Goal: Transaction & Acquisition: Book appointment/travel/reservation

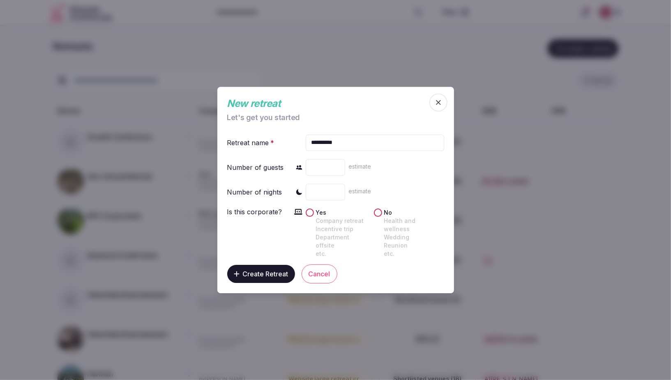
type input "*"
click at [309, 215] on button "Yes Company retreat Incentive trip Department offsite etc." at bounding box center [310, 212] width 8 height 8
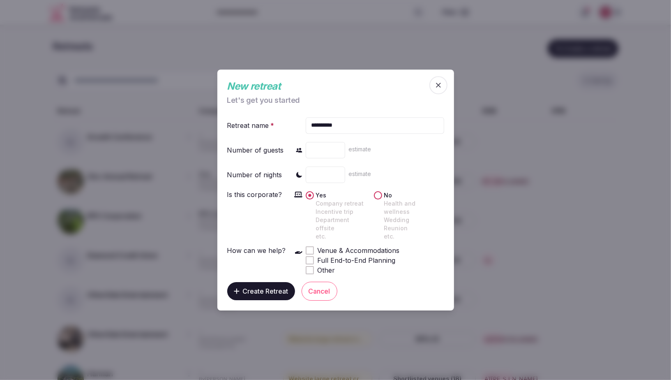
click at [306, 247] on div at bounding box center [309, 250] width 7 height 7
click at [256, 287] on span "Create Retreat" at bounding box center [266, 291] width 46 height 8
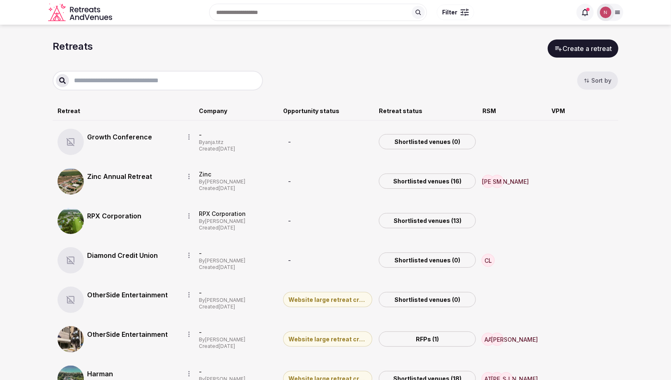
click at [129, 80] on input "text" at bounding box center [164, 81] width 191 height 10
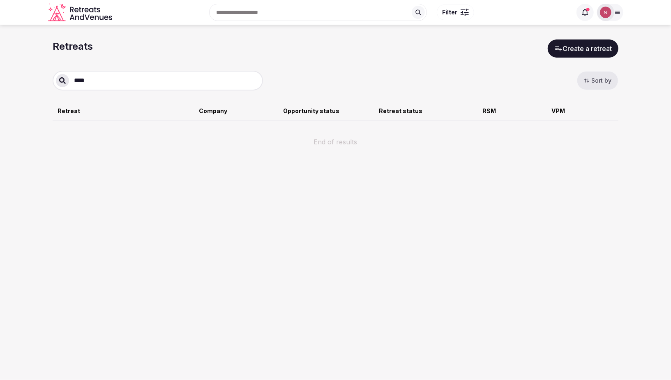
type input "*****"
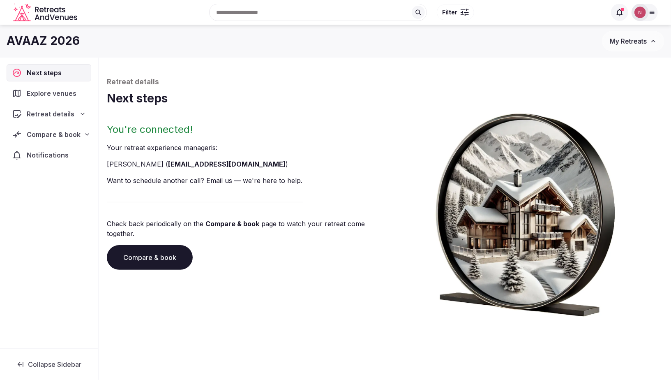
click at [53, 70] on span "Next steps" at bounding box center [46, 73] width 38 height 10
click at [52, 93] on span "Explore venues" at bounding box center [53, 93] width 53 height 10
click at [49, 114] on span "Retreat details" at bounding box center [51, 114] width 48 height 10
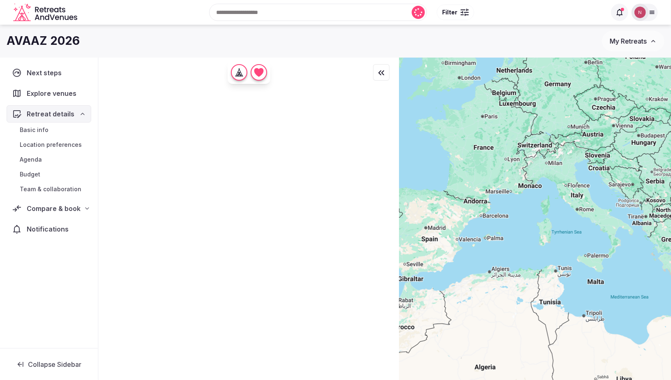
click at [39, 127] on span "Basic info" at bounding box center [34, 130] width 29 height 8
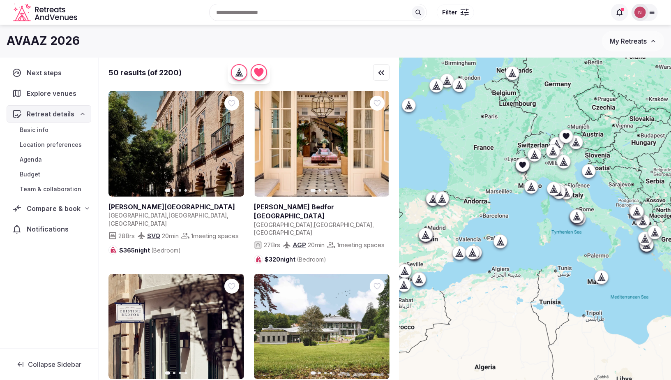
click at [34, 128] on span "Basic info" at bounding box center [34, 130] width 29 height 8
click at [36, 130] on span "Basic info" at bounding box center [34, 130] width 29 height 8
click at [43, 129] on span "Basic info" at bounding box center [34, 130] width 29 height 8
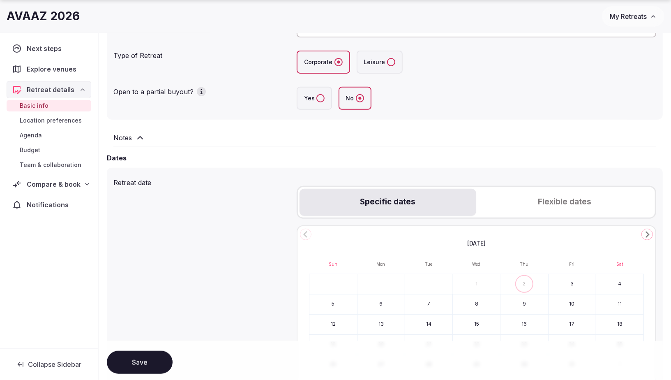
scroll to position [175, 0]
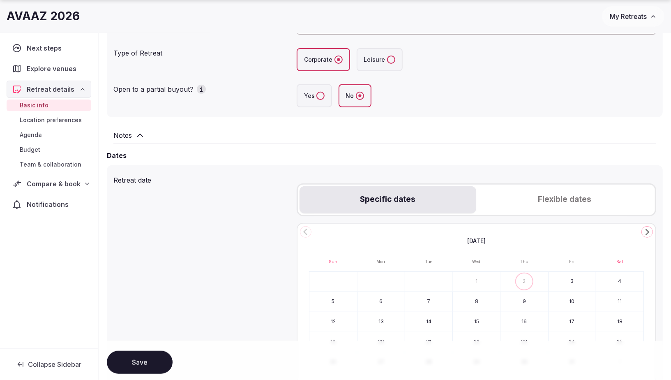
click at [143, 132] on icon at bounding box center [140, 135] width 10 height 10
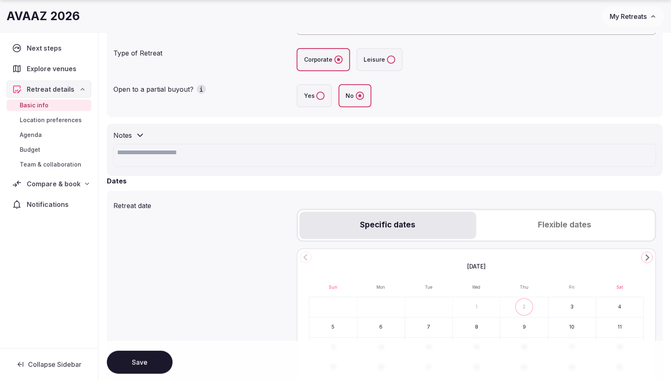
click at [145, 152] on textarea at bounding box center [384, 155] width 543 height 23
paste textarea "**********"
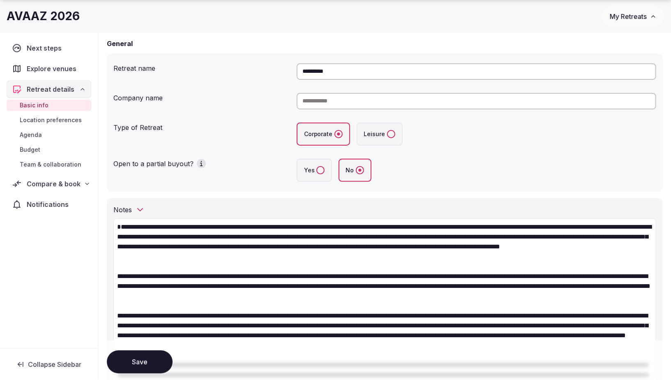
scroll to position [117, 0]
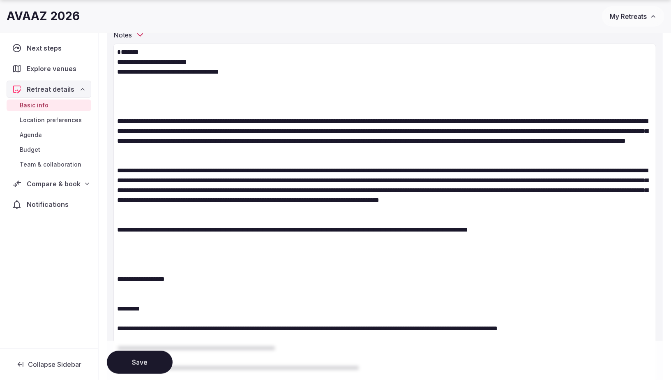
scroll to position [279, 0]
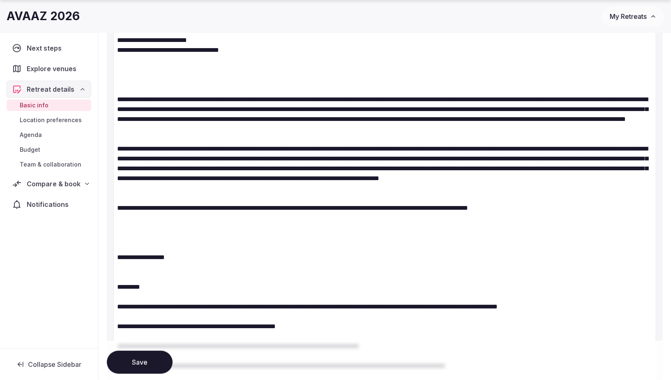
scroll to position [298, 0]
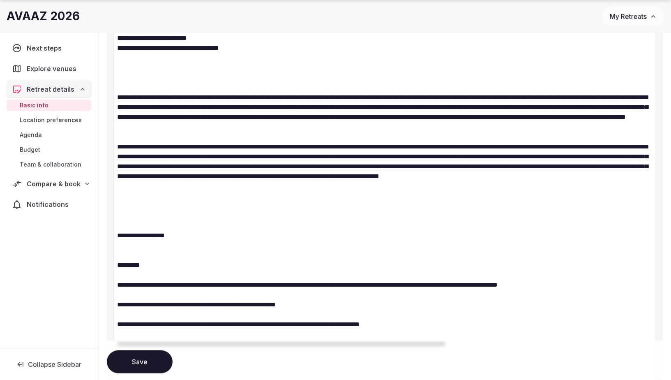
scroll to position [299, 0]
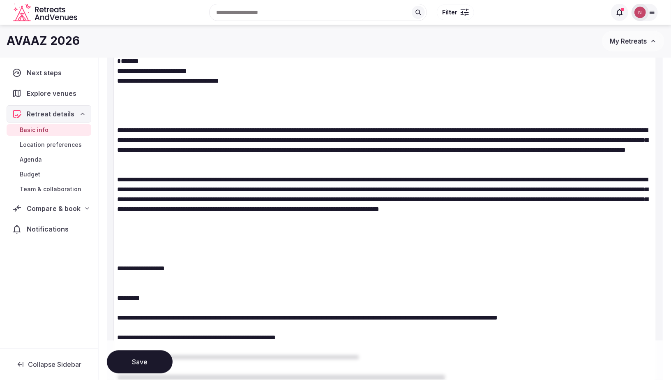
scroll to position [266, 0]
drag, startPoint x: 134, startPoint y: 104, endPoint x: 504, endPoint y: 181, distance: 378.9
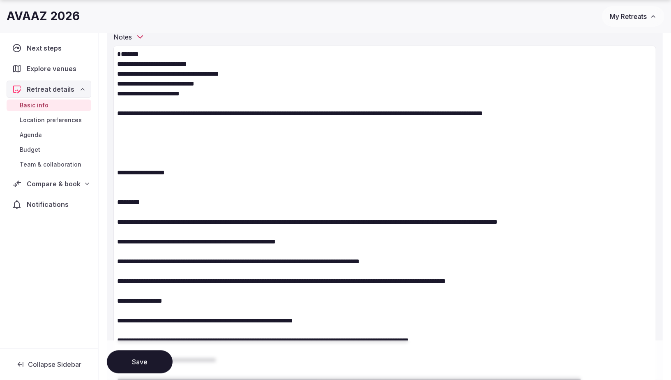
scroll to position [280, 0]
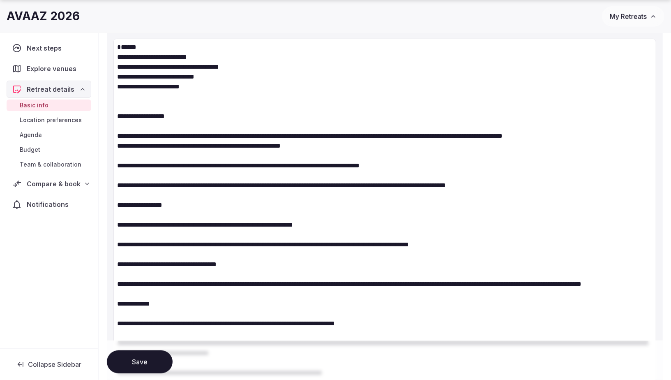
drag, startPoint x: 120, startPoint y: 124, endPoint x: 214, endPoint y: 230, distance: 141.8
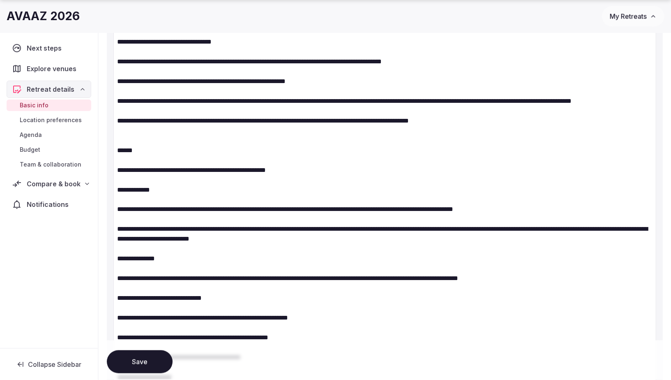
scroll to position [808, 0]
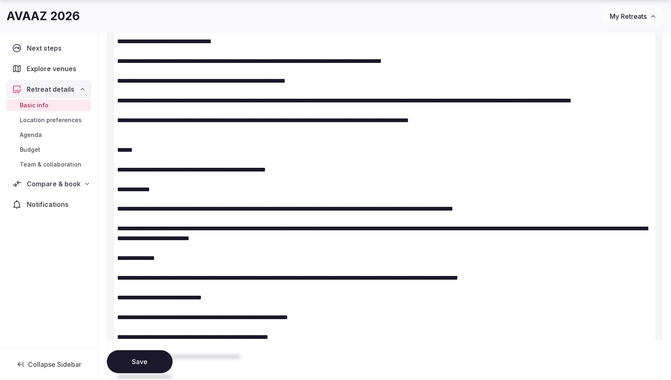
click at [491, 163] on textarea at bounding box center [384, 198] width 543 height 1377
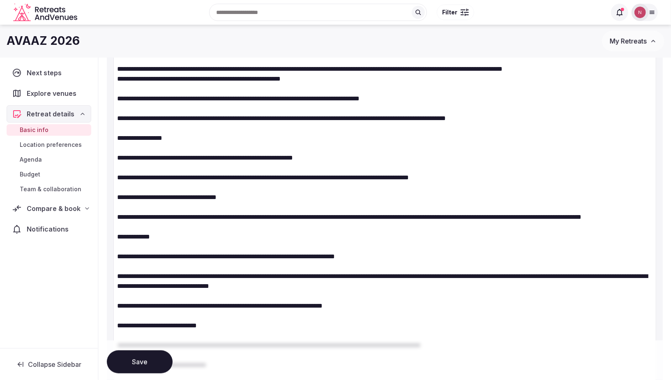
scroll to position [193, 0]
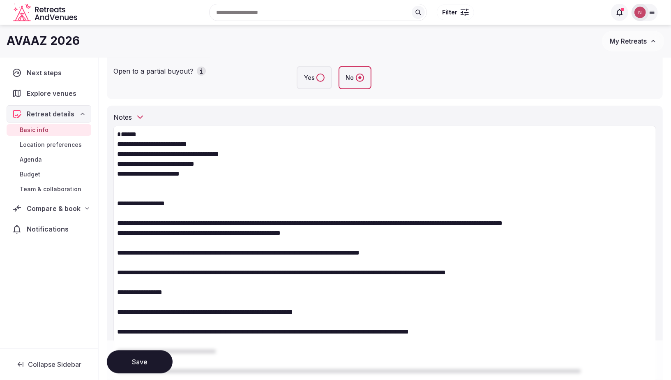
drag, startPoint x: 157, startPoint y: 255, endPoint x: 162, endPoint y: 256, distance: 5.4
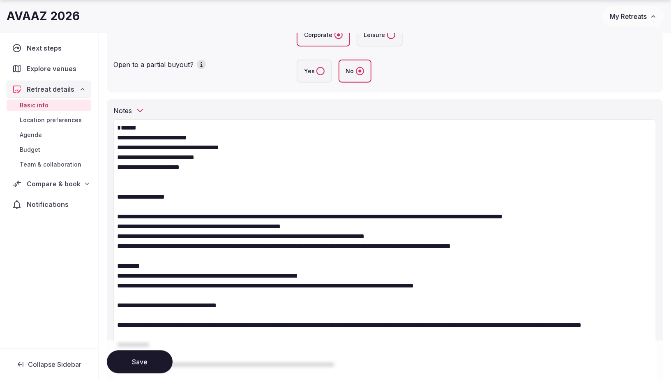
scroll to position [200, 0]
drag, startPoint x: 134, startPoint y: 306, endPoint x: 139, endPoint y: 307, distance: 5.8
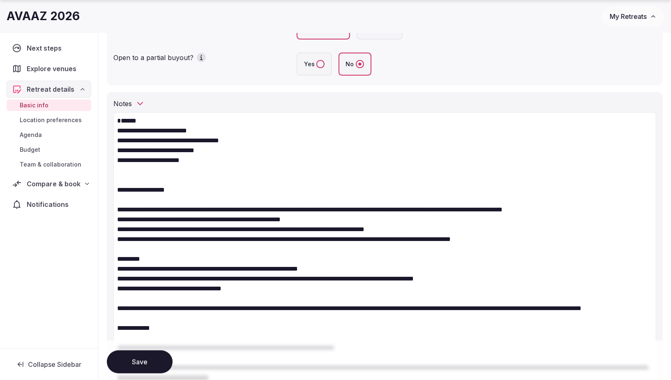
scroll to position [209, 0]
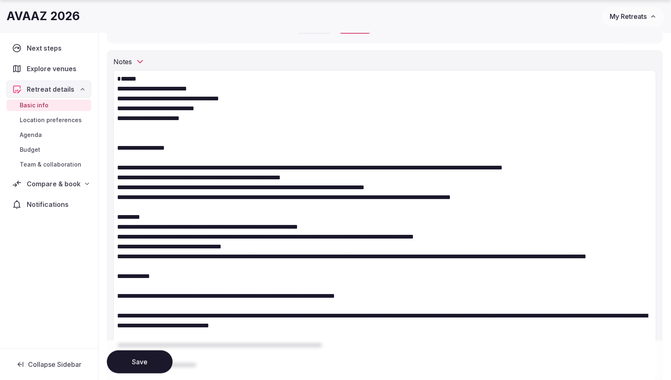
scroll to position [249, 0]
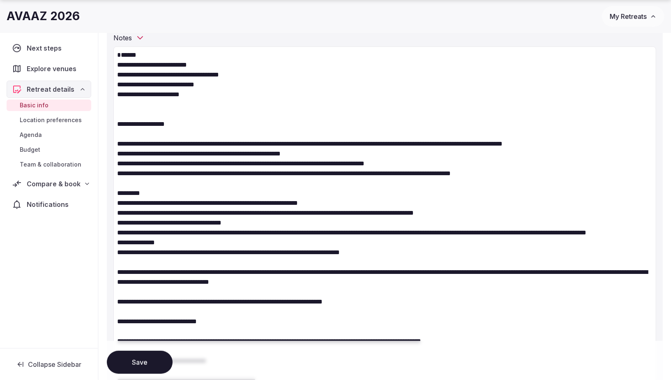
scroll to position [273, 0]
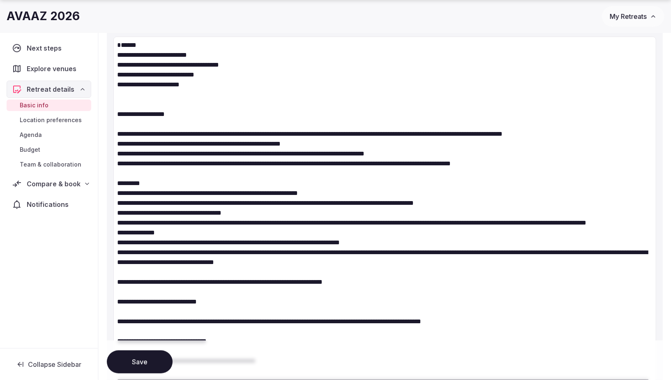
scroll to position [295, 0]
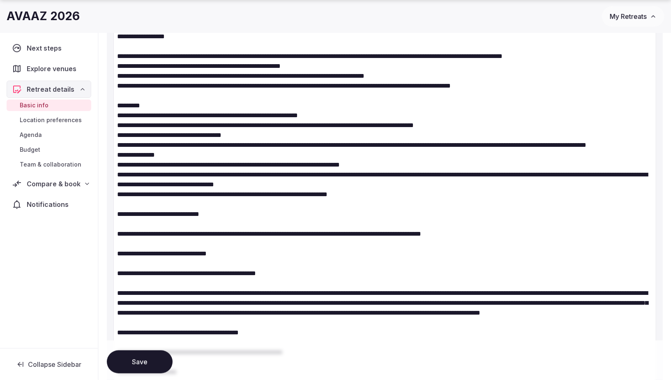
scroll to position [366, 0]
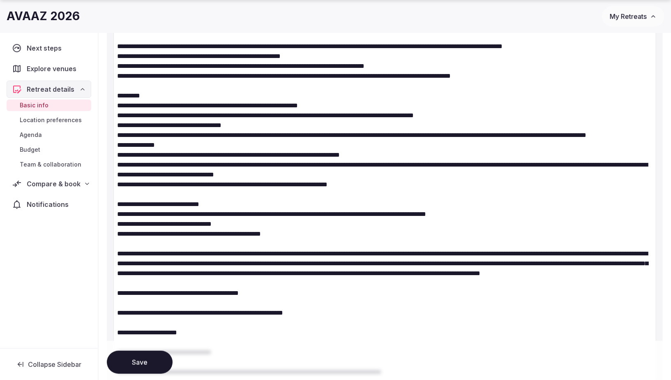
scroll to position [370, 0]
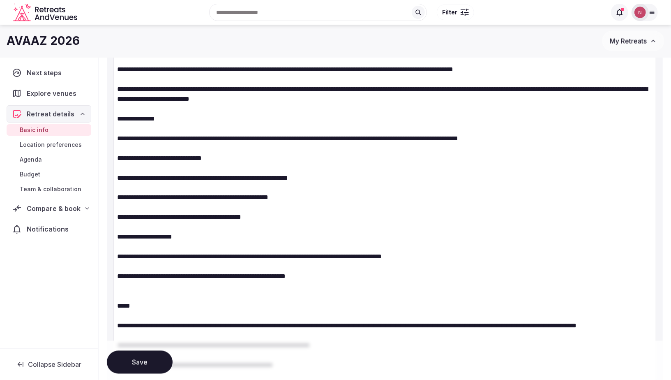
scroll to position [450, 0]
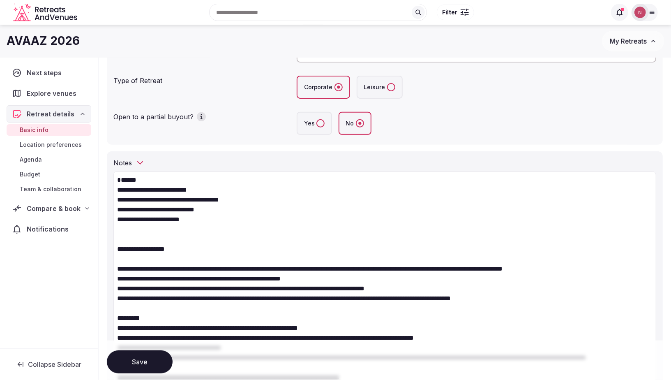
scroll to position [134, 0]
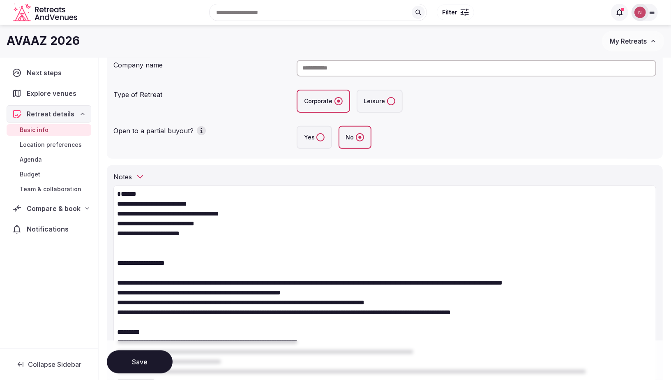
click at [131, 359] on button "Save" at bounding box center [140, 361] width 66 height 23
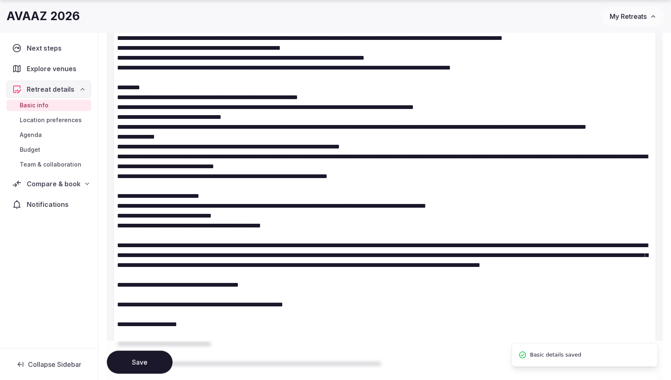
scroll to position [385, 0]
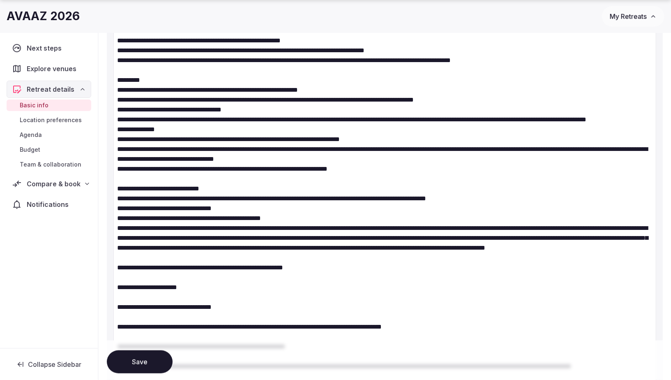
paste textarea "**********"
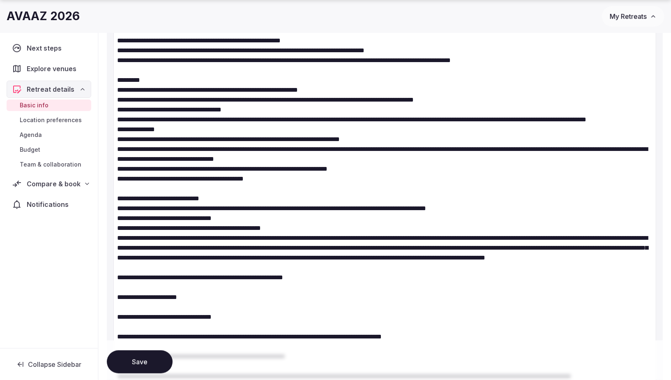
scroll to position [406, 0]
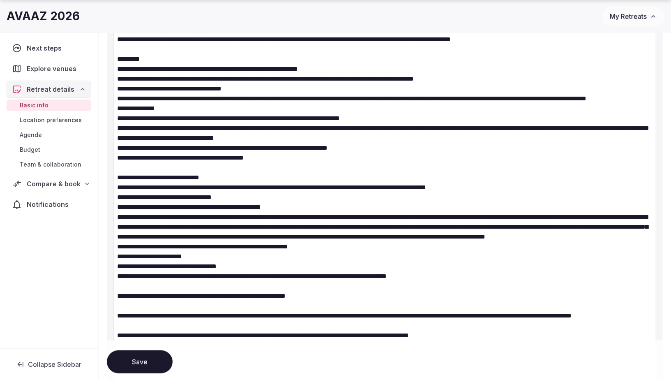
scroll to position [427, 0]
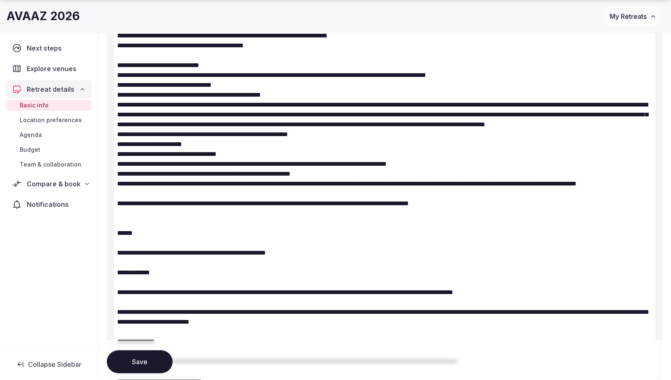
scroll to position [531, 0]
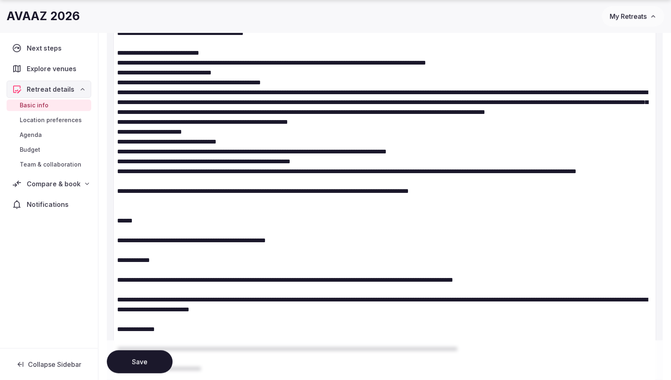
click at [139, 266] on textarea at bounding box center [384, 373] width 543 height 1170
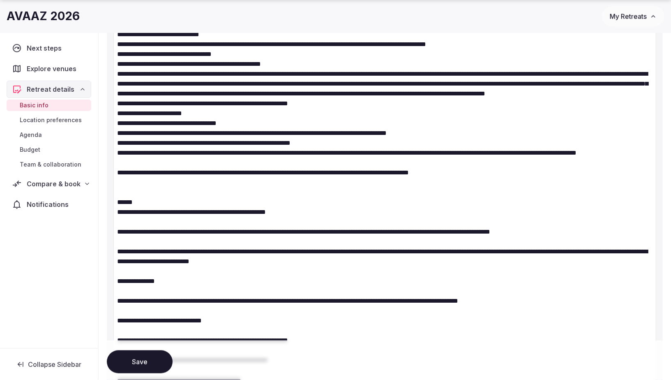
scroll to position [550, 0]
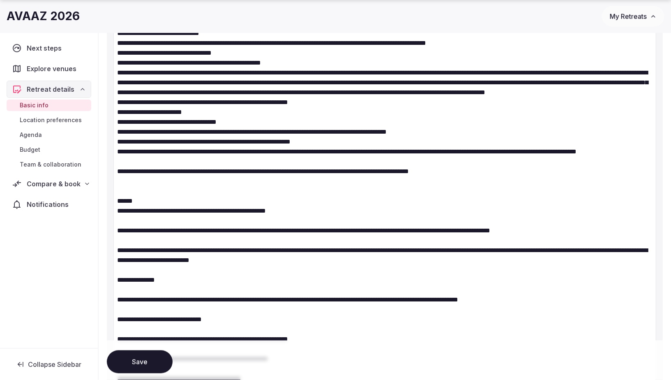
click at [127, 280] on textarea at bounding box center [384, 338] width 543 height 1140
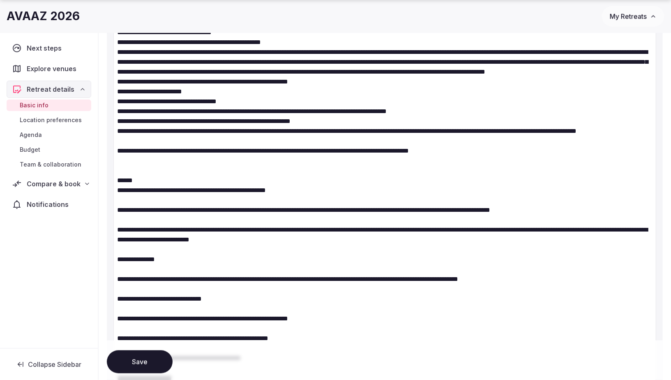
scroll to position [627, 0]
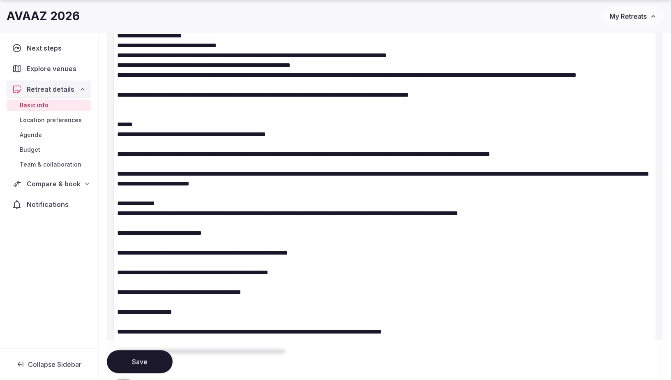
click at [117, 251] on textarea at bounding box center [384, 257] width 543 height 1131
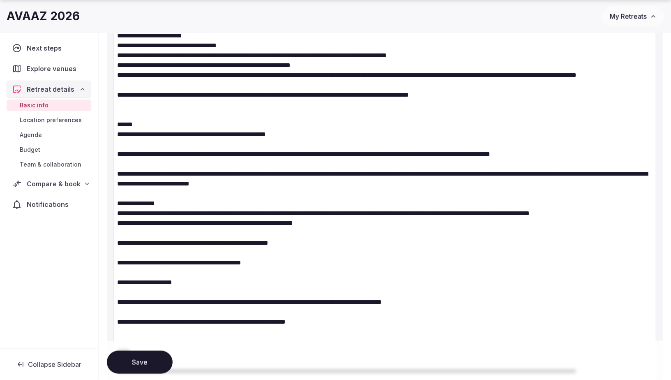
click at [134, 273] on textarea at bounding box center [384, 242] width 543 height 1101
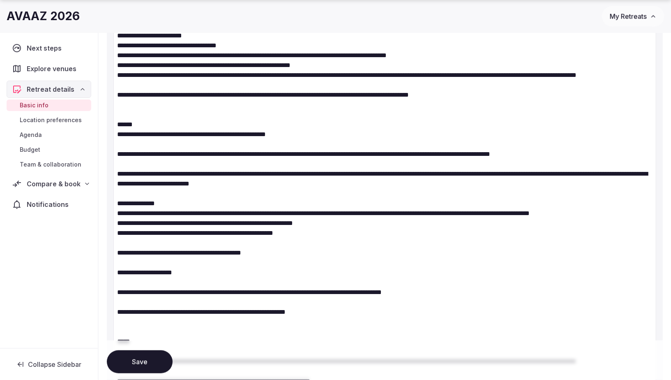
click at [147, 282] on textarea at bounding box center [384, 237] width 543 height 1091
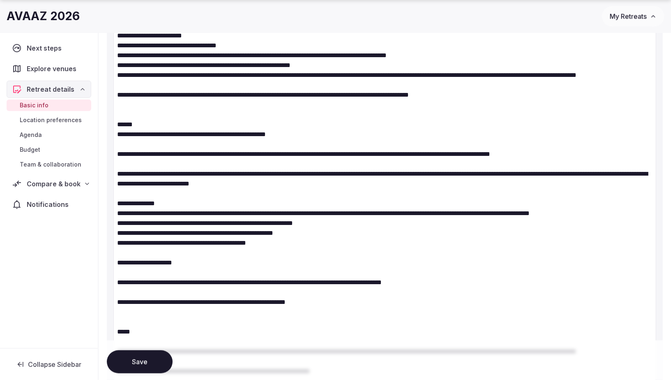
click at [160, 292] on textarea at bounding box center [384, 232] width 543 height 1081
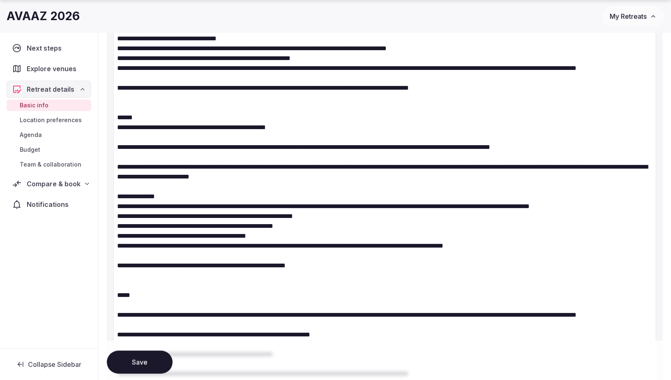
scroll to position [644, 0]
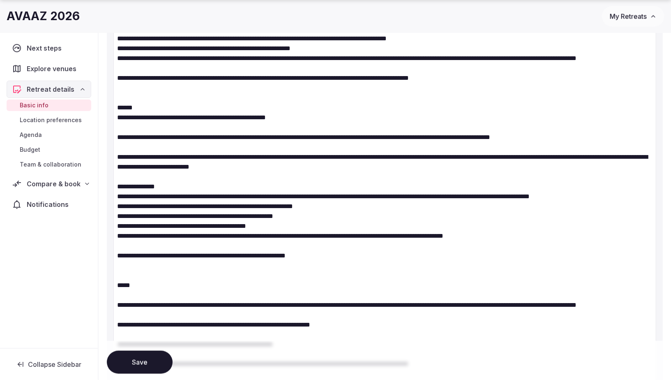
click at [142, 279] on textarea at bounding box center [384, 201] width 543 height 1052
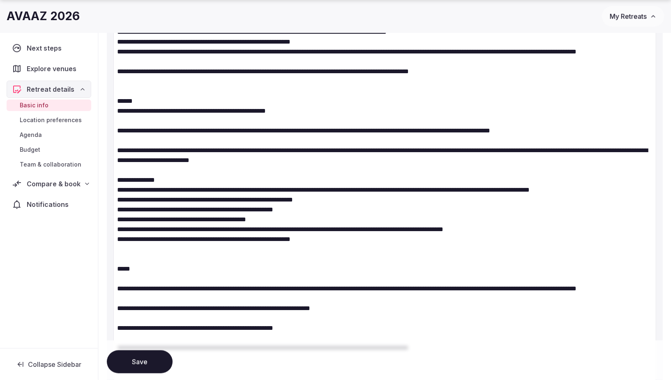
scroll to position [664, 0]
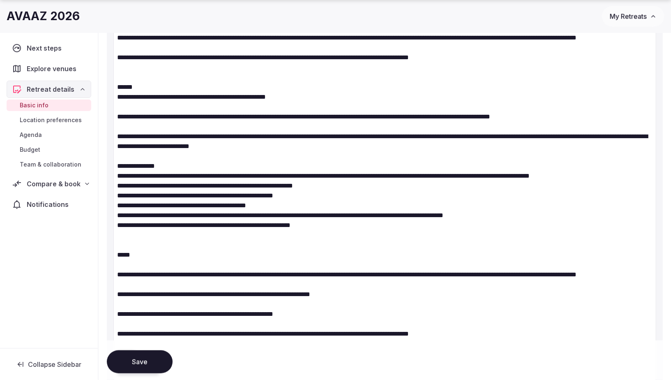
drag, startPoint x: 143, startPoint y: 299, endPoint x: 95, endPoint y: 293, distance: 47.5
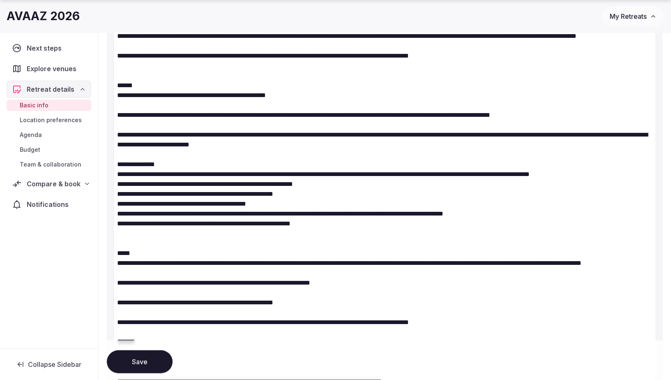
scroll to position [666, 0]
click at [275, 302] on textarea at bounding box center [384, 168] width 543 height 1032
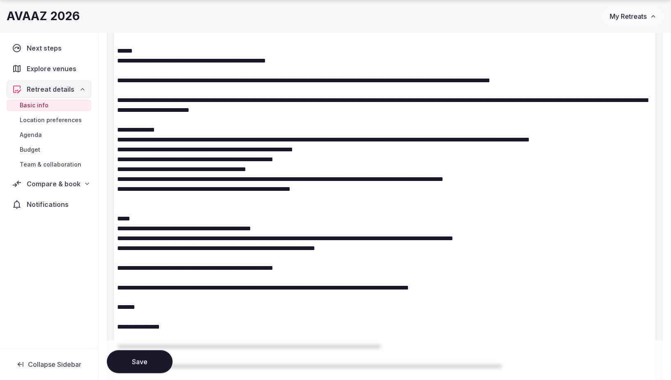
scroll to position [701, 0]
click at [136, 300] on textarea at bounding box center [384, 129] width 543 height 1022
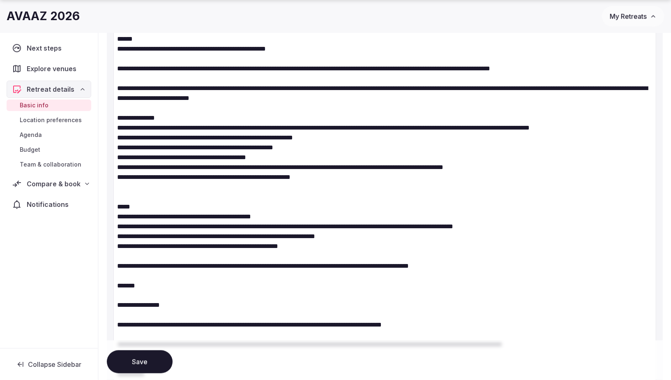
scroll to position [713, 0]
click at [120, 303] on textarea at bounding box center [384, 112] width 543 height 1012
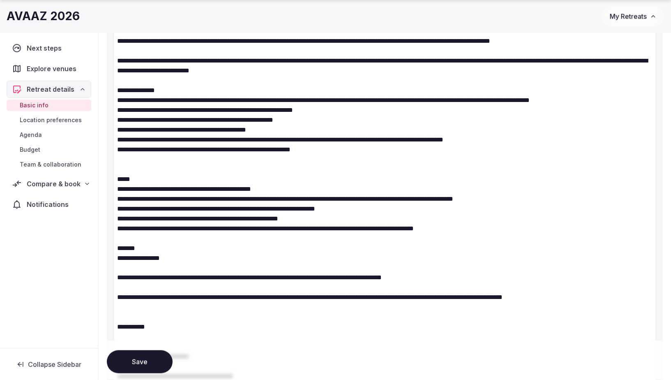
scroll to position [740, 0]
click at [183, 295] on textarea at bounding box center [384, 75] width 543 height 993
drag, startPoint x: 180, startPoint y: 295, endPoint x: 113, endPoint y: 297, distance: 67.4
click at [113, 297] on textarea at bounding box center [384, 75] width 543 height 993
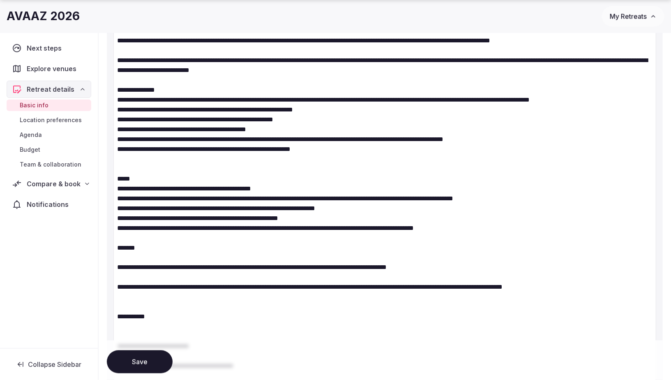
click at [122, 319] on textarea at bounding box center [384, 70] width 543 height 983
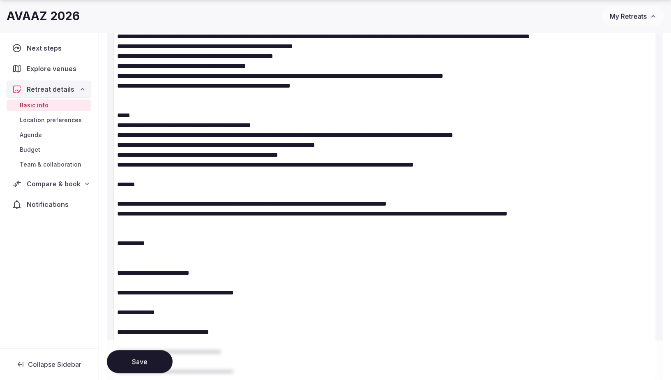
scroll to position [814, 0]
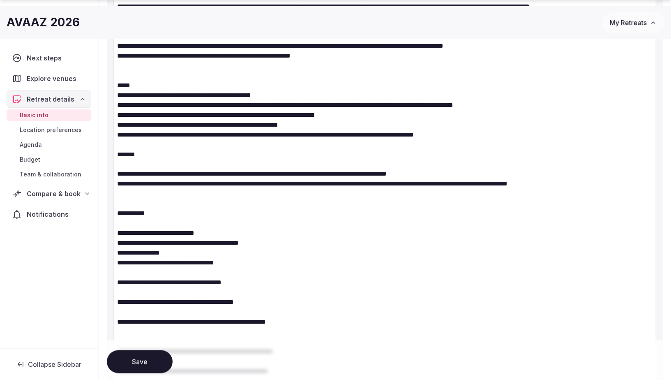
scroll to position [838, 0]
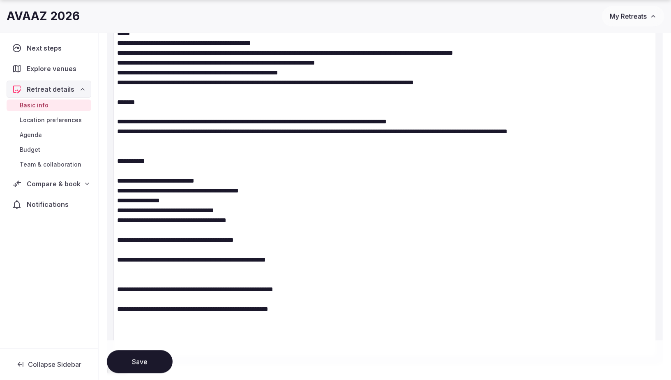
scroll to position [902, 0]
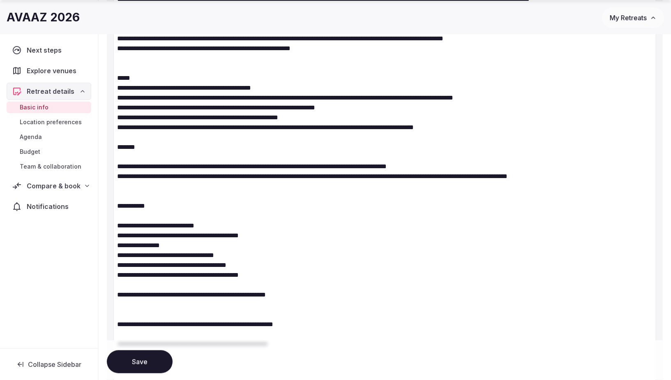
scroll to position [895, 0]
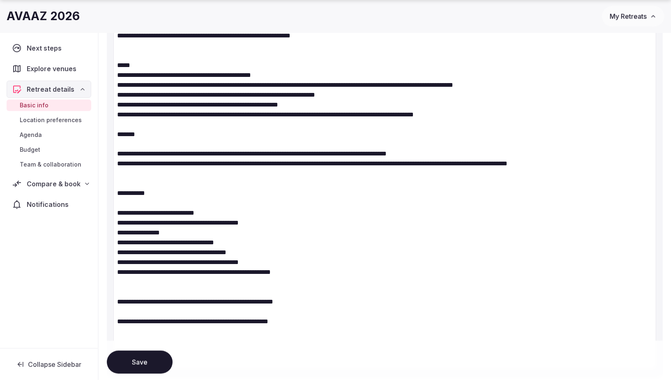
scroll to position [862, 0]
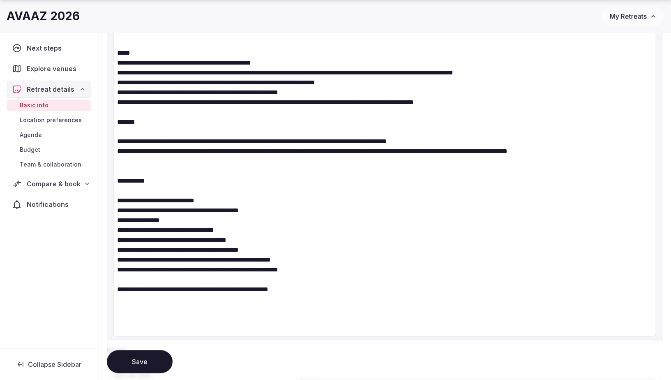
scroll to position [875, 0]
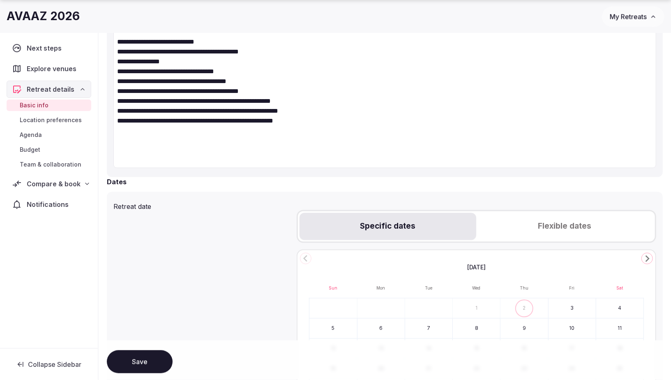
scroll to position [1026, 0]
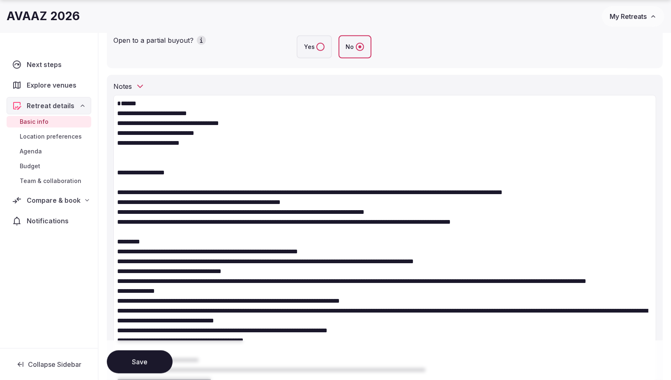
scroll to position [268, 0]
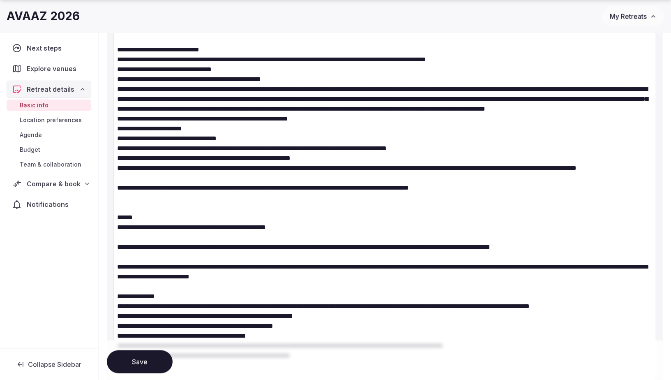
scroll to position [520, 0]
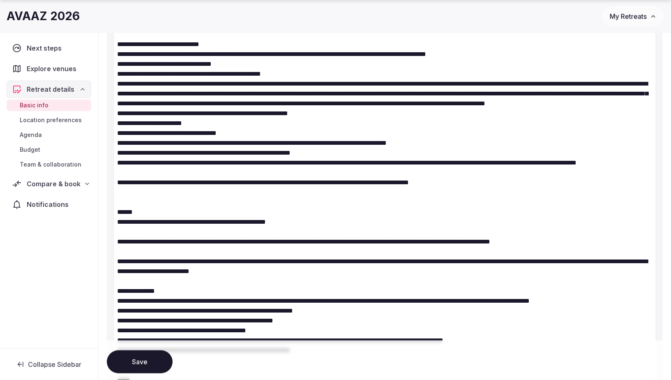
click at [120, 212] on textarea at bounding box center [384, 221] width 543 height 845
drag, startPoint x: 147, startPoint y: 269, endPoint x: 79, endPoint y: 265, distance: 67.9
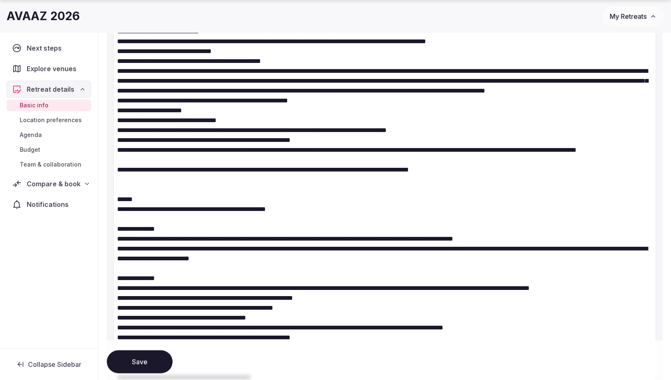
scroll to position [533, 0]
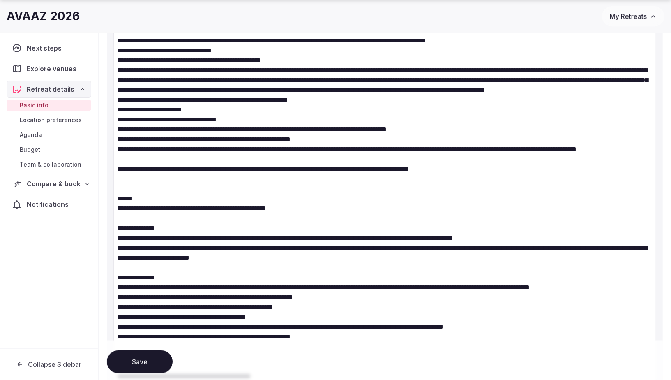
click at [430, 276] on textarea at bounding box center [384, 208] width 543 height 845
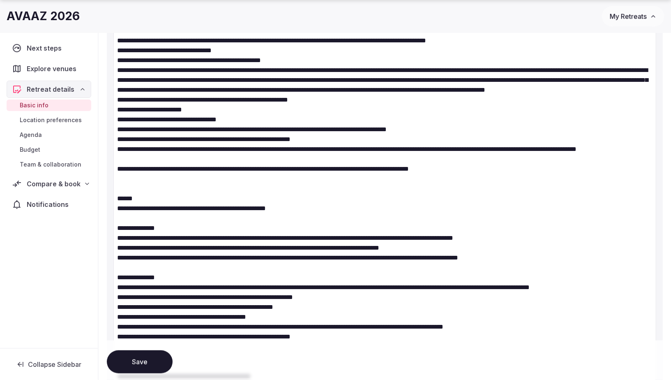
click at [199, 288] on textarea at bounding box center [384, 208] width 543 height 845
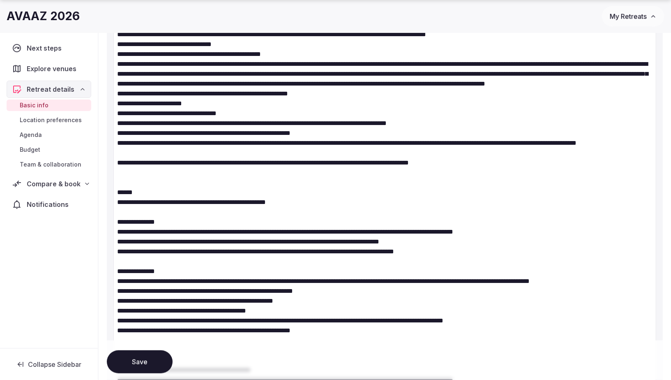
scroll to position [548, 0]
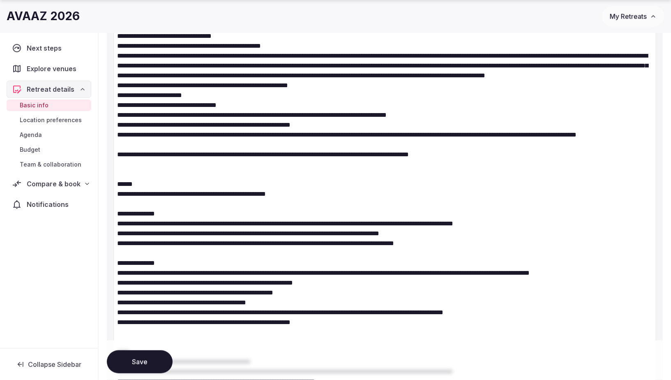
click at [127, 200] on textarea at bounding box center [384, 193] width 543 height 845
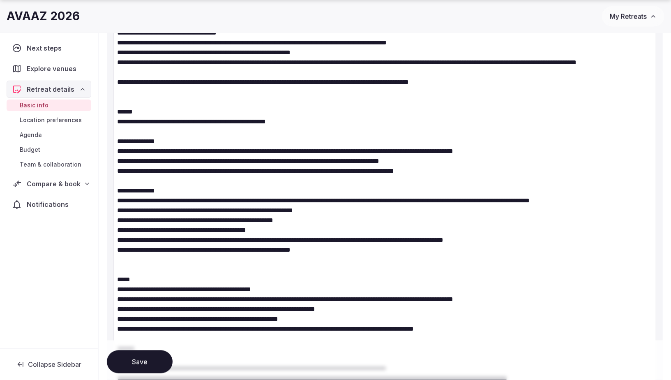
scroll to position [622, 0]
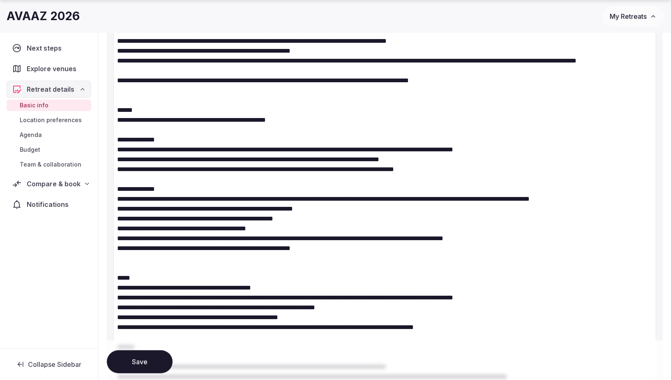
click at [169, 297] on textarea at bounding box center [384, 119] width 543 height 845
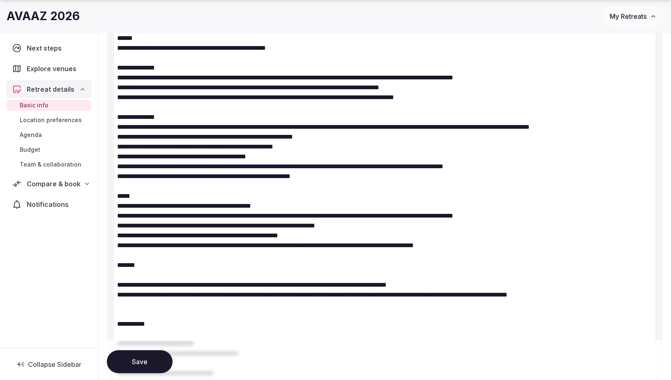
scroll to position [697, 0]
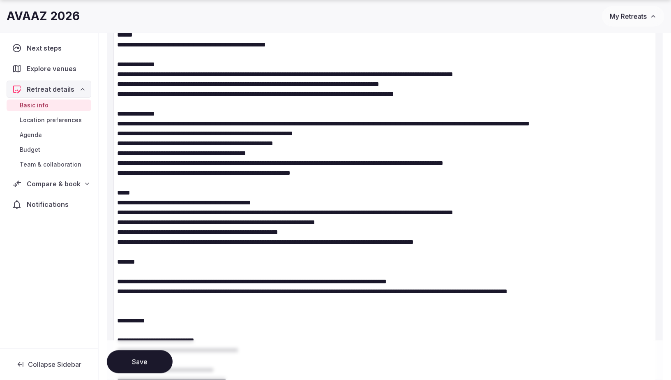
click at [142, 299] on textarea at bounding box center [384, 39] width 543 height 835
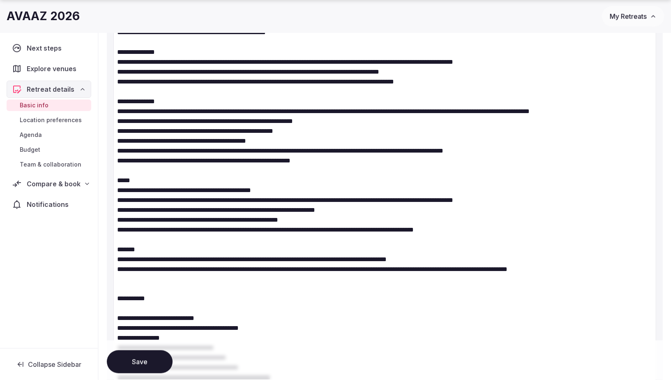
scroll to position [782, 0]
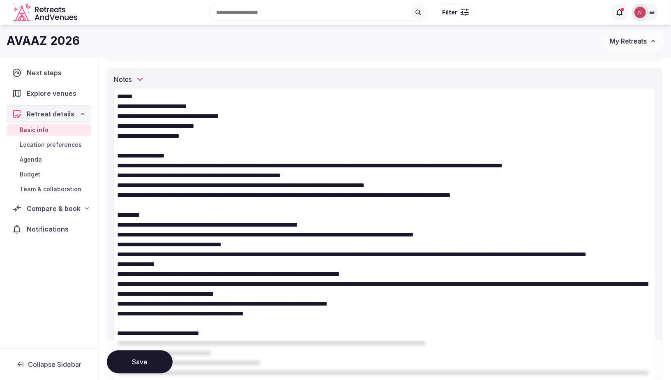
scroll to position [153, 0]
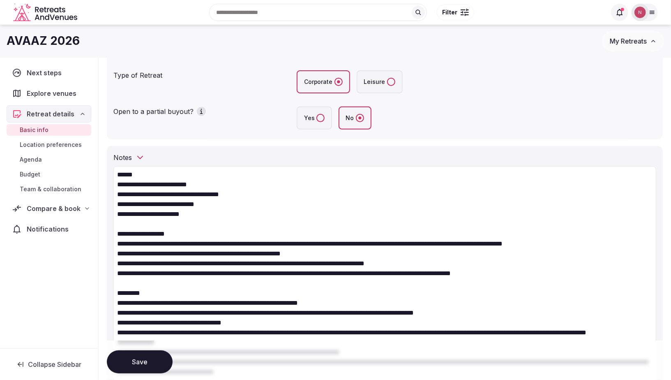
type textarea "**********"
click at [132, 362] on button "Save" at bounding box center [140, 361] width 66 height 23
click at [132, 367] on button "Save" at bounding box center [140, 361] width 66 height 23
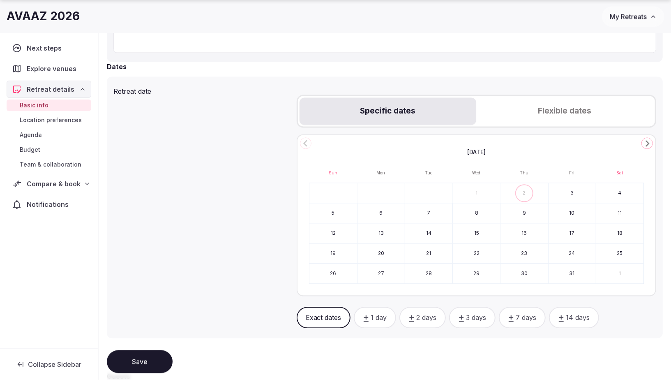
scroll to position [1109, 0]
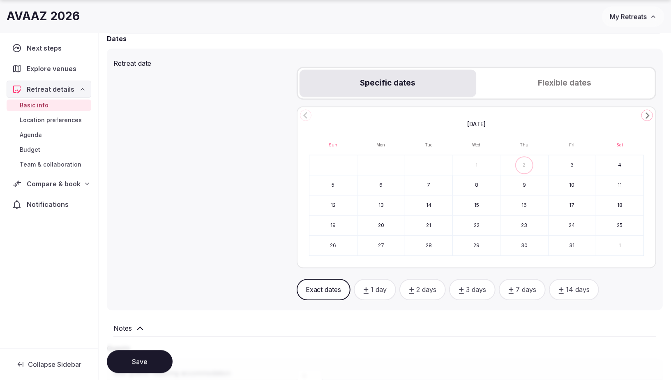
click at [647, 115] on polygon "Go to the Next Month" at bounding box center [647, 115] width 4 height 7
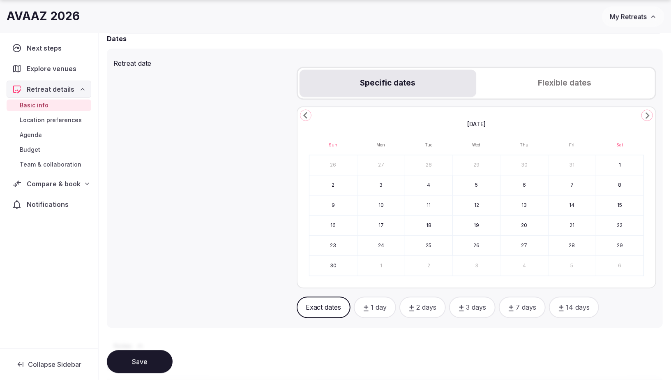
click at [647, 115] on polygon "Go to the Next Month" at bounding box center [647, 115] width 4 height 7
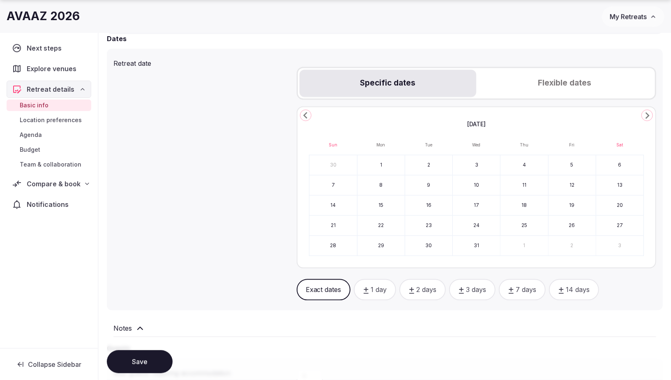
click at [647, 115] on polygon "Go to the Next Month" at bounding box center [647, 115] width 4 height 7
click at [331, 161] on button "1" at bounding box center [333, 165] width 48 height 20
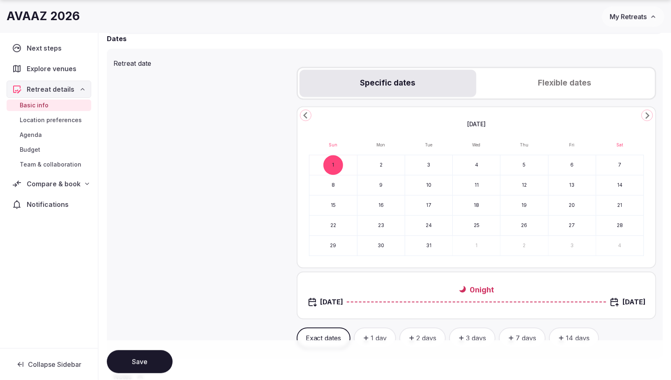
click at [576, 162] on button "6" at bounding box center [571, 165] width 47 height 20
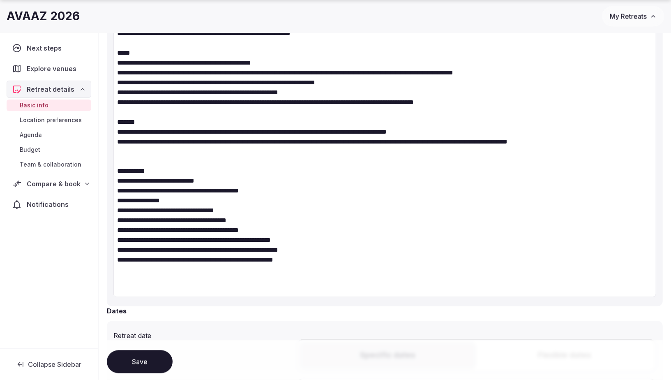
scroll to position [1005, 0]
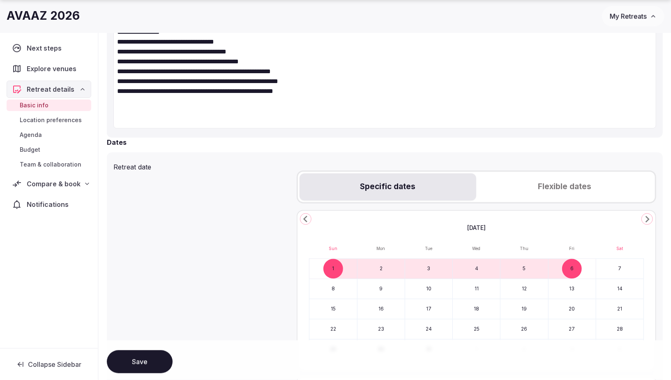
click at [327, 268] on button "1" at bounding box center [333, 269] width 48 height 20
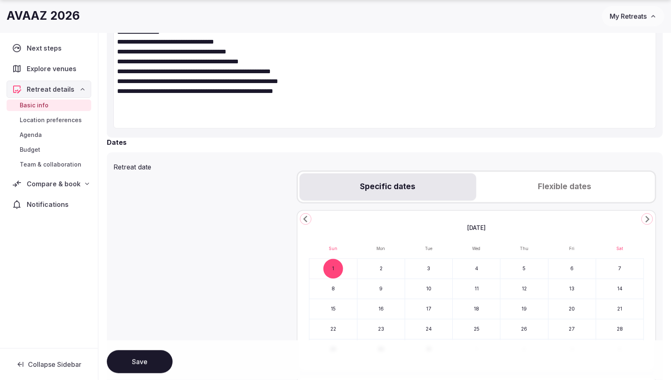
click at [620, 265] on button "7" at bounding box center [619, 269] width 47 height 20
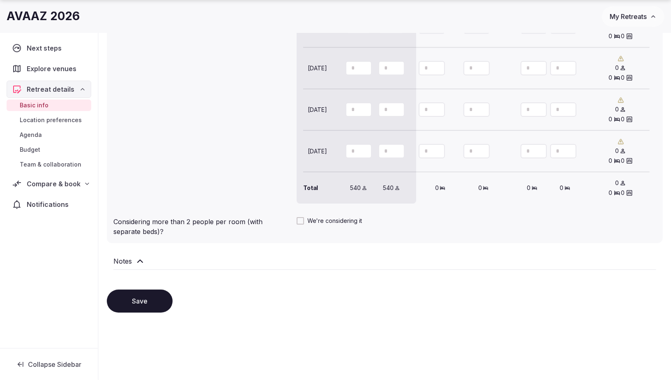
scroll to position [1663, 0]
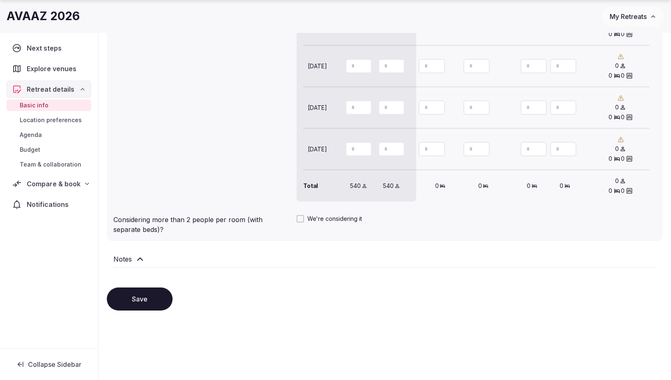
click at [140, 256] on icon at bounding box center [140, 259] width 10 height 10
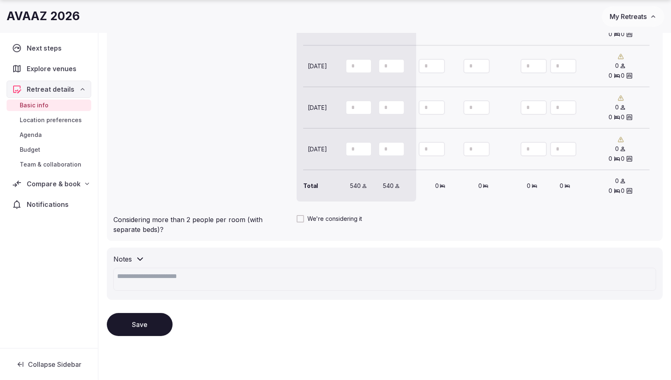
click at [130, 316] on button "Save" at bounding box center [140, 324] width 66 height 23
click at [38, 119] on span "Location preferences" at bounding box center [51, 120] width 62 height 8
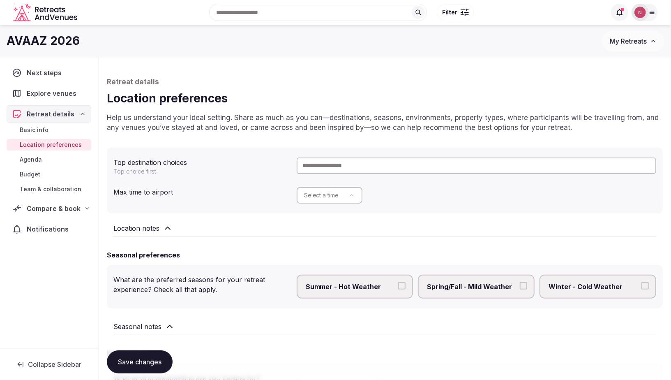
click at [35, 159] on span "Agenda" at bounding box center [31, 159] width 22 height 8
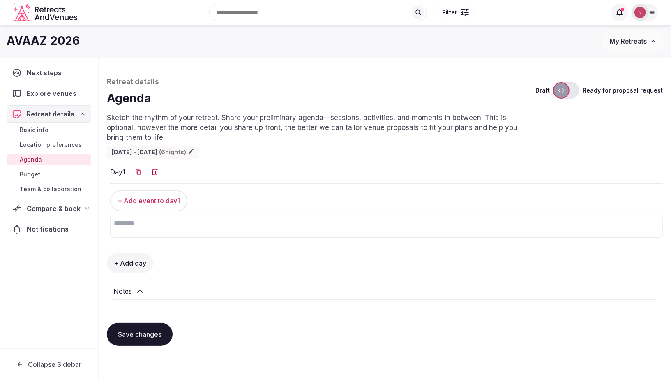
click at [51, 189] on span "Team & collaboration" at bounding box center [51, 189] width 62 height 8
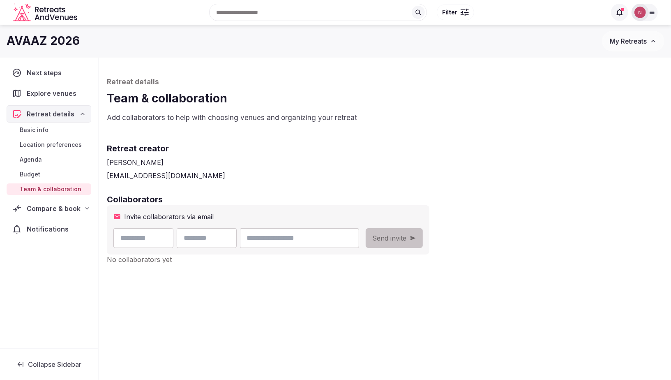
click at [50, 205] on span "Compare & book" at bounding box center [54, 208] width 54 height 10
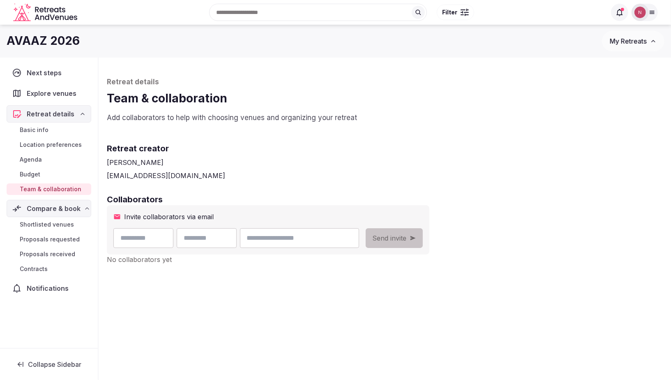
click at [46, 224] on span "Shortlisted venues" at bounding box center [47, 224] width 54 height 8
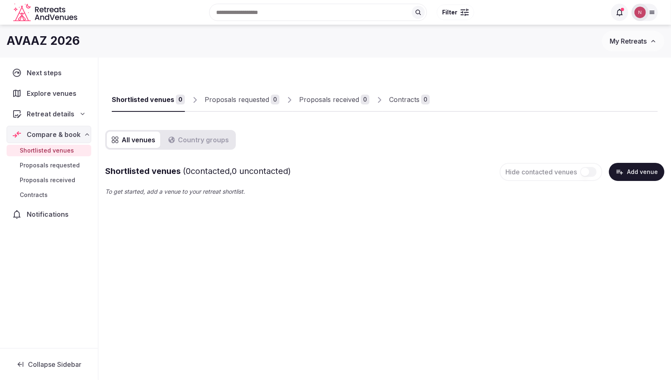
click at [456, 9] on span "Filter" at bounding box center [449, 12] width 15 height 8
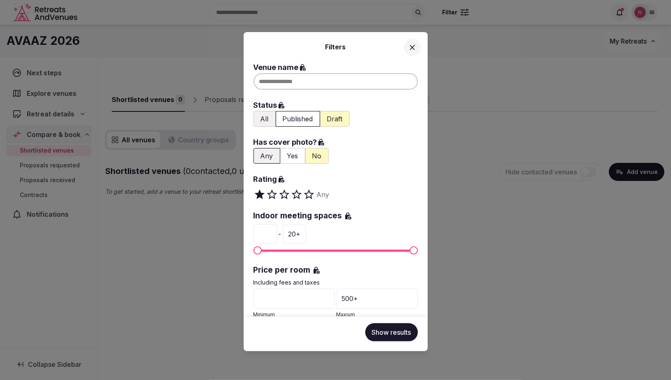
click at [413, 41] on button at bounding box center [412, 47] width 17 height 17
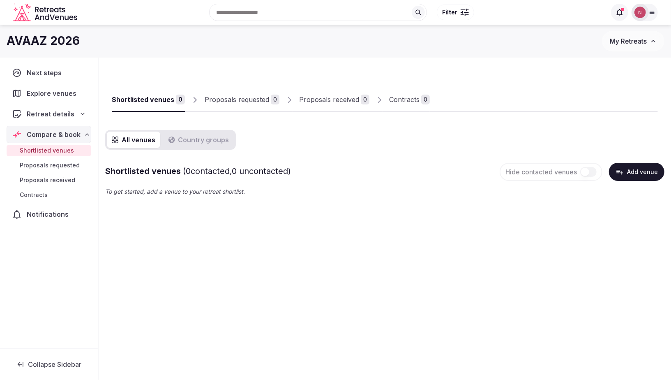
click at [60, 92] on span "Explore venues" at bounding box center [53, 93] width 53 height 10
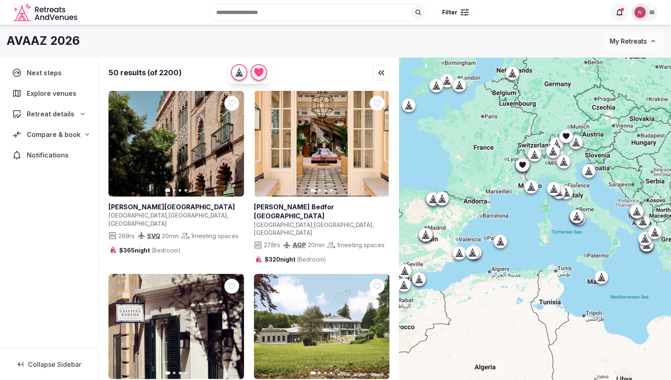
click at [453, 11] on span "Filter" at bounding box center [449, 12] width 15 height 8
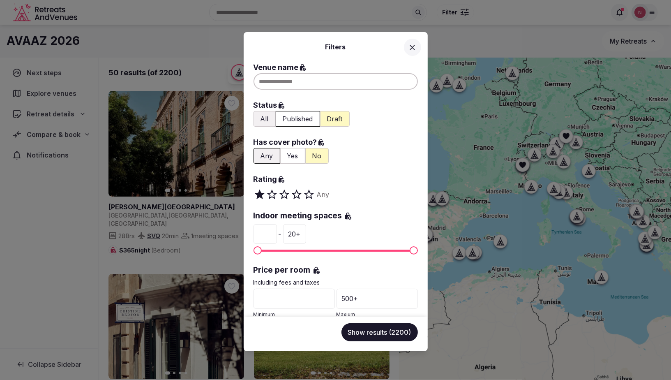
click at [262, 117] on button "All" at bounding box center [264, 119] width 22 height 16
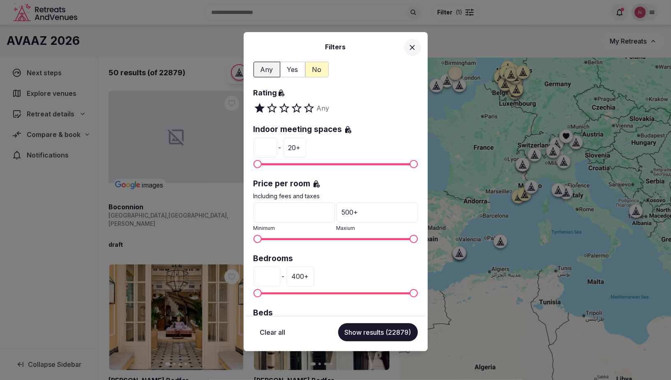
scroll to position [87, 0]
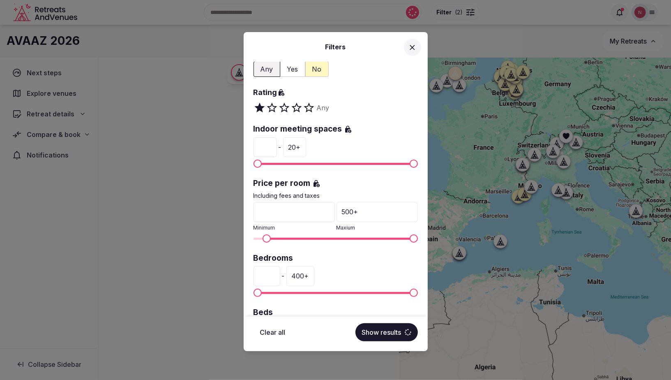
type input "*"
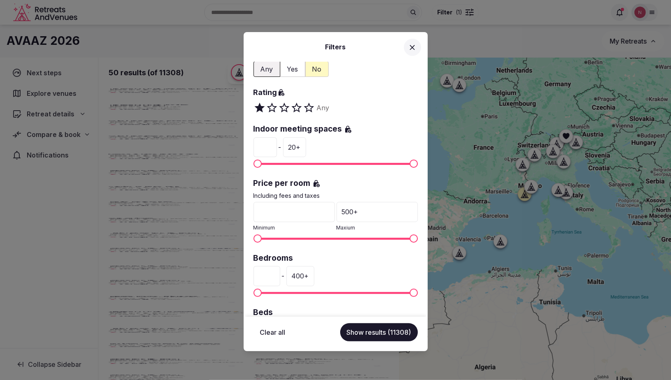
click at [253, 235] on span "Minimum" at bounding box center [257, 238] width 8 height 8
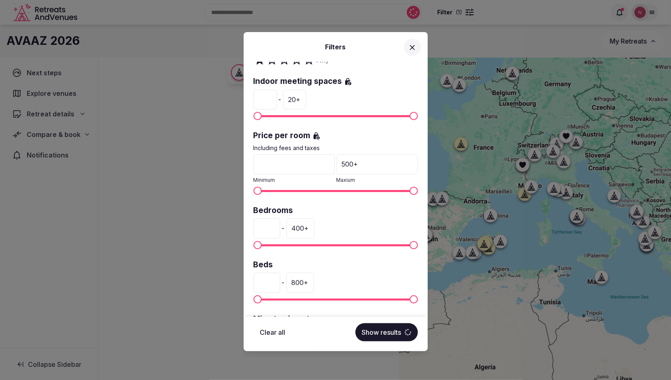
scroll to position [174, 0]
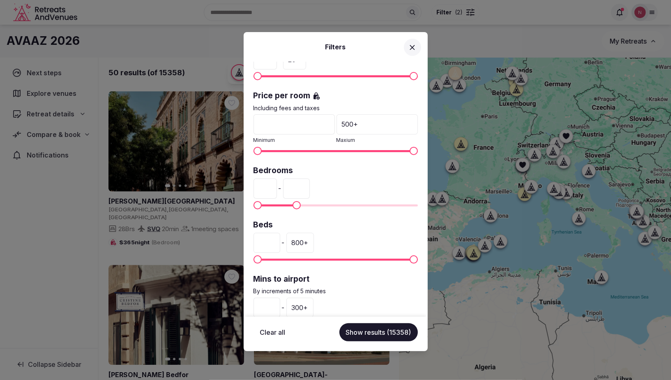
click at [295, 201] on span "Maximum" at bounding box center [296, 205] width 8 height 8
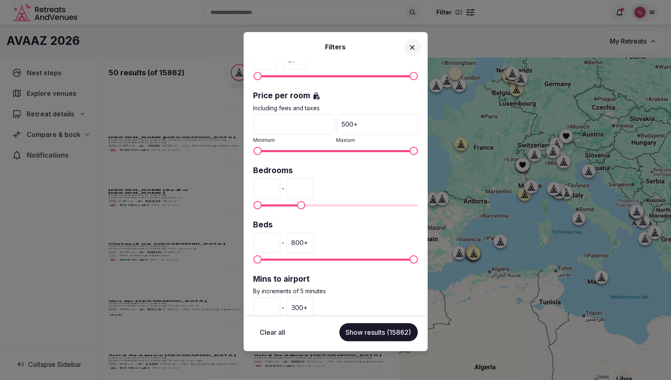
type input "***"
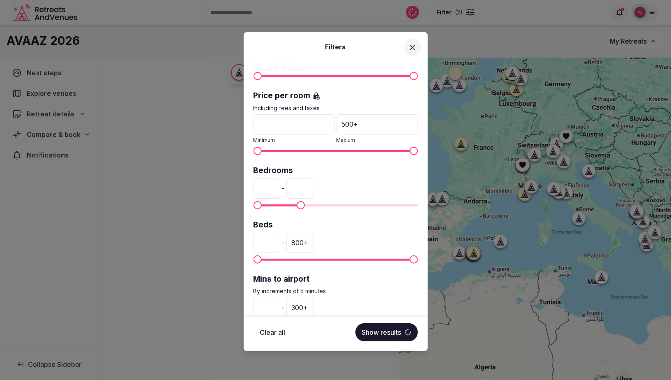
click at [299, 204] on span "Maximum" at bounding box center [301, 205] width 8 height 8
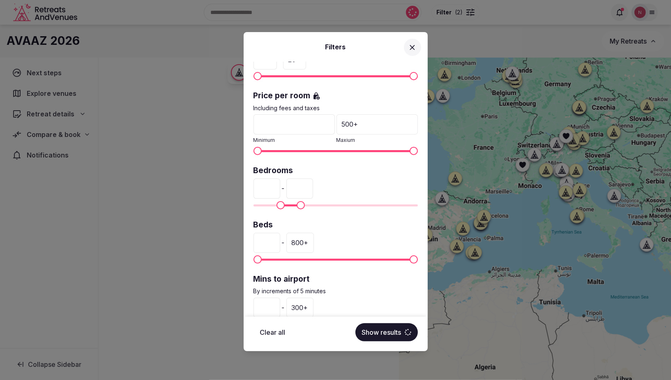
type input "**"
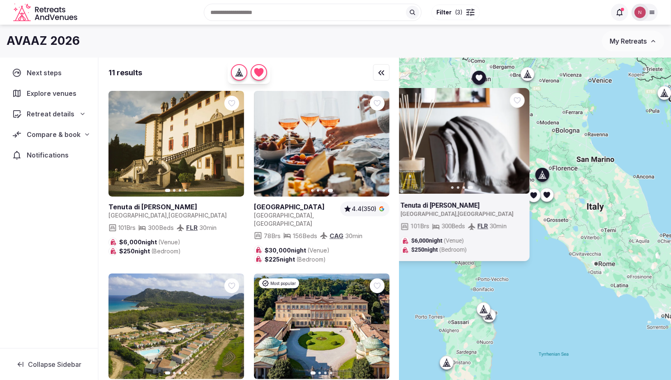
scroll to position [88, 0]
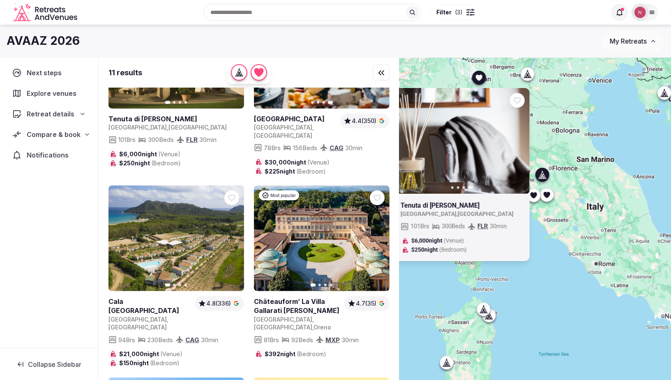
click at [0, 0] on icon at bounding box center [0, 0] width 0 height 0
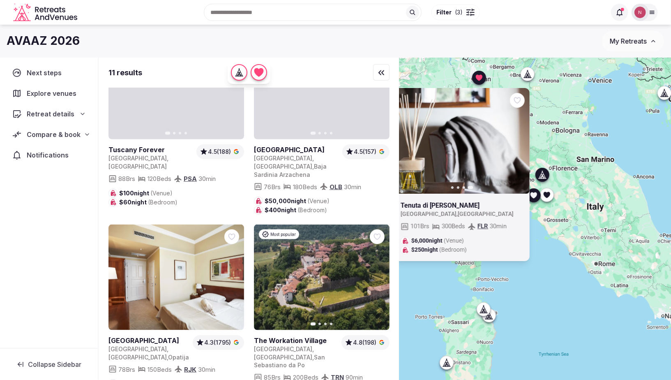
scroll to position [636, 0]
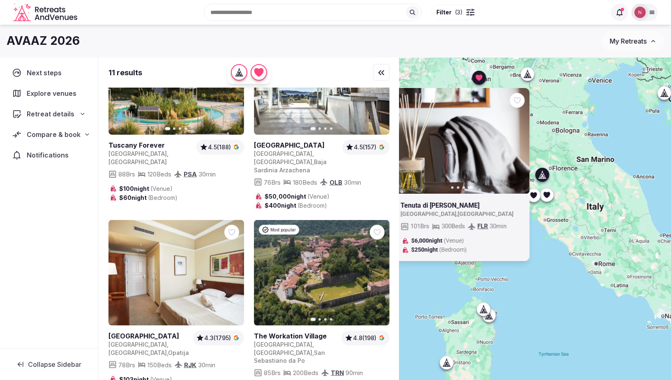
click at [379, 269] on icon "button" at bounding box center [378, 272] width 7 height 7
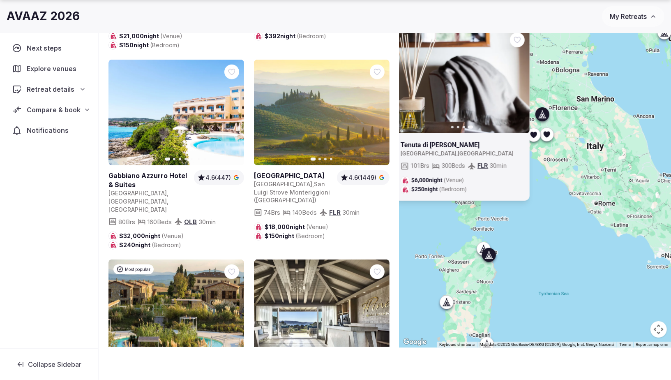
scroll to position [151, 0]
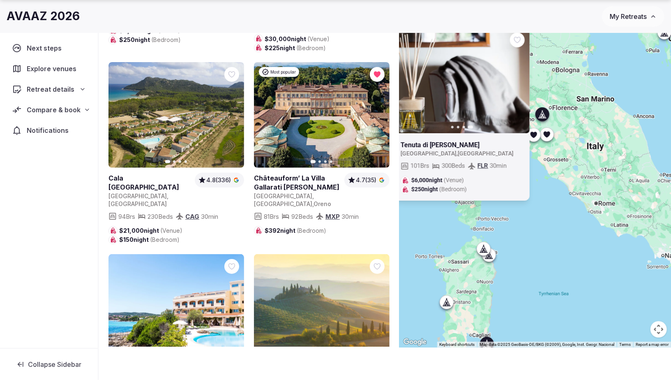
click at [230, 112] on icon "button" at bounding box center [232, 115] width 7 height 7
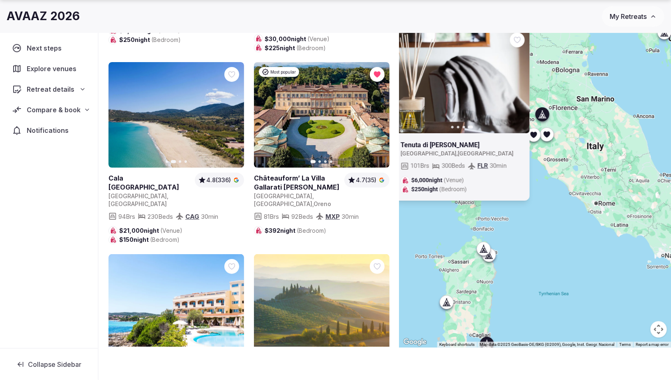
click at [230, 112] on icon "button" at bounding box center [232, 115] width 7 height 7
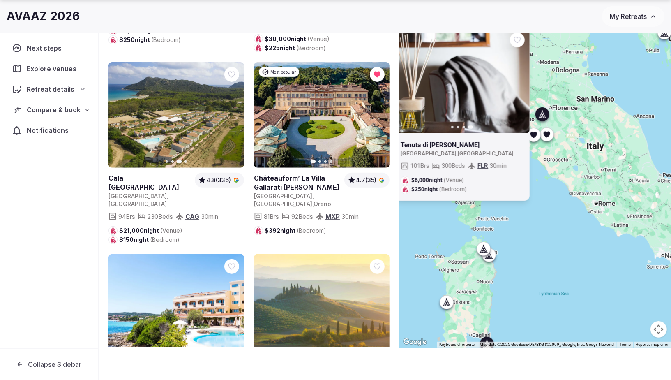
click at [227, 108] on button "Next slide" at bounding box center [232, 114] width 13 height 13
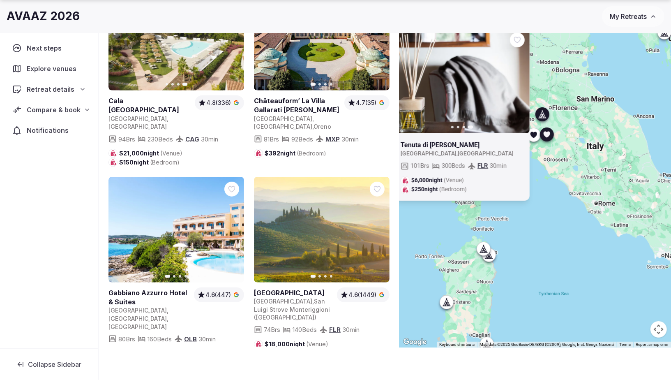
scroll to position [296, 0]
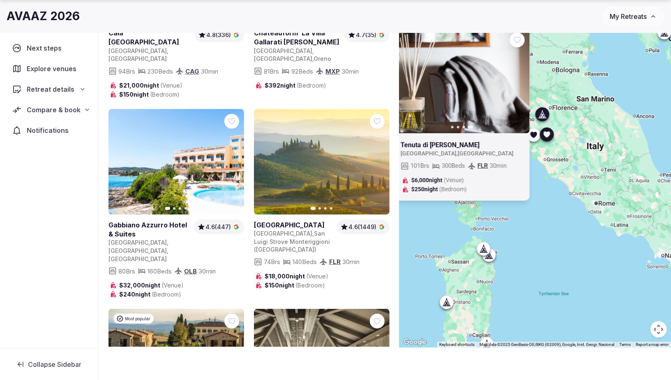
click at [376, 158] on icon "button" at bounding box center [378, 161] width 7 height 7
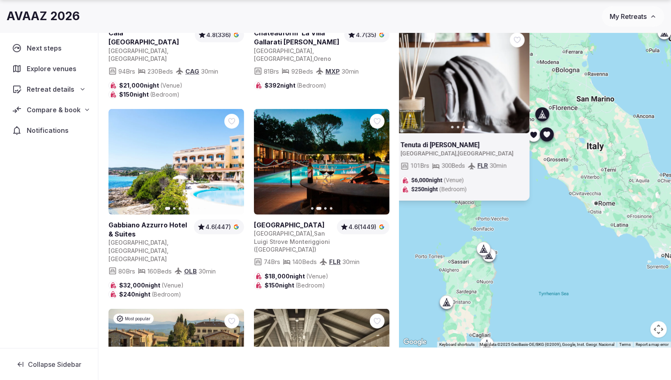
click at [376, 158] on icon "button" at bounding box center [378, 161] width 7 height 7
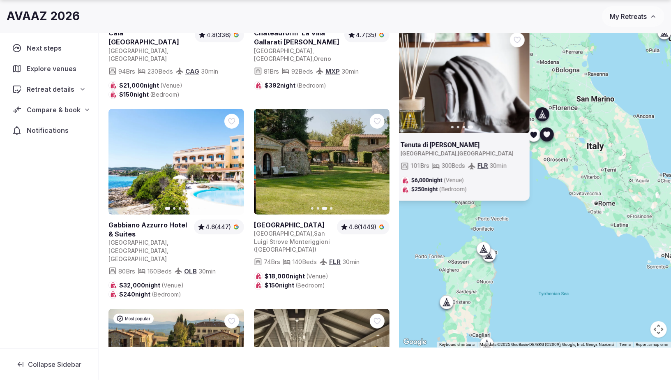
click at [376, 158] on icon "button" at bounding box center [378, 161] width 7 height 7
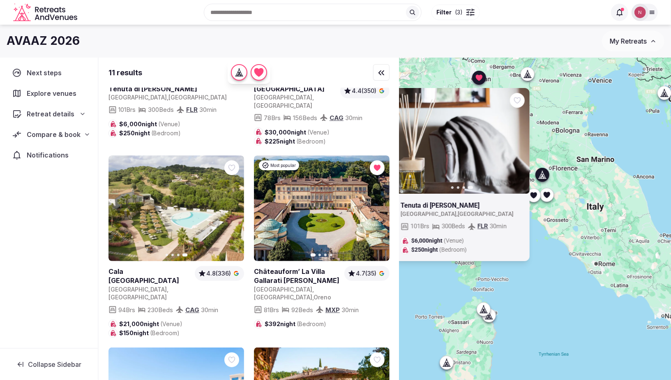
scroll to position [0, 0]
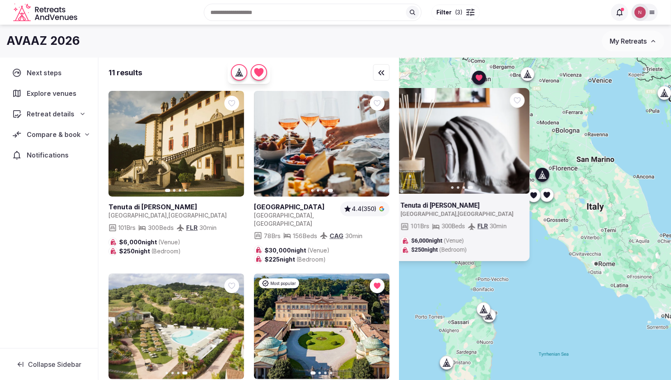
click at [547, 277] on div "Previous slide Next slide Tenuta di Artimino Italy , Toscana 101 Brs 300 Beds F…" at bounding box center [535, 233] width 272 height 350
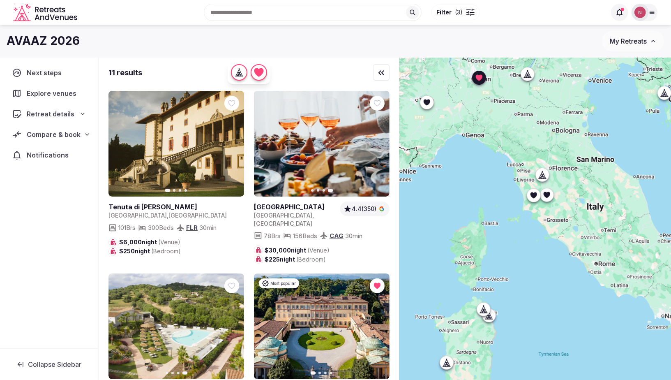
click at [549, 195] on icon at bounding box center [546, 195] width 8 height 8
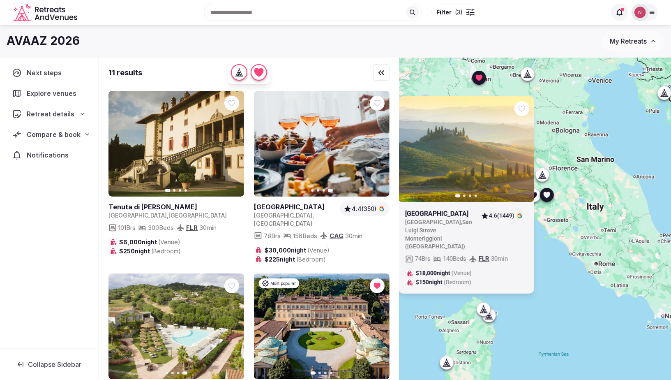
click at [547, 196] on icon at bounding box center [546, 195] width 7 height 6
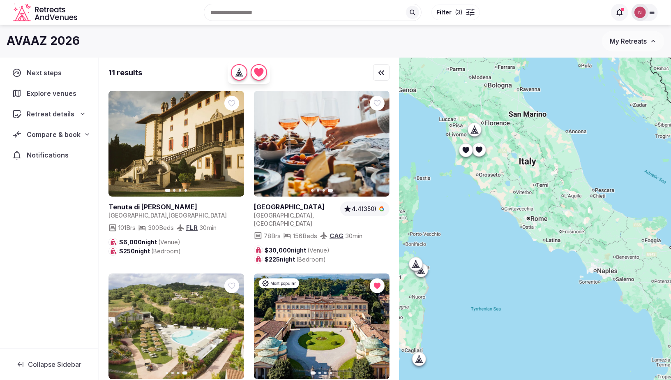
drag, startPoint x: 476, startPoint y: 114, endPoint x: 459, endPoint y: 137, distance: 28.8
click at [414, 76] on div at bounding box center [535, 233] width 272 height 350
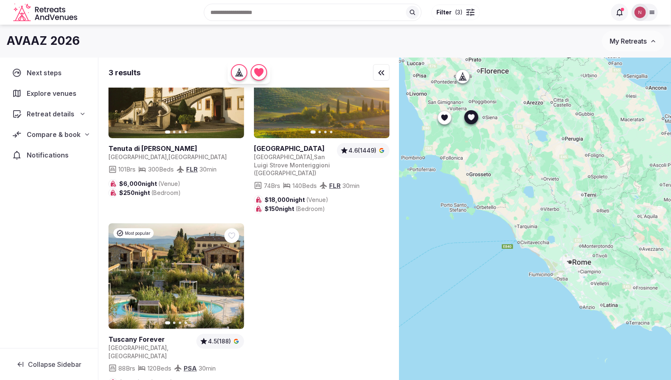
scroll to position [59, 0]
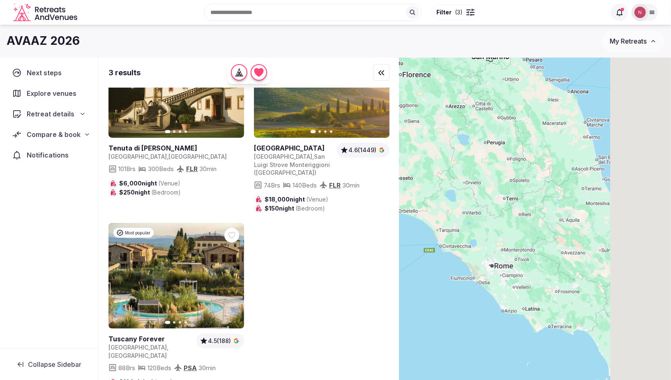
drag, startPoint x: 519, startPoint y: 200, endPoint x: 440, endPoint y: 203, distance: 79.4
click at [440, 203] on div at bounding box center [535, 233] width 272 height 350
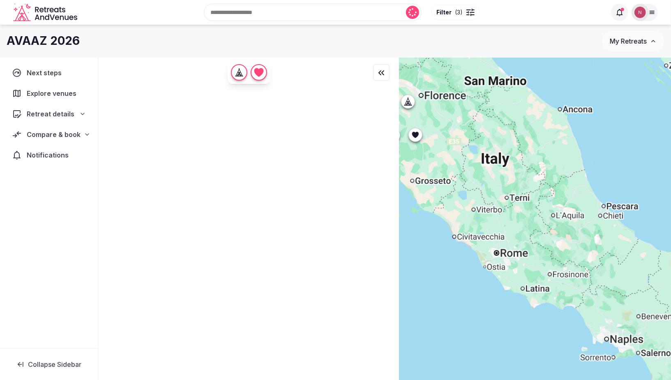
scroll to position [0, 0]
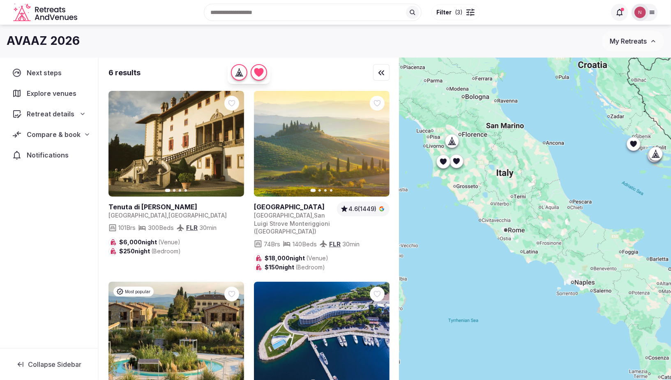
click at [631, 143] on icon at bounding box center [633, 144] width 7 height 6
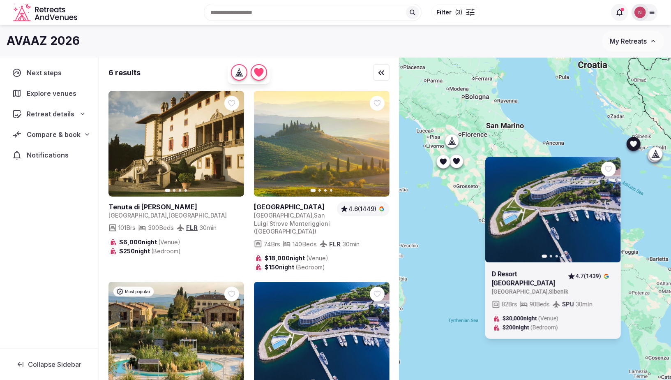
click at [608, 212] on icon "button" at bounding box center [609, 209] width 3 height 6
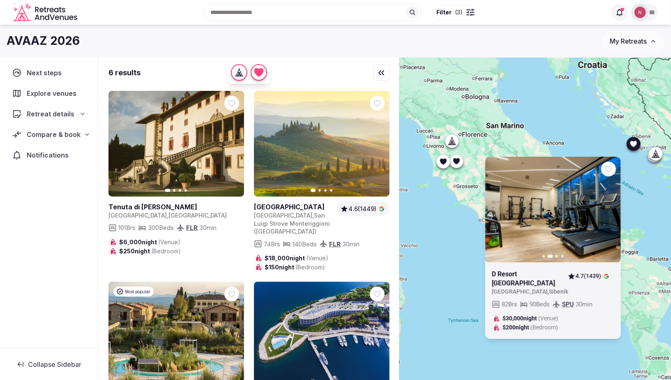
click at [609, 212] on icon "button" at bounding box center [609, 209] width 7 height 7
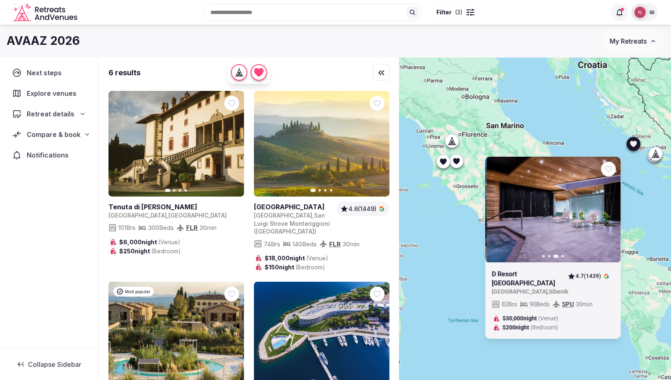
click at [609, 212] on icon "button" at bounding box center [609, 209] width 7 height 7
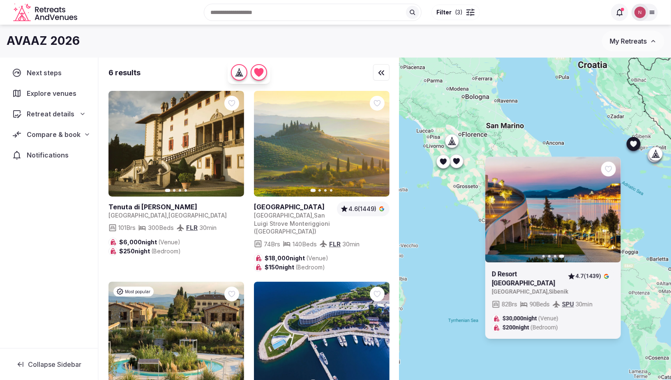
click at [653, 184] on div "Previous slide Next slide D Resort Sibenik Croatia , Sibenik 4.7 (1439) 82 Brs …" at bounding box center [535, 233] width 272 height 350
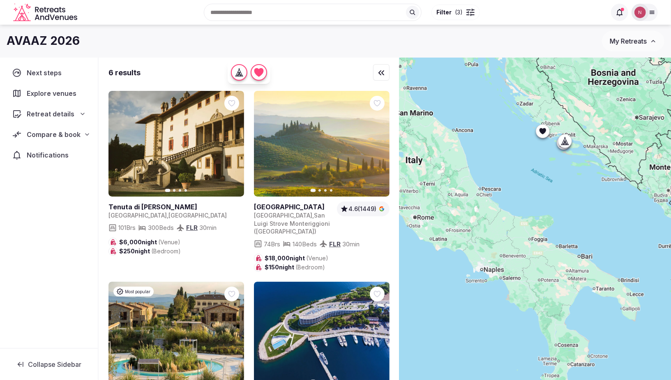
drag, startPoint x: 614, startPoint y: 146, endPoint x: 504, endPoint y: 132, distance: 110.1
click at [505, 132] on div at bounding box center [535, 233] width 272 height 350
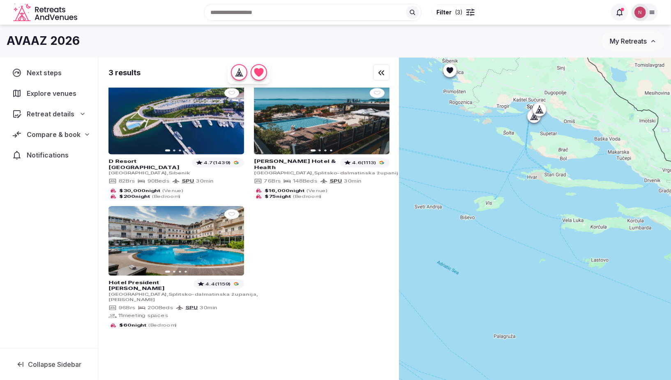
click at [530, 117] on icon at bounding box center [534, 116] width 8 height 8
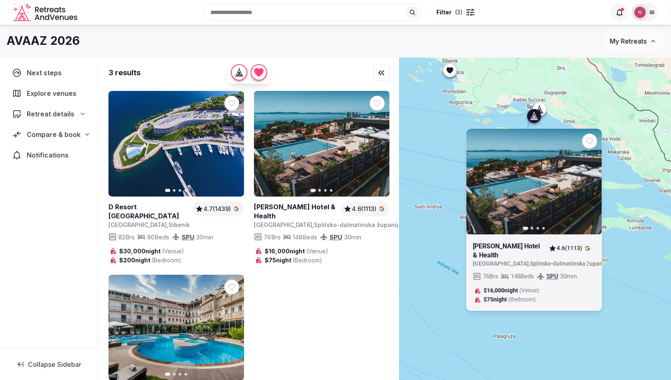
click at [541, 105] on icon at bounding box center [539, 109] width 8 height 8
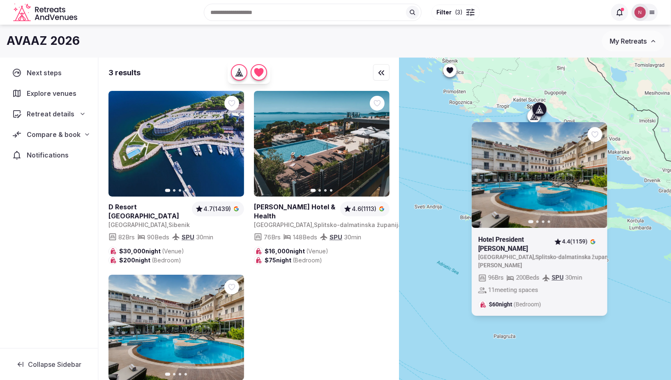
click at [454, 101] on div "Previous slide Next slide Hotel President Solin Croatia , Splitsko-dalmatinska …" at bounding box center [535, 233] width 272 height 350
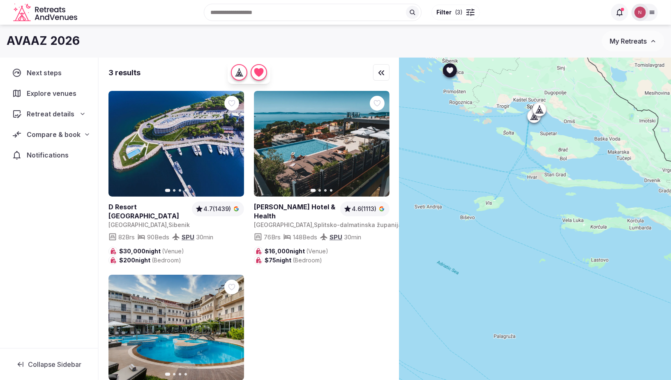
click at [0, 0] on icon at bounding box center [0, 0] width 0 height 0
drag, startPoint x: 196, startPoint y: 267, endPoint x: 219, endPoint y: 228, distance: 45.5
click at [210, 239] on div "Previous slide Next slide D Resort Sibenik Croatia , Sibenik 4.7 (1439) 82 Brs …" at bounding box center [248, 275] width 281 height 369
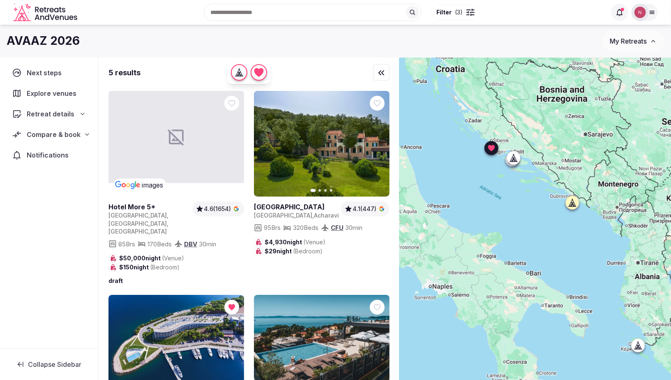
click at [571, 204] on icon at bounding box center [571, 204] width 2 height 3
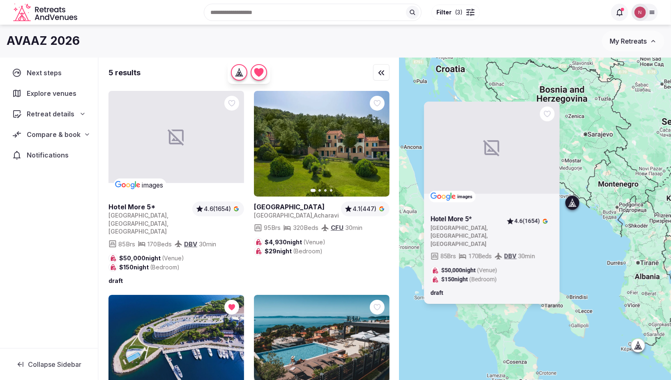
click at [571, 204] on icon at bounding box center [571, 204] width 2 height 3
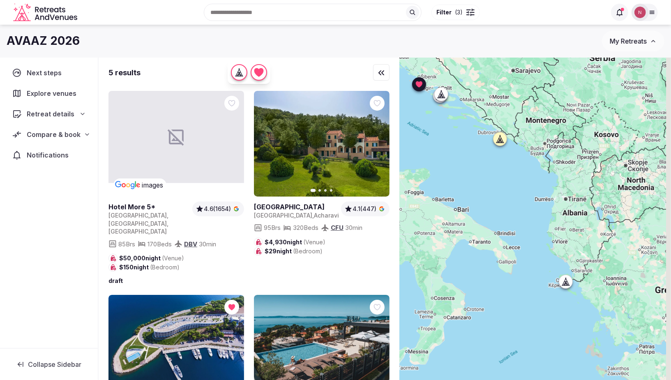
drag, startPoint x: 545, startPoint y: 243, endPoint x: 498, endPoint y: 200, distance: 63.4
click at [498, 200] on div at bounding box center [535, 233] width 272 height 350
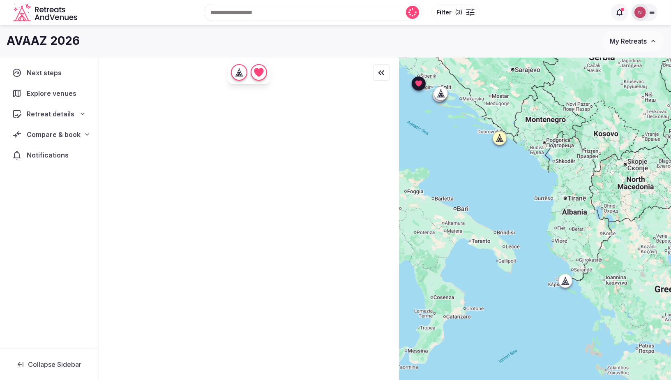
click at [562, 281] on icon at bounding box center [565, 280] width 8 height 8
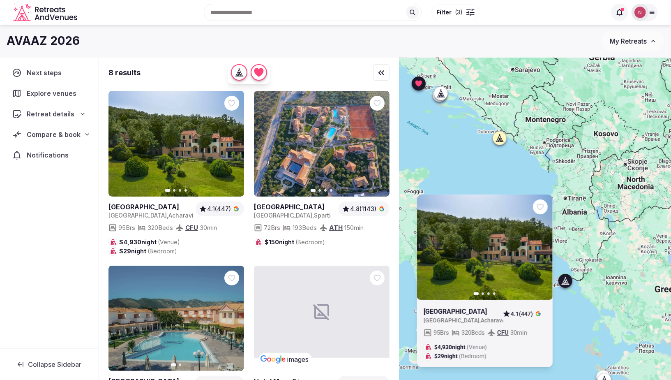
click at [562, 281] on icon at bounding box center [565, 280] width 8 height 8
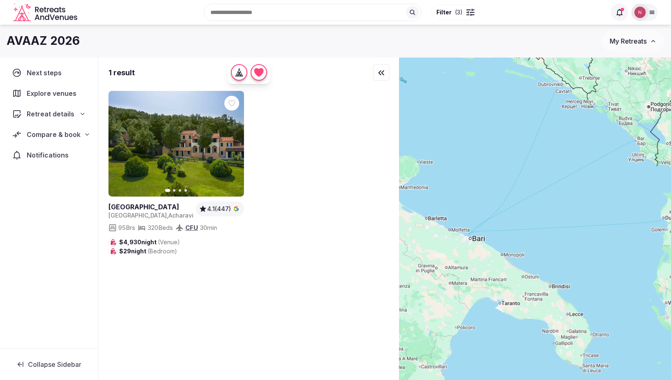
drag, startPoint x: 528, startPoint y: 203, endPoint x: 671, endPoint y: 239, distance: 146.9
click at [670, 239] on div at bounding box center [535, 233] width 272 height 350
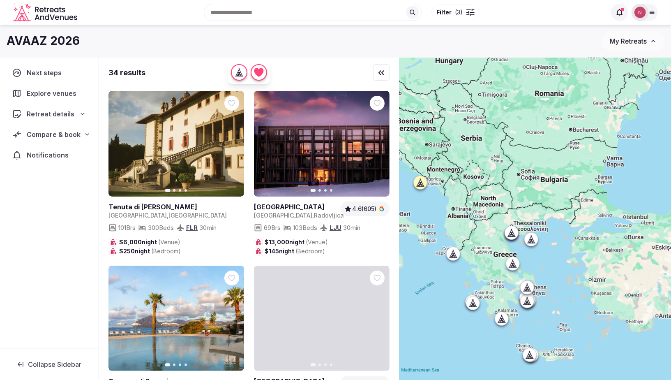
drag, startPoint x: 567, startPoint y: 207, endPoint x: 431, endPoint y: 195, distance: 136.5
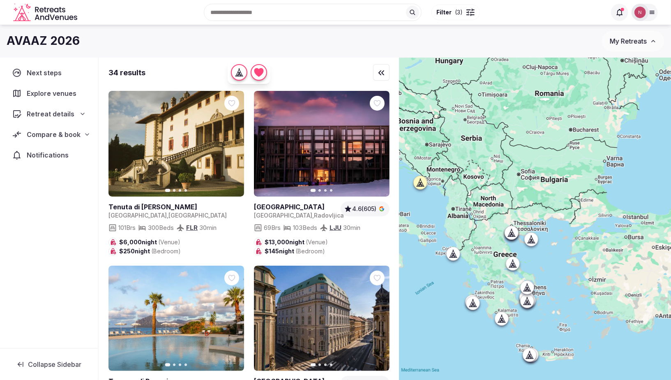
click at [431, 195] on div at bounding box center [535, 233] width 272 height 350
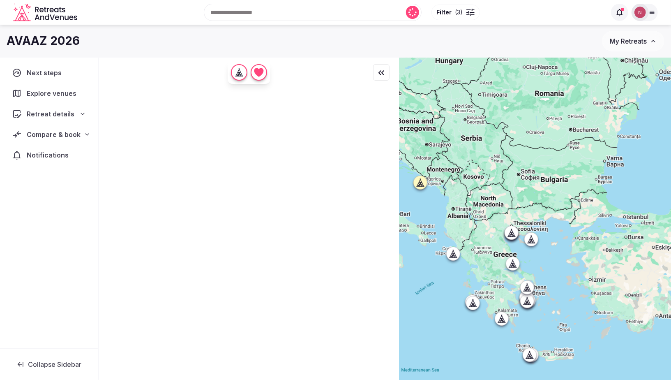
click at [505, 235] on div at bounding box center [510, 232] width 13 height 13
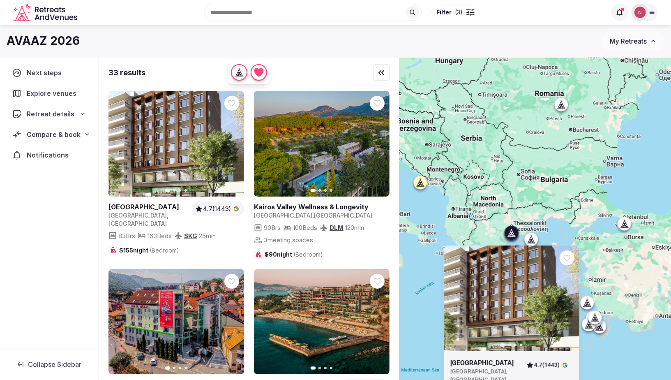
click at [505, 235] on div at bounding box center [510, 232] width 13 height 13
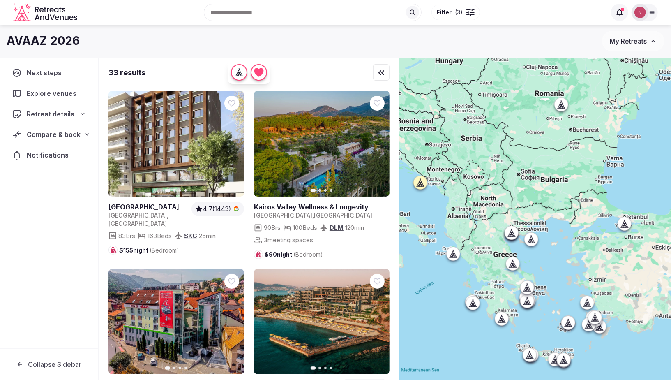
click at [532, 240] on icon at bounding box center [531, 239] width 8 height 8
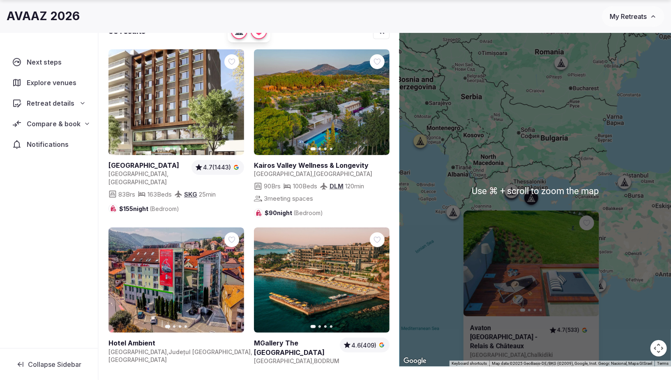
scroll to position [44, 0]
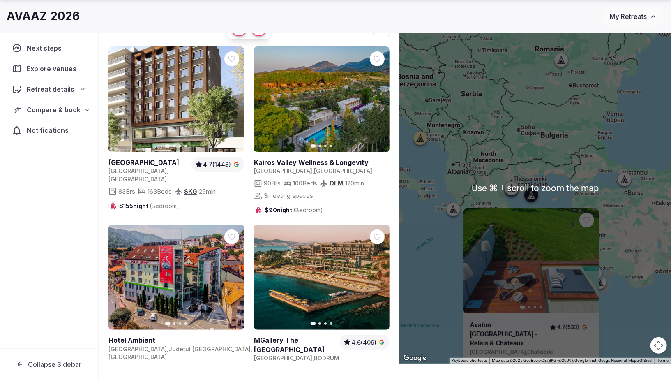
click at [526, 184] on div "Previous slide Next slide Avaton Luxury Beach Resort - Relais & Châteaux Greece…" at bounding box center [535, 188] width 272 height 350
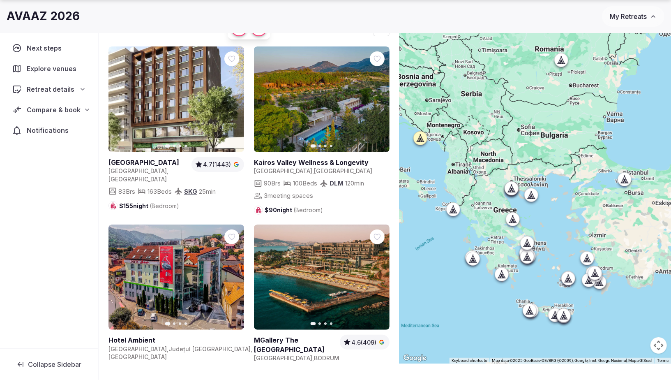
click at [512, 220] on icon at bounding box center [512, 221] width 2 height 3
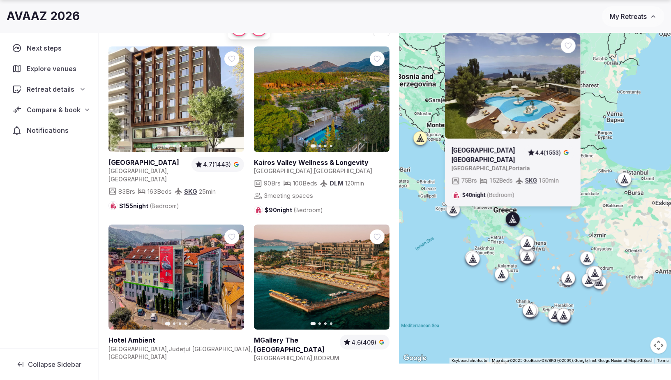
click at [469, 258] on icon at bounding box center [472, 258] width 8 height 8
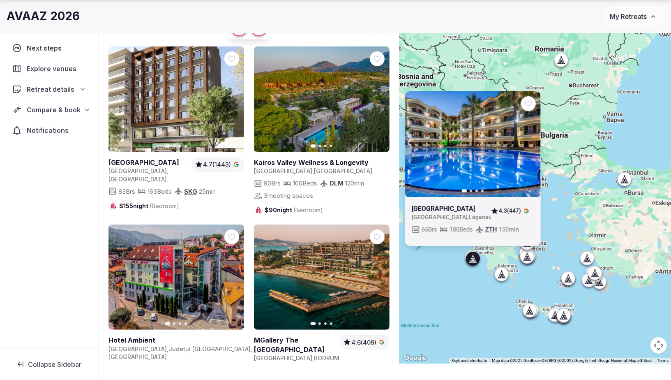
click at [523, 257] on icon at bounding box center [527, 256] width 8 height 8
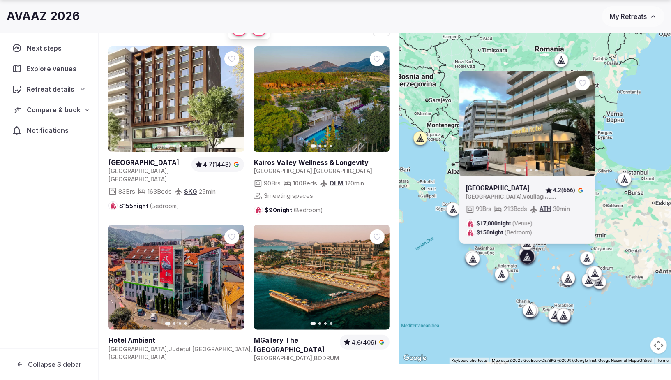
click at [435, 258] on div "Previous slide Next slide Amarilia Hotel Athens Greece , Vouliagmeni 4.2 (666) …" at bounding box center [535, 188] width 272 height 350
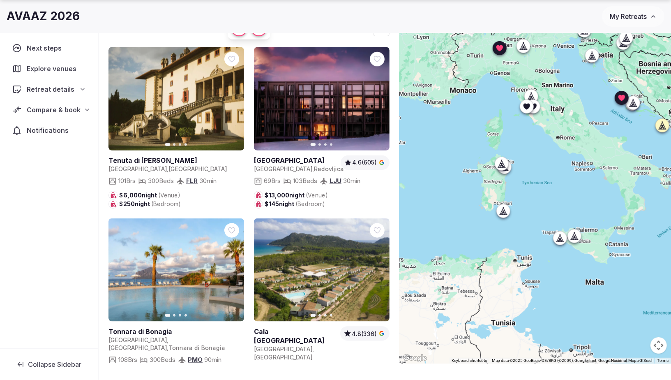
drag, startPoint x: 424, startPoint y: 246, endPoint x: 669, endPoint y: 232, distance: 245.6
click at [669, 232] on div at bounding box center [535, 188] width 272 height 350
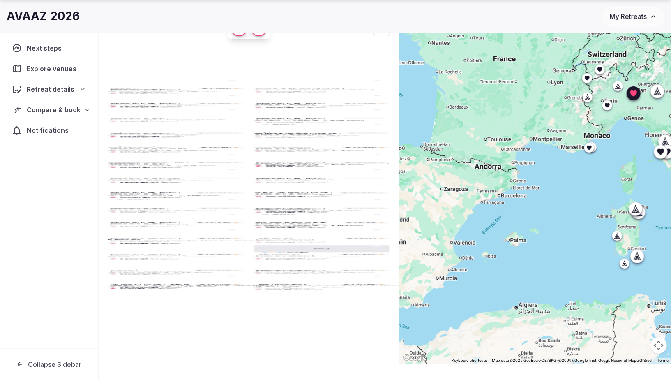
drag, startPoint x: 538, startPoint y: 200, endPoint x: 641, endPoint y: 241, distance: 111.0
click at [641, 241] on div at bounding box center [535, 188] width 272 height 350
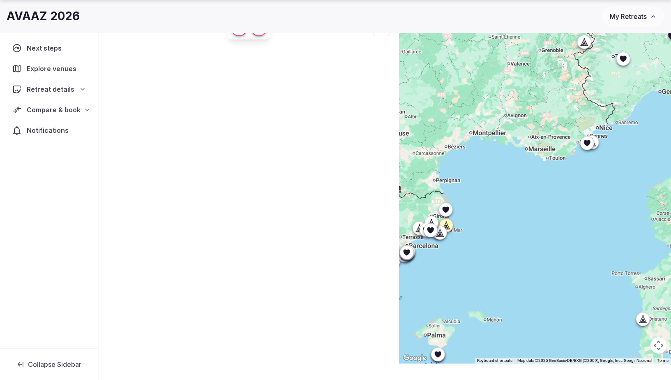
click at [587, 147] on div at bounding box center [586, 142] width 13 height 13
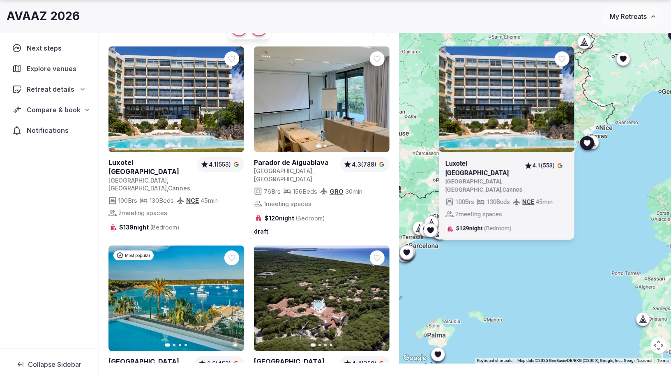
click at [587, 147] on div at bounding box center [586, 142] width 13 height 13
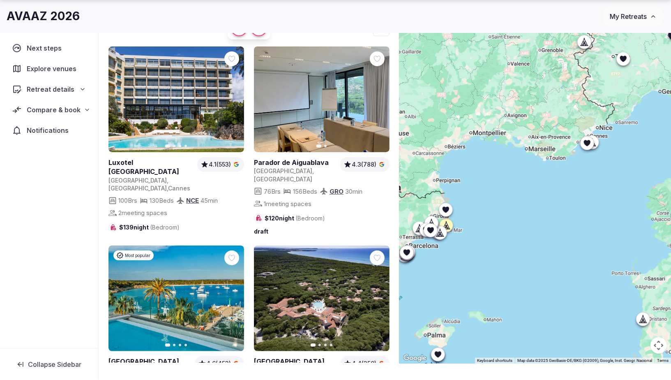
click at [594, 143] on icon at bounding box center [594, 141] width 4 height 7
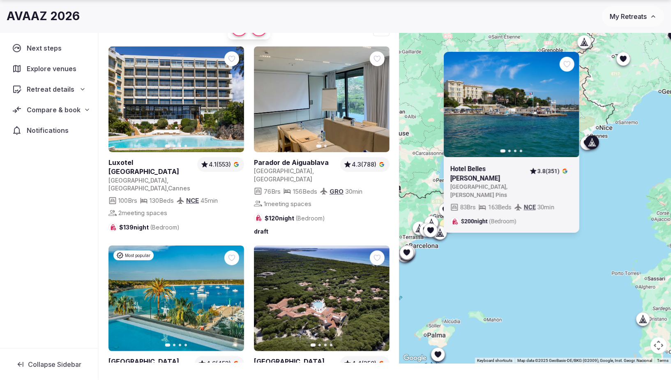
click at [594, 143] on icon at bounding box center [594, 141] width 4 height 7
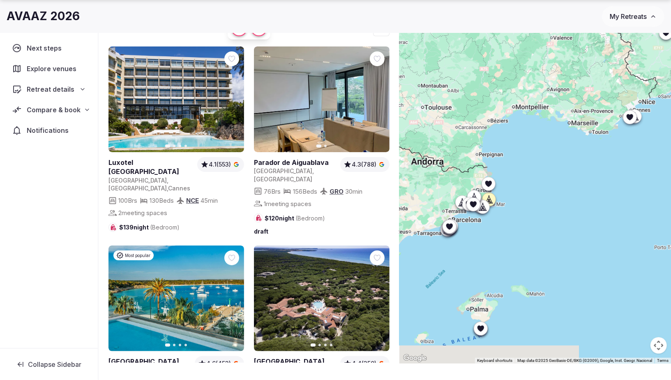
drag, startPoint x: 527, startPoint y: 150, endPoint x: 574, endPoint y: 124, distance: 53.1
click at [574, 124] on div at bounding box center [535, 188] width 272 height 350
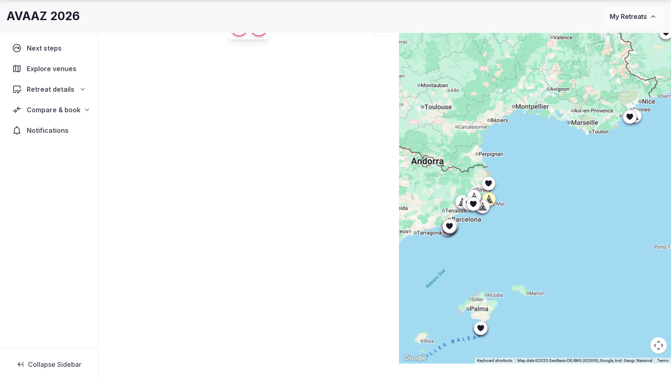
click at [492, 182] on icon at bounding box center [488, 183] width 8 height 8
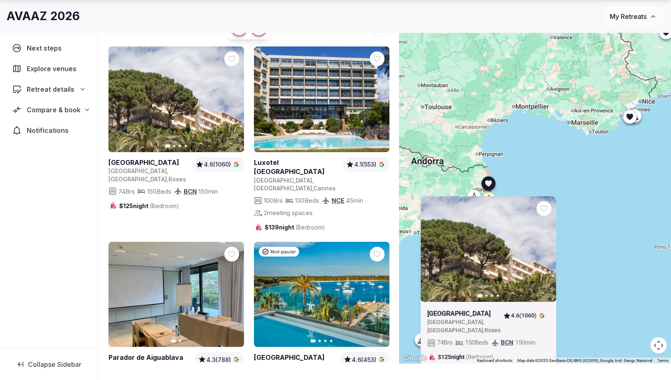
click at [492, 181] on icon at bounding box center [488, 183] width 8 height 8
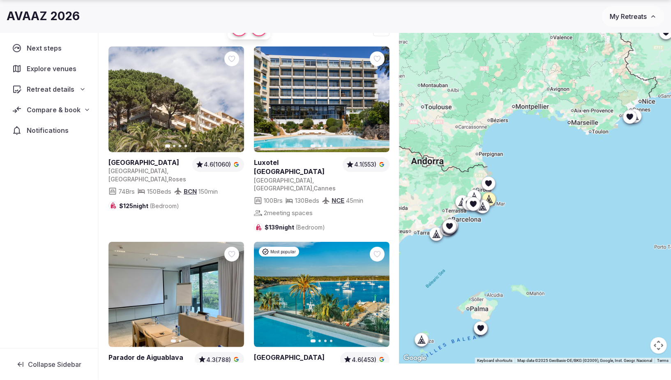
click at [472, 205] on icon at bounding box center [473, 203] width 7 height 6
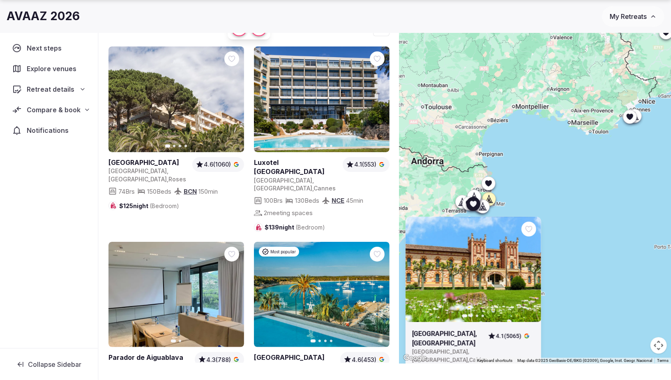
click at [472, 205] on icon at bounding box center [473, 203] width 7 height 6
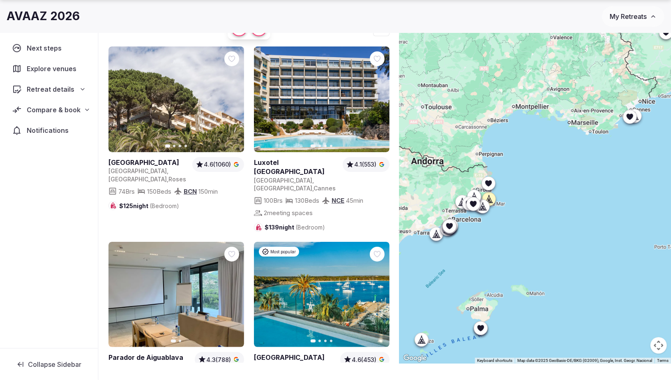
click at [481, 209] on icon at bounding box center [482, 208] width 2 height 3
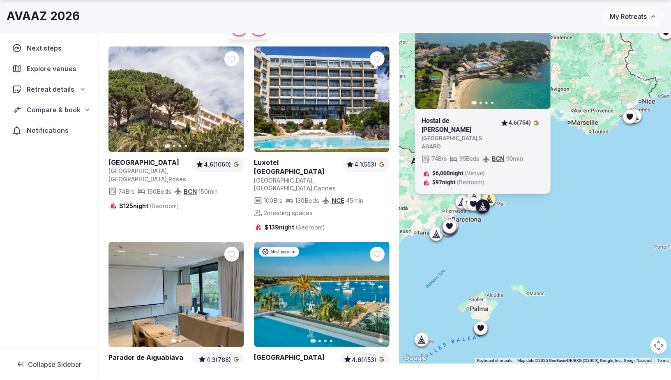
click at [485, 205] on icon at bounding box center [483, 206] width 8 height 8
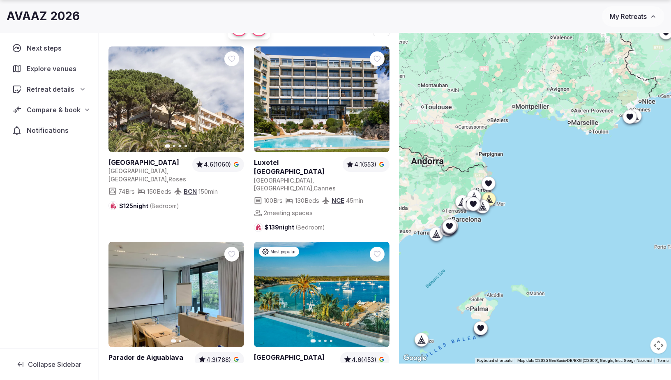
click at [487, 200] on div at bounding box center [482, 206] width 13 height 13
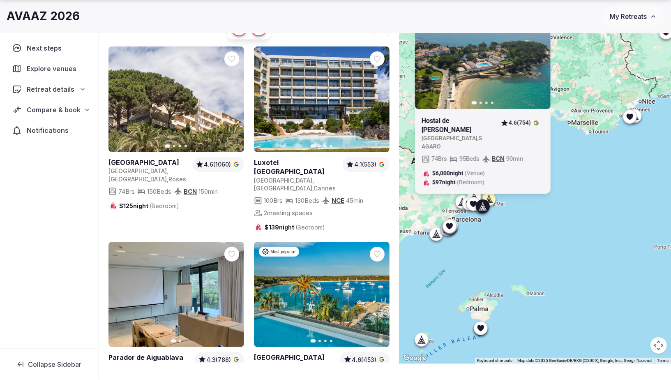
click at [487, 200] on div at bounding box center [482, 206] width 13 height 13
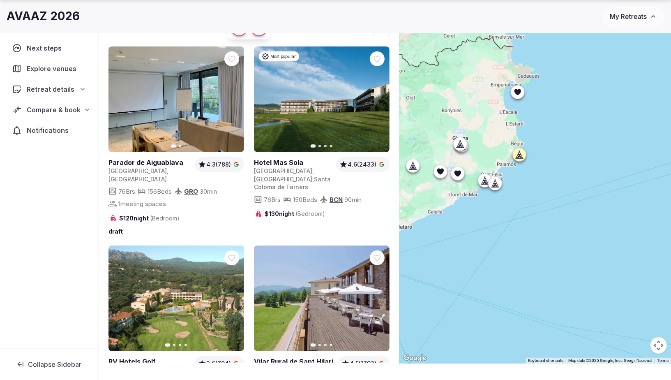
click at [456, 146] on icon at bounding box center [460, 144] width 8 height 8
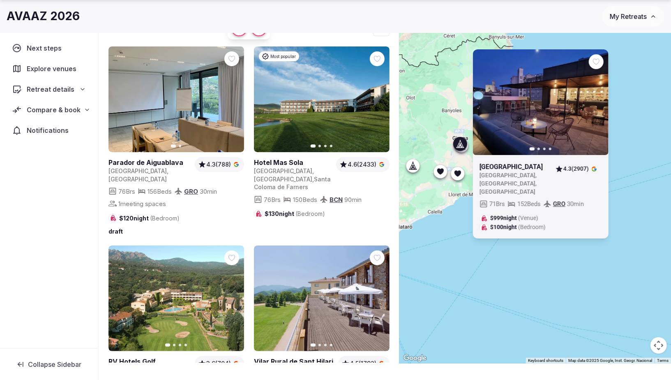
click at [463, 149] on div at bounding box center [460, 143] width 13 height 13
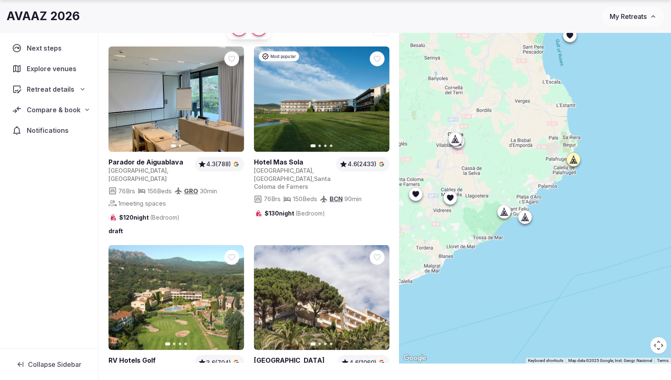
click at [461, 147] on div at bounding box center [457, 141] width 13 height 13
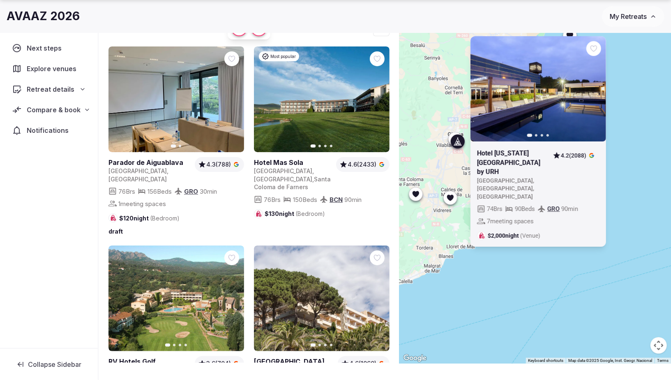
click at [449, 196] on icon at bounding box center [450, 197] width 7 height 6
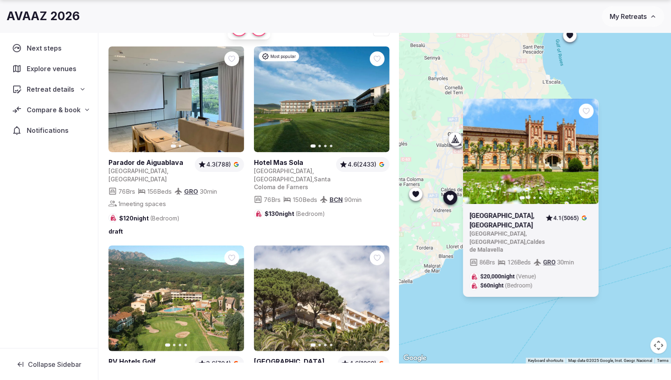
click at [413, 195] on icon at bounding box center [416, 194] width 8 height 8
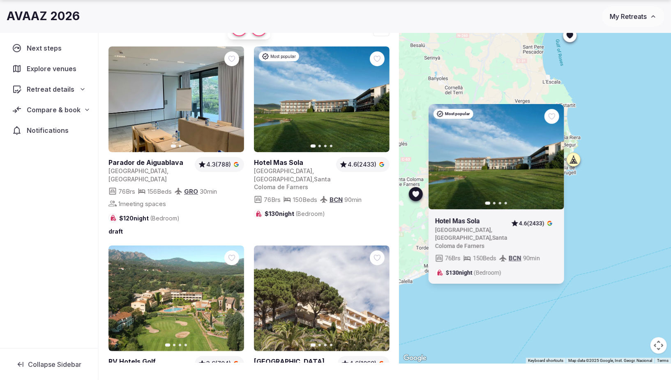
click at [0, 0] on icon at bounding box center [0, 0] width 0 height 0
click at [416, 192] on icon at bounding box center [415, 194] width 7 height 6
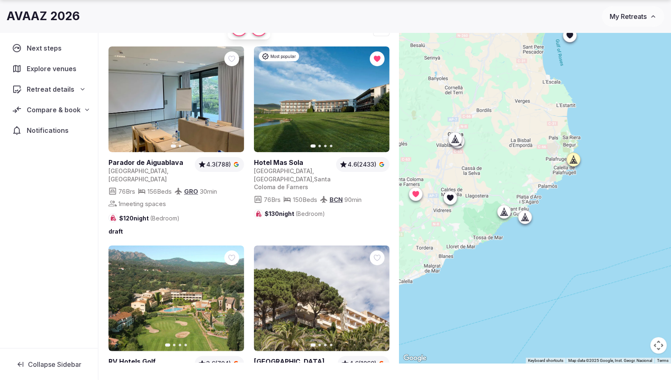
click at [447, 197] on icon at bounding box center [450, 197] width 7 height 6
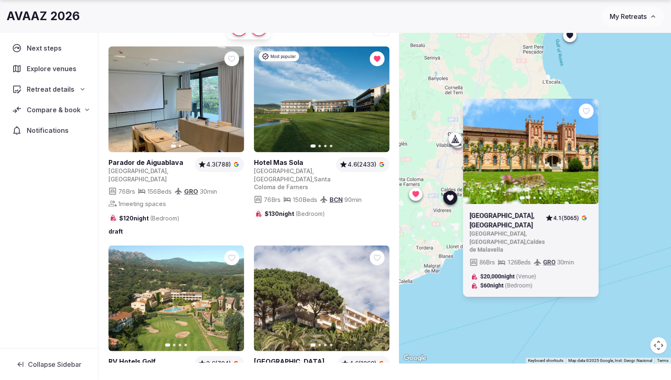
click at [449, 196] on icon at bounding box center [450, 197] width 7 height 6
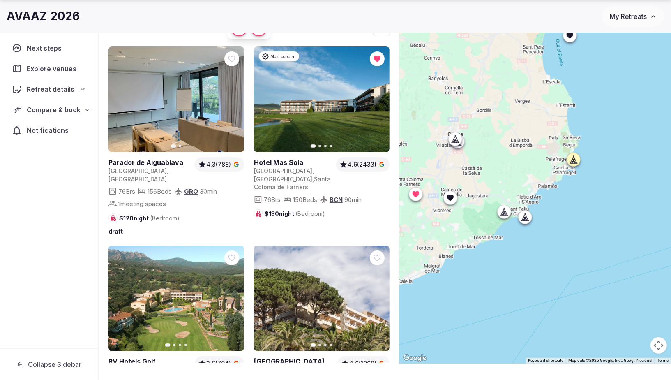
click at [504, 212] on icon at bounding box center [505, 213] width 2 height 3
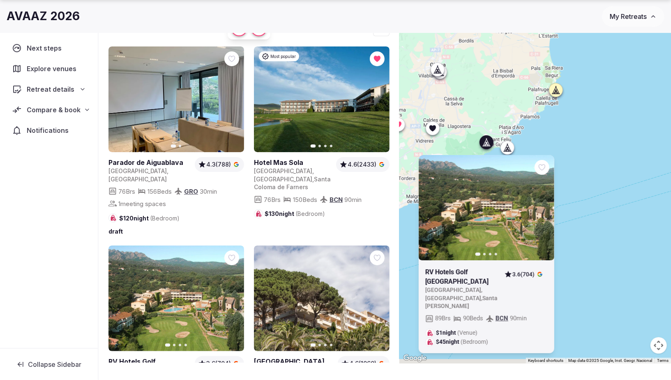
drag, startPoint x: 596, startPoint y: 215, endPoint x: 541, endPoint y: 142, distance: 91.4
click at [568, 142] on div "Previous slide Next slide RV Hotels Golf Costa Brava Spain , Catalunya , Santa …" at bounding box center [535, 188] width 272 height 350
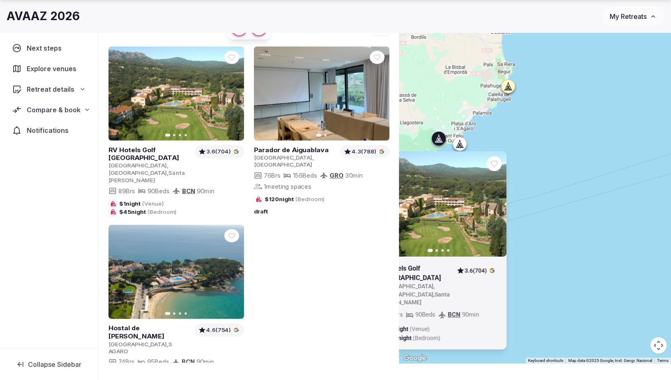
click at [459, 147] on icon at bounding box center [459, 146] width 2 height 3
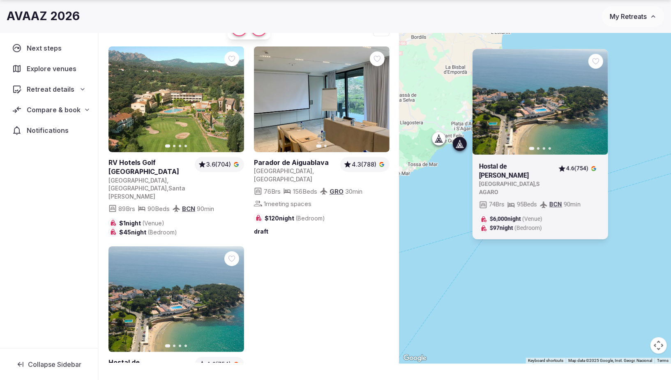
click at [597, 106] on button "Next slide" at bounding box center [596, 101] width 13 height 13
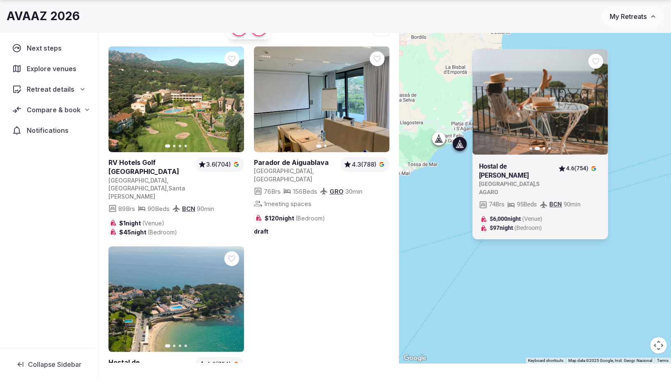
click at [597, 106] on button "Next slide" at bounding box center [596, 101] width 13 height 13
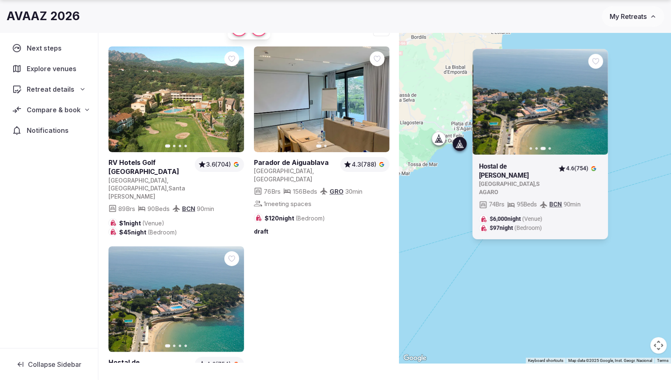
click at [598, 106] on button "Next slide" at bounding box center [596, 101] width 13 height 13
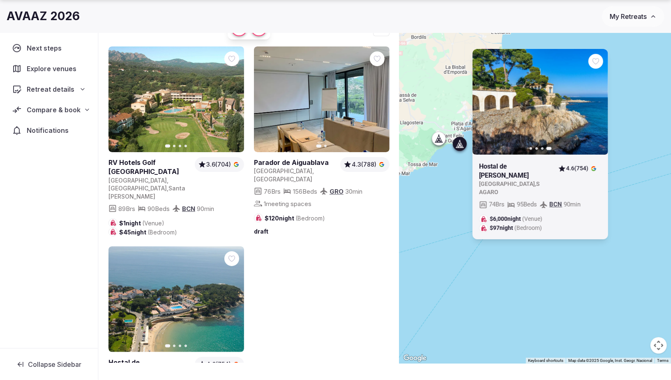
click at [0, 0] on icon at bounding box center [0, 0] width 0 height 0
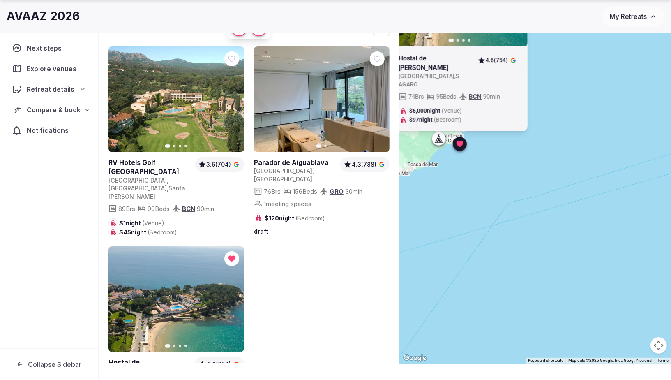
drag, startPoint x: 465, startPoint y: 145, endPoint x: 471, endPoint y: 146, distance: 5.8
click at [465, 145] on div at bounding box center [459, 143] width 13 height 13
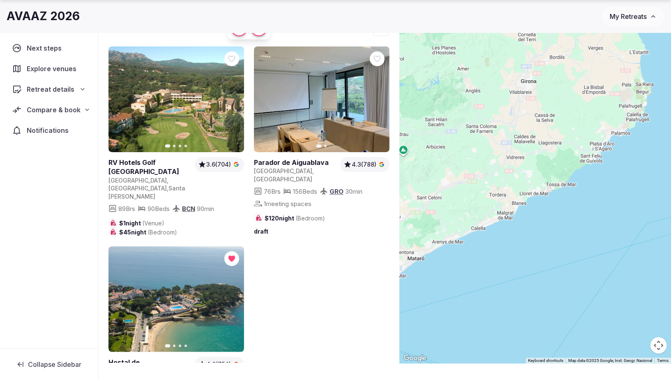
drag, startPoint x: 493, startPoint y: 179, endPoint x: 633, endPoint y: 199, distance: 141.6
click at [633, 199] on div at bounding box center [535, 188] width 272 height 350
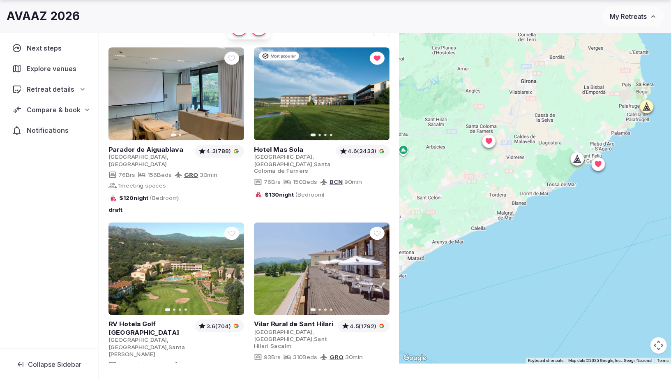
click at [651, 109] on div at bounding box center [646, 106] width 13 height 13
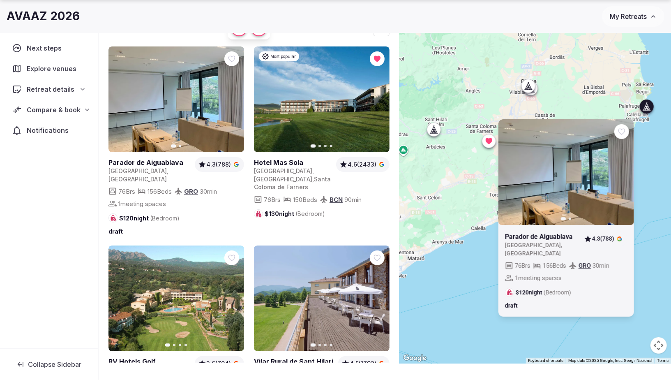
click at [649, 104] on icon at bounding box center [647, 106] width 8 height 8
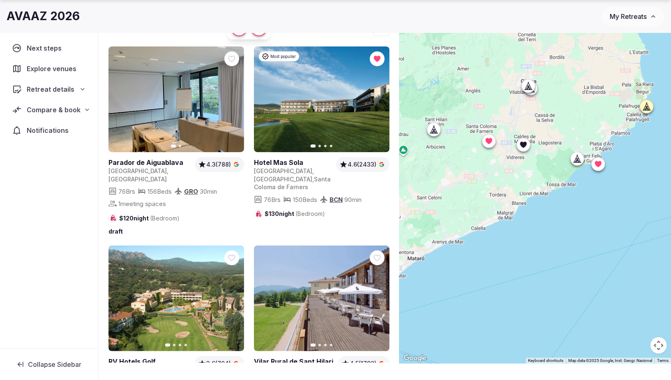
click at [649, 104] on icon at bounding box center [647, 106] width 8 height 8
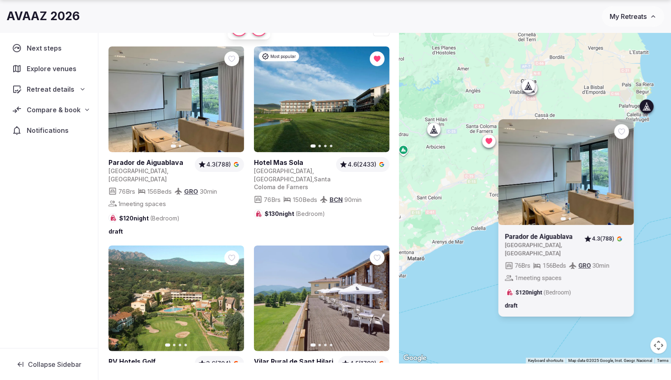
click at [647, 106] on icon at bounding box center [646, 106] width 2 height 1
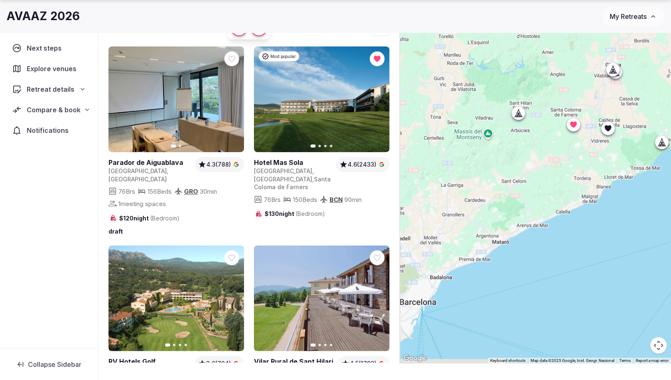
drag, startPoint x: 497, startPoint y: 161, endPoint x: 587, endPoint y: 143, distance: 91.8
click at [587, 143] on div at bounding box center [535, 188] width 272 height 350
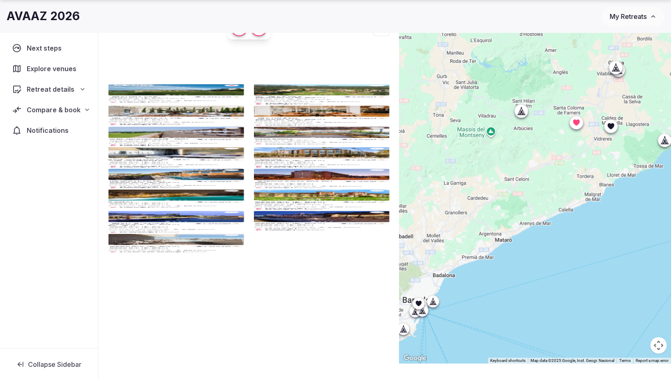
click at [521, 109] on icon at bounding box center [521, 111] width 8 height 8
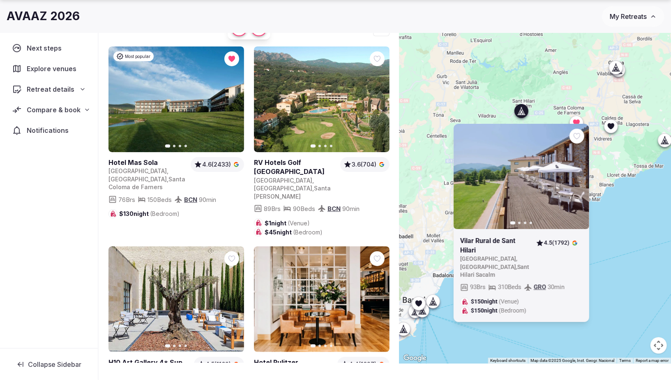
click at [579, 173] on icon "button" at bounding box center [577, 176] width 7 height 7
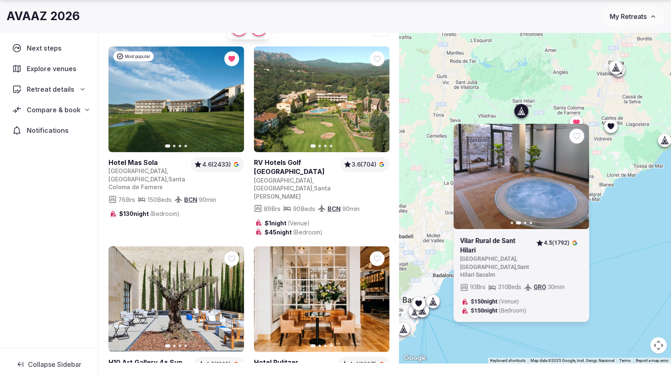
click at [579, 173] on icon "button" at bounding box center [577, 176] width 7 height 7
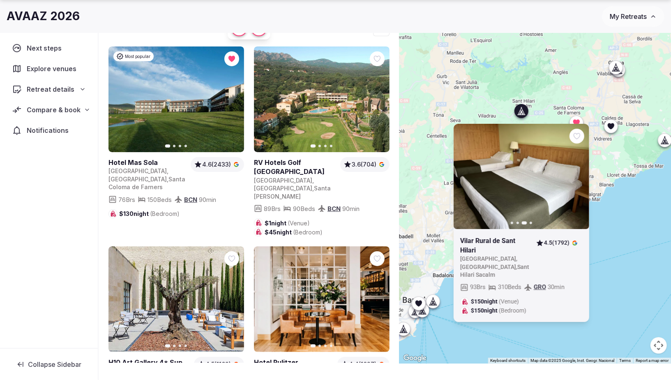
click at [577, 173] on icon "button" at bounding box center [577, 176] width 7 height 7
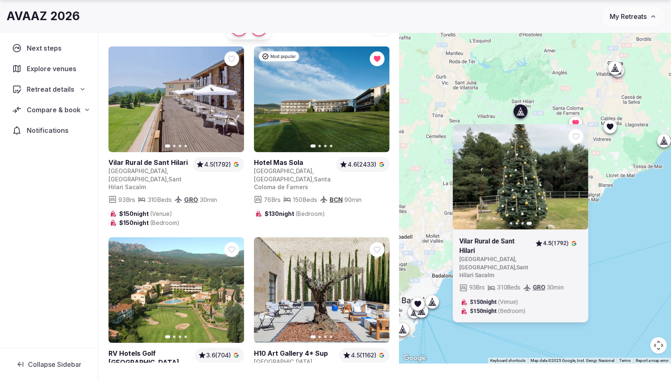
click at [520, 110] on icon at bounding box center [520, 111] width 8 height 8
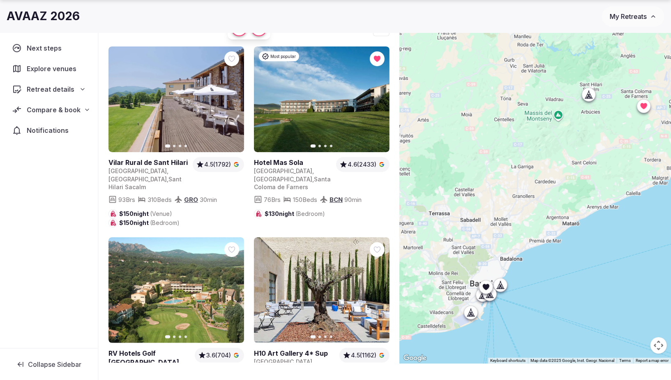
drag, startPoint x: 472, startPoint y: 178, endPoint x: 543, endPoint y: 160, distance: 73.3
click at [543, 160] on div at bounding box center [535, 188] width 272 height 350
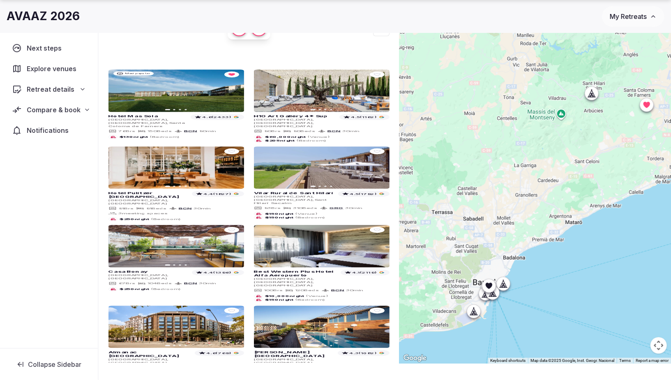
click at [589, 92] on icon at bounding box center [591, 93] width 8 height 8
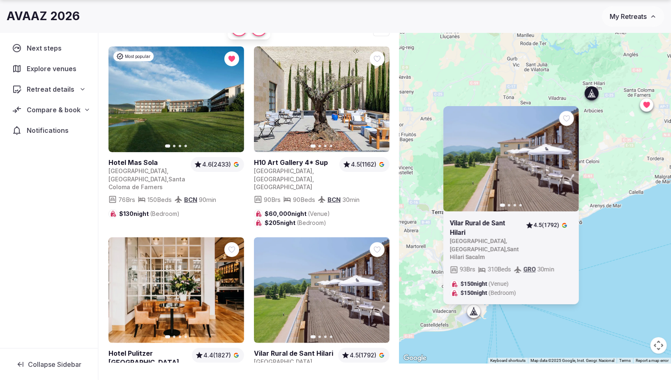
click at [0, 0] on icon at bounding box center [0, 0] width 0 height 0
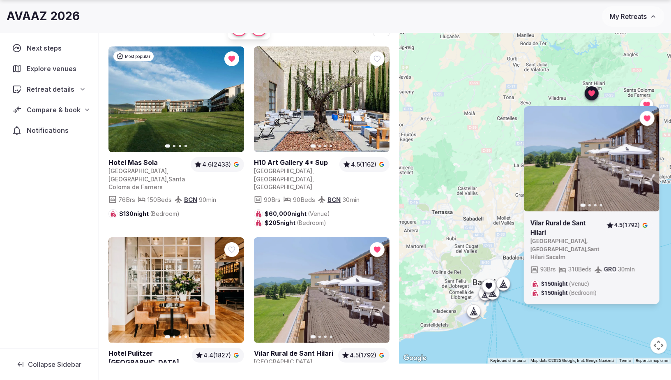
click at [591, 91] on icon at bounding box center [591, 93] width 7 height 6
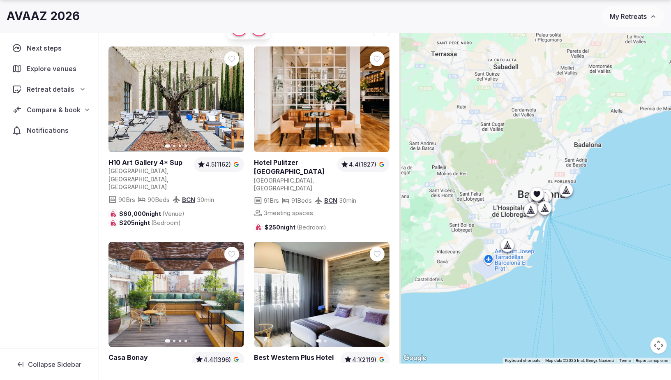
drag, startPoint x: 482, startPoint y: 218, endPoint x: 582, endPoint y: 120, distance: 140.3
click at [582, 120] on div at bounding box center [535, 188] width 272 height 350
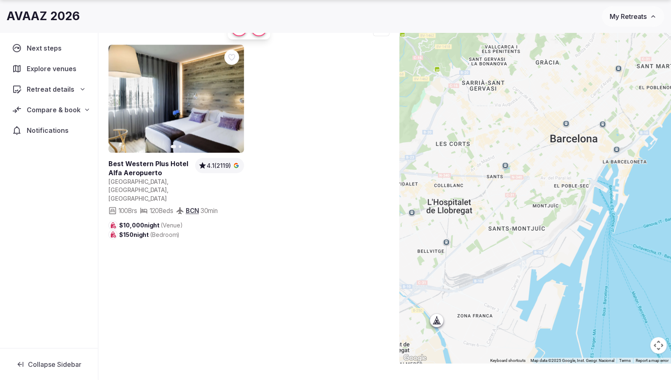
drag, startPoint x: 501, startPoint y: 193, endPoint x: 449, endPoint y: 179, distance: 54.4
click at [449, 179] on div at bounding box center [535, 188] width 272 height 350
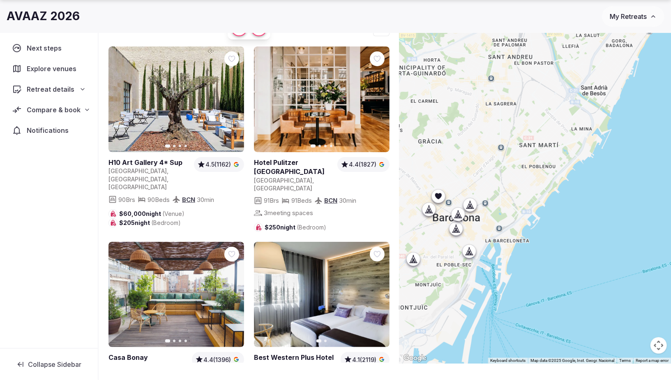
drag, startPoint x: 512, startPoint y: 170, endPoint x: 431, endPoint y: 239, distance: 106.7
click at [426, 240] on div at bounding box center [535, 188] width 272 height 350
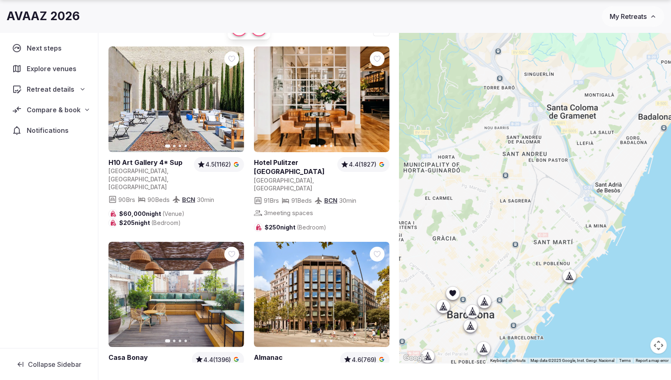
drag, startPoint x: 541, startPoint y: 137, endPoint x: 555, endPoint y: 248, distance: 111.8
click at [555, 248] on div at bounding box center [535, 188] width 272 height 350
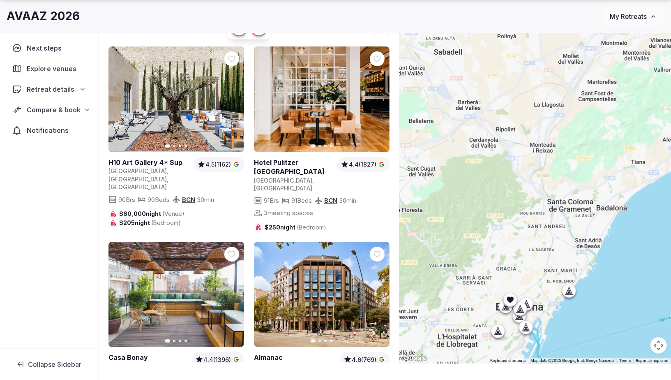
click at [519, 305] on icon at bounding box center [520, 308] width 8 height 8
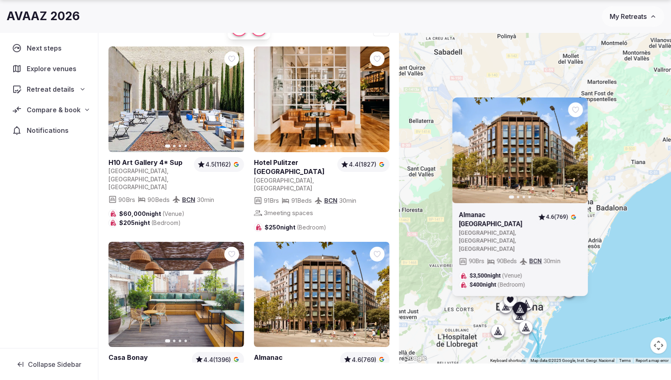
click at [519, 305] on icon at bounding box center [520, 308] width 8 height 8
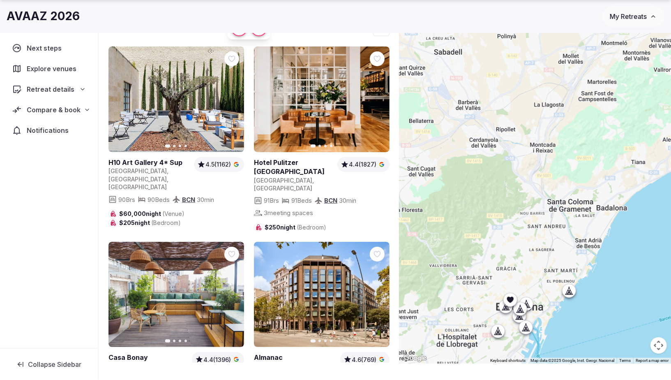
click at [571, 288] on icon at bounding box center [568, 290] width 8 height 8
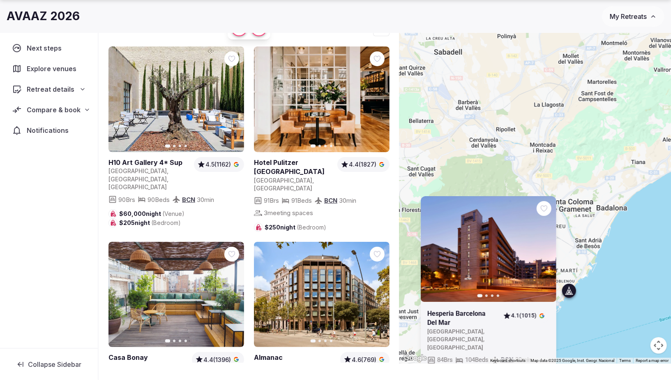
click at [571, 288] on icon at bounding box center [568, 290] width 8 height 8
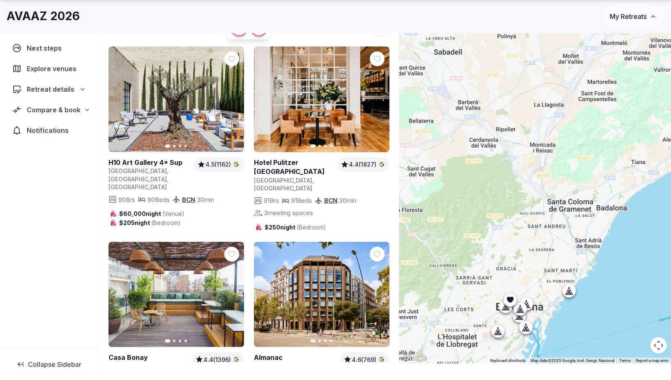
click at [526, 325] on icon at bounding box center [525, 327] width 8 height 8
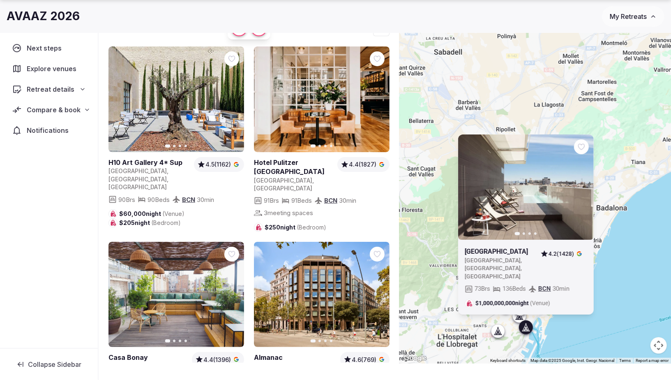
click at [526, 325] on icon at bounding box center [525, 327] width 8 height 8
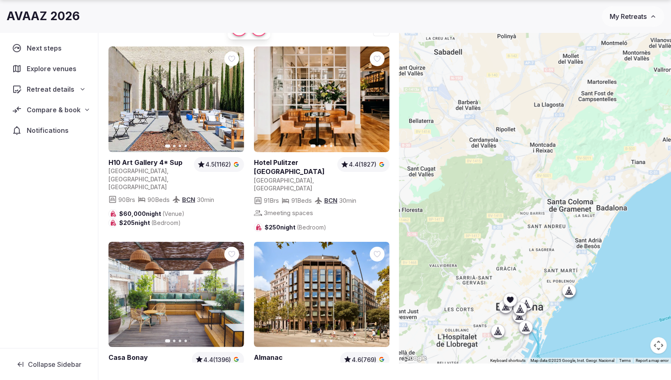
click at [496, 334] on icon at bounding box center [497, 333] width 2 height 3
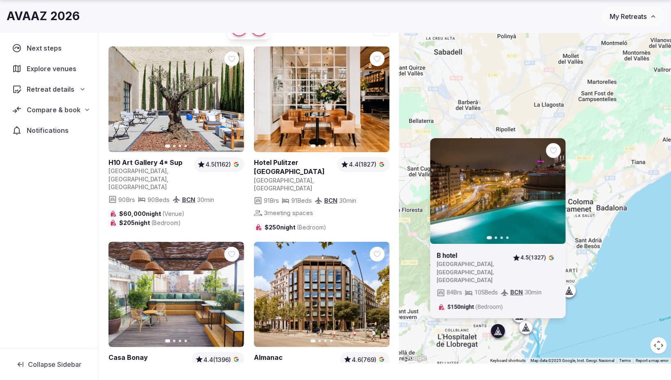
click at [496, 334] on icon at bounding box center [497, 333] width 2 height 3
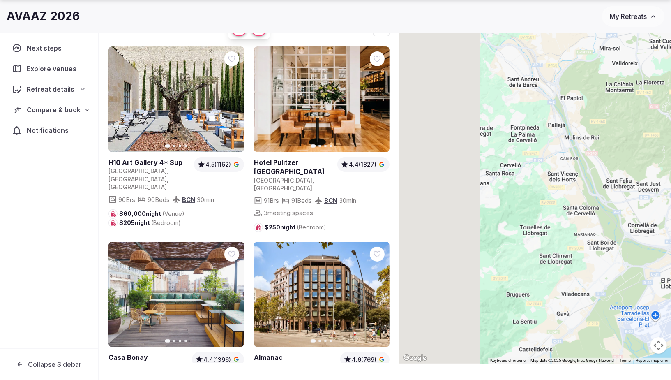
drag, startPoint x: 428, startPoint y: 315, endPoint x: 671, endPoint y: 188, distance: 274.5
click at [670, 188] on div at bounding box center [535, 188] width 272 height 350
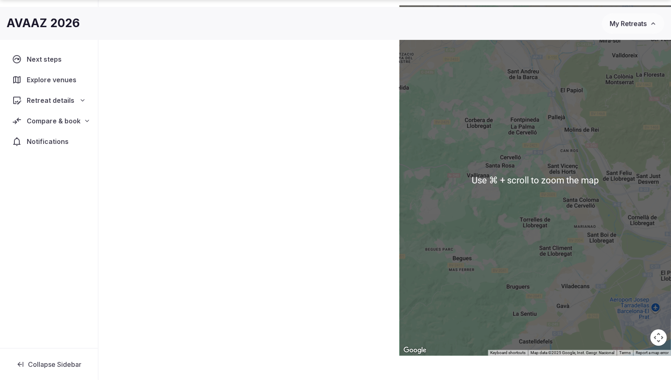
scroll to position [52, 0]
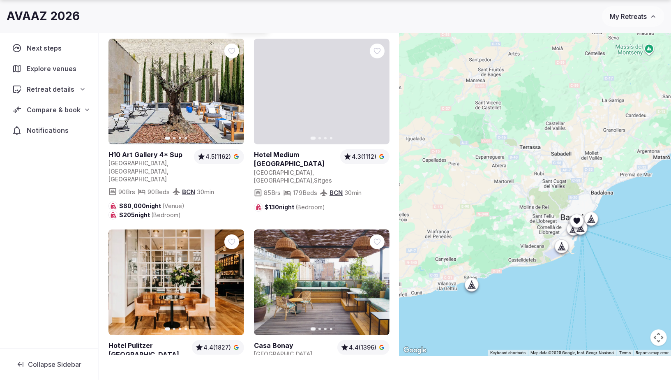
click at [471, 288] on div at bounding box center [471, 284] width 13 height 13
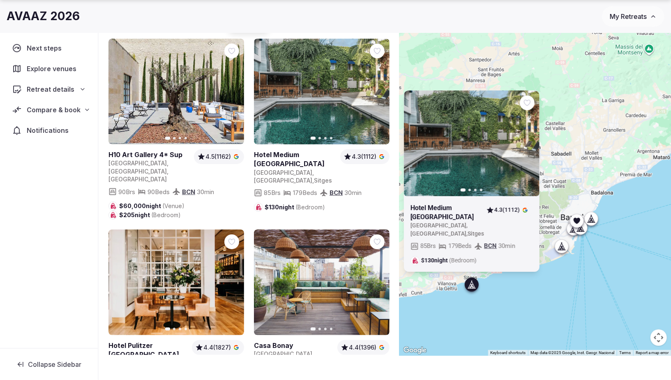
click at [470, 284] on icon at bounding box center [472, 284] width 8 height 8
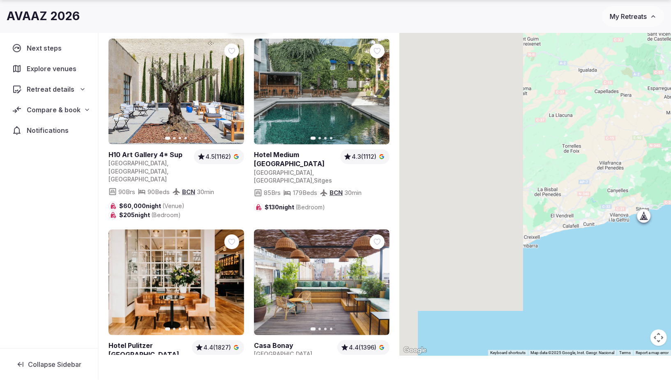
drag, startPoint x: 427, startPoint y: 262, endPoint x: 577, endPoint y: 209, distance: 159.2
click at [601, 192] on div at bounding box center [535, 180] width 272 height 350
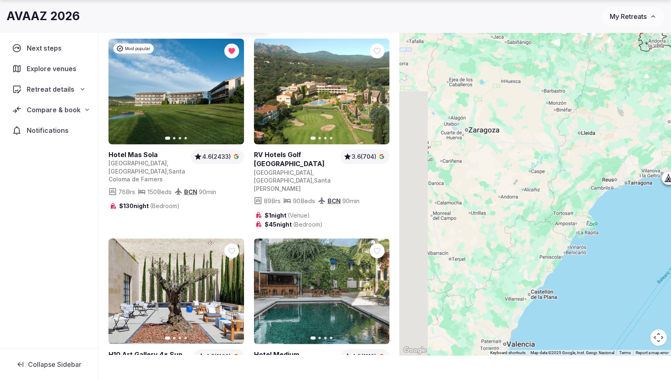
drag, startPoint x: 453, startPoint y: 249, endPoint x: 557, endPoint y: 200, distance: 115.6
click at [559, 204] on div at bounding box center [535, 180] width 272 height 350
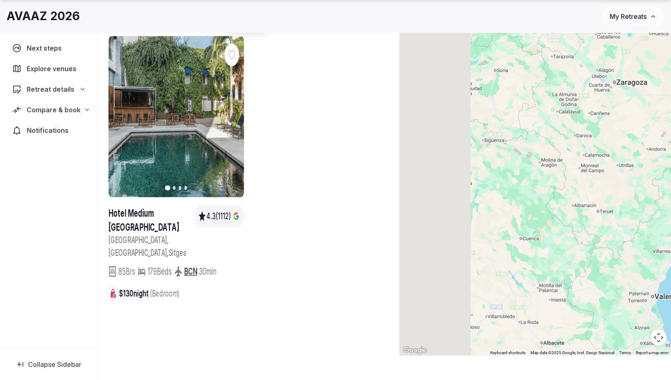
drag, startPoint x: 459, startPoint y: 221, endPoint x: 609, endPoint y: 168, distance: 159.7
click at [609, 168] on div at bounding box center [535, 180] width 272 height 350
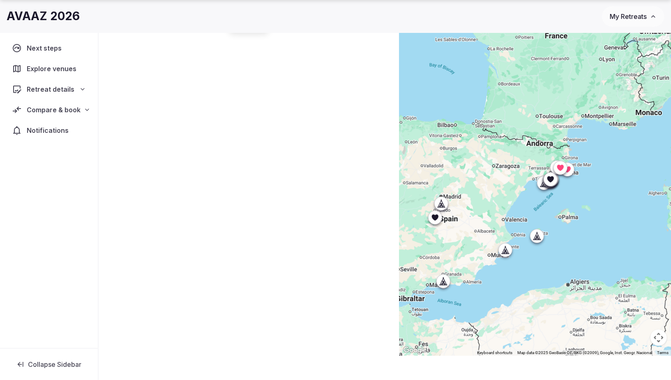
click at [437, 200] on icon at bounding box center [441, 203] width 8 height 8
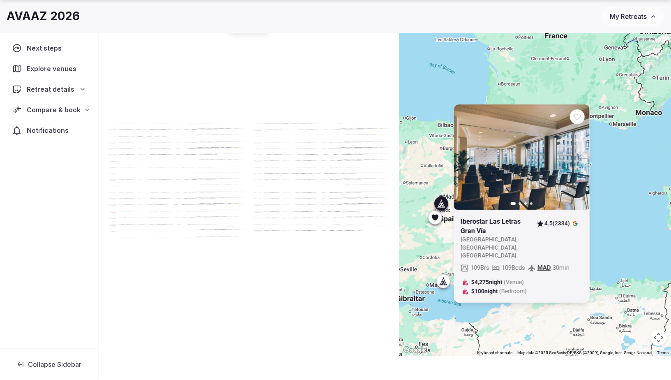
click at [440, 203] on icon at bounding box center [441, 203] width 2 height 1
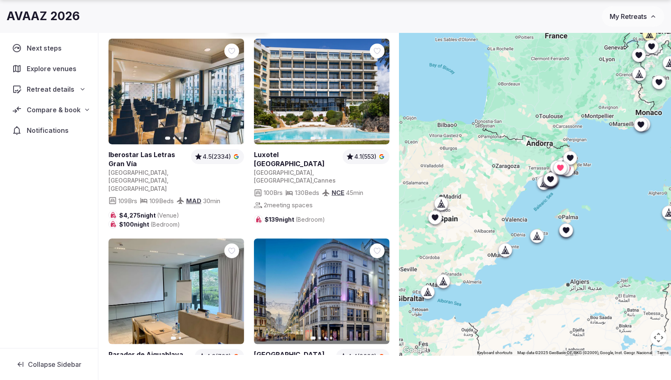
click at [433, 220] on icon at bounding box center [435, 217] width 8 height 8
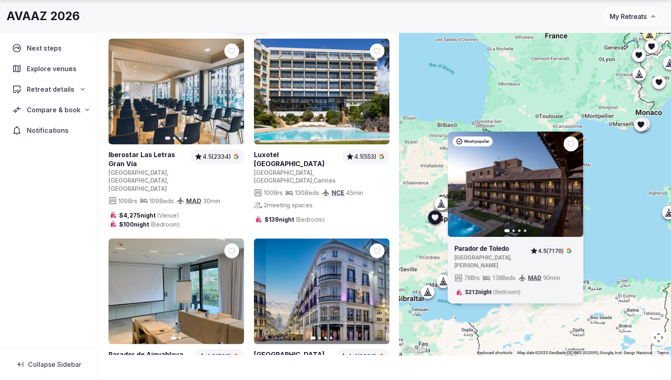
click at [433, 221] on icon at bounding box center [435, 217] width 8 height 8
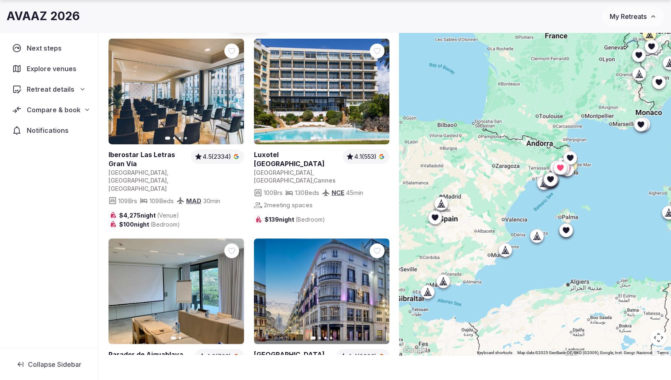
click at [433, 221] on icon at bounding box center [435, 217] width 8 height 8
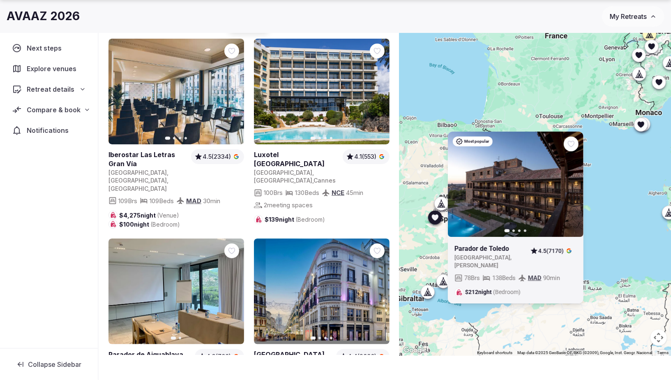
click at [569, 187] on icon "button" at bounding box center [571, 184] width 7 height 7
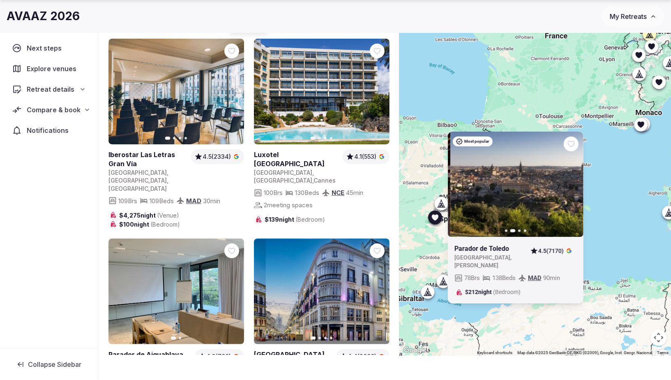
click at [569, 187] on icon "button" at bounding box center [571, 184] width 7 height 7
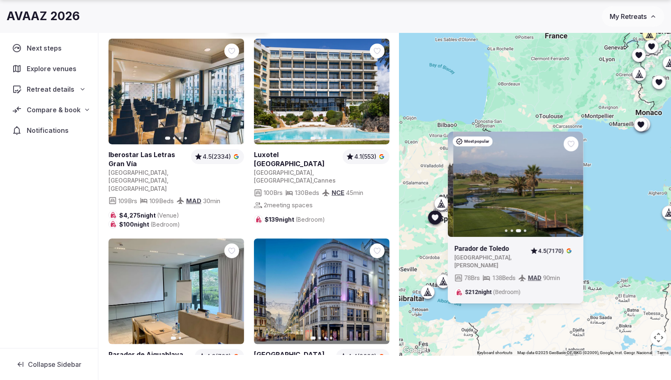
click at [569, 187] on icon "button" at bounding box center [571, 184] width 7 height 7
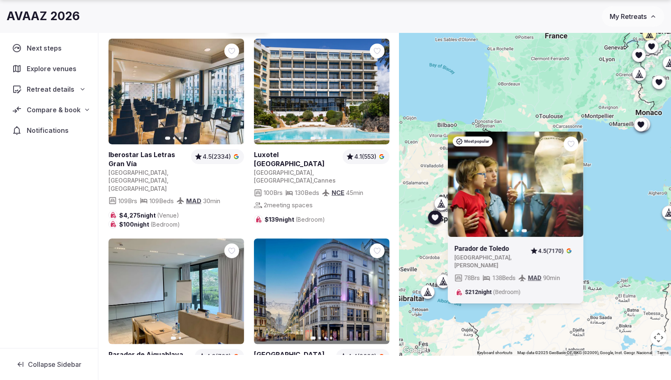
click at [0, 0] on icon at bounding box center [0, 0] width 0 height 0
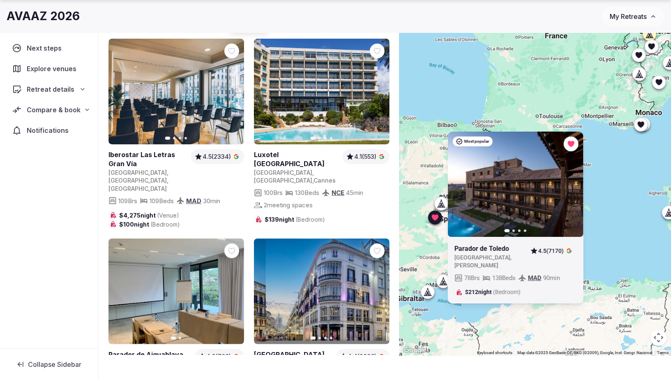
click at [432, 217] on icon at bounding box center [434, 217] width 7 height 6
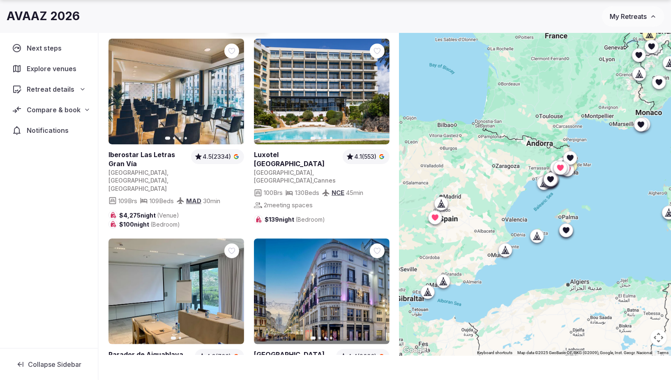
click at [562, 230] on div at bounding box center [566, 229] width 13 height 13
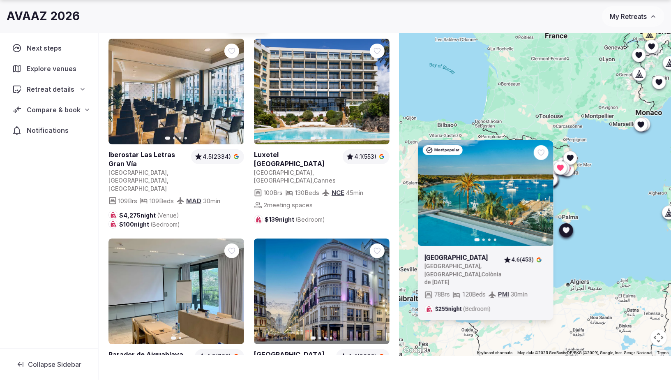
click at [0, 0] on icon at bounding box center [0, 0] width 0 height 0
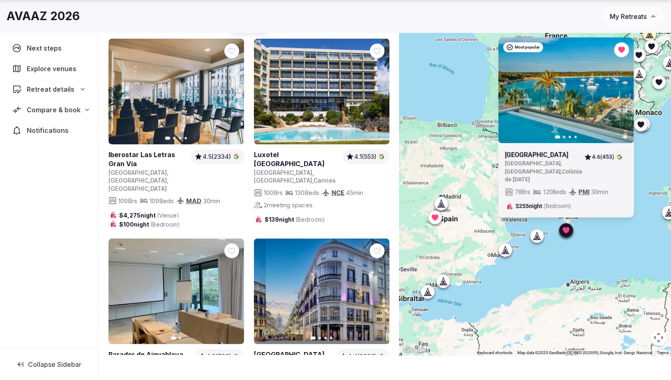
click at [539, 236] on icon at bounding box center [536, 236] width 8 height 8
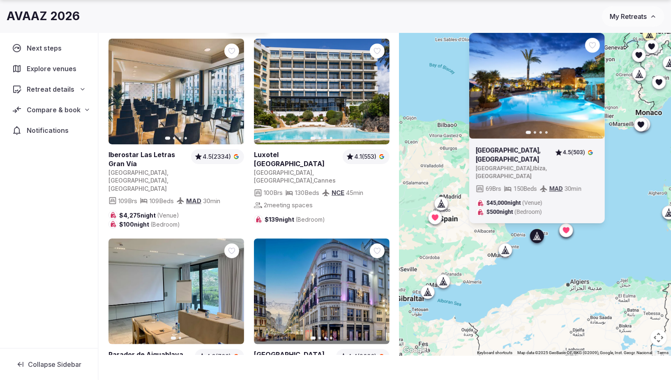
click at [539, 236] on icon at bounding box center [536, 236] width 8 height 8
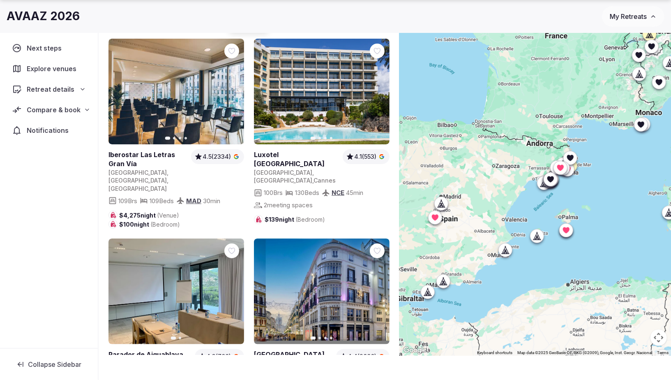
click at [504, 246] on icon at bounding box center [505, 250] width 8 height 8
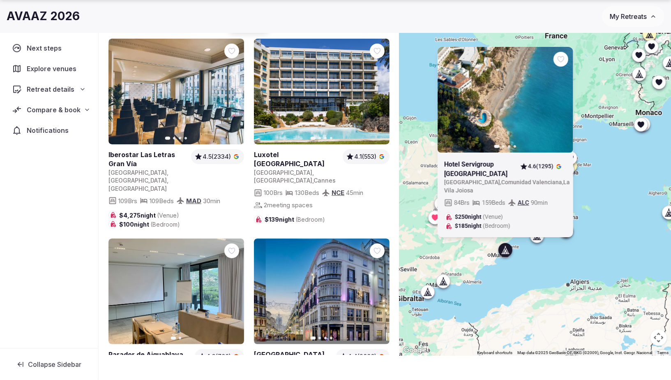
click at [502, 247] on icon at bounding box center [505, 250] width 8 height 8
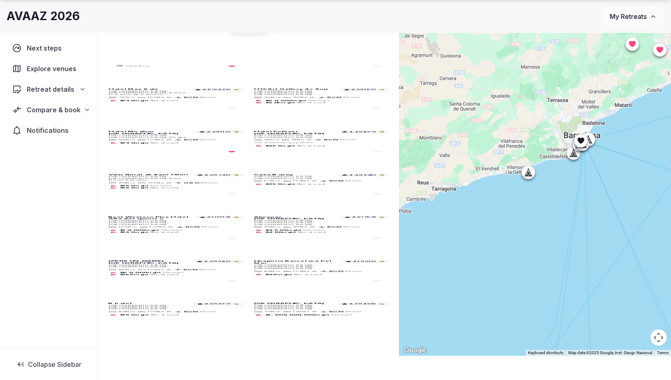
click at [523, 168] on div at bounding box center [535, 180] width 272 height 350
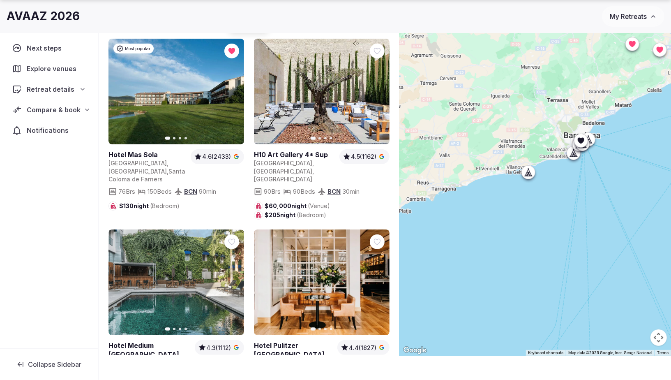
click at [525, 170] on icon at bounding box center [528, 172] width 8 height 8
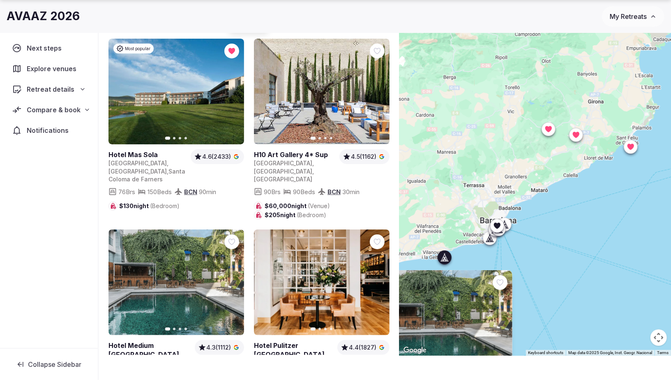
drag, startPoint x: 614, startPoint y: 129, endPoint x: 527, endPoint y: 214, distance: 122.0
click at [527, 214] on div "Previous slide Next slide Hotel Medium Sitges Park Spain , Catalunya , Sitges 4…" at bounding box center [535, 180] width 272 height 350
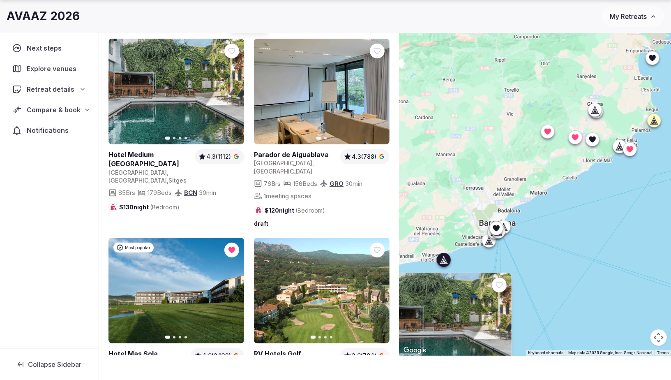
click at [617, 146] on icon at bounding box center [619, 146] width 8 height 8
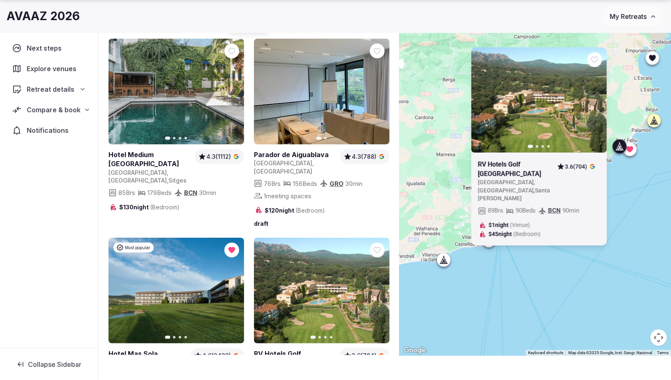
click at [617, 146] on icon at bounding box center [618, 146] width 4 height 7
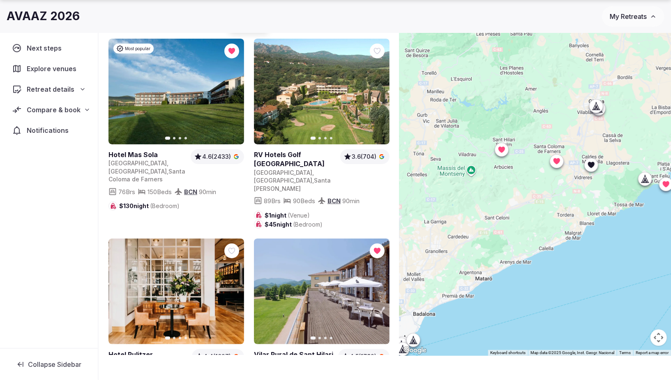
click at [596, 107] on icon at bounding box center [595, 108] width 2 height 3
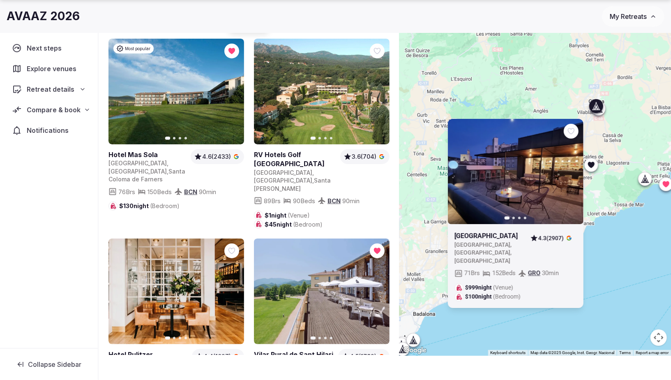
click at [596, 107] on icon at bounding box center [595, 108] width 2 height 3
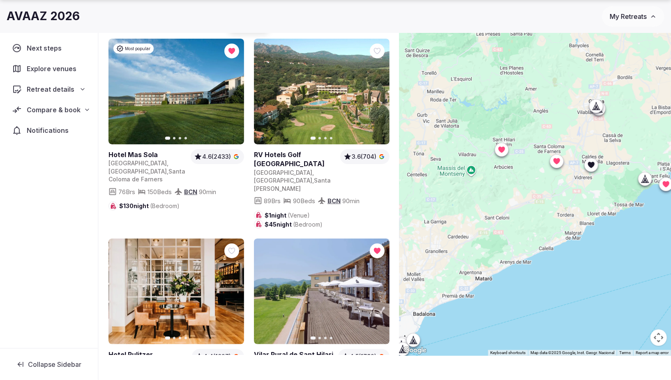
click at [601, 111] on div at bounding box center [596, 105] width 13 height 13
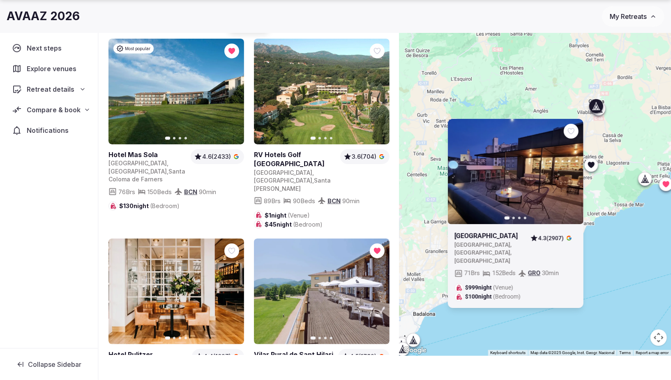
click at [603, 115] on div "Previous slide Next slide Hotel Gran Ultonia Spain , Catalunya , Girona 4.3 (29…" at bounding box center [535, 180] width 272 height 350
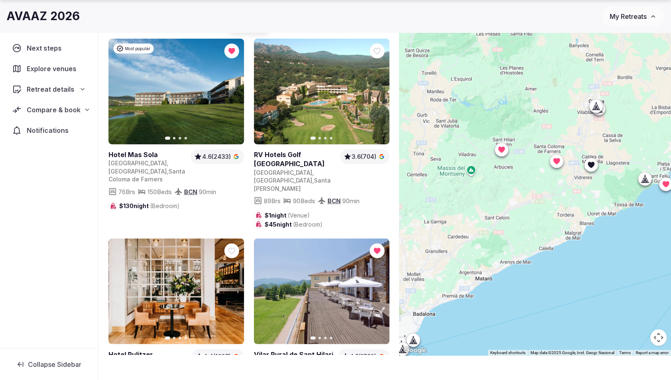
click at [605, 117] on div at bounding box center [535, 180] width 272 height 350
click at [606, 115] on div at bounding box center [535, 180] width 272 height 350
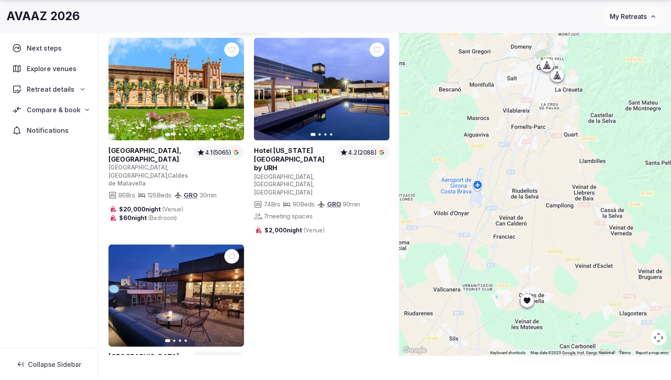
click at [555, 78] on icon at bounding box center [556, 77] width 2 height 3
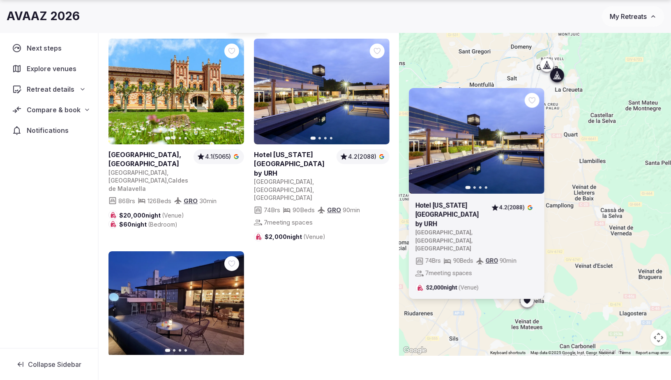
click at [539, 65] on div "Previous slide Next slide Hotel Palau de Bellavista by URH Spain , Catalunya , …" at bounding box center [535, 180] width 272 height 350
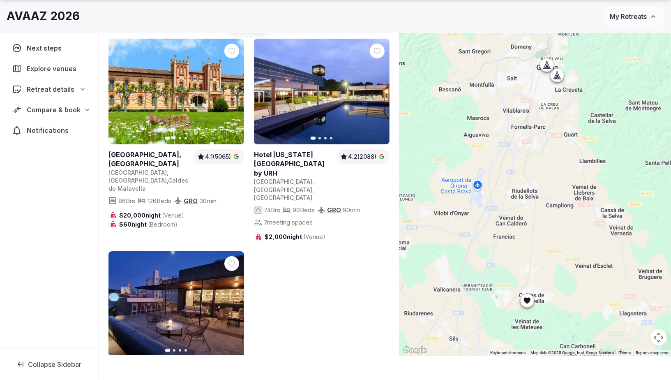
click at [544, 64] on icon at bounding box center [547, 65] width 8 height 8
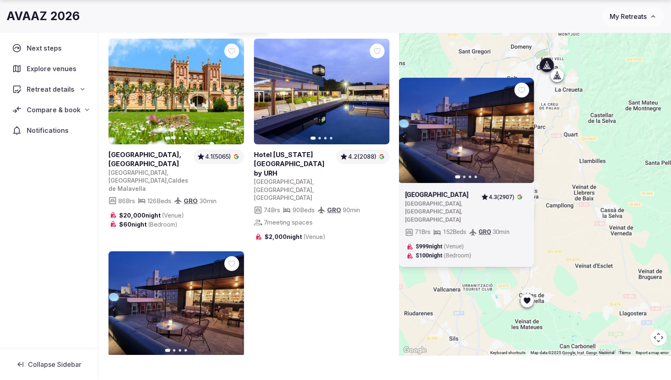
click at [544, 64] on icon at bounding box center [547, 65] width 8 height 8
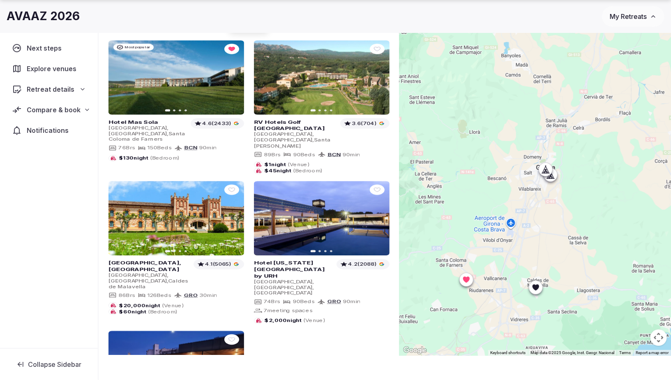
click at [537, 286] on icon at bounding box center [535, 287] width 7 height 6
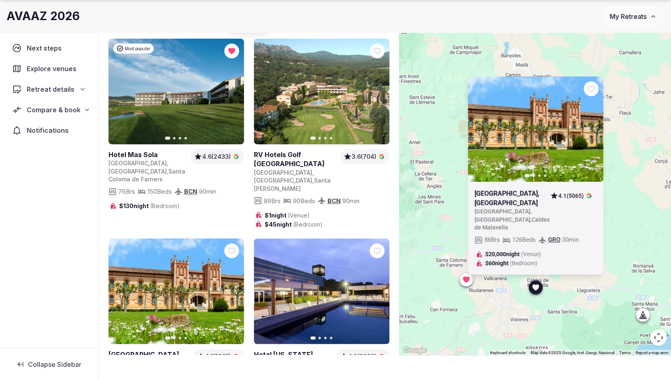
click at [536, 286] on icon at bounding box center [535, 287] width 7 height 6
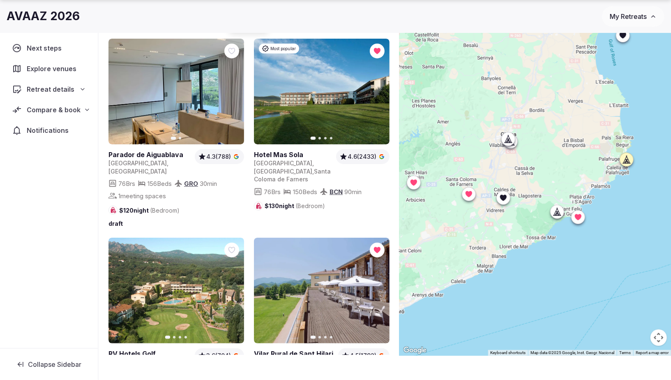
drag, startPoint x: 450, startPoint y: 287, endPoint x: 426, endPoint y: 215, distance: 75.5
click at [426, 215] on div at bounding box center [535, 180] width 272 height 350
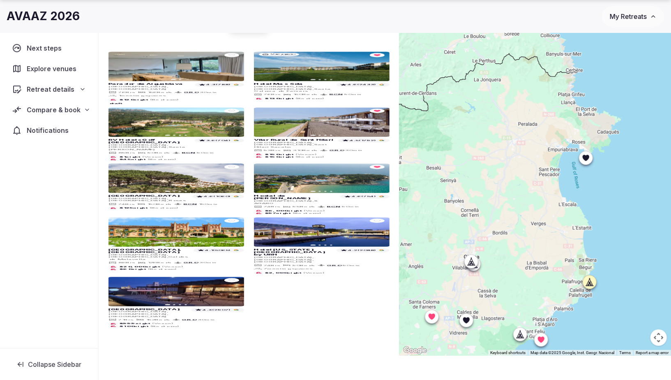
drag, startPoint x: 574, startPoint y: 143, endPoint x: 552, endPoint y: 264, distance: 123.7
click at [550, 266] on div at bounding box center [535, 180] width 272 height 350
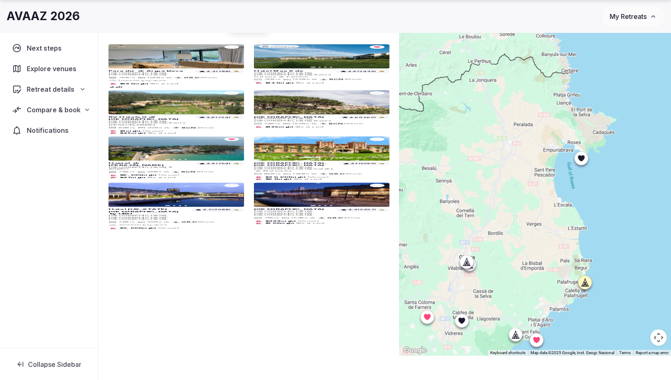
click at [578, 156] on icon at bounding box center [581, 158] width 7 height 6
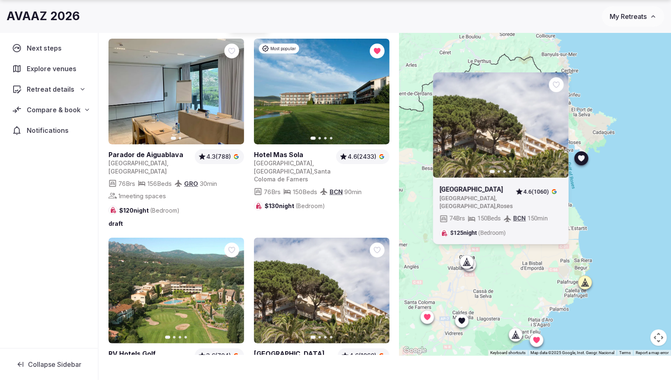
click at [554, 128] on icon "button" at bounding box center [557, 125] width 7 height 7
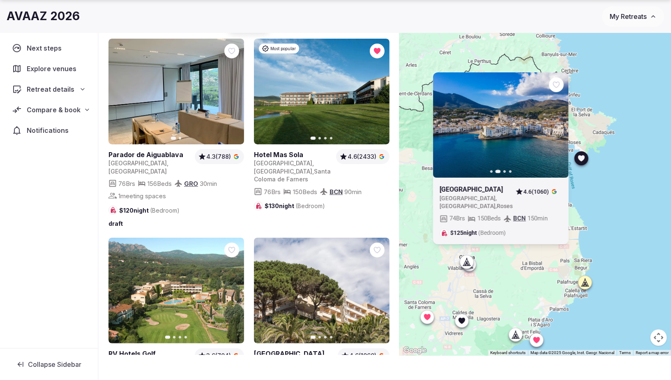
click at [554, 128] on icon "button" at bounding box center [557, 125] width 7 height 7
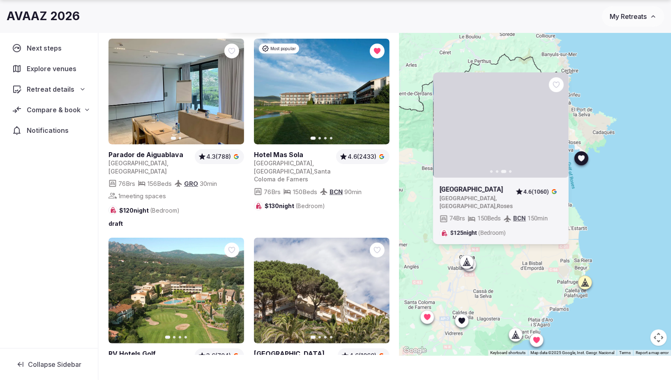
click at [554, 128] on icon "button" at bounding box center [557, 125] width 7 height 7
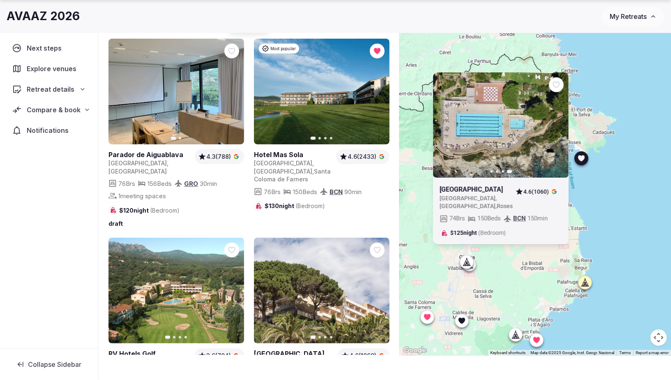
click at [0, 0] on icon at bounding box center [0, 0] width 0 height 0
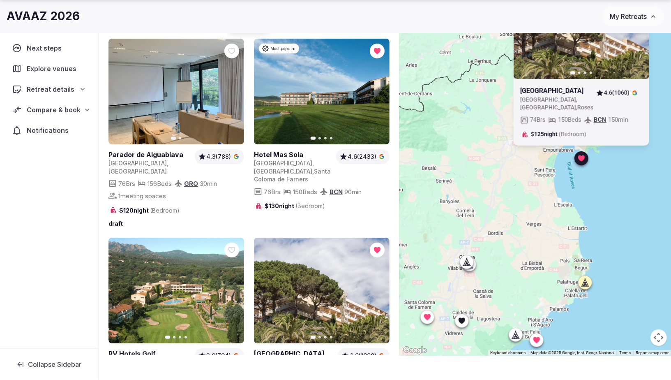
click at [583, 159] on icon at bounding box center [581, 158] width 7 height 6
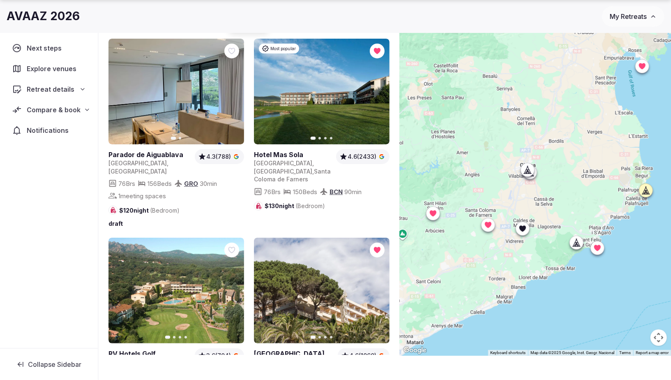
drag, startPoint x: 502, startPoint y: 239, endPoint x: 563, endPoint y: 140, distance: 115.8
click at [563, 140] on div at bounding box center [535, 180] width 272 height 350
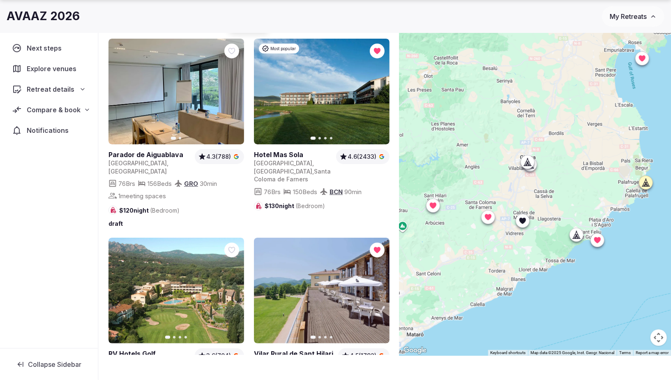
click at [574, 235] on icon at bounding box center [575, 234] width 4 height 7
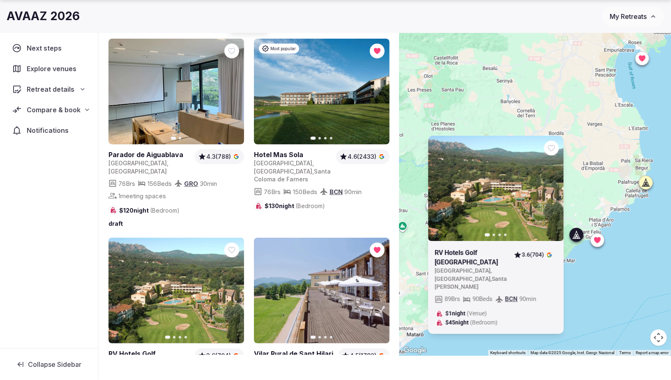
click at [575, 234] on icon at bounding box center [576, 234] width 2 height 1
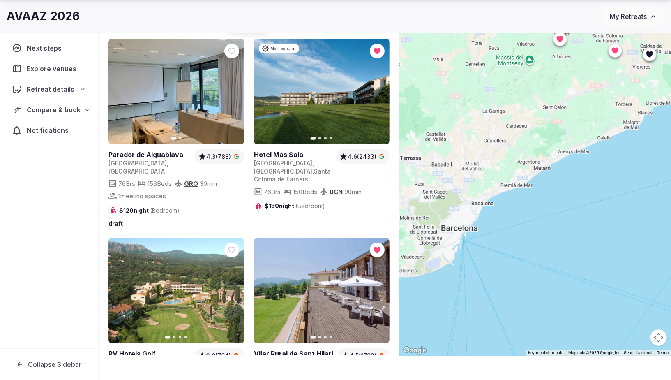
drag, startPoint x: 472, startPoint y: 253, endPoint x: 609, endPoint y: 81, distance: 219.9
click at [609, 80] on div at bounding box center [535, 180] width 272 height 350
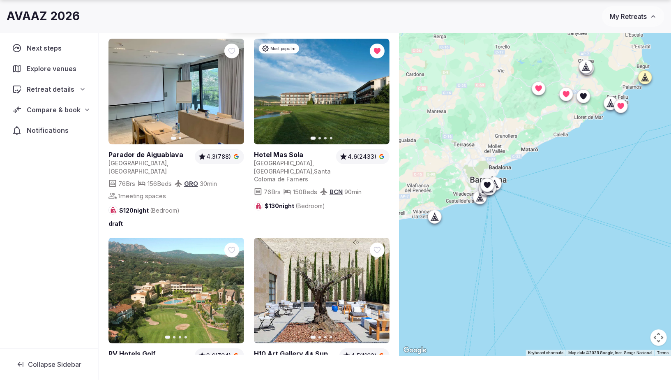
click at [499, 185] on div at bounding box center [494, 183] width 13 height 13
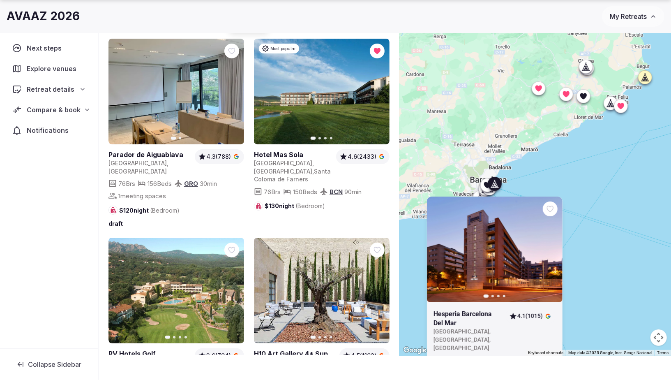
click at [499, 185] on div at bounding box center [494, 183] width 13 height 13
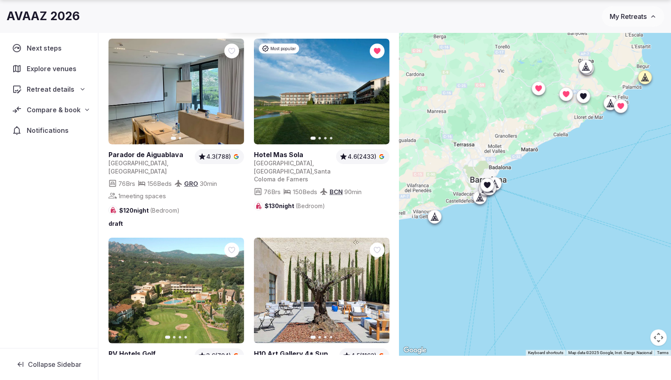
click at [435, 217] on icon at bounding box center [436, 218] width 2 height 3
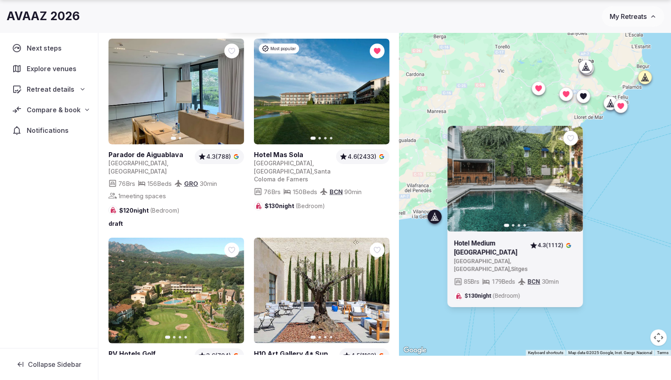
click at [439, 219] on div at bounding box center [434, 216] width 13 height 13
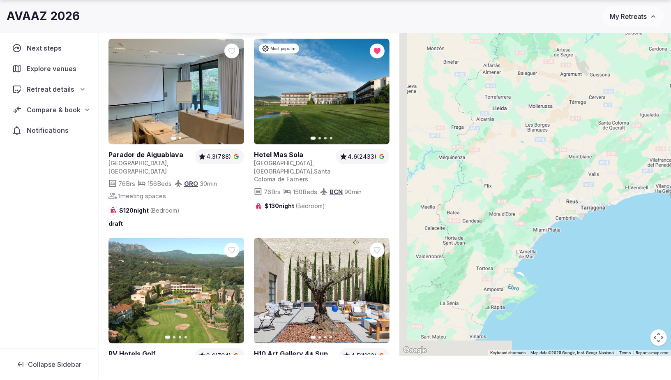
drag, startPoint x: 525, startPoint y: 169, endPoint x: 671, endPoint y: 144, distance: 148.0
click at [670, 144] on div at bounding box center [535, 180] width 272 height 350
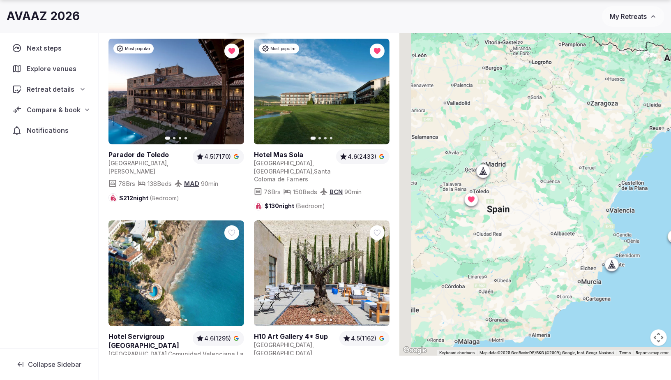
drag, startPoint x: 434, startPoint y: 277, endPoint x: 487, endPoint y: 222, distance: 77.0
click at [487, 222] on div at bounding box center [535, 180] width 272 height 350
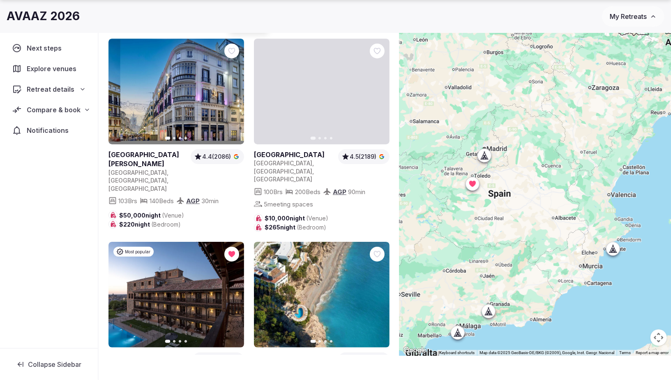
click at [484, 157] on icon at bounding box center [483, 157] width 2 height 3
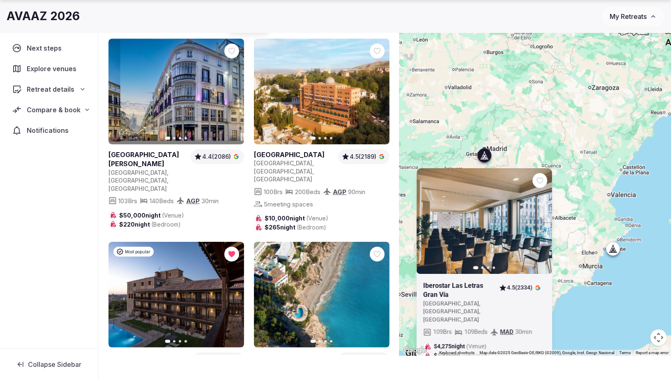
click at [487, 157] on icon at bounding box center [486, 155] width 4 height 7
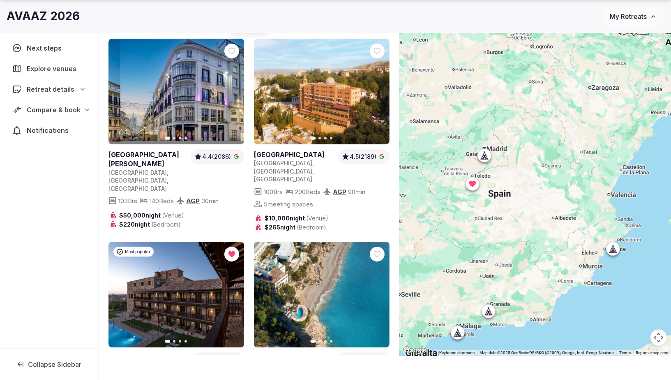
click at [610, 246] on icon at bounding box center [612, 248] width 8 height 8
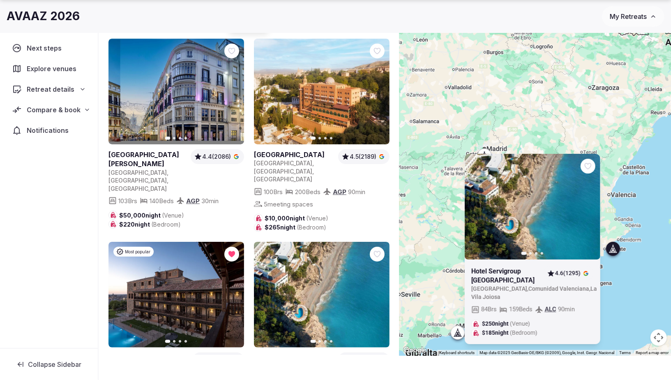
click at [585, 203] on icon "button" at bounding box center [588, 206] width 7 height 7
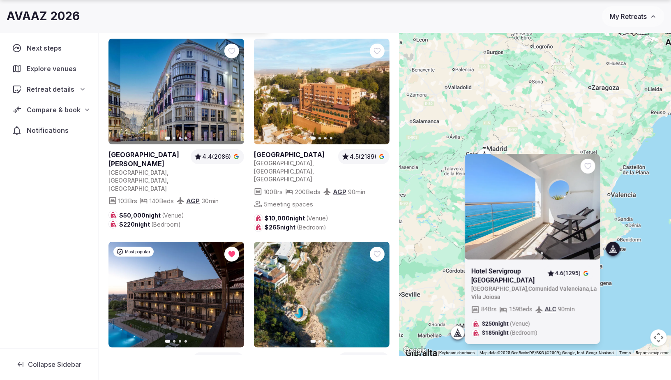
click at [585, 203] on icon "button" at bounding box center [588, 206] width 7 height 7
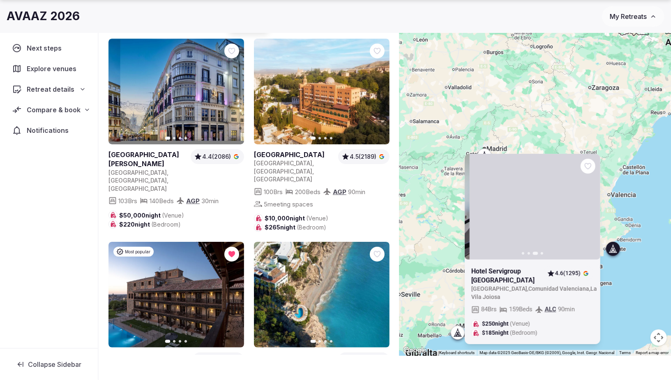
click at [585, 203] on icon "button" at bounding box center [588, 206] width 7 height 7
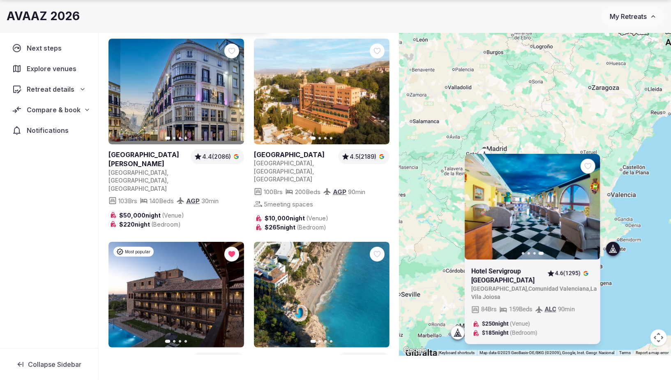
click at [615, 251] on icon at bounding box center [614, 248] width 4 height 7
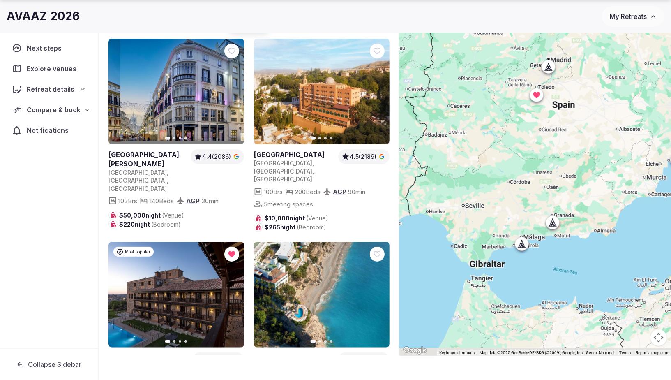
drag, startPoint x: 481, startPoint y: 278, endPoint x: 546, endPoint y: 190, distance: 109.0
click at [546, 190] on div at bounding box center [535, 180] width 272 height 350
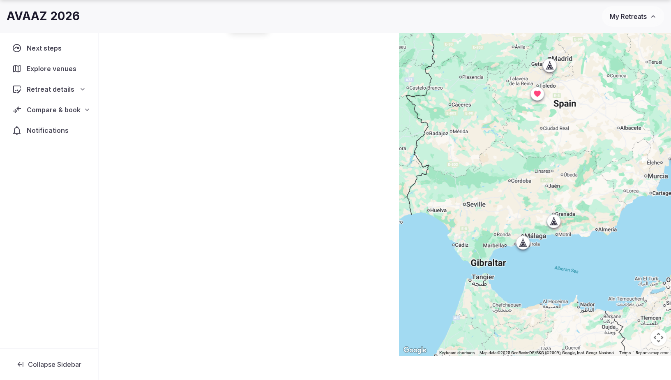
click at [523, 240] on icon at bounding box center [525, 242] width 4 height 7
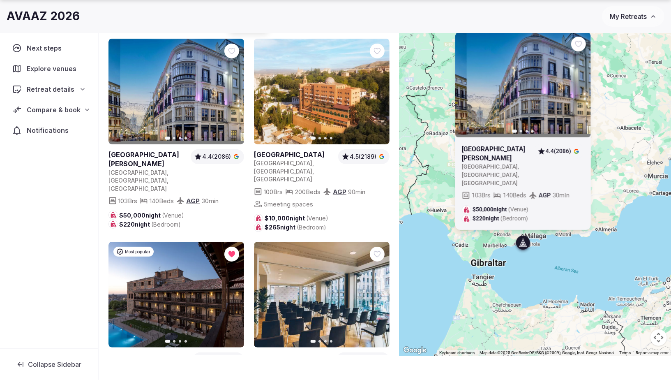
click at [525, 241] on icon at bounding box center [522, 242] width 8 height 8
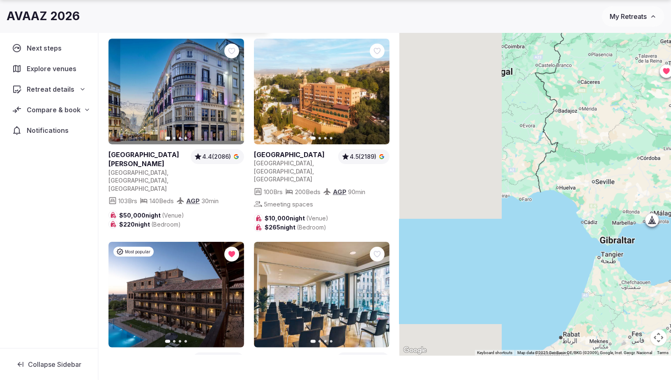
drag, startPoint x: 483, startPoint y: 237, endPoint x: 642, endPoint y: 210, distance: 161.7
click at [642, 210] on div at bounding box center [535, 180] width 272 height 350
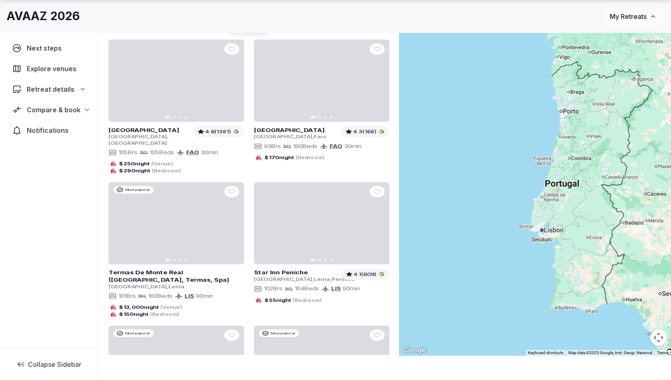
drag, startPoint x: 563, startPoint y: 197, endPoint x: 584, endPoint y: 274, distance: 79.6
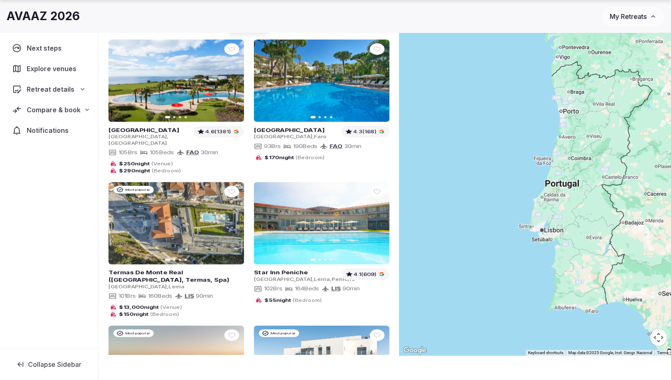
click at [584, 274] on div at bounding box center [535, 180] width 272 height 350
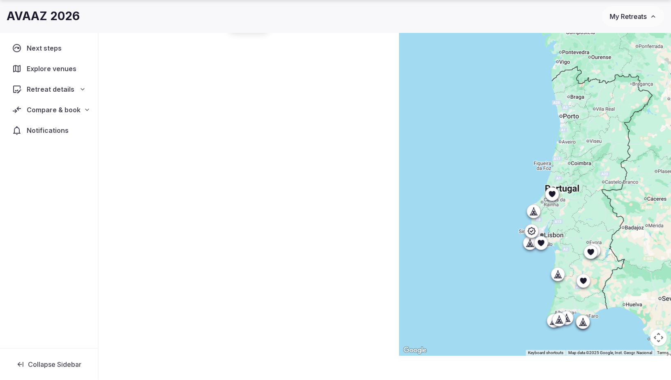
click at [549, 195] on icon at bounding box center [552, 194] width 8 height 8
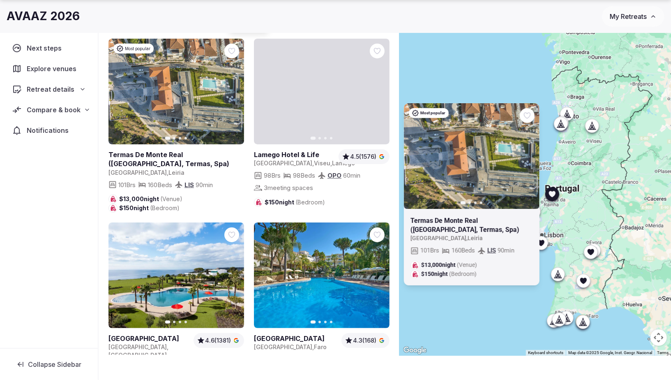
click at [0, 0] on icon at bounding box center [0, 0] width 0 height 0
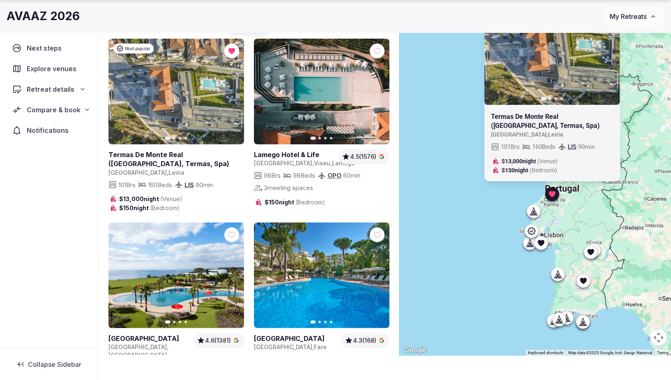
drag, startPoint x: 532, startPoint y: 212, endPoint x: 541, endPoint y: 210, distance: 9.0
click at [532, 212] on icon at bounding box center [534, 211] width 8 height 8
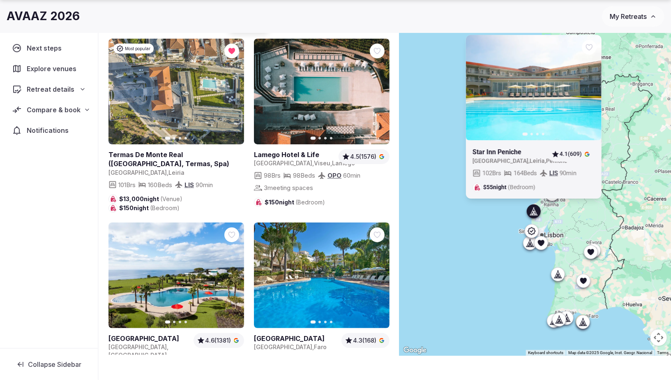
click at [534, 210] on icon at bounding box center [534, 211] width 8 height 8
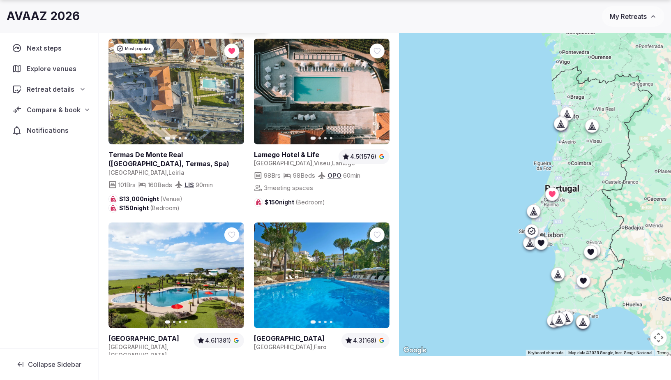
click at [592, 251] on icon at bounding box center [590, 252] width 7 height 6
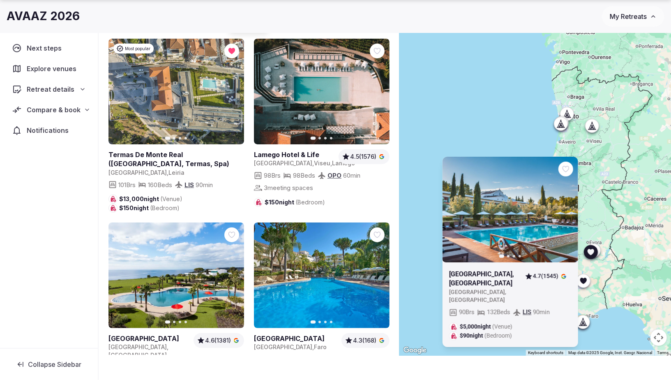
click at [0, 0] on icon at bounding box center [0, 0] width 0 height 0
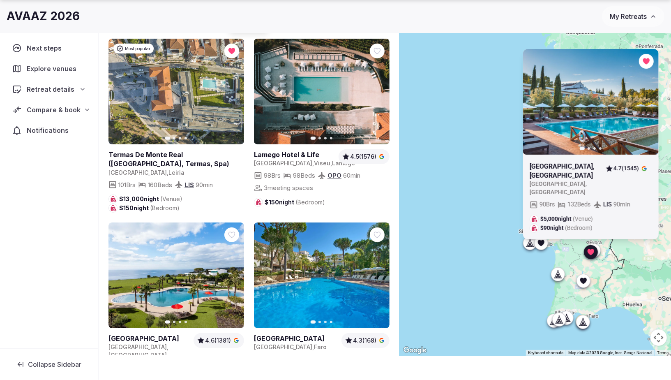
click at [597, 247] on icon at bounding box center [594, 250] width 8 height 8
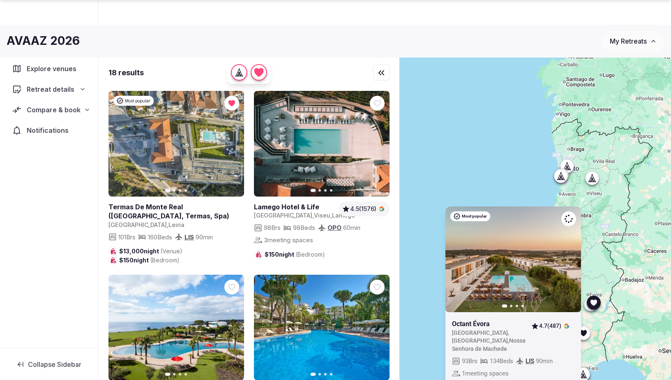
scroll to position [52, 0]
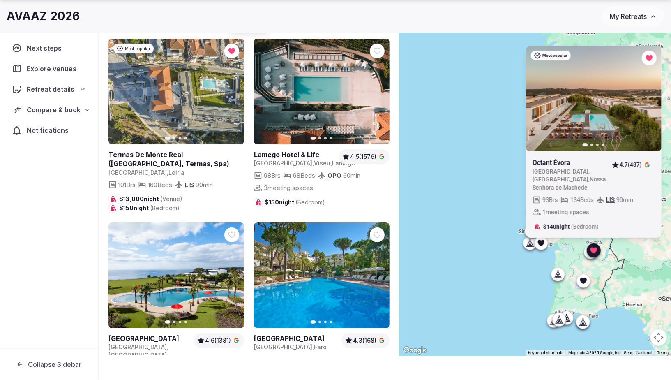
click at [555, 276] on icon at bounding box center [557, 274] width 8 height 8
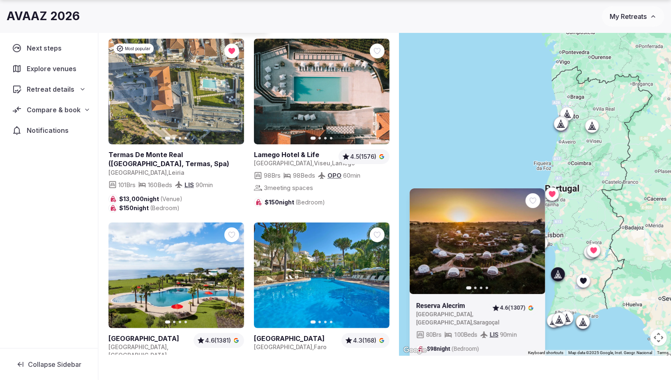
click at [587, 281] on div at bounding box center [582, 280] width 13 height 13
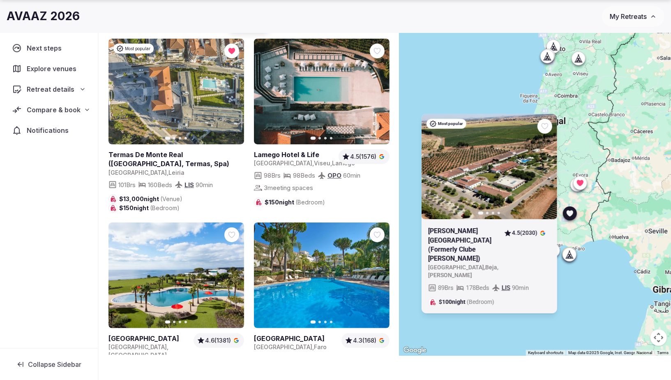
drag, startPoint x: 474, startPoint y: 157, endPoint x: 463, endPoint y: 85, distance: 73.6
click at [458, 85] on div "Most popular Previous slide Next slide Vila Galé Alentejo Vineyards (Formerly C…" at bounding box center [535, 180] width 272 height 350
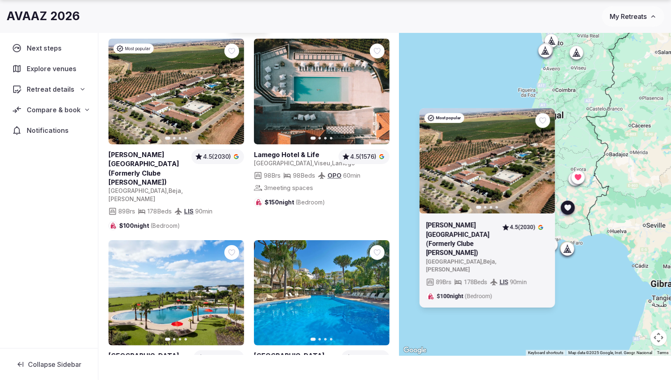
click at [0, 0] on icon at bounding box center [0, 0] width 0 height 0
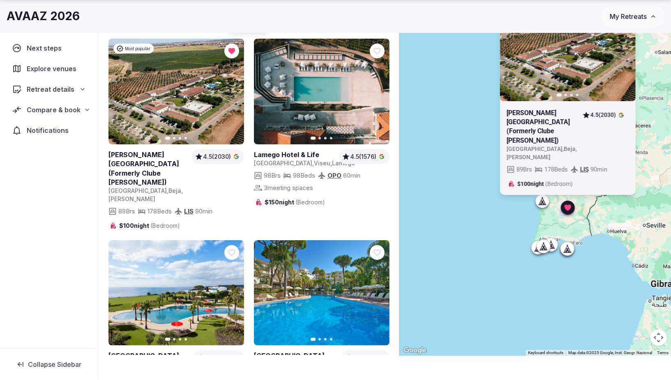
click at [541, 202] on icon at bounding box center [541, 203] width 2 height 3
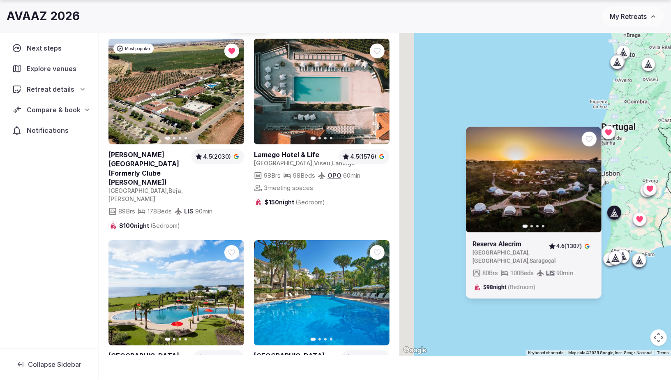
drag, startPoint x: 592, startPoint y: 158, endPoint x: 640, endPoint y: 165, distance: 48.1
click at [643, 165] on div "Previous slide Next slide Reserva Alecrim Portugal , Setúbal , Saragoçal 4.6 (1…" at bounding box center [535, 180] width 272 height 350
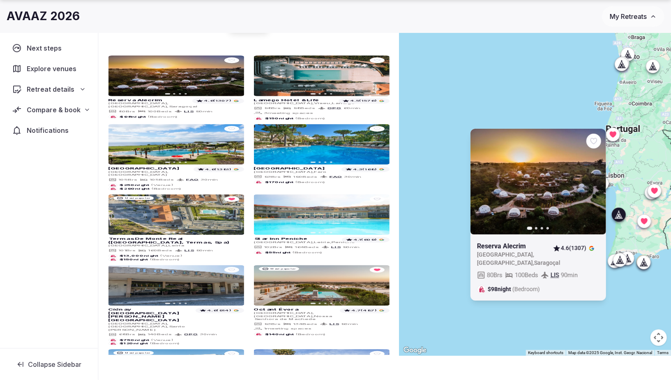
click at [619, 214] on icon at bounding box center [618, 214] width 8 height 8
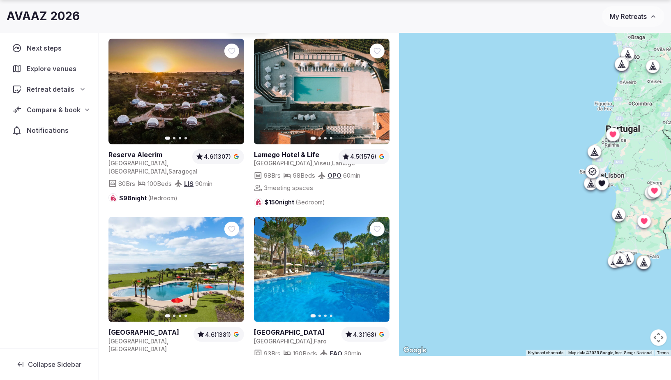
click at [603, 184] on icon at bounding box center [601, 183] width 7 height 6
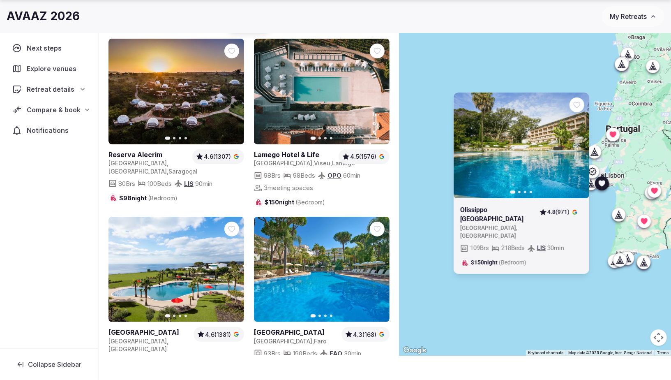
click at [570, 112] on div at bounding box center [576, 104] width 15 height 15
click at [0, 0] on icon at bounding box center [0, 0] width 0 height 0
click at [603, 180] on icon at bounding box center [601, 183] width 7 height 6
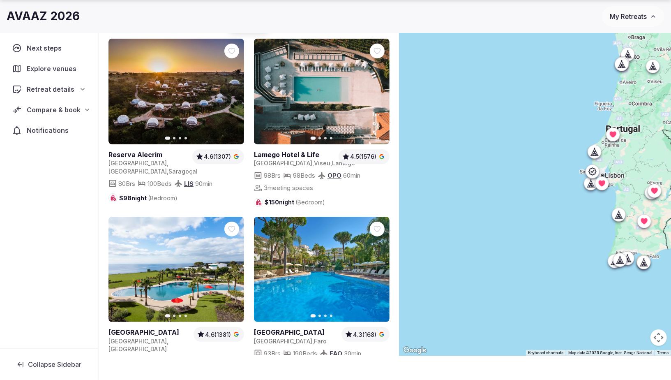
click at [593, 149] on icon at bounding box center [594, 151] width 8 height 8
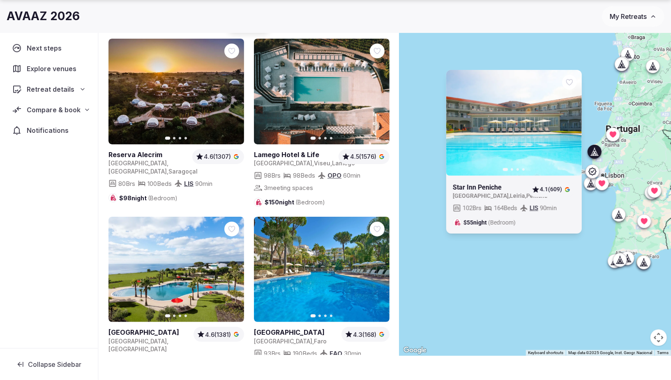
click at [593, 148] on icon at bounding box center [594, 151] width 8 height 8
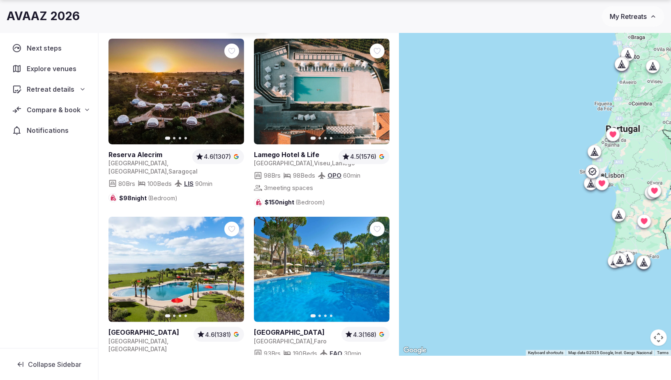
click at [591, 173] on icon at bounding box center [592, 171] width 8 height 8
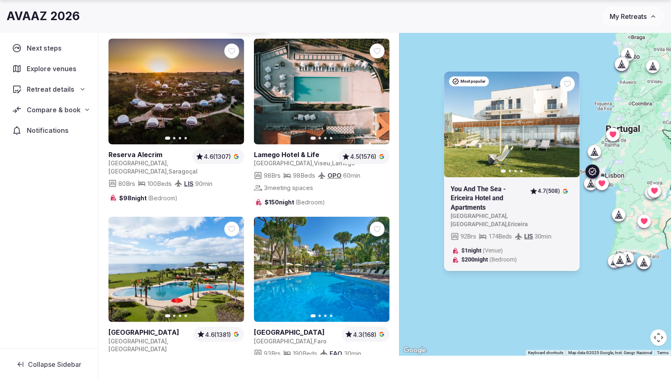
click at [591, 173] on icon at bounding box center [592, 171] width 8 height 8
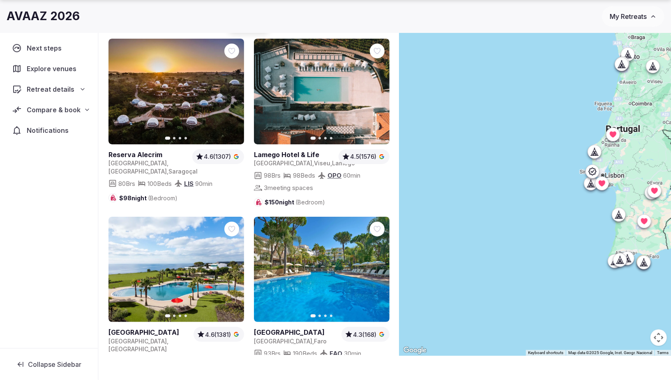
click at [588, 183] on icon at bounding box center [591, 183] width 8 height 8
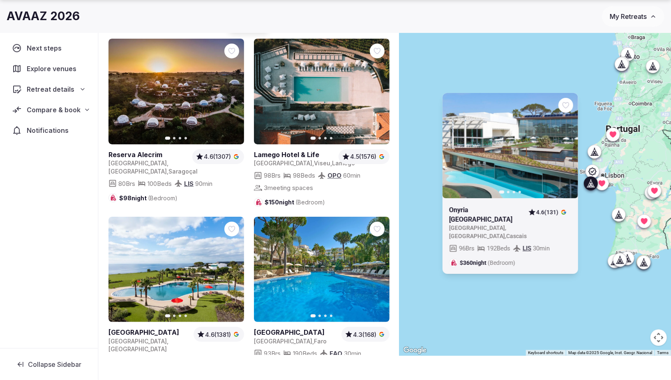
click at [588, 183] on icon at bounding box center [591, 183] width 8 height 8
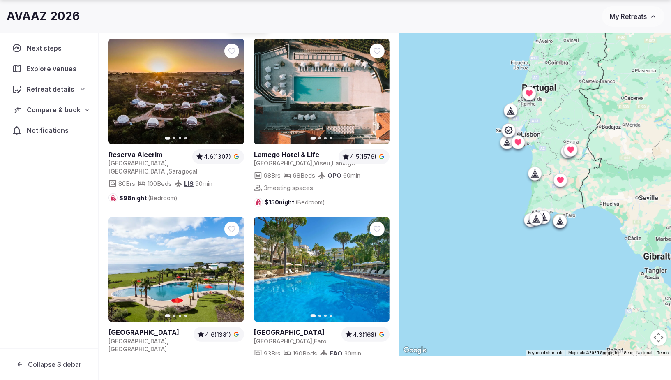
drag, startPoint x: 596, startPoint y: 204, endPoint x: 504, endPoint y: 163, distance: 100.4
click at [504, 163] on div at bounding box center [535, 180] width 272 height 350
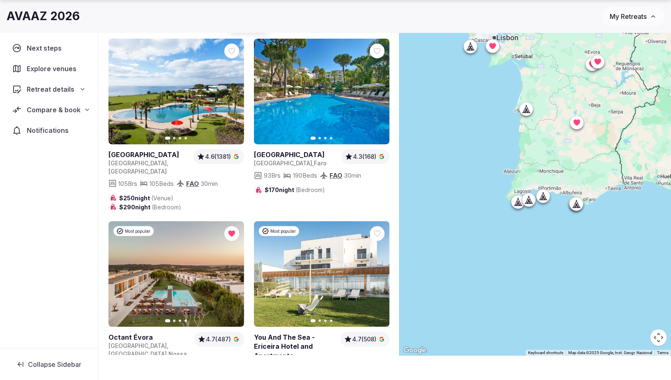
click at [527, 105] on icon at bounding box center [526, 109] width 8 height 8
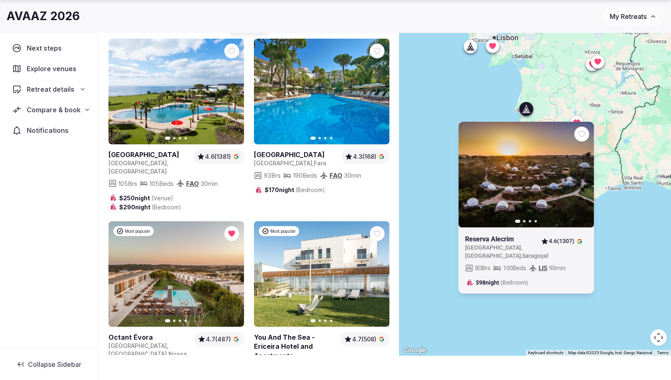
drag, startPoint x: 527, startPoint y: 106, endPoint x: 527, endPoint y: 117, distance: 10.7
click at [527, 106] on icon at bounding box center [526, 109] width 8 height 8
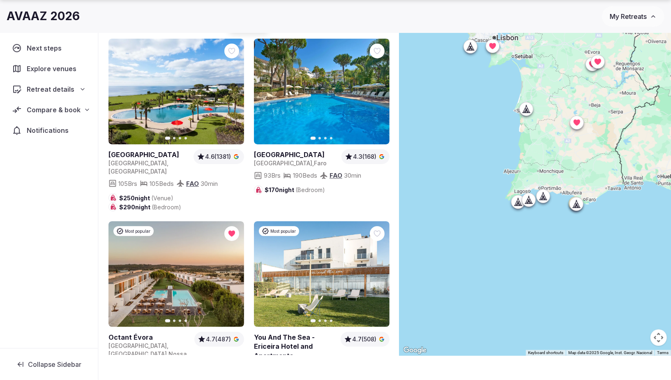
click at [516, 203] on icon at bounding box center [518, 202] width 8 height 8
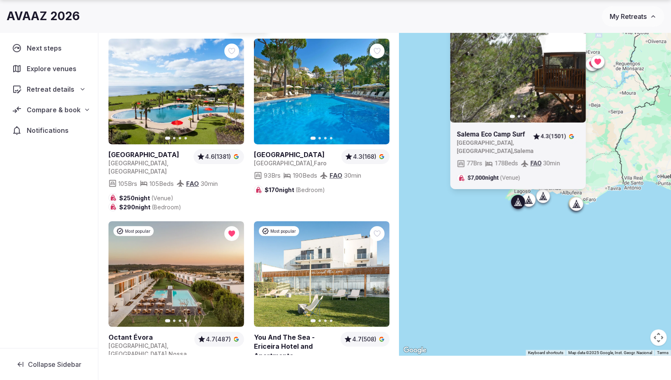
click at [516, 203] on icon at bounding box center [518, 202] width 8 height 8
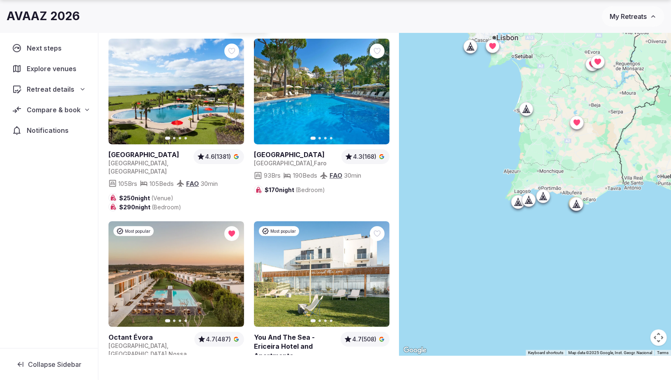
click at [525, 202] on icon at bounding box center [529, 200] width 8 height 8
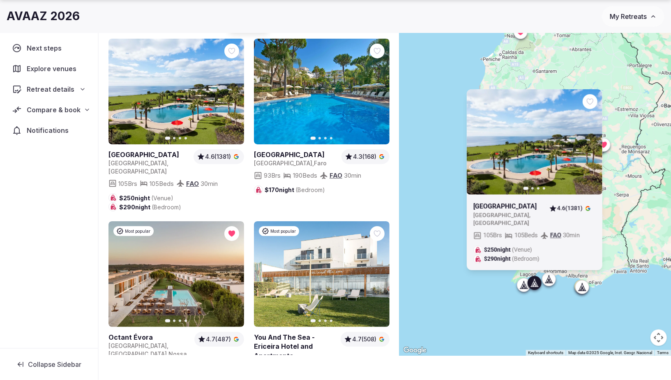
drag, startPoint x: 517, startPoint y: 118, endPoint x: 523, endPoint y: 202, distance: 83.6
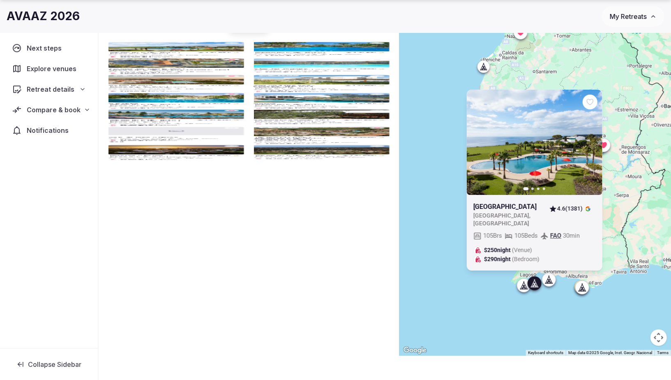
click at [0, 0] on icon at bounding box center [0, 0] width 0 height 0
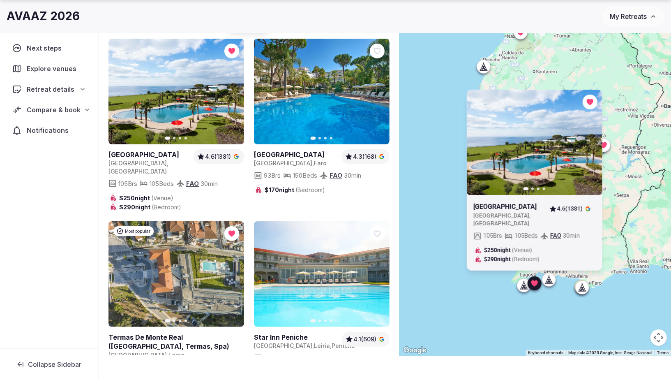
click at [549, 278] on icon at bounding box center [549, 279] width 8 height 8
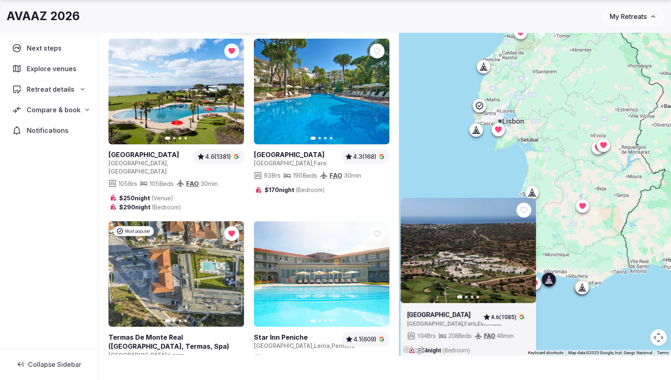
click at [0, 0] on icon at bounding box center [0, 0] width 0 height 0
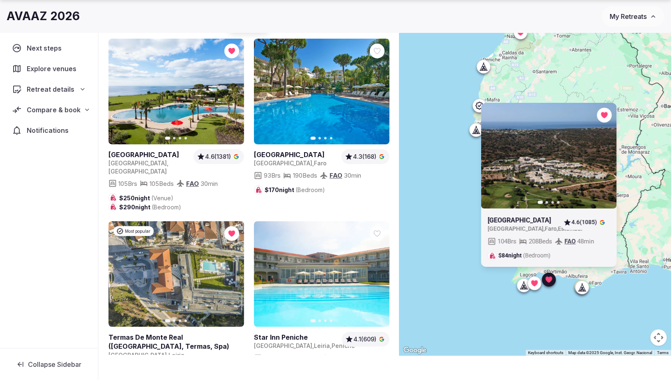
click at [582, 289] on icon at bounding box center [583, 289] width 2 height 3
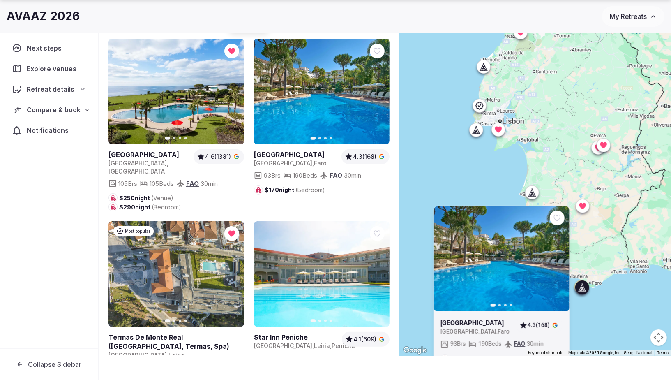
click at [578, 283] on icon at bounding box center [582, 287] width 8 height 8
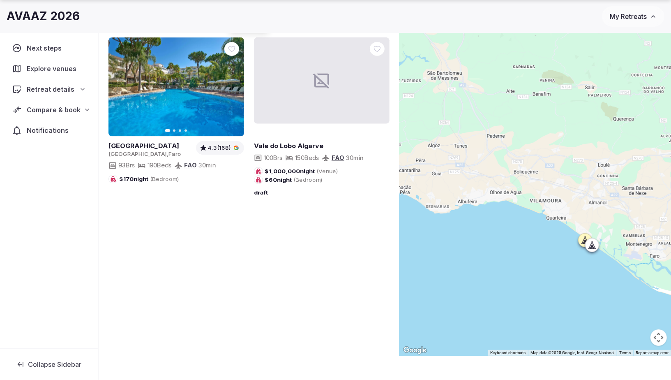
click at [580, 242] on icon at bounding box center [584, 240] width 8 height 8
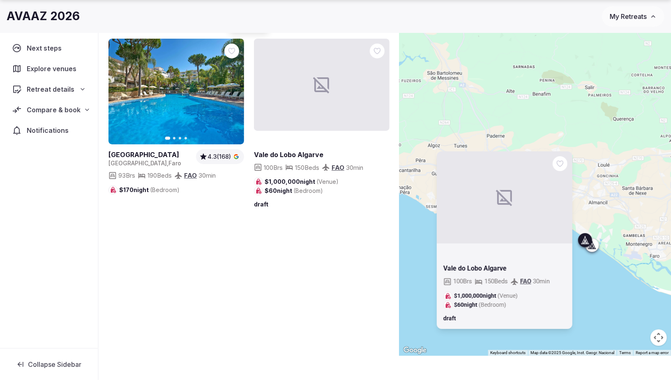
click at [580, 242] on icon at bounding box center [584, 240] width 8 height 8
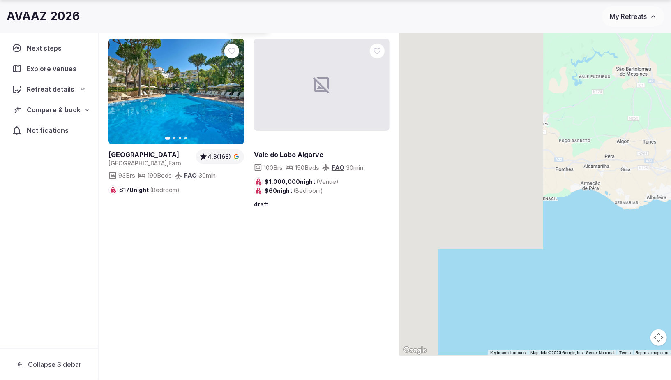
drag, startPoint x: 480, startPoint y: 241, endPoint x: 671, endPoint y: 244, distance: 190.7
click at [670, 244] on div at bounding box center [535, 180] width 272 height 350
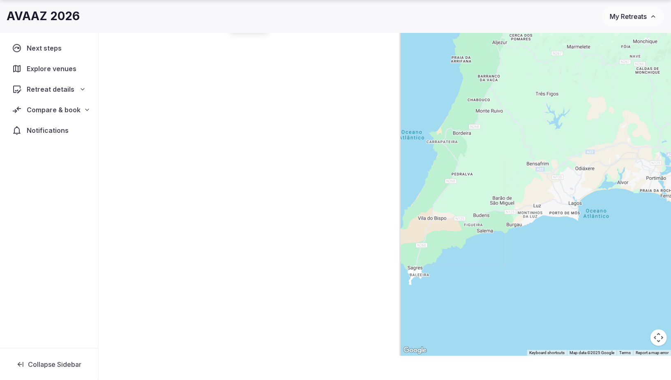
drag, startPoint x: 513, startPoint y: 236, endPoint x: 671, endPoint y: 242, distance: 158.3
click at [670, 242] on div at bounding box center [535, 180] width 272 height 350
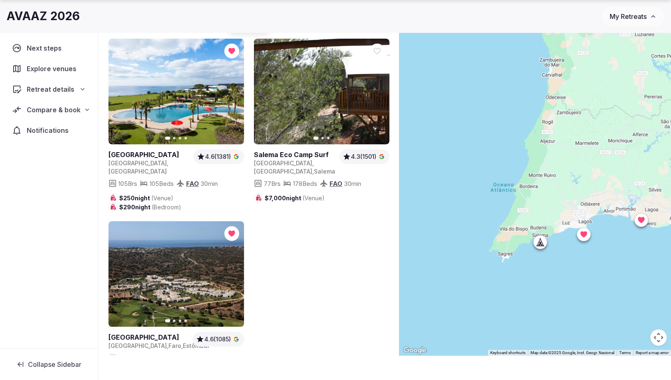
click at [544, 247] on div at bounding box center [539, 241] width 13 height 13
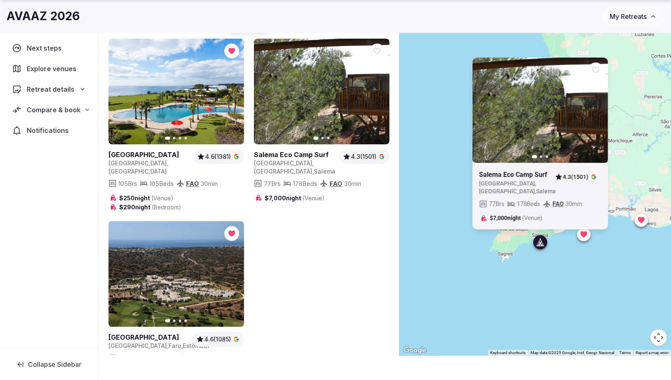
click at [543, 246] on icon at bounding box center [539, 246] width 7 height 0
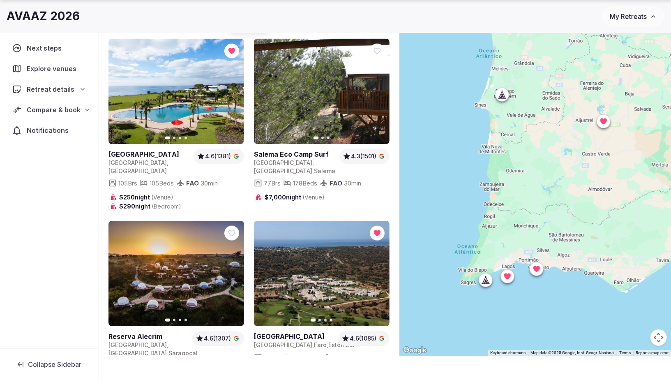
drag, startPoint x: 585, startPoint y: 159, endPoint x: 501, endPoint y: 225, distance: 107.4
click at [499, 225] on div at bounding box center [535, 180] width 272 height 350
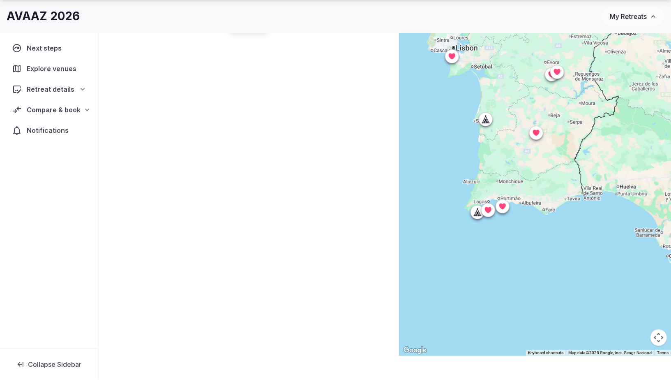
click at [485, 119] on icon at bounding box center [485, 119] width 2 height 1
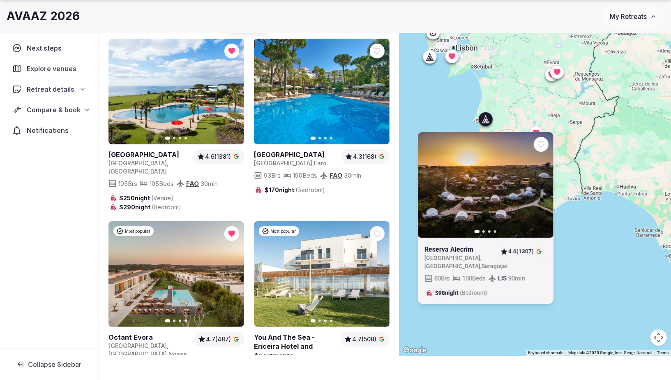
click at [483, 116] on icon at bounding box center [485, 119] width 8 height 8
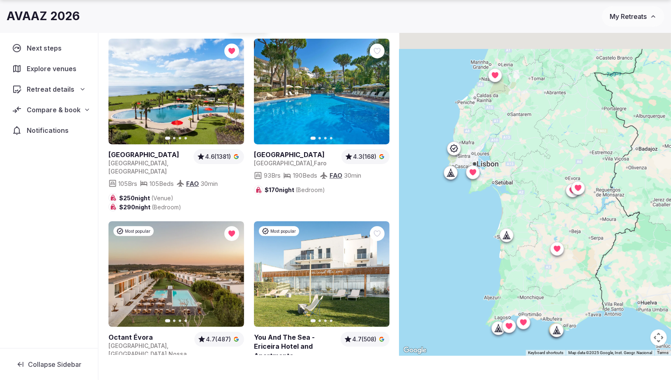
drag, startPoint x: 442, startPoint y: 127, endPoint x: 465, endPoint y: 269, distance: 144.0
click at [465, 269] on div at bounding box center [535, 180] width 272 height 350
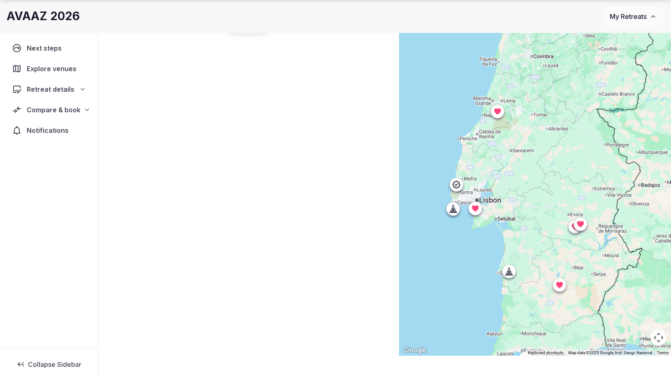
click at [447, 212] on div at bounding box center [453, 208] width 13 height 13
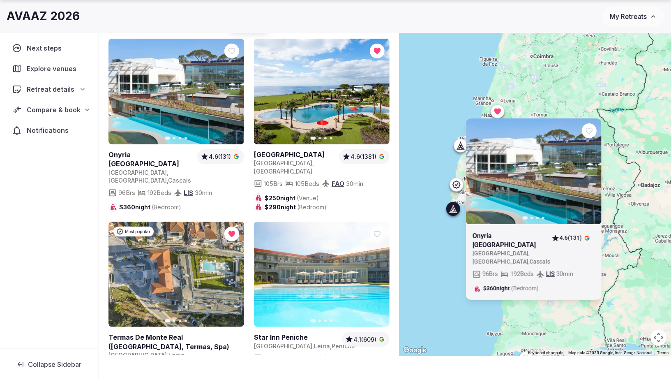
click at [453, 207] on icon at bounding box center [453, 209] width 8 height 8
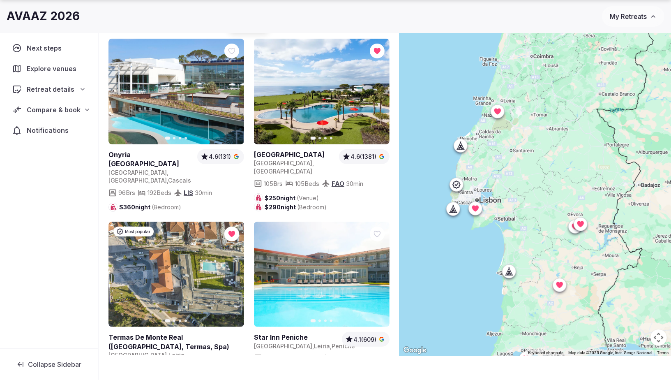
click at [456, 140] on div at bounding box center [460, 145] width 13 height 13
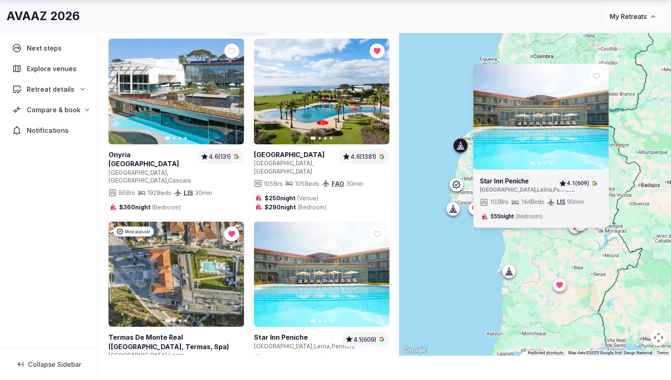
click at [463, 143] on icon at bounding box center [460, 145] width 8 height 8
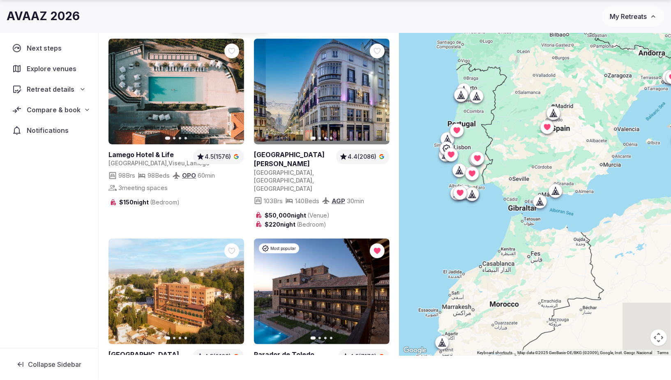
drag, startPoint x: 513, startPoint y: 106, endPoint x: 488, endPoint y: 110, distance: 25.7
click at [488, 110] on div at bounding box center [535, 180] width 272 height 350
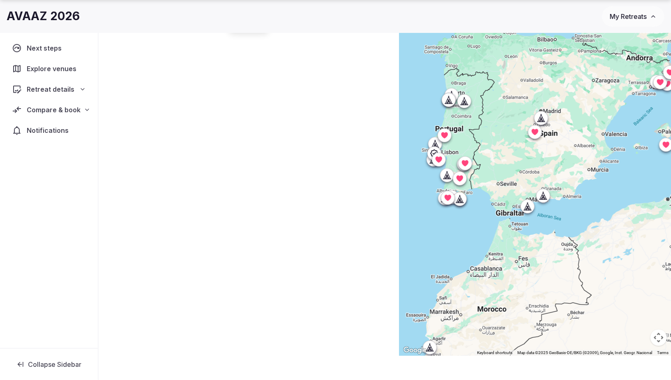
click at [465, 98] on icon at bounding box center [464, 101] width 8 height 8
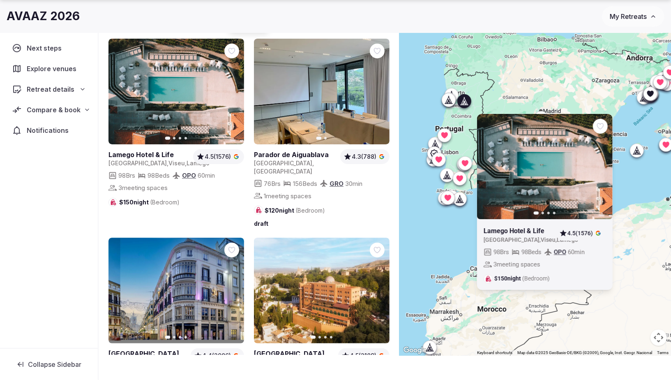
click at [0, 0] on icon at bounding box center [0, 0] width 0 height 0
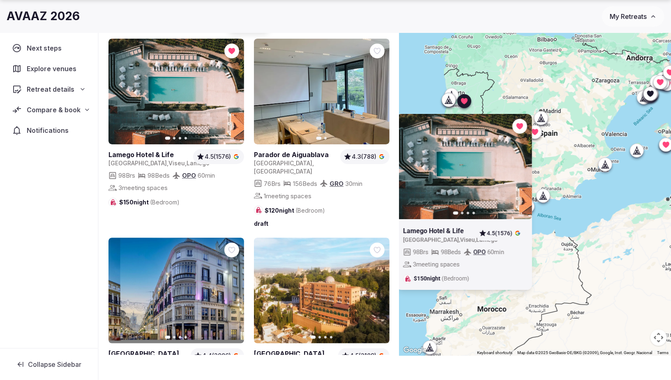
click at [447, 101] on icon at bounding box center [449, 100] width 8 height 8
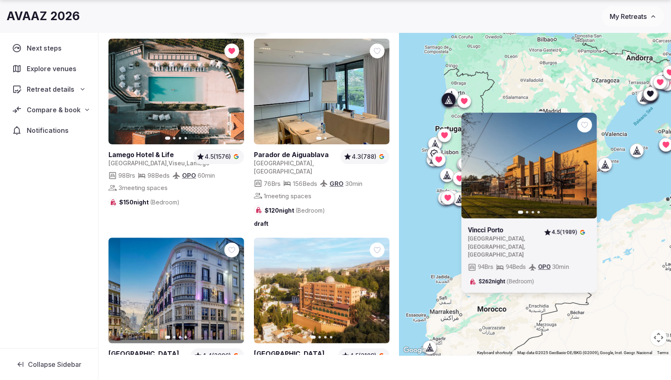
click at [452, 91] on icon at bounding box center [451, 95] width 8 height 8
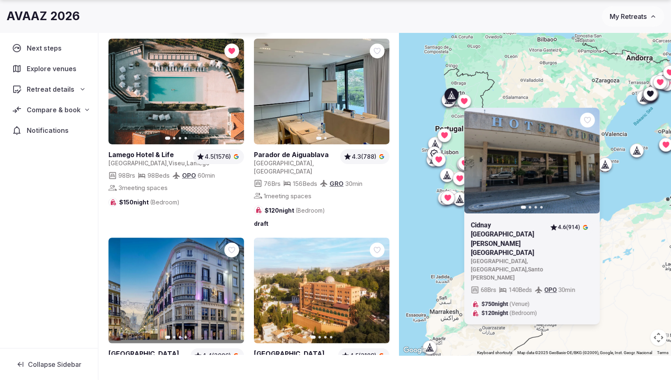
click at [433, 96] on div "Previous slide Next slide Cidnay Santo Tirso Charming Hotel & Executive Center …" at bounding box center [535, 180] width 272 height 350
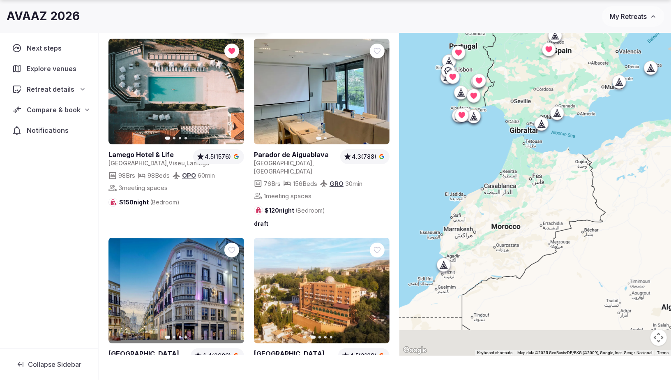
drag, startPoint x: 449, startPoint y: 221, endPoint x: 472, endPoint y: 105, distance: 119.1
click at [471, 105] on div at bounding box center [535, 180] width 272 height 350
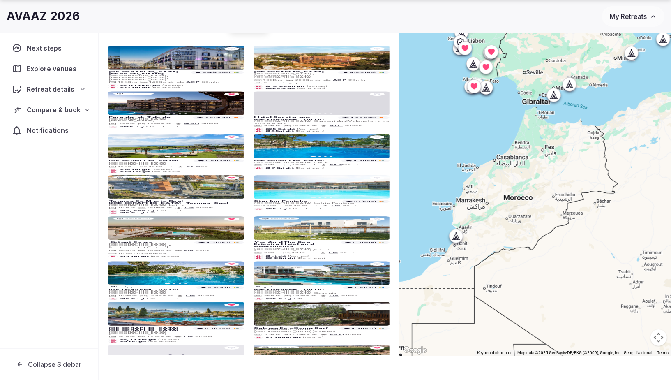
click at [457, 233] on icon at bounding box center [456, 236] width 8 height 8
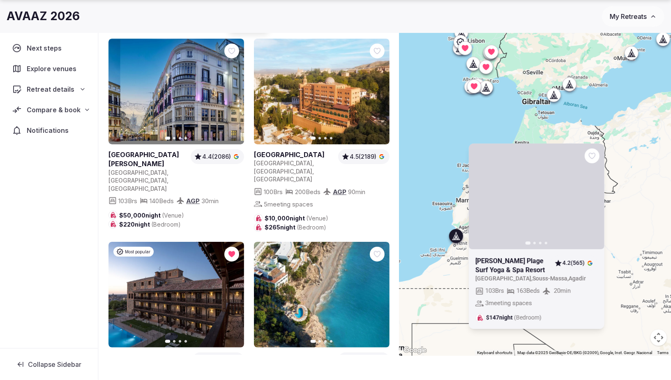
click at [457, 237] on icon at bounding box center [456, 236] width 8 height 8
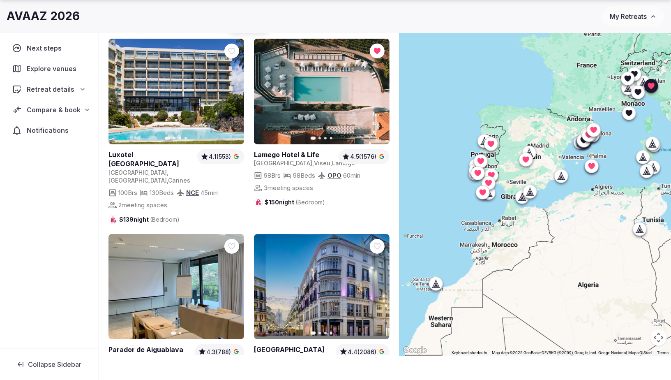
drag, startPoint x: 536, startPoint y: 189, endPoint x: 520, endPoint y: 240, distance: 53.3
click at [517, 242] on div at bounding box center [535, 180] width 272 height 350
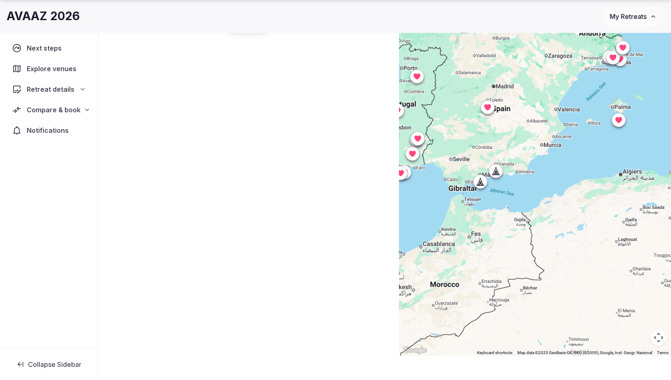
drag, startPoint x: 518, startPoint y: 244, endPoint x: 512, endPoint y: 241, distance: 6.6
click at [520, 243] on div at bounding box center [535, 180] width 272 height 350
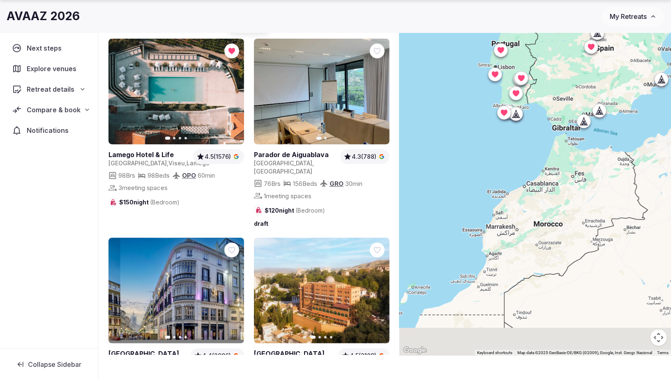
drag, startPoint x: 453, startPoint y: 253, endPoint x: 558, endPoint y: 193, distance: 121.4
click at [558, 193] on div at bounding box center [535, 180] width 272 height 350
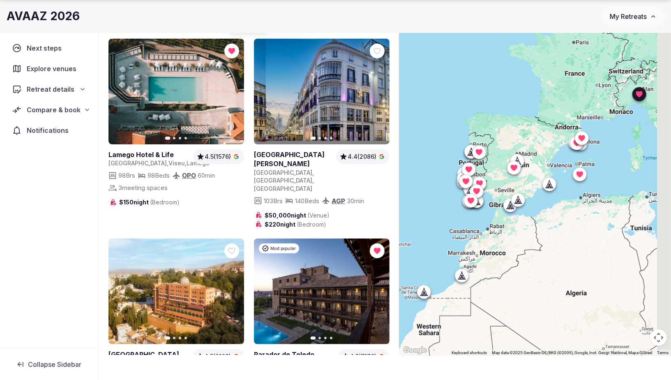
drag, startPoint x: 602, startPoint y: 178, endPoint x: 524, endPoint y: 212, distance: 84.6
click at [524, 212] on div at bounding box center [535, 180] width 272 height 350
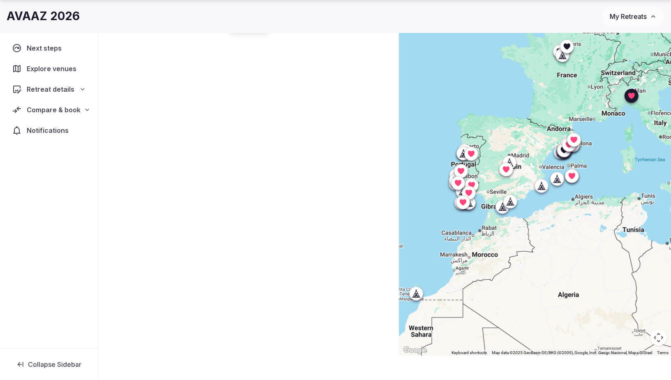
click at [514, 205] on icon at bounding box center [510, 205] width 7 height 0
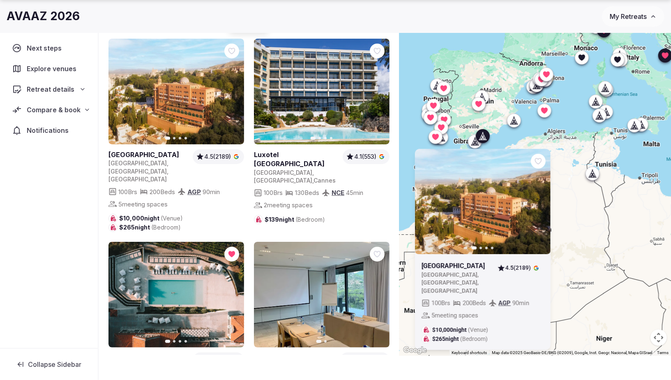
drag, startPoint x: 587, startPoint y: 231, endPoint x: 573, endPoint y: 201, distance: 33.5
click at [573, 201] on div "Previous slide Next slide Alhambra Palace Hotel Spain , Andalucía , Granada 4.5…" at bounding box center [535, 180] width 272 height 350
click at [0, 0] on icon at bounding box center [0, 0] width 0 height 0
click at [476, 144] on icon at bounding box center [476, 143] width 2 height 3
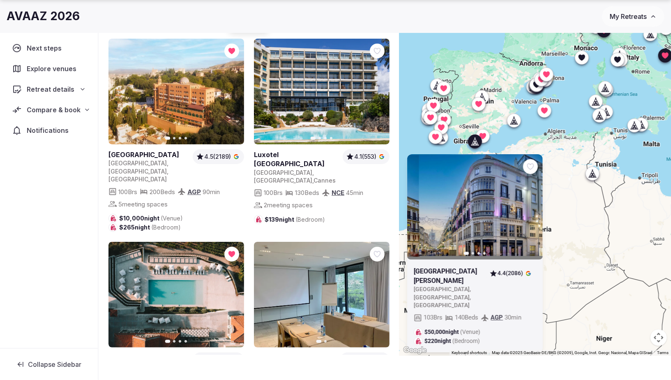
click at [476, 144] on icon at bounding box center [476, 143] width 2 height 3
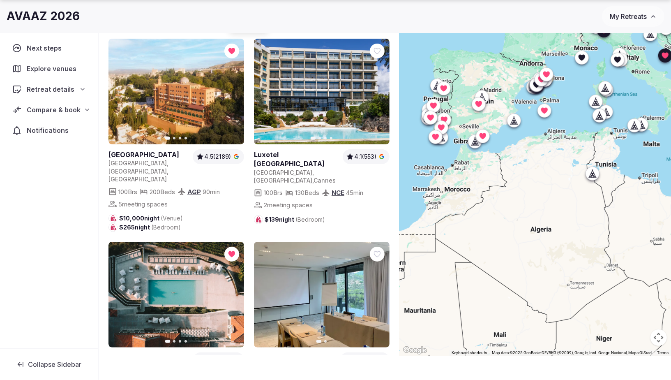
click at [517, 123] on icon at bounding box center [513, 120] width 8 height 8
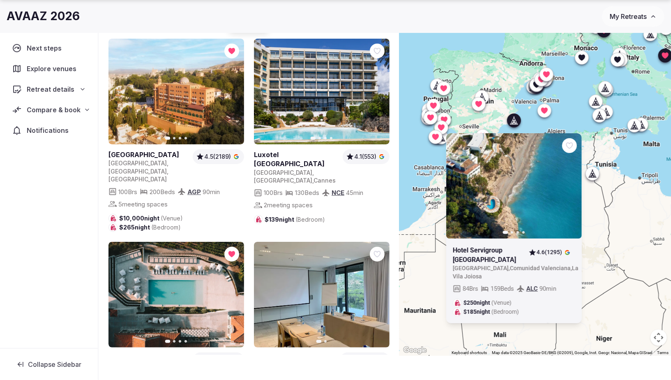
click at [518, 124] on div at bounding box center [513, 120] width 13 height 13
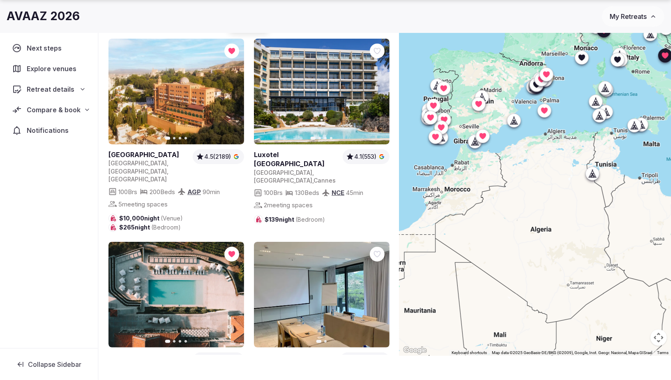
click at [483, 93] on icon at bounding box center [481, 97] width 8 height 8
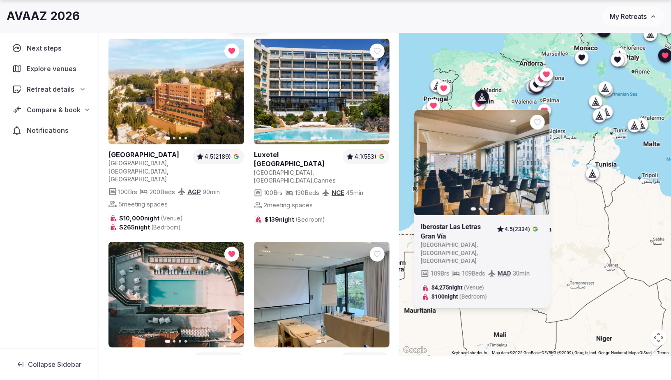
click at [483, 93] on icon at bounding box center [481, 97] width 8 height 8
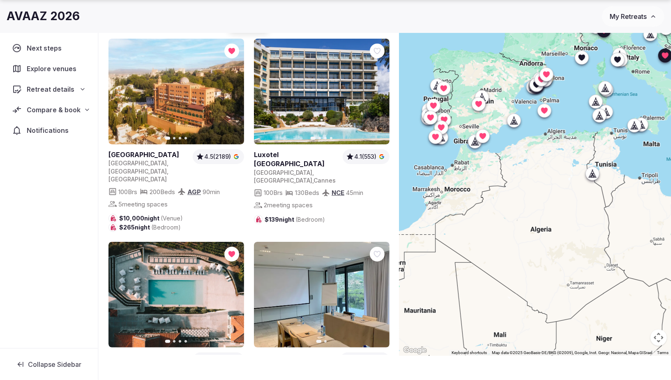
drag, startPoint x: 552, startPoint y: 153, endPoint x: 497, endPoint y: 251, distance: 112.6
click at [507, 277] on div at bounding box center [535, 180] width 272 height 350
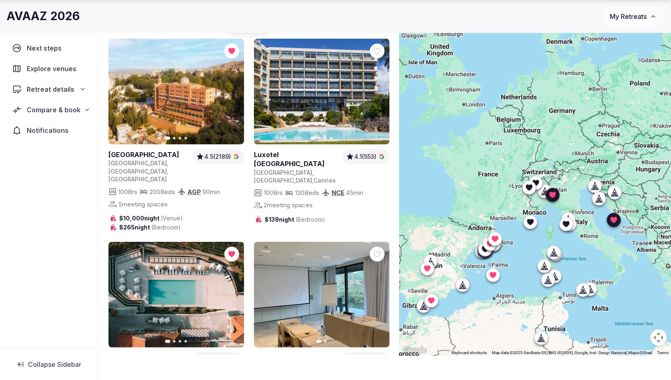
drag, startPoint x: 525, startPoint y: 154, endPoint x: 467, endPoint y: 288, distance: 146.1
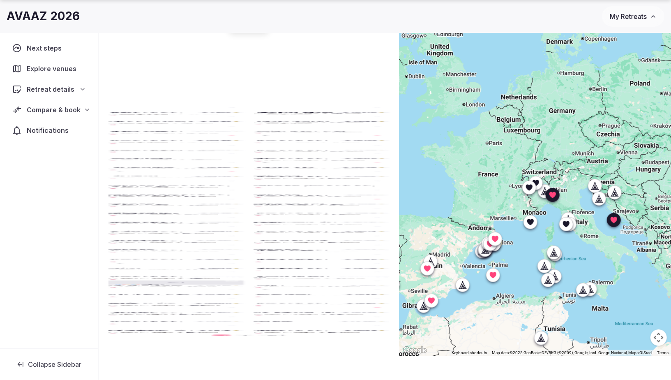
click at [535, 181] on div at bounding box center [529, 187] width 13 height 13
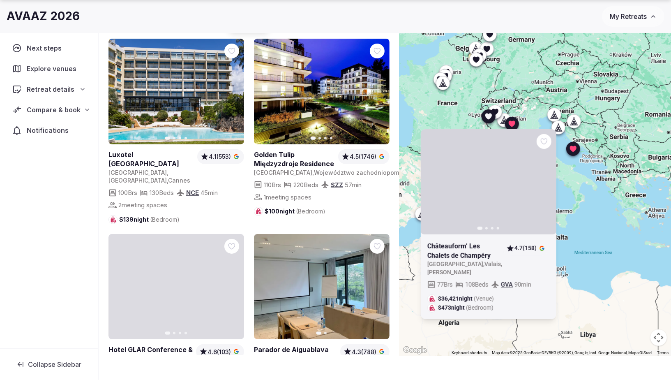
drag, startPoint x: 631, startPoint y: 283, endPoint x: 590, endPoint y: 212, distance: 81.9
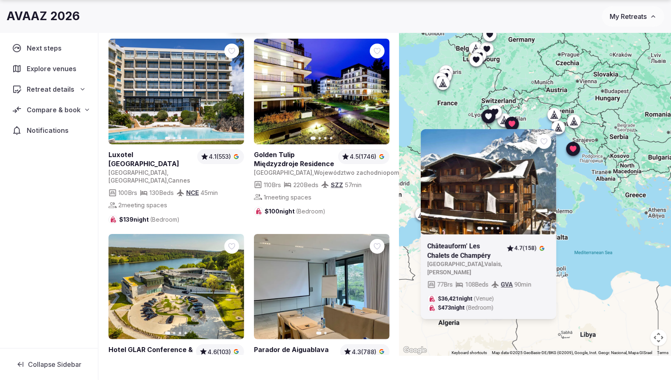
click at [590, 212] on div "Previous slide Next slide Châteauform’ Les Chalets de Champéry Switzerland , Va…" at bounding box center [535, 180] width 272 height 350
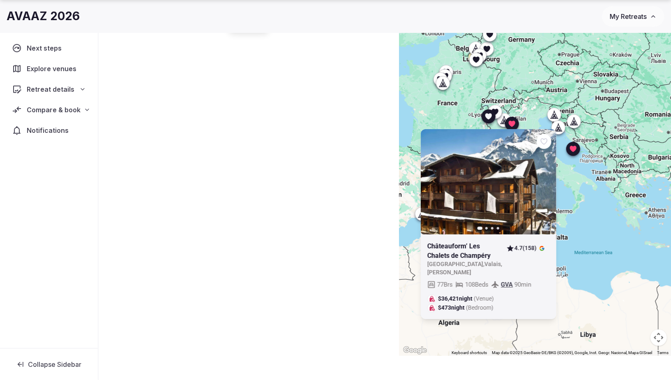
click at [488, 114] on icon at bounding box center [488, 116] width 7 height 6
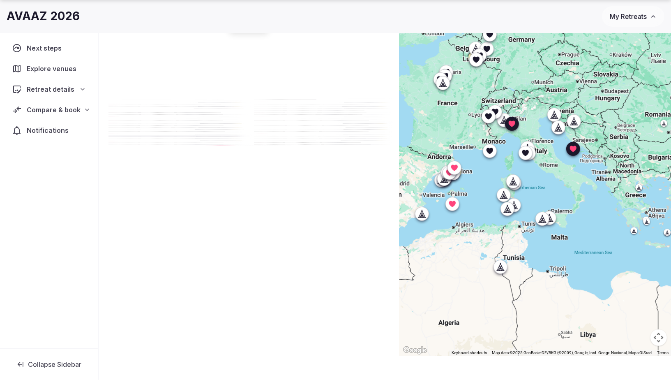
click at [488, 114] on icon at bounding box center [488, 116] width 7 height 6
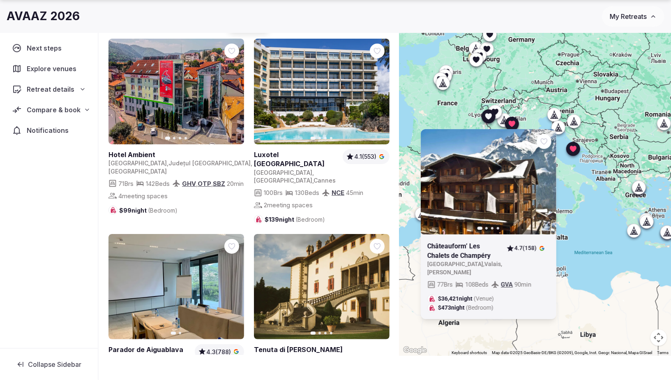
click at [488, 115] on icon at bounding box center [488, 116] width 7 height 6
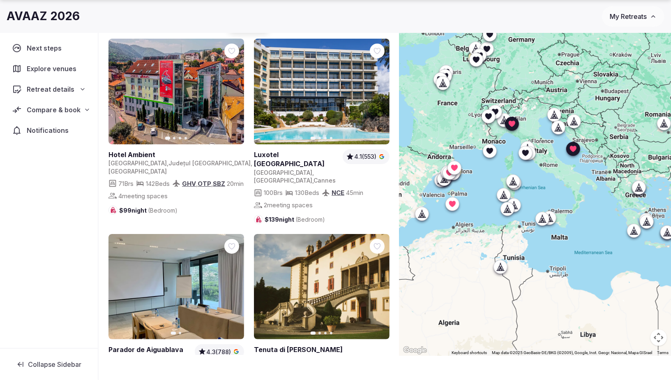
click at [552, 116] on icon at bounding box center [554, 115] width 8 height 8
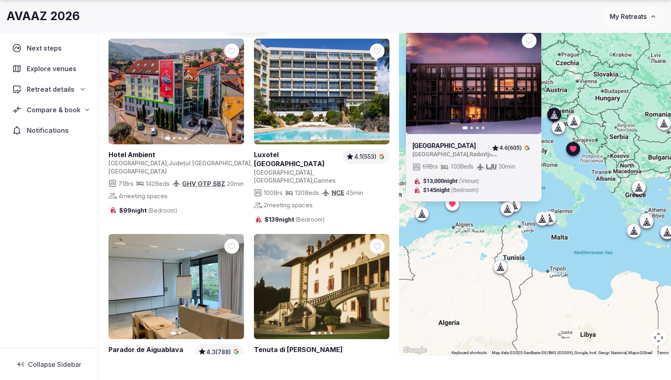
click at [552, 116] on icon at bounding box center [553, 116] width 2 height 3
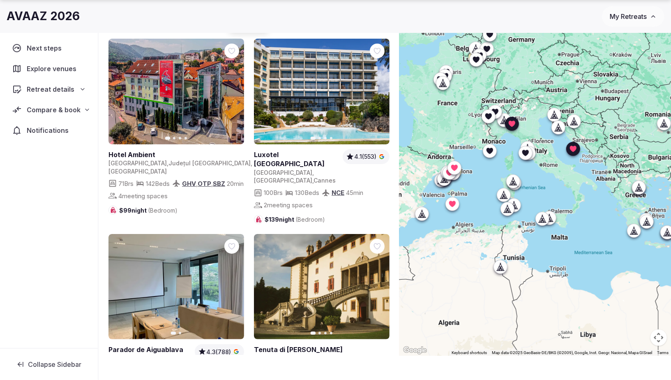
click at [560, 128] on icon at bounding box center [559, 127] width 4 height 7
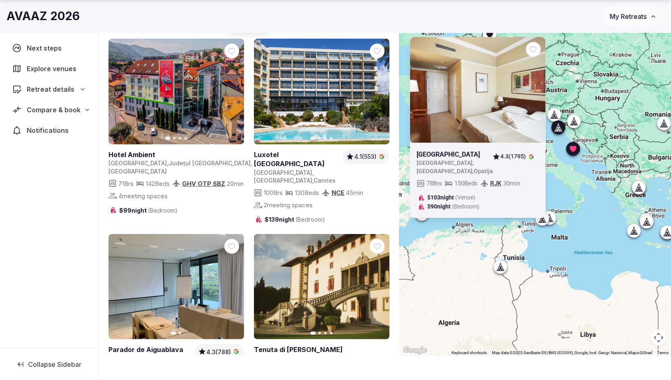
click at [559, 128] on icon at bounding box center [558, 127] width 8 height 8
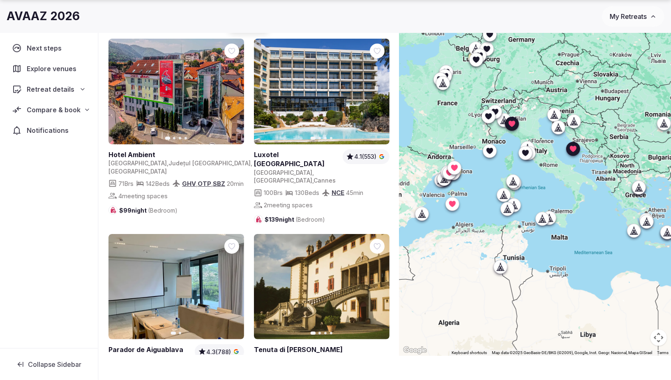
click at [572, 121] on icon at bounding box center [572, 120] width 4 height 7
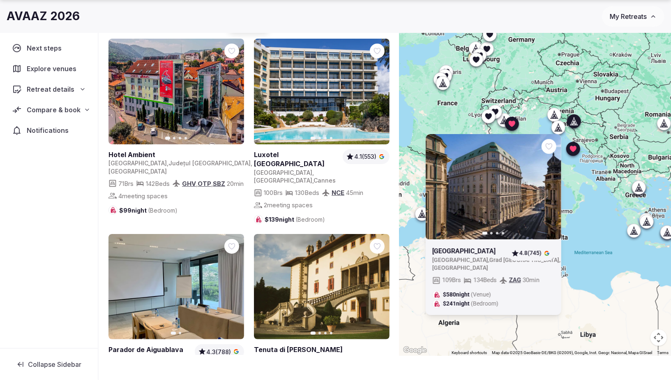
click at [572, 121] on icon at bounding box center [572, 120] width 4 height 7
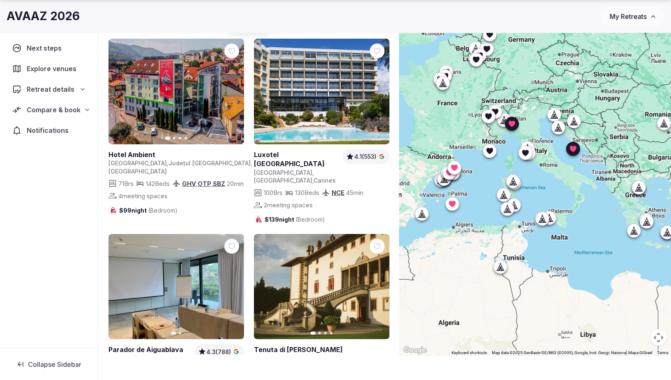
click at [638, 187] on icon at bounding box center [639, 187] width 2 height 1
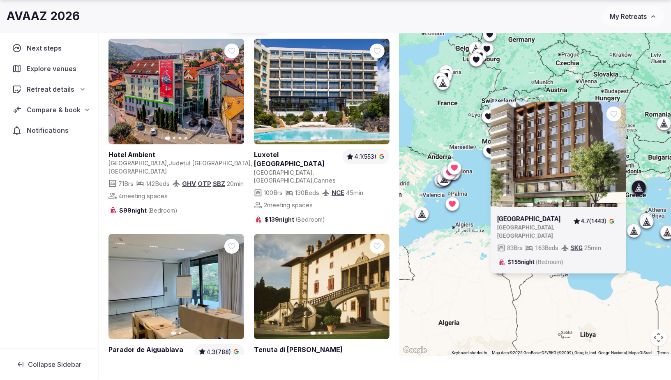
click at [638, 187] on icon at bounding box center [639, 187] width 2 height 1
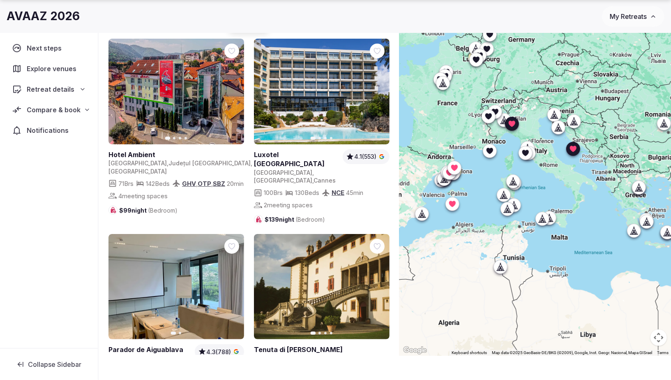
click at [632, 232] on icon at bounding box center [633, 232] width 2 height 3
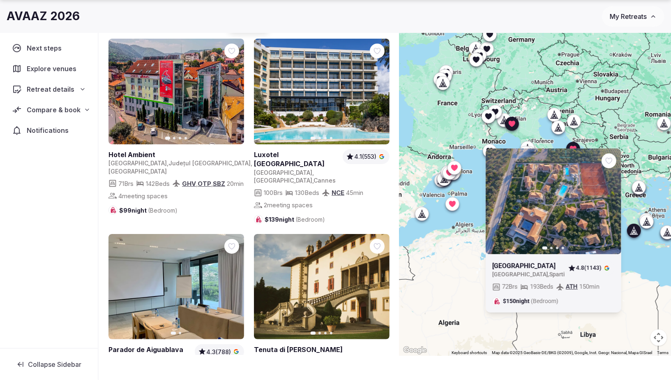
click at [607, 198] on icon "button" at bounding box center [609, 201] width 7 height 7
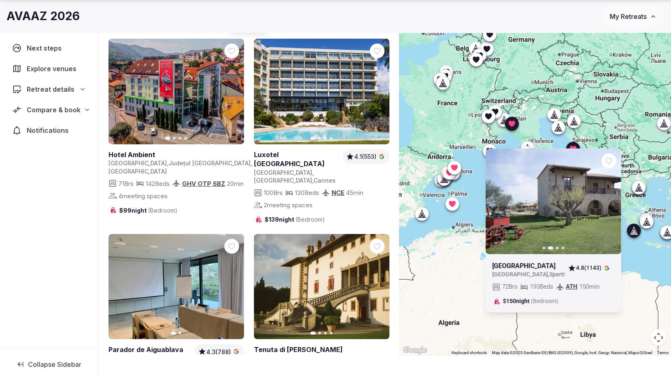
click at [573, 123] on icon at bounding box center [573, 121] width 8 height 8
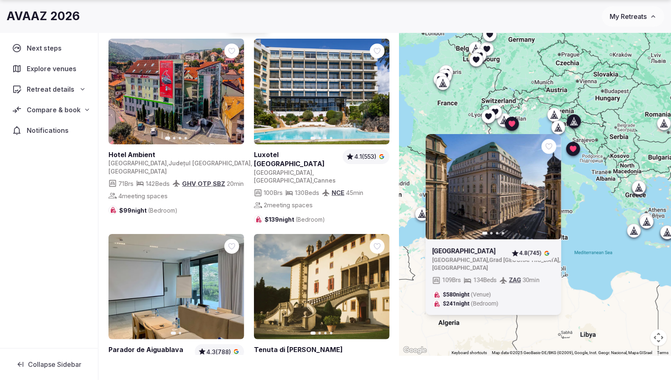
click at [555, 115] on icon at bounding box center [554, 115] width 8 height 8
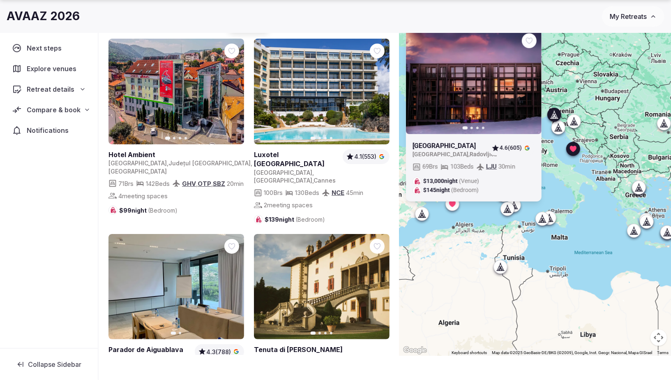
click at [555, 115] on icon at bounding box center [554, 115] width 8 height 8
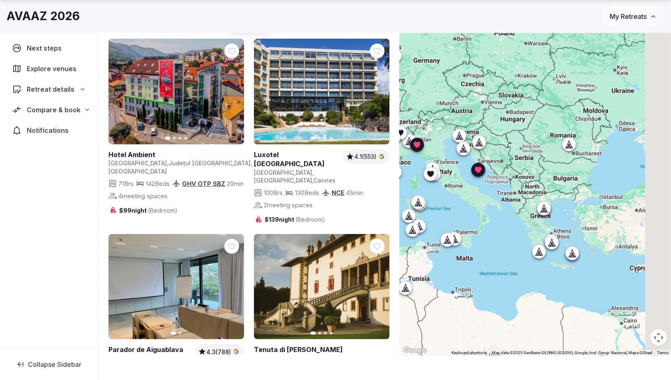
drag, startPoint x: 603, startPoint y: 134, endPoint x: 549, endPoint y: 168, distance: 64.2
click at [549, 168] on div at bounding box center [535, 180] width 272 height 350
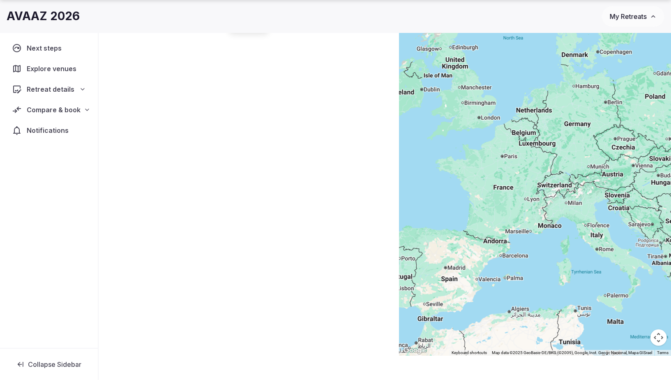
drag, startPoint x: 490, startPoint y: 129, endPoint x: 566, endPoint y: 135, distance: 75.8
click at [637, 187] on div at bounding box center [535, 180] width 272 height 350
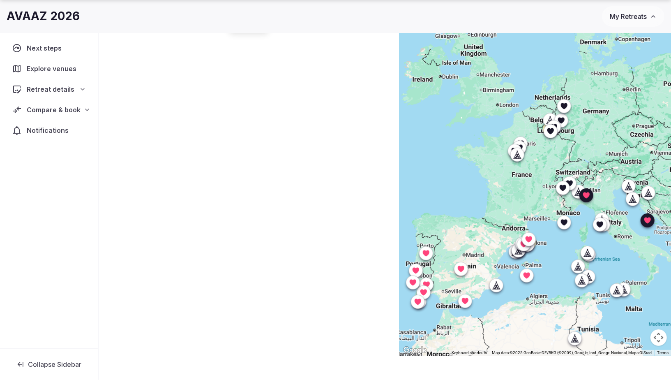
drag, startPoint x: 515, startPoint y: 163, endPoint x: 534, endPoint y: 147, distance: 25.1
click at [536, 147] on div at bounding box center [535, 180] width 272 height 350
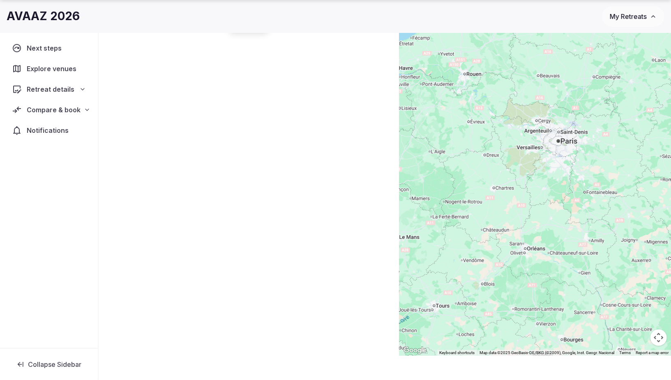
drag, startPoint x: 494, startPoint y: 125, endPoint x: 509, endPoint y: 217, distance: 92.8
click at [508, 220] on div at bounding box center [535, 180] width 272 height 350
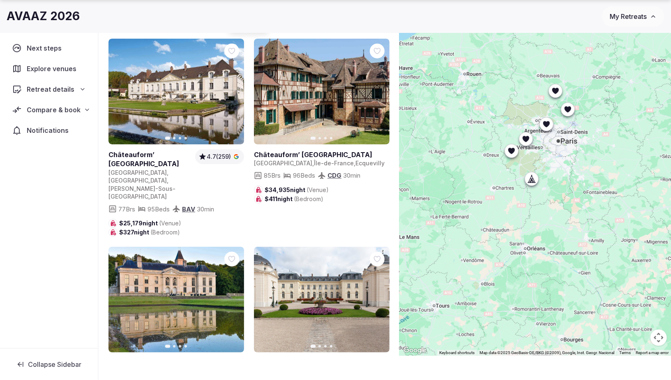
click at [547, 124] on icon at bounding box center [546, 124] width 7 height 6
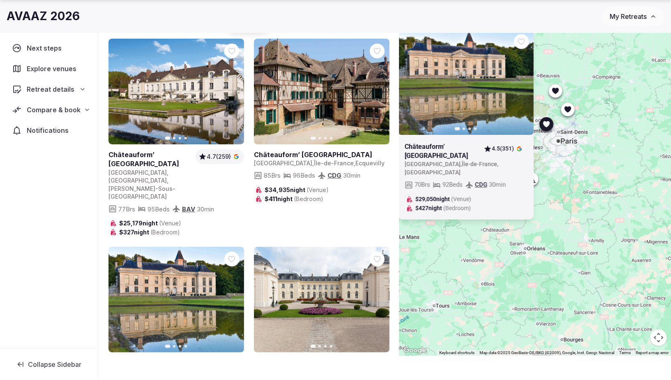
click at [571, 109] on icon at bounding box center [568, 109] width 8 height 8
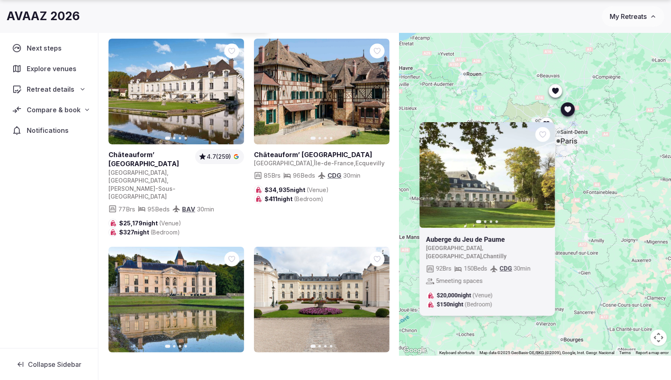
click at [0, 0] on icon at bounding box center [0, 0] width 0 height 0
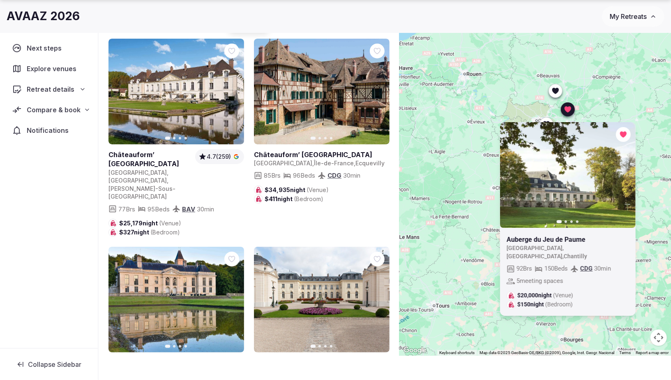
click at [555, 95] on div at bounding box center [555, 90] width 13 height 13
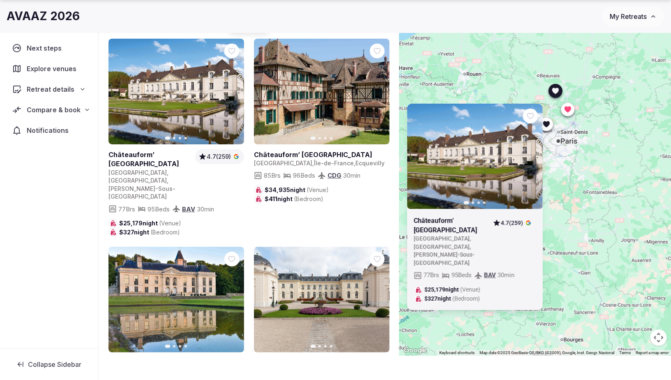
click at [0, 0] on icon at bounding box center [0, 0] width 0 height 0
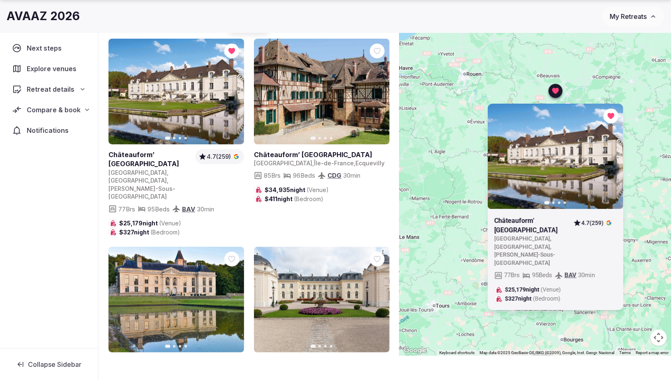
click at [556, 82] on div "Previous slide Next slide Châteauform’ Chateau de Fillerval France , Hauts-de-F…" at bounding box center [535, 180] width 272 height 350
click at [557, 88] on icon at bounding box center [555, 91] width 7 height 6
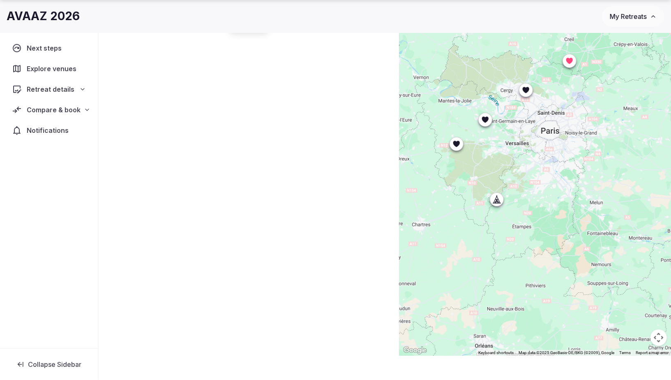
click at [527, 93] on icon at bounding box center [526, 90] width 8 height 8
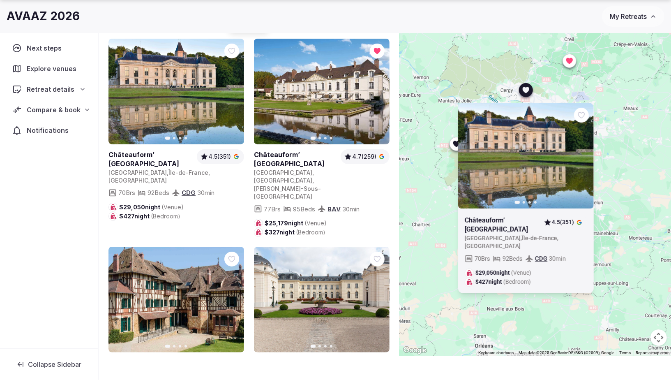
click at [530, 93] on div at bounding box center [525, 89] width 13 height 13
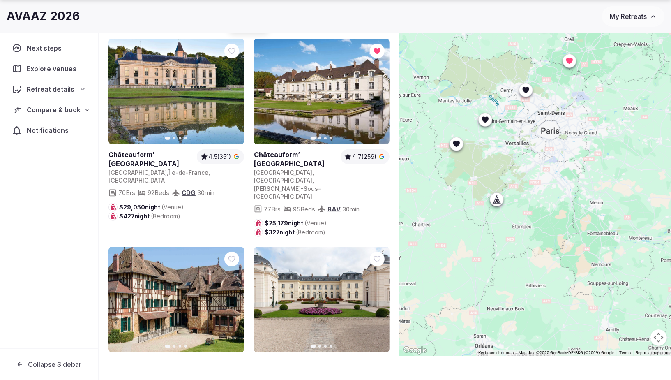
click at [488, 117] on icon at bounding box center [485, 119] width 8 height 8
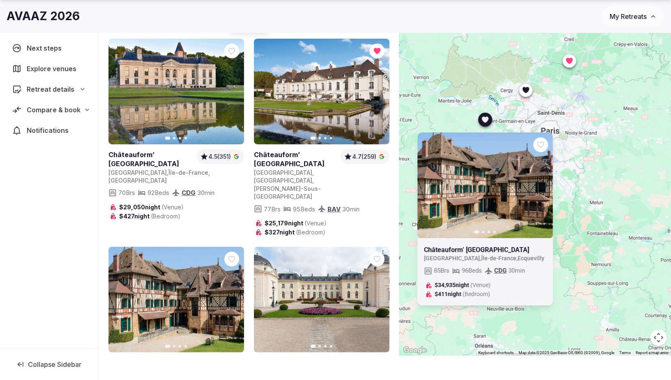
click at [0, 0] on icon at bounding box center [0, 0] width 0 height 0
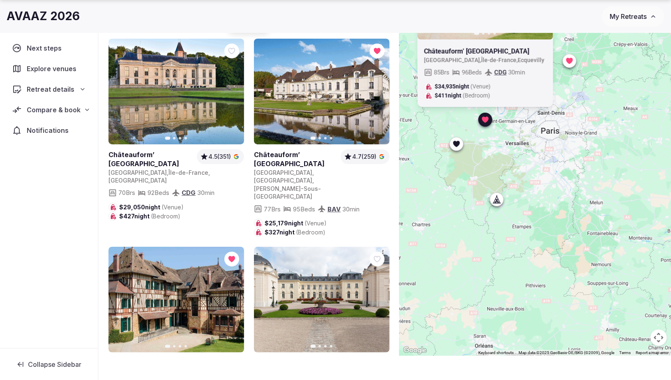
click at [454, 143] on icon at bounding box center [456, 143] width 7 height 6
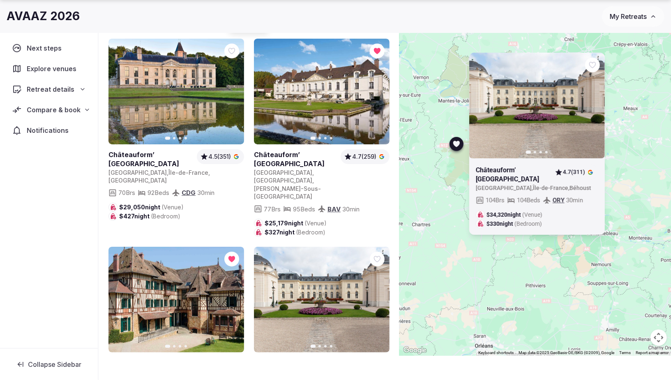
click at [454, 143] on icon at bounding box center [456, 143] width 7 height 6
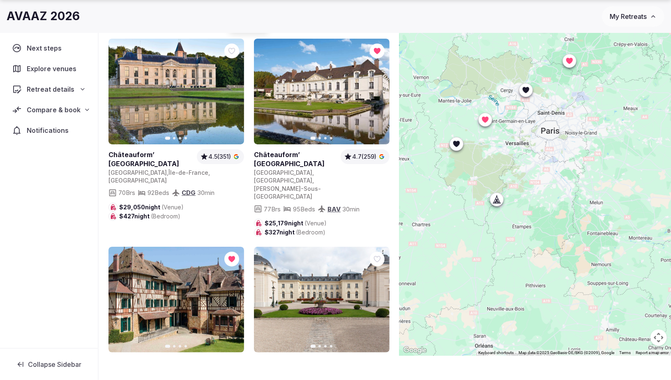
click at [495, 199] on icon at bounding box center [497, 199] width 8 height 8
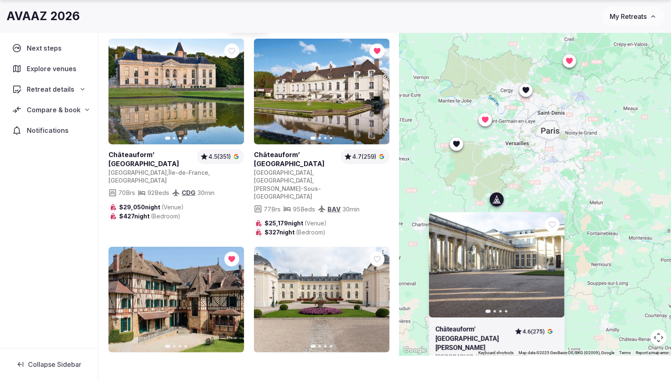
click at [498, 202] on icon at bounding box center [498, 201] width 2 height 3
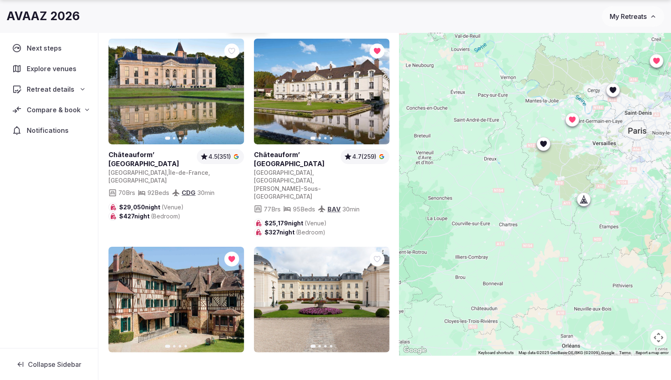
drag, startPoint x: 504, startPoint y: 156, endPoint x: 591, endPoint y: 156, distance: 87.1
click at [591, 156] on div at bounding box center [535, 180] width 272 height 350
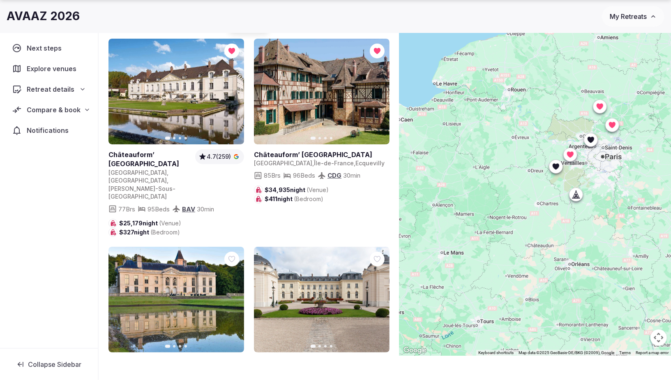
click at [551, 168] on icon at bounding box center [555, 166] width 8 height 8
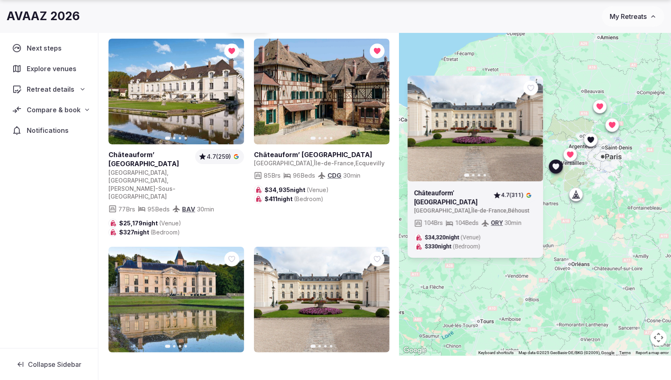
click at [551, 168] on icon at bounding box center [555, 166] width 8 height 8
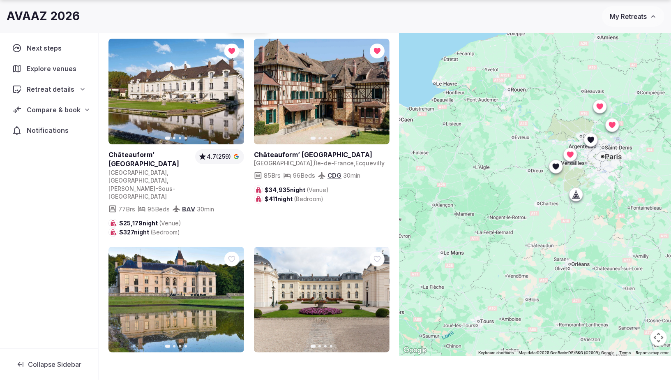
click at [592, 138] on icon at bounding box center [590, 140] width 7 height 6
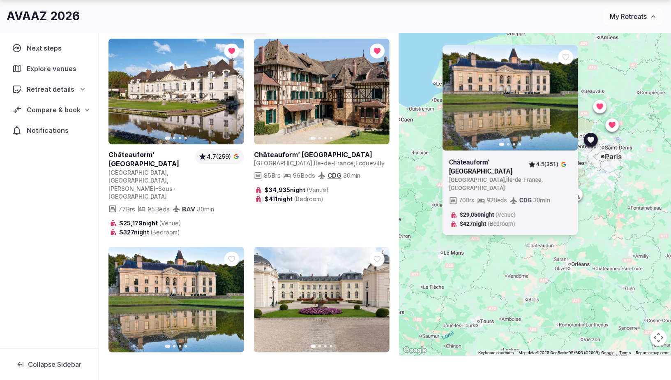
click at [592, 138] on icon at bounding box center [590, 140] width 7 height 6
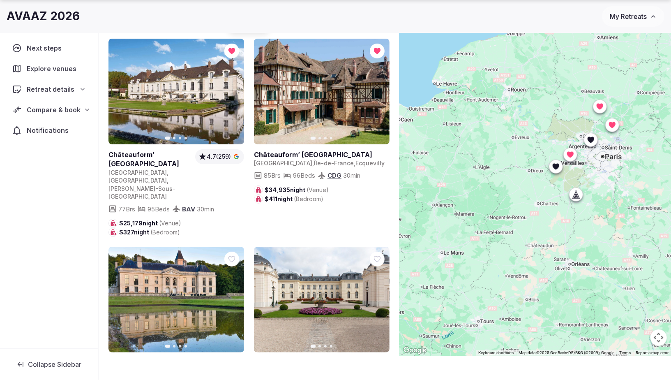
click at [578, 195] on icon at bounding box center [578, 194] width 4 height 7
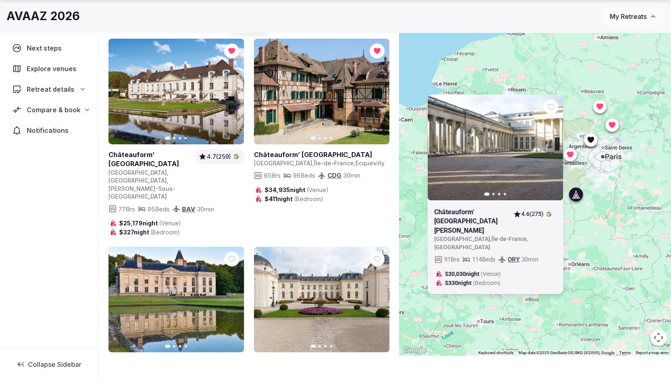
click at [578, 195] on icon at bounding box center [578, 194] width 4 height 7
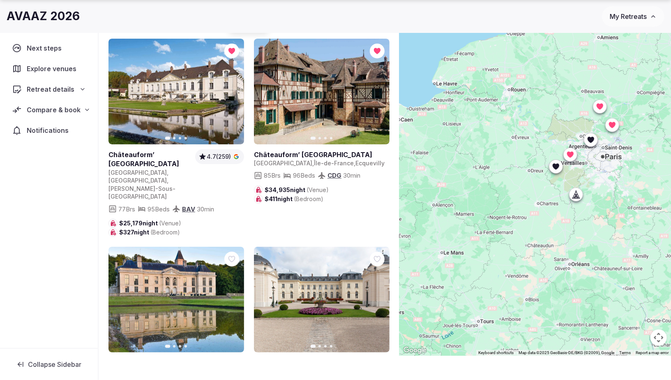
click at [576, 197] on icon at bounding box center [576, 194] width 8 height 8
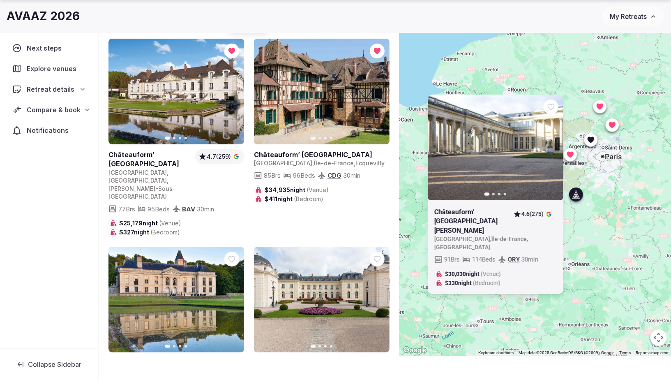
click at [576, 193] on icon at bounding box center [576, 194] width 8 height 8
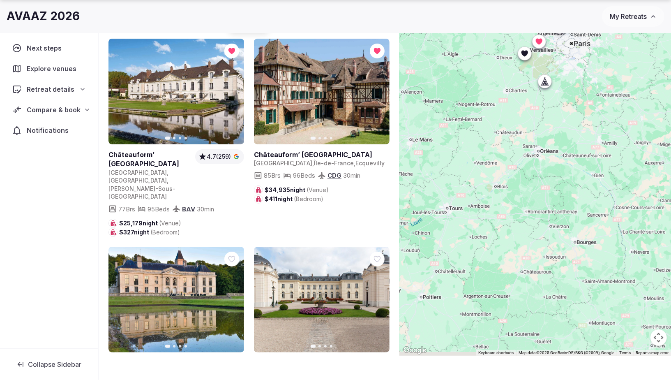
drag, startPoint x: 521, startPoint y: 270, endPoint x: 495, endPoint y: 140, distance: 132.1
click at [490, 147] on div at bounding box center [535, 180] width 272 height 350
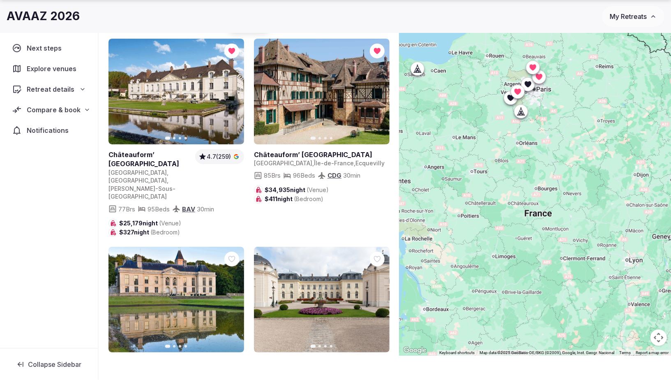
click at [421, 71] on icon at bounding box center [417, 68] width 8 height 8
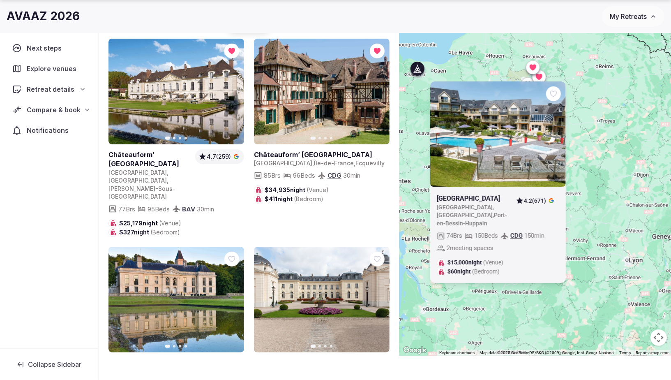
click at [417, 73] on div at bounding box center [417, 68] width 13 height 13
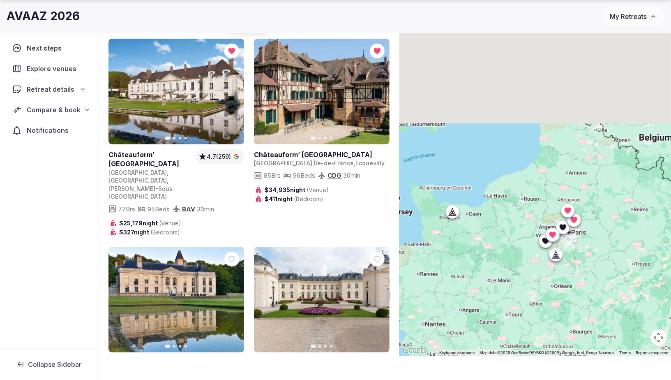
drag, startPoint x: 432, startPoint y: 103, endPoint x: 470, endPoint y: 259, distance: 160.3
click at [468, 258] on div at bounding box center [535, 180] width 272 height 350
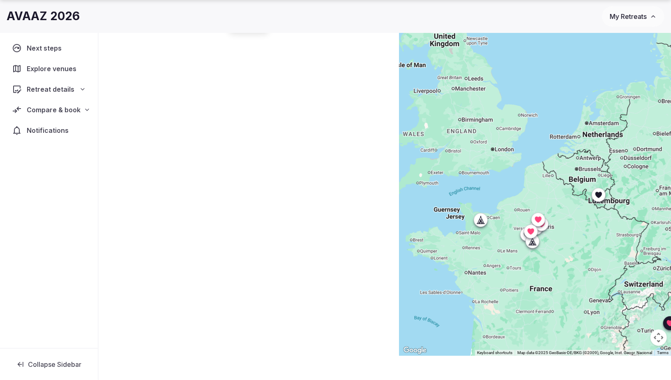
click at [597, 195] on icon at bounding box center [598, 194] width 7 height 6
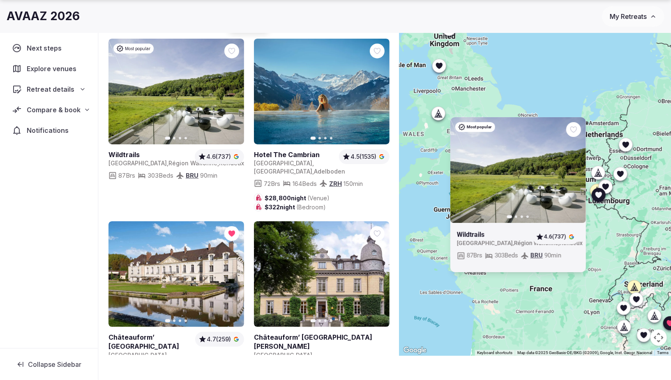
click at [571, 168] on icon "button" at bounding box center [574, 170] width 7 height 7
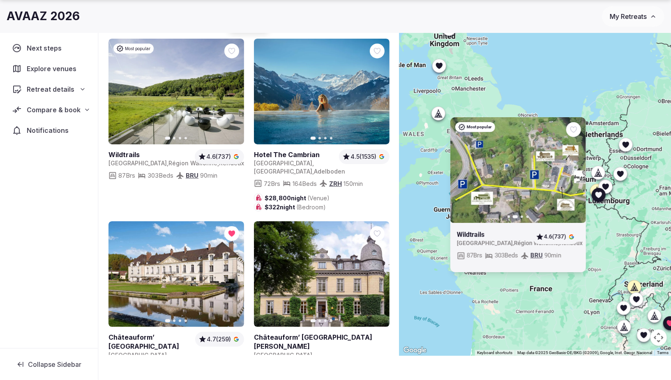
click at [571, 167] on icon "button" at bounding box center [574, 170] width 7 height 7
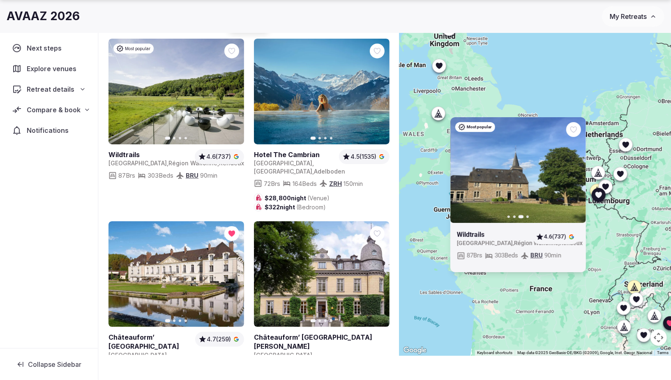
click at [571, 167] on icon "button" at bounding box center [574, 170] width 7 height 7
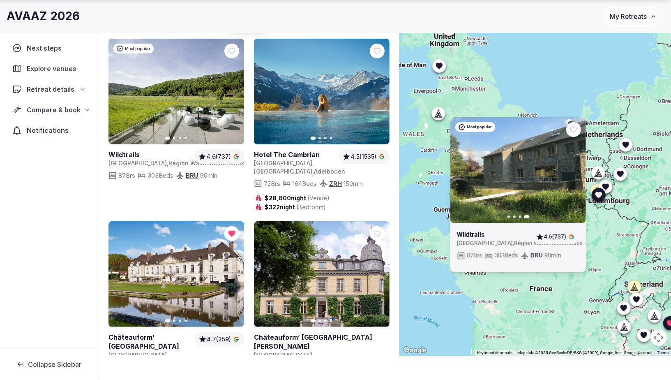
click at [0, 0] on icon at bounding box center [0, 0] width 0 height 0
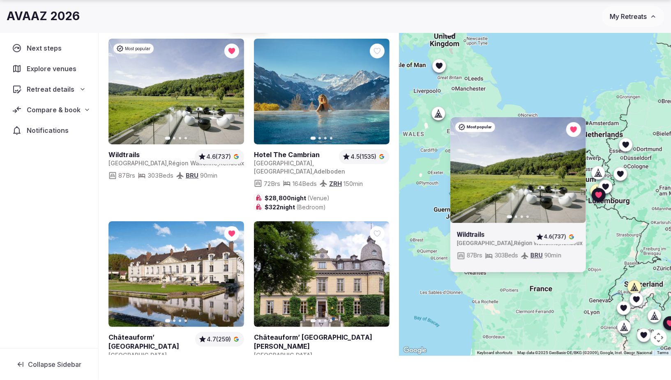
click at [599, 193] on icon at bounding box center [598, 194] width 7 height 6
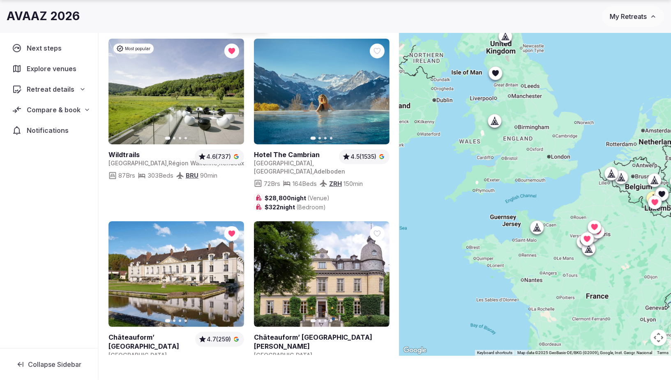
drag, startPoint x: 558, startPoint y: 155, endPoint x: 615, endPoint y: 162, distance: 57.2
click at [615, 162] on div at bounding box center [535, 180] width 272 height 350
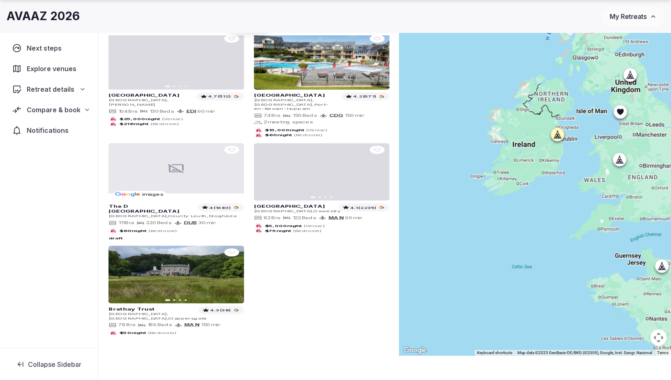
drag, startPoint x: 484, startPoint y: 112, endPoint x: 586, endPoint y: 138, distance: 105.1
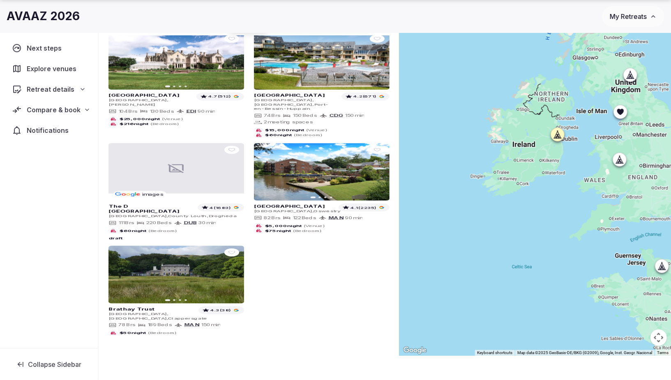
click at [600, 146] on div at bounding box center [535, 180] width 272 height 350
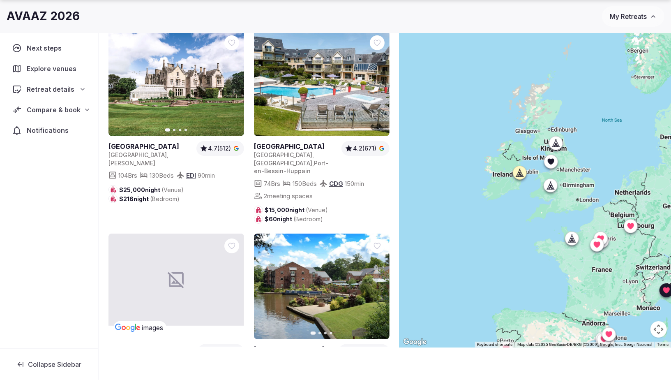
scroll to position [50, 0]
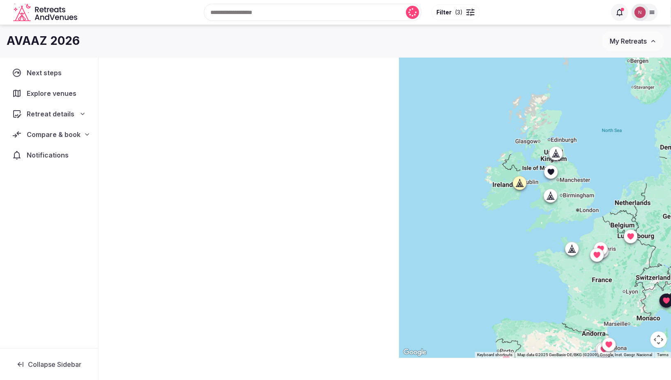
click at [571, 251] on icon at bounding box center [571, 248] width 8 height 8
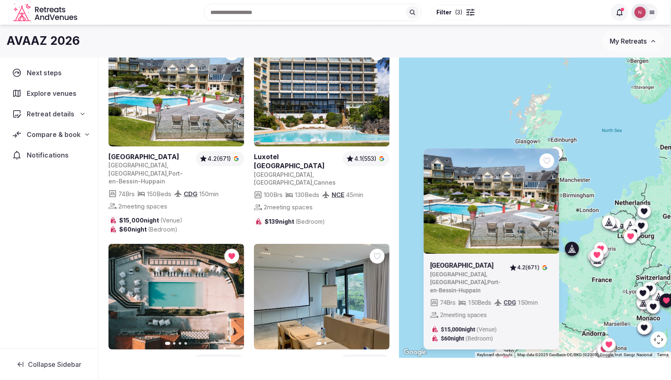
click at [571, 251] on icon at bounding box center [571, 248] width 8 height 8
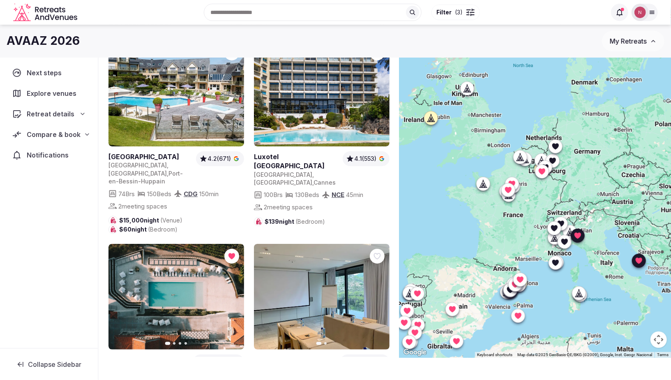
drag, startPoint x: 525, startPoint y: 250, endPoint x: 499, endPoint y: 229, distance: 33.0
click at [499, 229] on div at bounding box center [535, 182] width 272 height 350
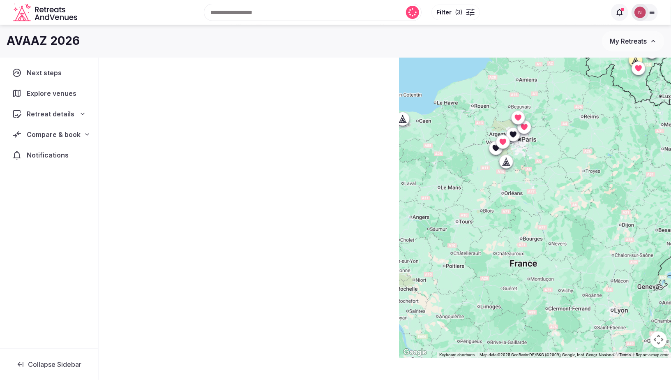
drag, startPoint x: 478, startPoint y: 158, endPoint x: 536, endPoint y: 187, distance: 65.4
click at [537, 187] on div at bounding box center [535, 182] width 272 height 350
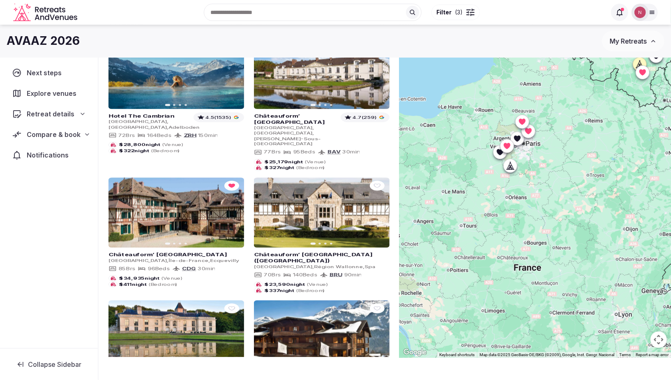
click at [509, 166] on icon at bounding box center [510, 165] width 8 height 8
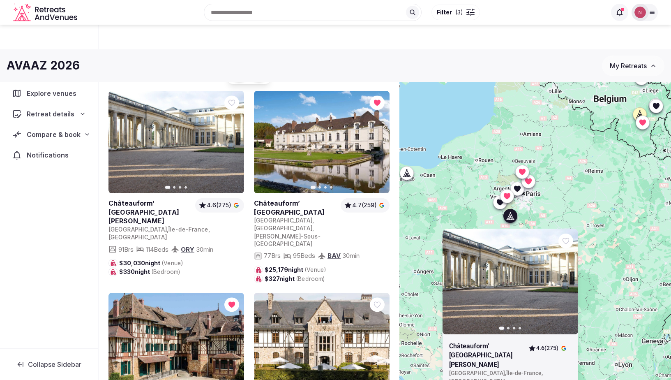
click at [510, 217] on icon at bounding box center [511, 218] width 2 height 3
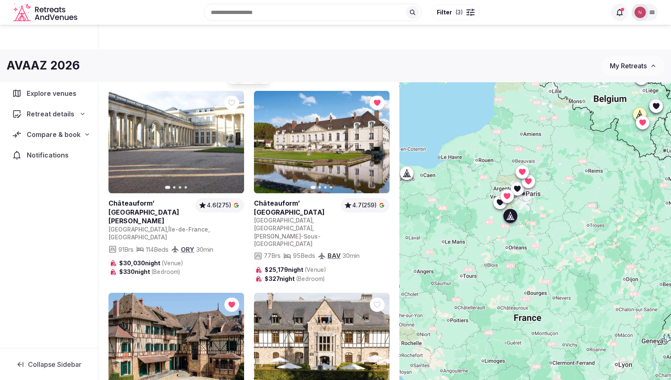
scroll to position [50, 0]
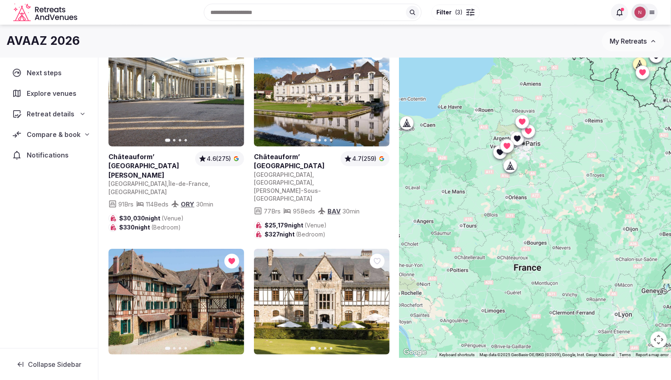
click at [518, 138] on icon at bounding box center [517, 139] width 7 height 6
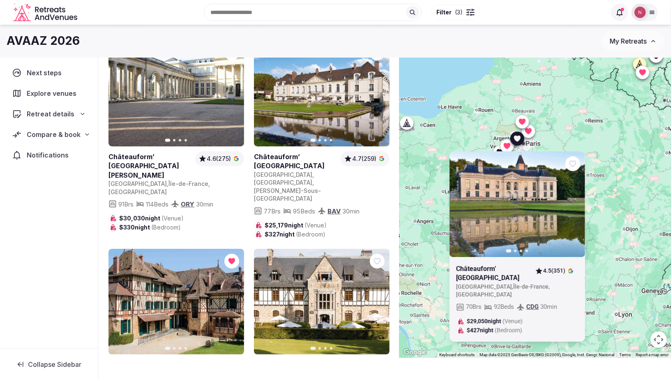
click at [518, 138] on icon at bounding box center [517, 139] width 7 height 6
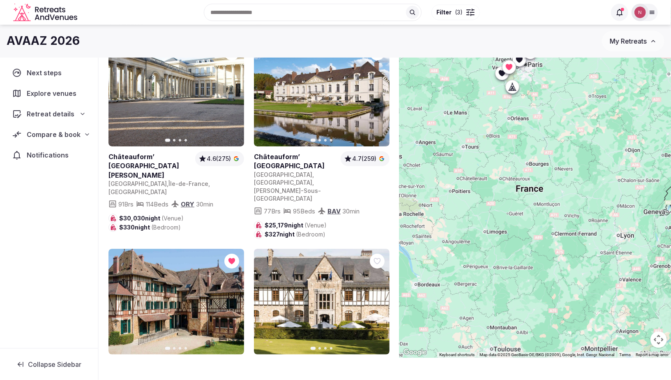
drag, startPoint x: 491, startPoint y: 159, endPoint x: 529, endPoint y: 168, distance: 39.1
click at [501, 81] on div at bounding box center [535, 182] width 272 height 350
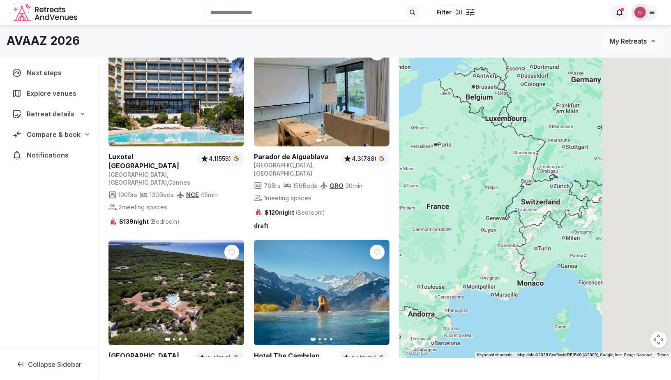
drag, startPoint x: 541, startPoint y: 231, endPoint x: 450, endPoint y: 262, distance: 95.5
click at [450, 262] on div at bounding box center [535, 182] width 272 height 350
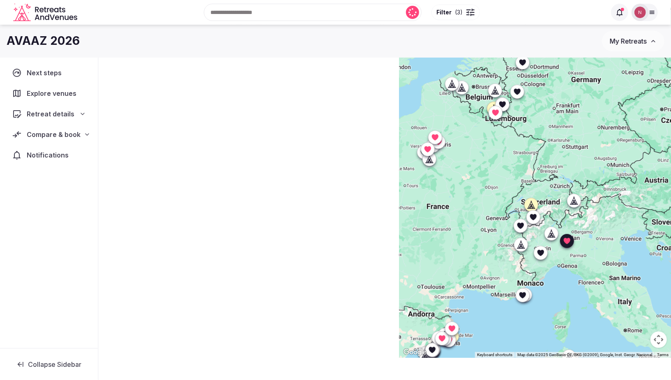
click at [519, 228] on icon at bounding box center [520, 225] width 8 height 8
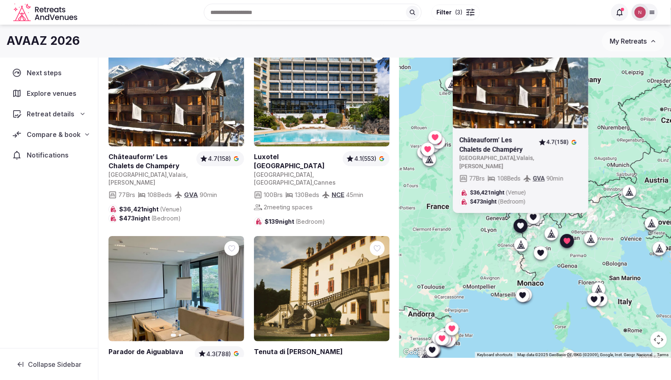
drag, startPoint x: 469, startPoint y: 249, endPoint x: 430, endPoint y: 309, distance: 71.6
click at [430, 309] on div "Previous slide Next slide Châteauform’ [GEOGRAPHIC_DATA] [GEOGRAPHIC_DATA] , [G…" at bounding box center [535, 182] width 272 height 350
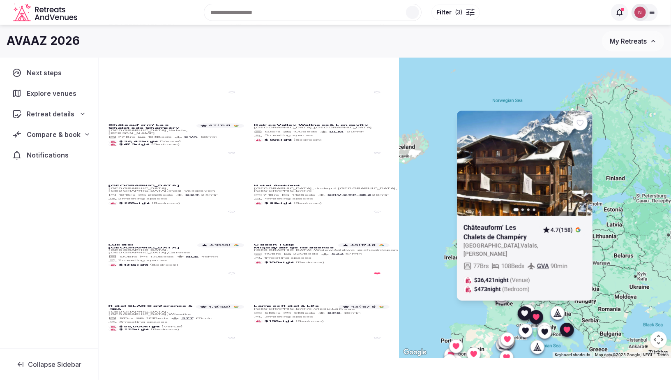
drag, startPoint x: 612, startPoint y: 252, endPoint x: 604, endPoint y: 246, distance: 10.3
click at [610, 269] on div "Previous slide Next slide Châteauform’ [GEOGRAPHIC_DATA] [GEOGRAPHIC_DATA] , [G…" at bounding box center [535, 182] width 272 height 350
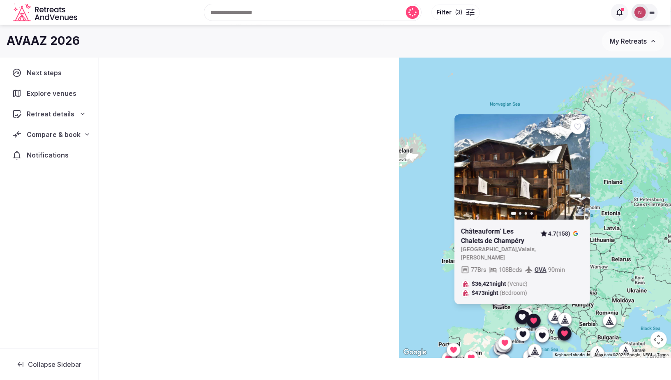
click at [0, 0] on icon at bounding box center [0, 0] width 0 height 0
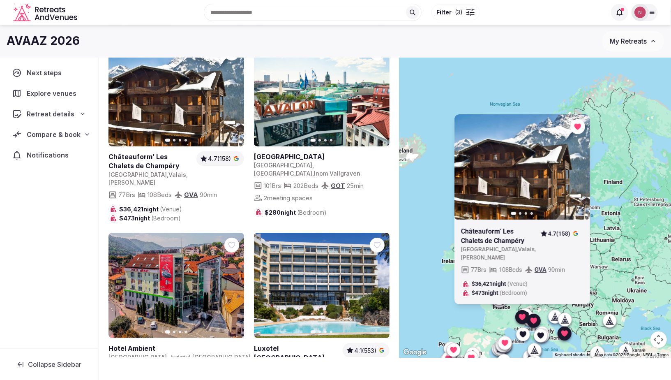
click at [522, 332] on icon at bounding box center [522, 334] width 7 height 6
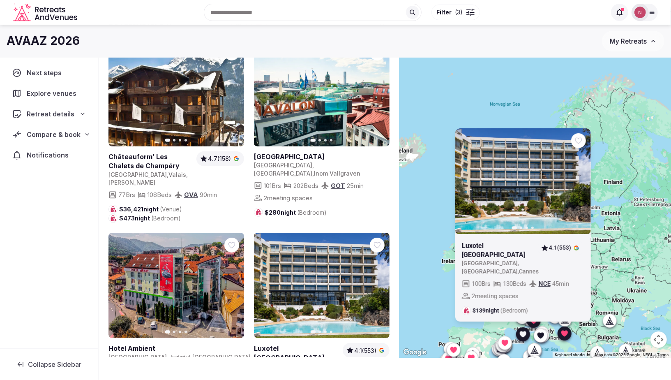
click at [522, 332] on icon at bounding box center [522, 334] width 7 height 6
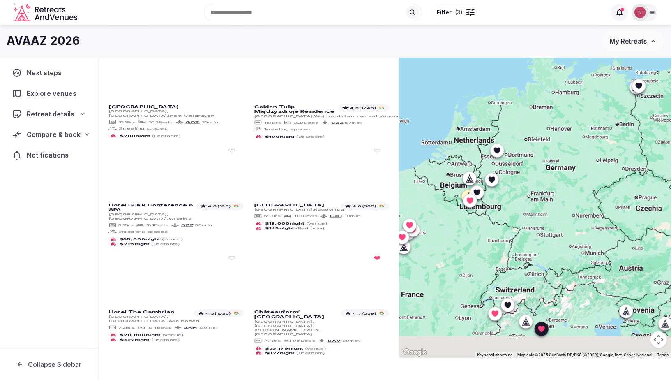
drag, startPoint x: 518, startPoint y: 195, endPoint x: 505, endPoint y: 163, distance: 35.0
click at [503, 162] on div at bounding box center [535, 182] width 272 height 350
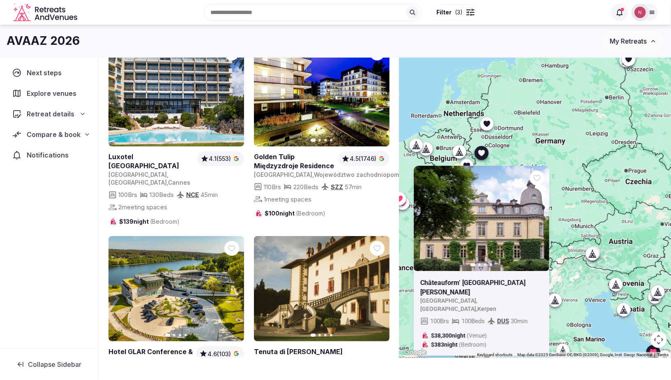
click at [484, 155] on icon at bounding box center [481, 153] width 8 height 8
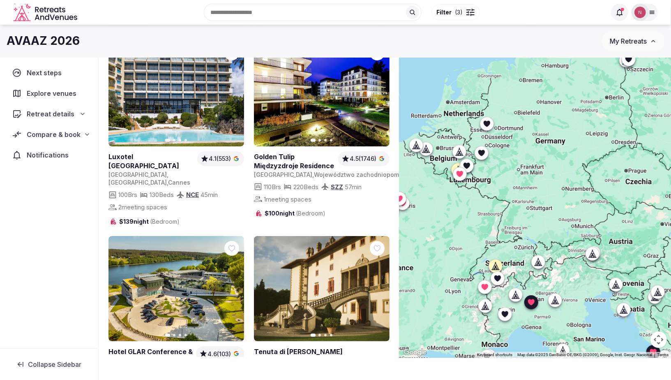
click at [486, 121] on icon at bounding box center [486, 123] width 7 height 6
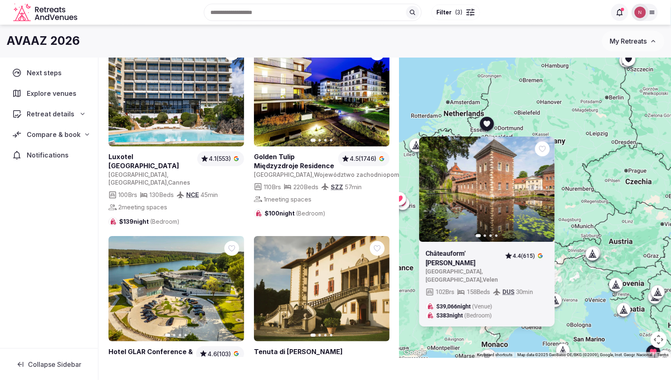
click at [487, 121] on icon at bounding box center [486, 123] width 7 height 6
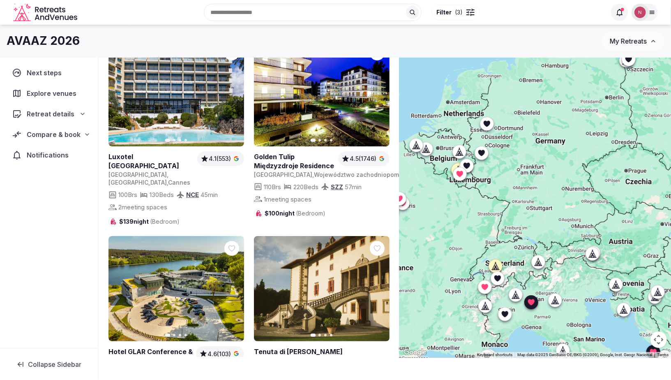
click at [466, 164] on icon at bounding box center [466, 165] width 7 height 6
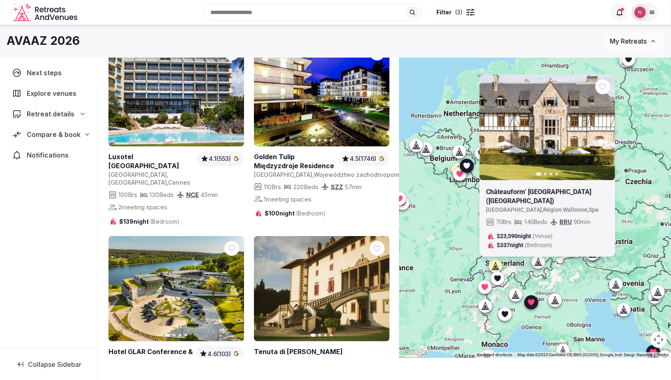
click at [466, 164] on icon at bounding box center [466, 165] width 7 height 6
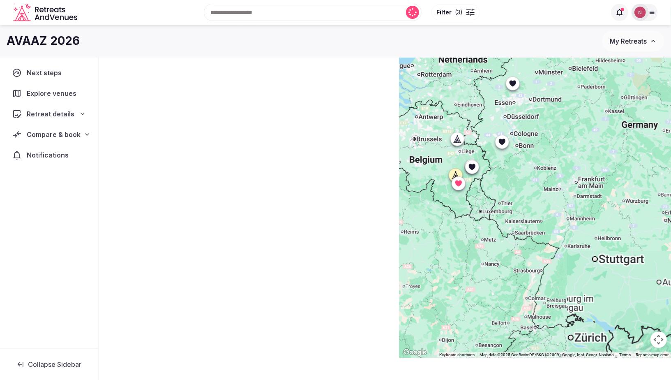
click at [455, 140] on icon at bounding box center [456, 138] width 4 height 7
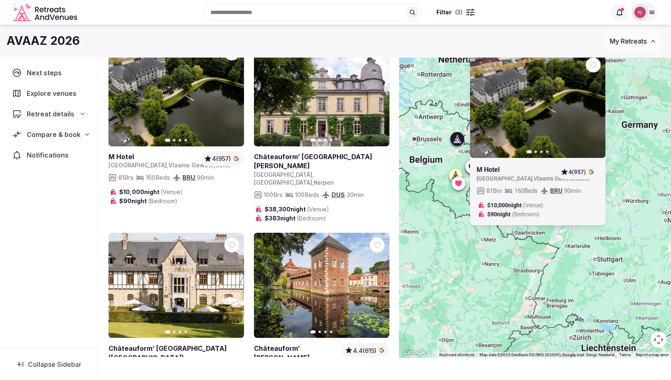
click at [457, 138] on icon at bounding box center [457, 138] width 2 height 1
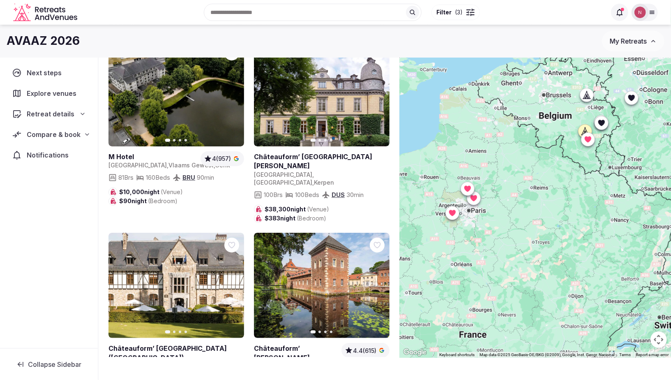
drag, startPoint x: 423, startPoint y: 174, endPoint x: 555, endPoint y: 129, distance: 139.3
click at [555, 129] on div at bounding box center [535, 182] width 272 height 350
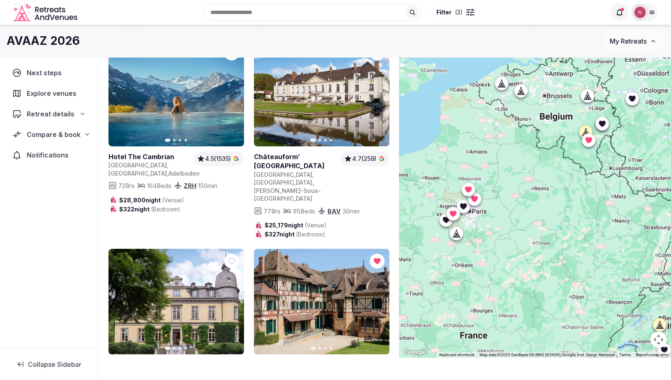
click at [453, 235] on icon at bounding box center [456, 233] width 8 height 8
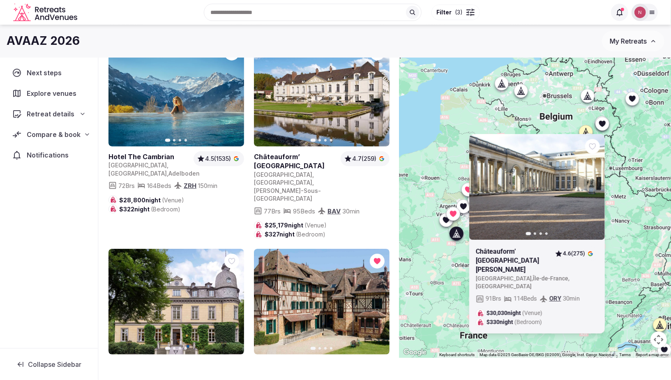
click at [453, 235] on icon at bounding box center [456, 233] width 8 height 8
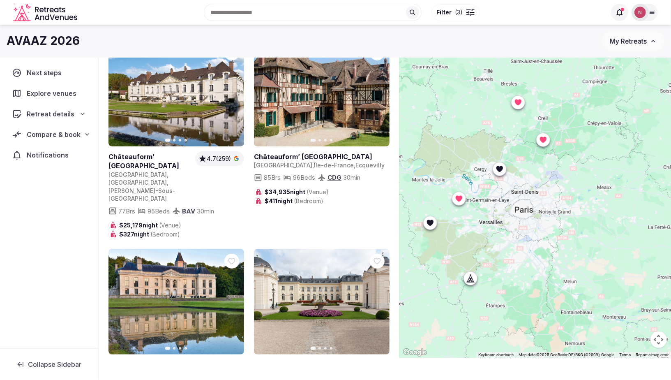
drag, startPoint x: 449, startPoint y: 250, endPoint x: 475, endPoint y: 216, distance: 41.9
click at [475, 216] on div at bounding box center [535, 182] width 272 height 350
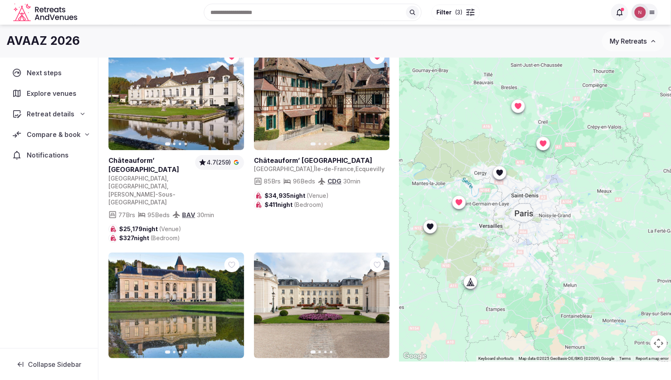
scroll to position [0, 0]
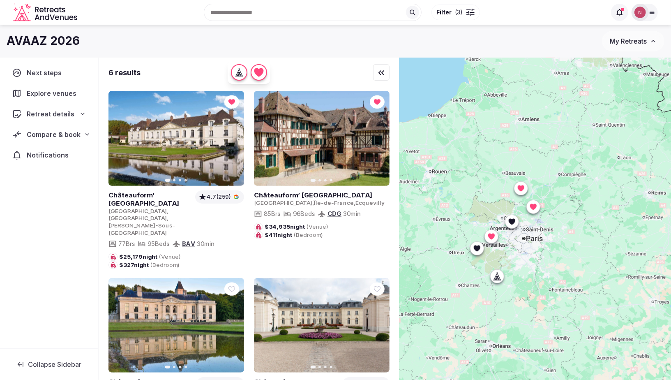
click at [500, 278] on icon at bounding box center [497, 276] width 8 height 8
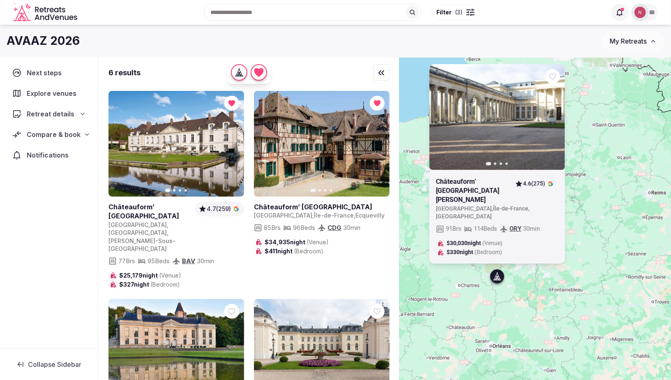
click at [497, 279] on icon at bounding box center [497, 276] width 8 height 8
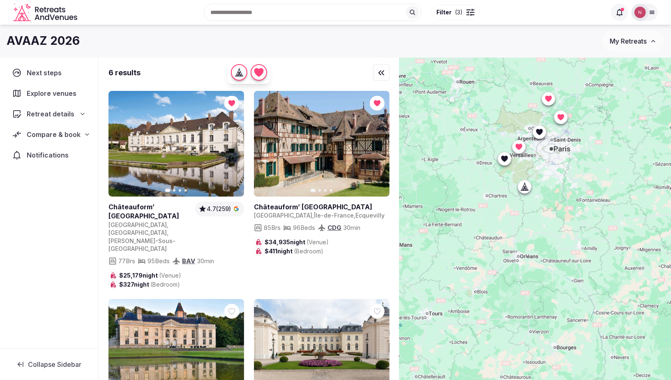
drag, startPoint x: 451, startPoint y: 241, endPoint x: 477, endPoint y: 149, distance: 95.7
click at [477, 149] on div at bounding box center [535, 233] width 272 height 350
click at [448, 13] on span "Filter" at bounding box center [444, 12] width 15 height 8
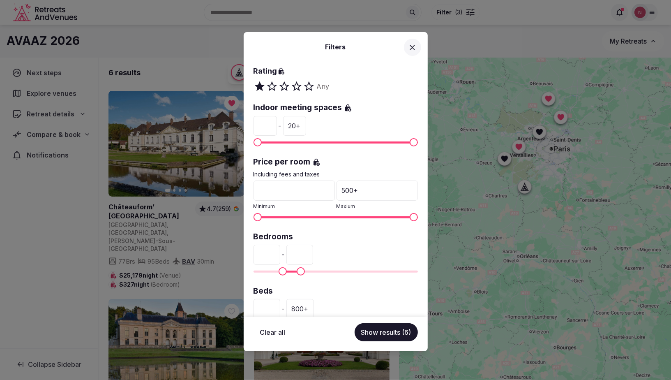
scroll to position [108, 0]
type input "***"
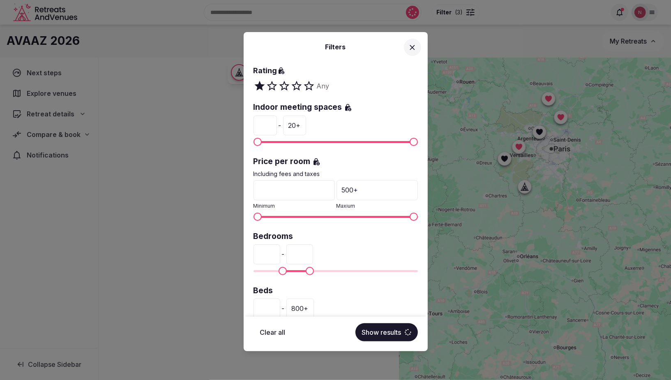
click at [309, 269] on span "Maximum" at bounding box center [310, 271] width 8 height 8
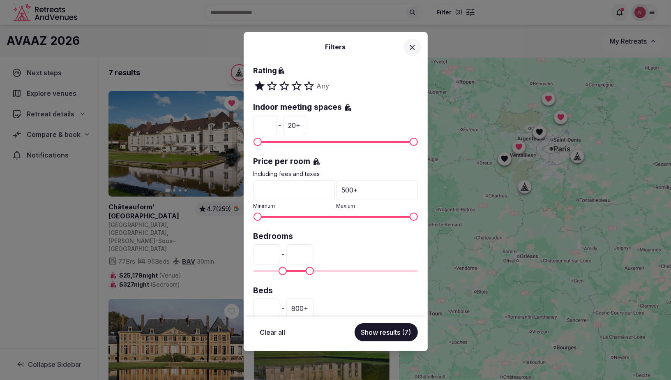
click at [375, 329] on button "Show results (7)" at bounding box center [386, 332] width 63 height 18
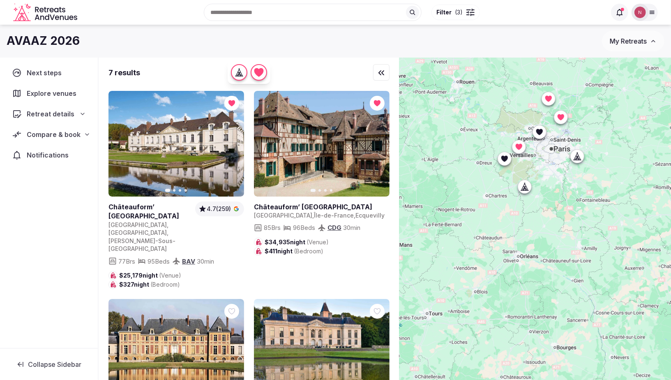
click at [544, 128] on div at bounding box center [538, 131] width 13 height 13
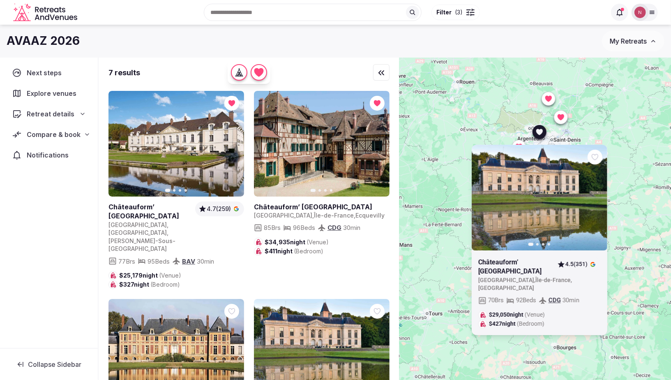
click at [538, 131] on icon at bounding box center [539, 132] width 7 height 6
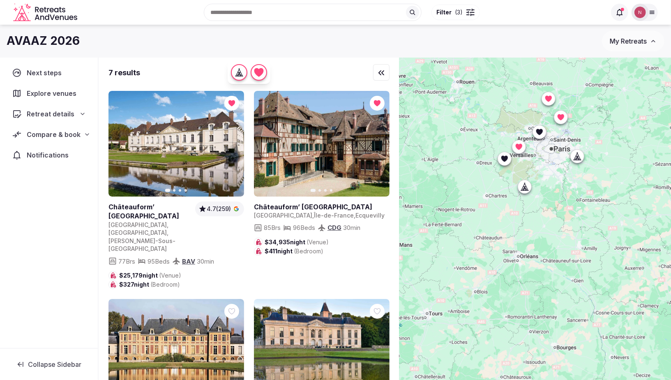
click at [578, 161] on div at bounding box center [577, 156] width 13 height 13
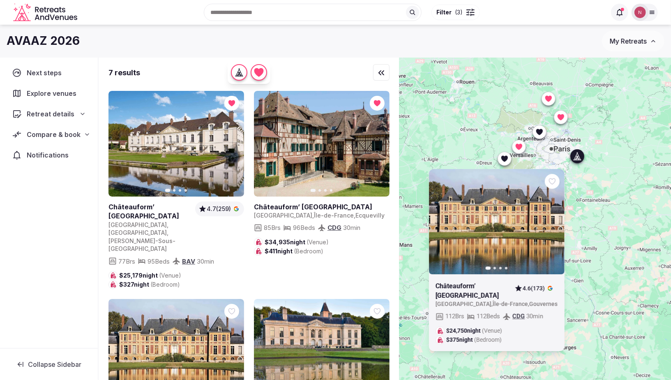
click at [578, 161] on div at bounding box center [577, 156] width 13 height 13
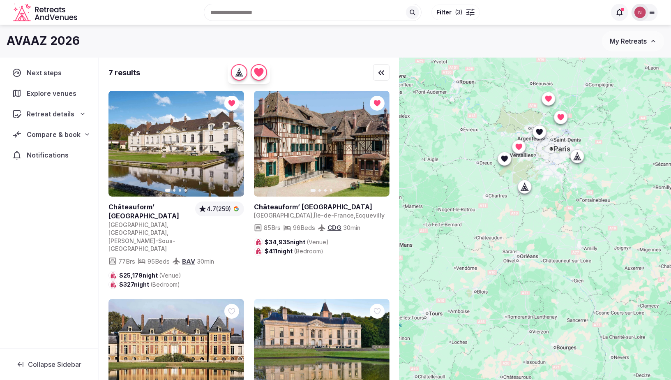
click at [525, 189] on icon at bounding box center [525, 186] width 8 height 8
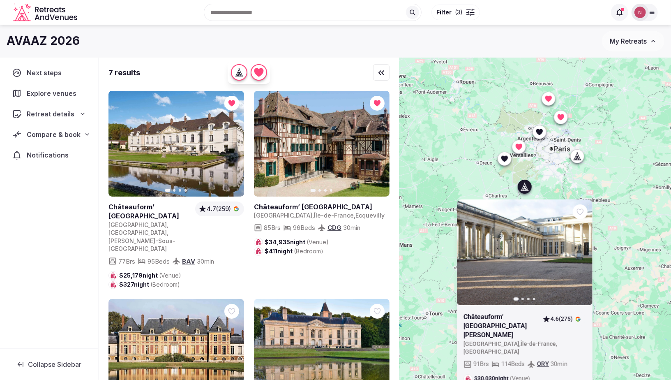
click at [525, 189] on icon at bounding box center [526, 188] width 2 height 3
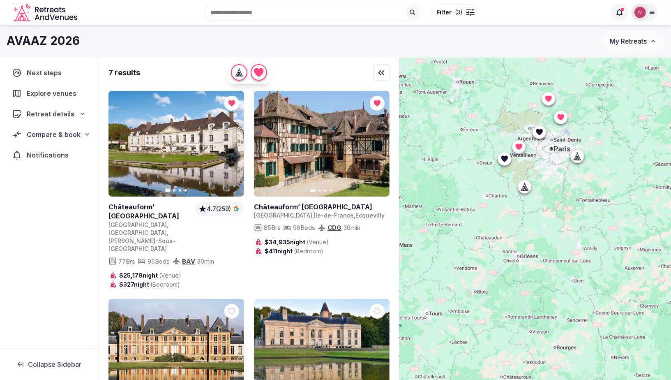
click at [500, 164] on div at bounding box center [503, 158] width 13 height 13
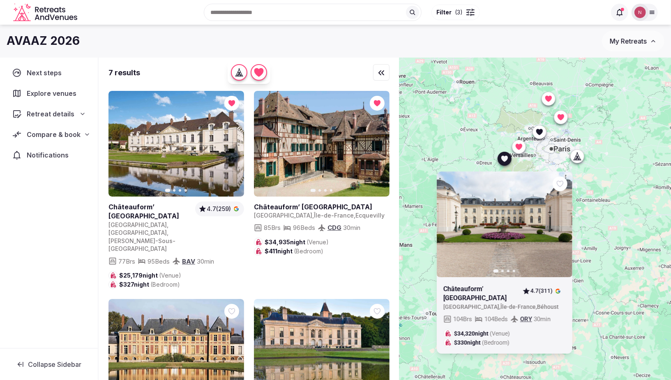
click at [501, 164] on div at bounding box center [503, 158] width 13 height 13
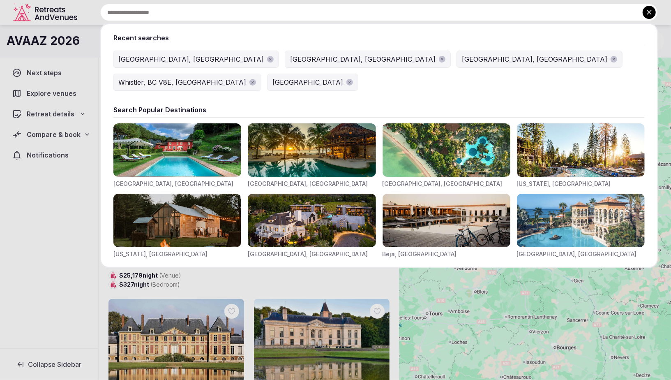
click at [258, 15] on input "text" at bounding box center [378, 12] width 557 height 17
click at [645, 16] on icon at bounding box center [649, 12] width 8 height 8
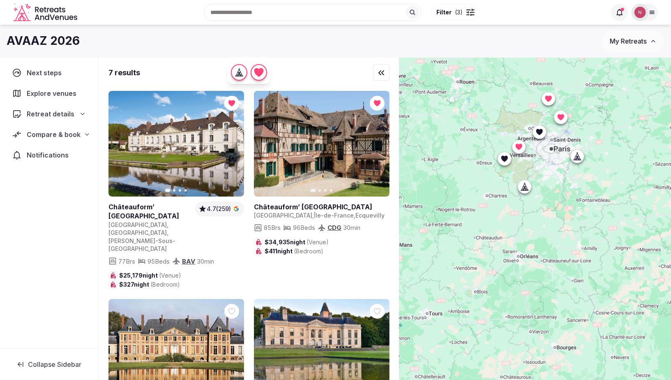
click at [459, 10] on span "( 3 )" at bounding box center [459, 12] width 8 height 8
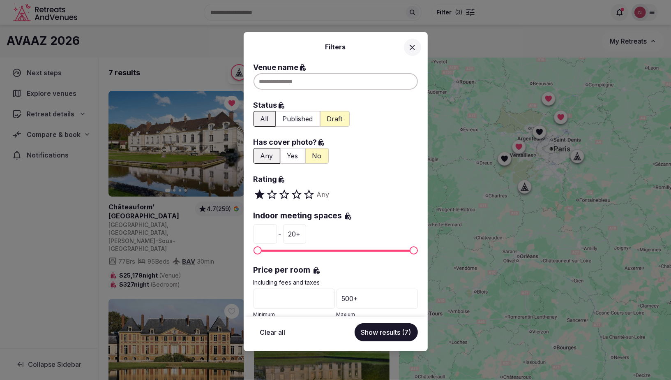
click at [268, 332] on button "Clear all" at bounding box center [272, 332] width 39 height 18
type input "*"
click at [417, 48] on icon at bounding box center [412, 47] width 9 height 9
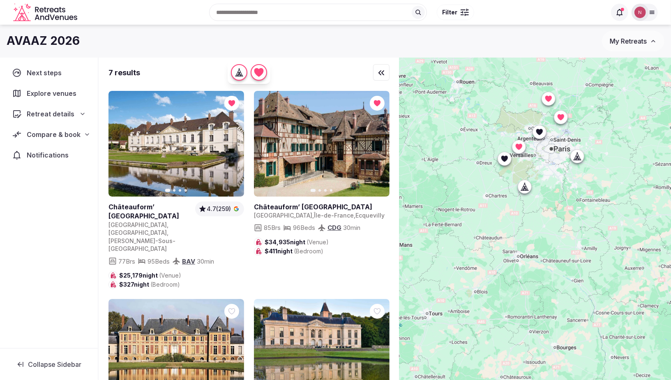
click at [39, 95] on span "Explore venues" at bounding box center [53, 93] width 53 height 10
click at [458, 9] on button "Filter" at bounding box center [455, 13] width 37 height 16
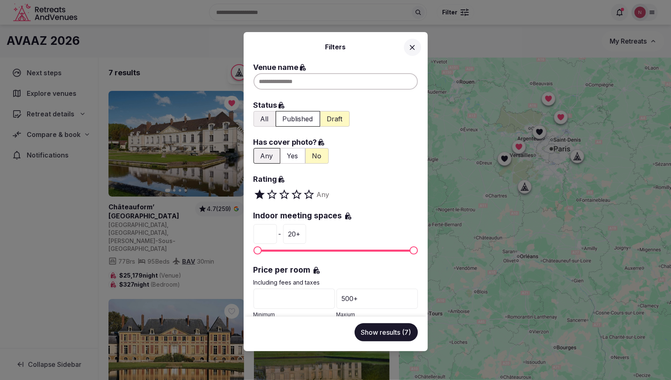
click at [297, 82] on div at bounding box center [335, 81] width 164 height 16
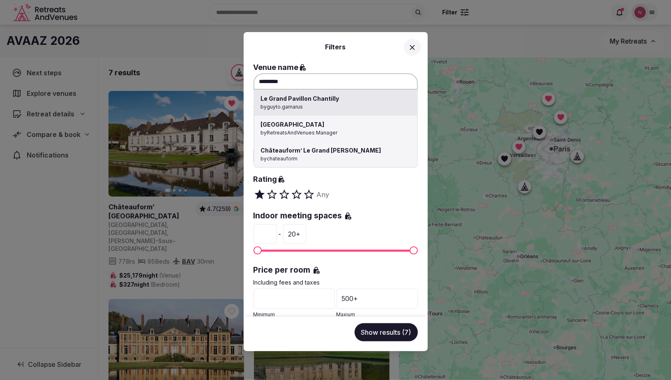
type input "**********"
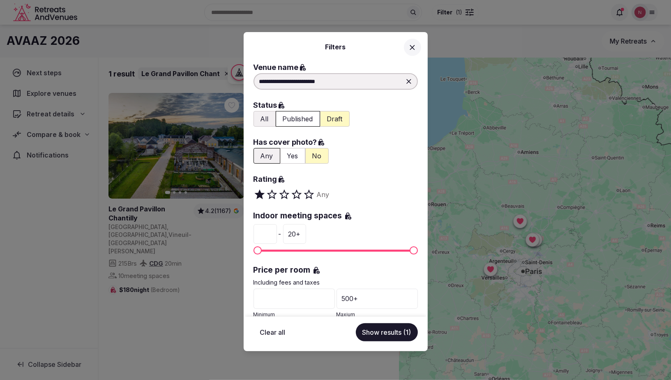
click at [230, 107] on div "**********" at bounding box center [335, 190] width 671 height 380
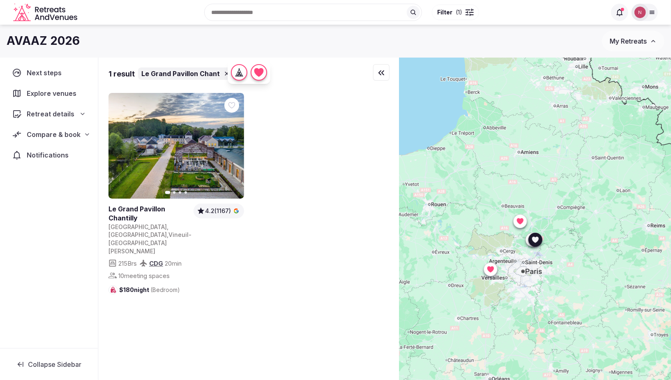
click at [0, 0] on icon at bounding box center [0, 0] width 0 height 0
click at [456, 9] on span "( 1 )" at bounding box center [459, 12] width 7 height 8
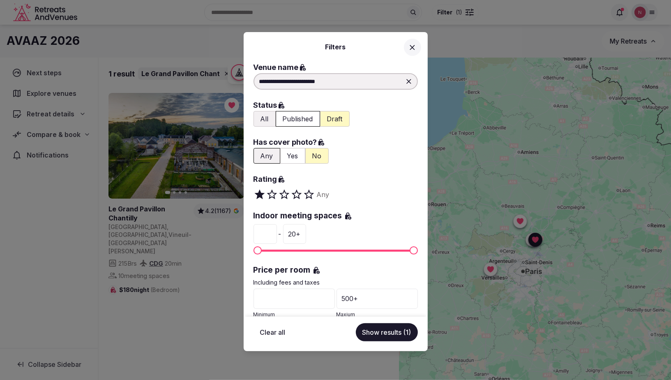
click at [351, 82] on div "**********" at bounding box center [335, 81] width 164 height 16
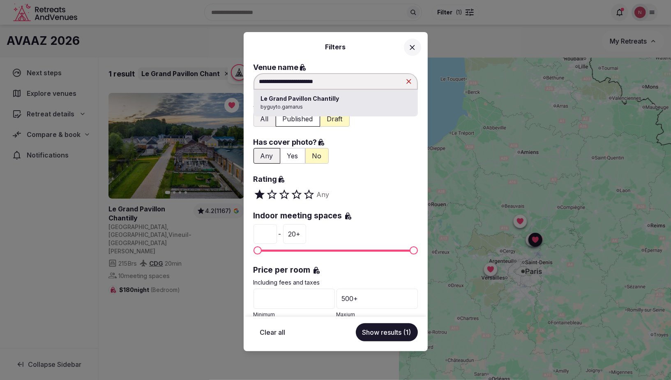
type input "**********"
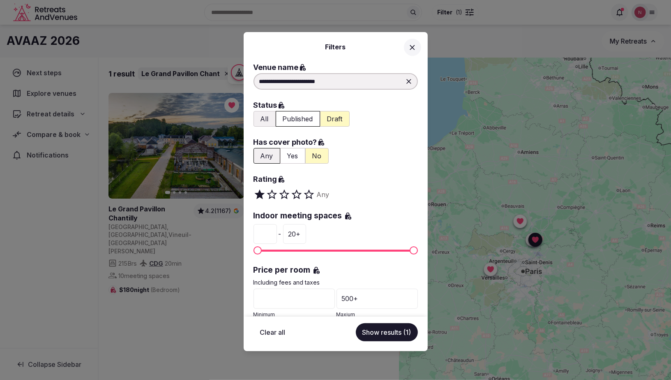
click at [405, 84] on icon at bounding box center [409, 81] width 8 height 8
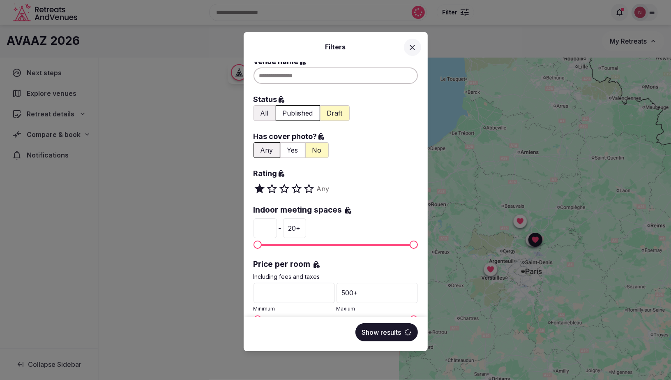
scroll to position [0, 0]
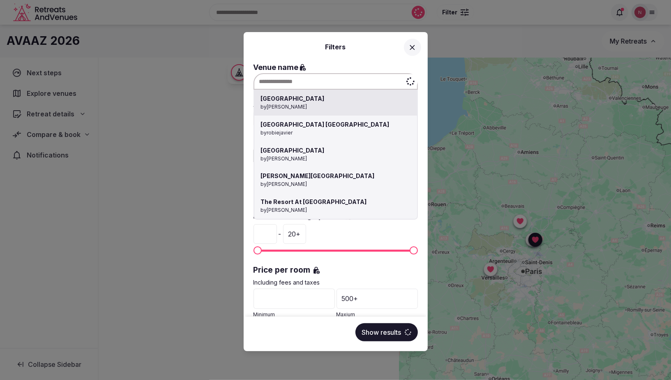
click at [283, 82] on div "[GEOGRAPHIC_DATA] by [PERSON_NAME][GEOGRAPHIC_DATA][PERSON_NAME] [GEOGRAPHIC_DA…" at bounding box center [335, 81] width 164 height 16
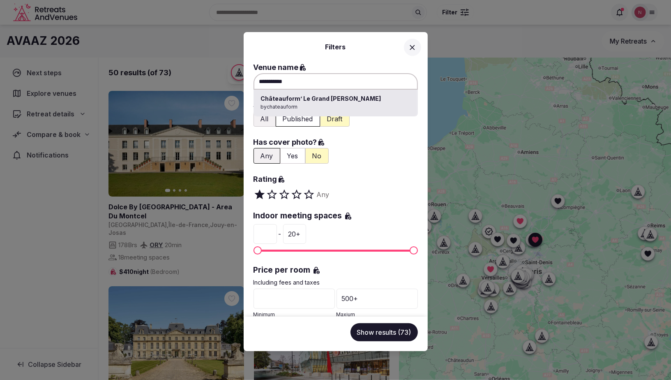
type input "**********"
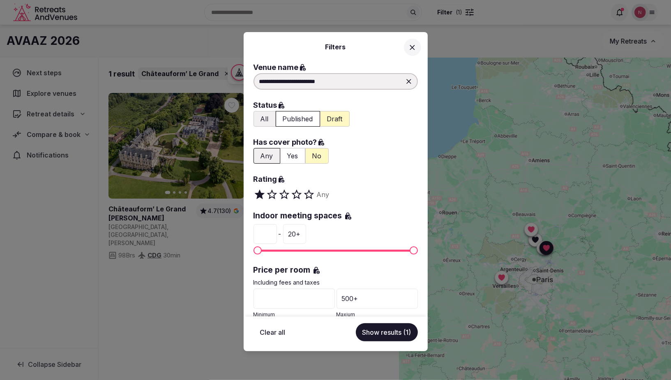
click at [228, 108] on div "**********" at bounding box center [335, 190] width 671 height 380
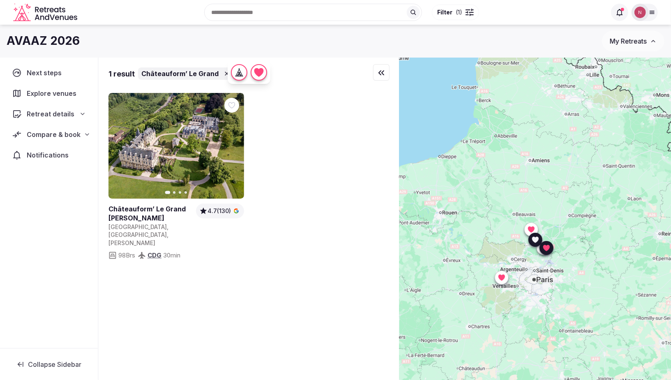
click at [0, 0] on icon at bounding box center [0, 0] width 0 height 0
click at [49, 114] on span "Retreat details" at bounding box center [50, 114] width 47 height 10
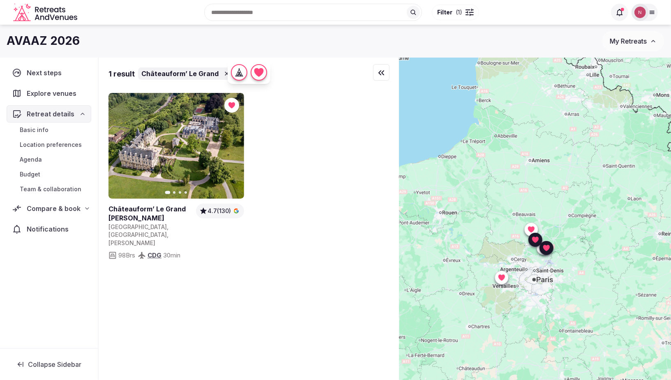
click at [47, 208] on span "Compare & book" at bounding box center [54, 208] width 54 height 10
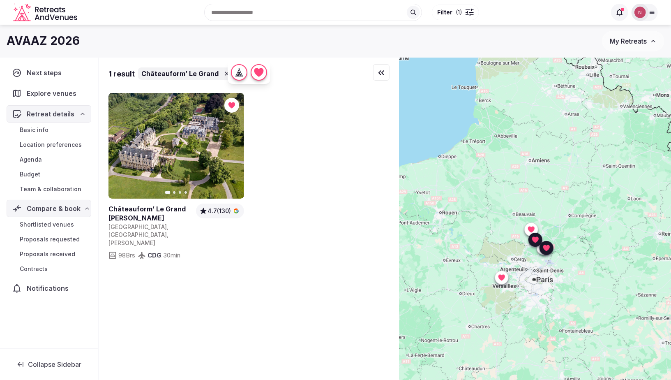
click at [41, 225] on span "Shortlisted venues" at bounding box center [47, 224] width 54 height 8
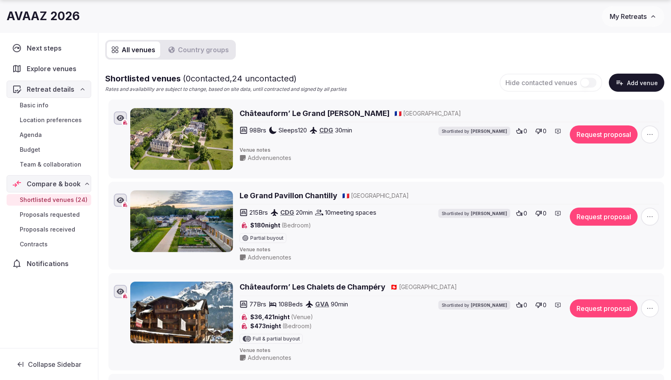
scroll to position [97, 0]
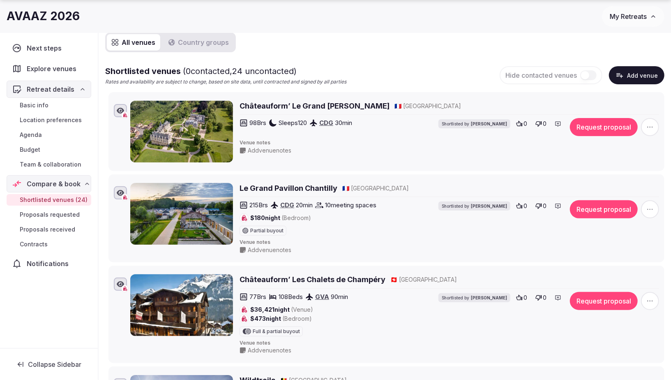
drag, startPoint x: 117, startPoint y: 270, endPoint x: 115, endPoint y: 255, distance: 15.3
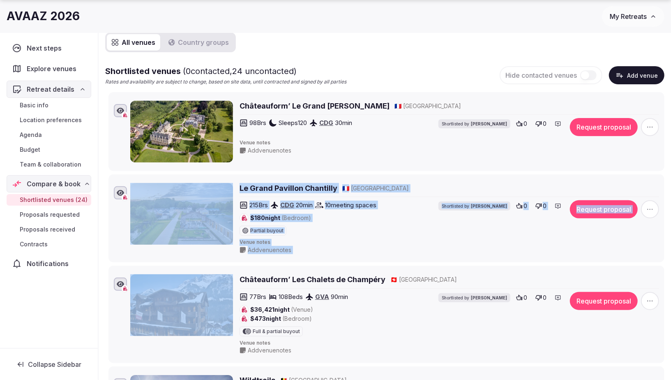
click at [108, 280] on li "Châteauform’ Les Chalets de Champéry 🇨🇭 [GEOGRAPHIC_DATA] 77 Brs 108 Beds GVA 9…" at bounding box center [386, 313] width 556 height 97
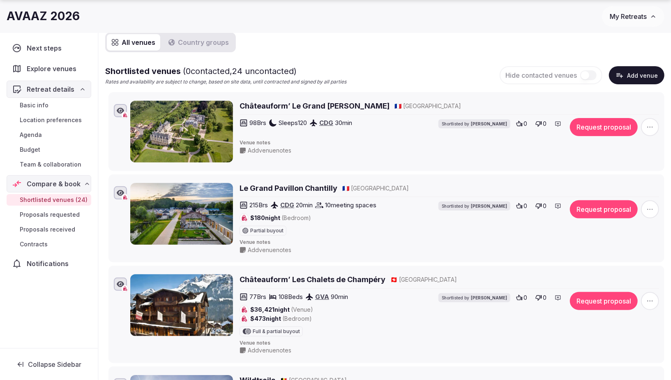
click at [111, 297] on li "Châteauform’ Les Chalets de Champéry 🇨🇭 Switzerland 77 Brs 108 Beds GVA 90 min …" at bounding box center [386, 313] width 556 height 97
click at [116, 311] on div "Châteauform’ Les Chalets de Champéry 🇨🇭 Switzerland 77 Brs 108 Beds GVA 90 min …" at bounding box center [386, 313] width 548 height 83
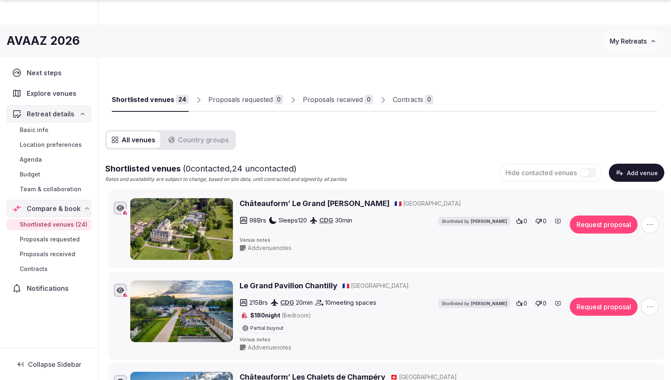
scroll to position [118, 0]
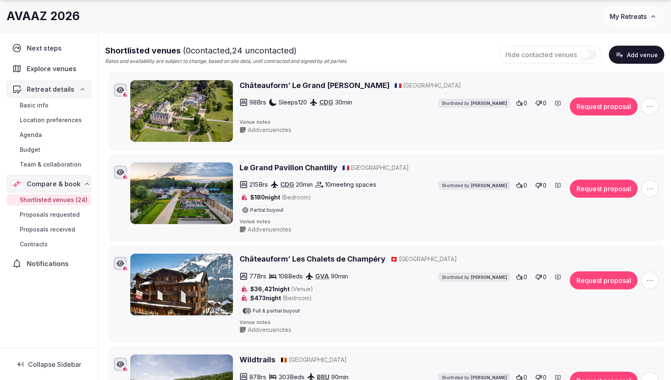
click at [106, 251] on icon at bounding box center [100, 252] width 12 height 12
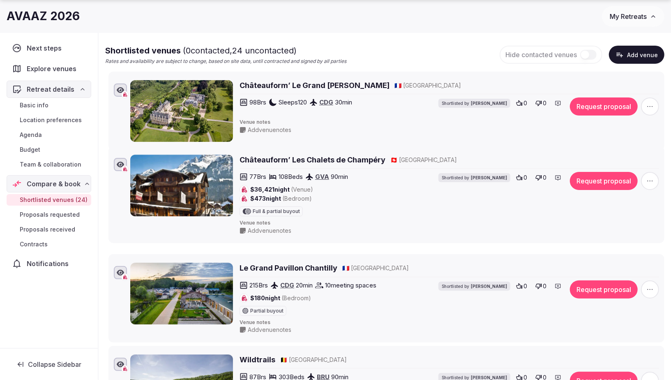
drag, startPoint x: 105, startPoint y: 253, endPoint x: 107, endPoint y: 155, distance: 98.2
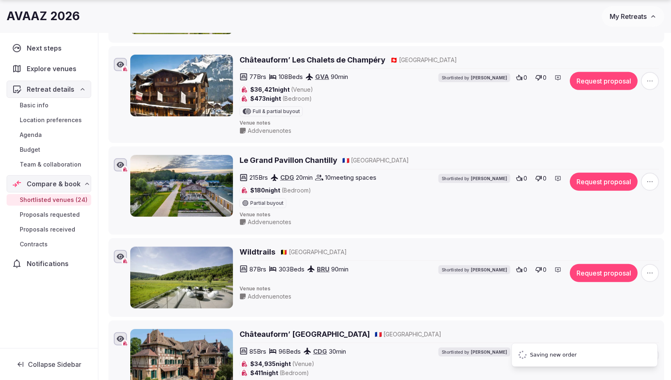
scroll to position [227, 0]
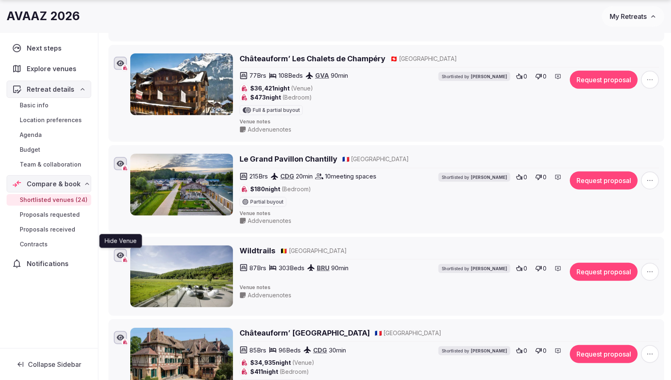
click at [121, 253] on icon "button" at bounding box center [120, 255] width 7 height 7
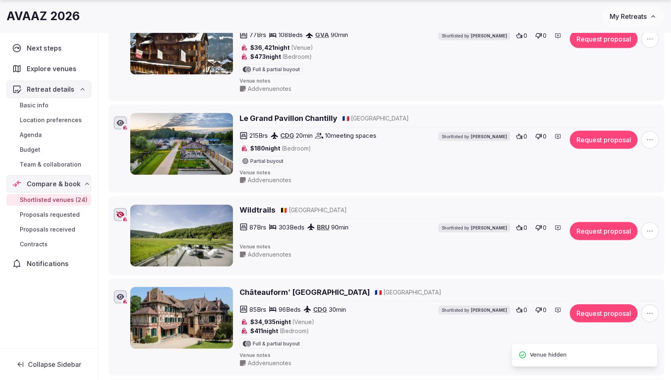
scroll to position [274, 0]
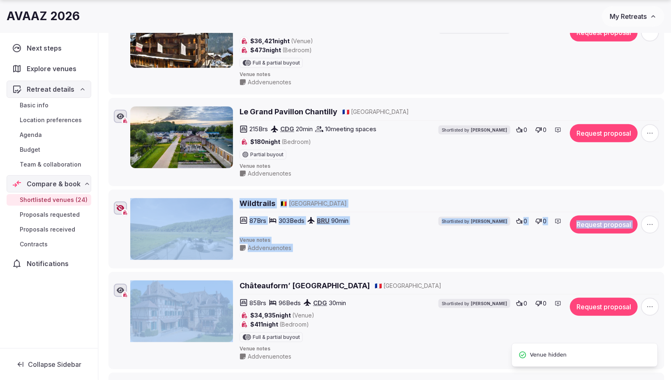
drag, startPoint x: 113, startPoint y: 274, endPoint x: 112, endPoint y: 236, distance: 37.8
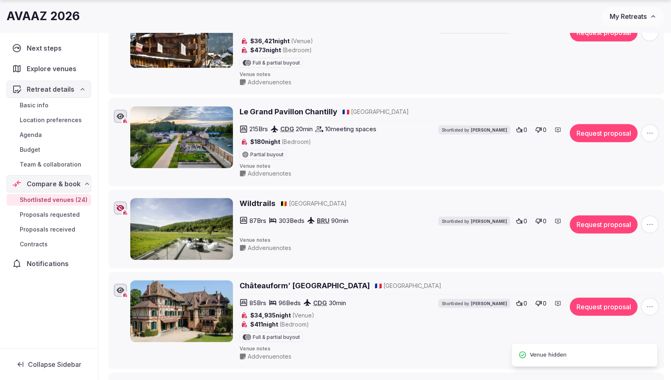
click at [118, 274] on li "Châteauform’ Château de Romainville 🇫🇷 France 85 Brs 96 Beds CDG 30 min $34,935…" at bounding box center [386, 320] width 556 height 97
drag, startPoint x: 113, startPoint y: 276, endPoint x: 98, endPoint y: 269, distance: 16.4
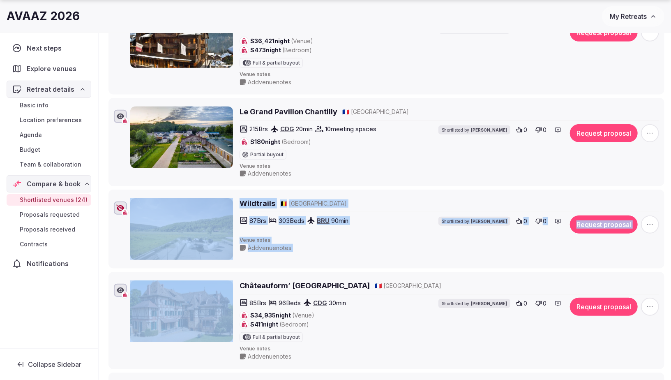
drag, startPoint x: 107, startPoint y: 284, endPoint x: 101, endPoint y: 260, distance: 24.2
click at [117, 279] on div "Châteauform’ Château de Romainville 🇫🇷 France 85 Brs 96 Beds CDG 30 min $34,935…" at bounding box center [386, 320] width 548 height 83
drag, startPoint x: 116, startPoint y: 274, endPoint x: 114, endPoint y: 253, distance: 20.6
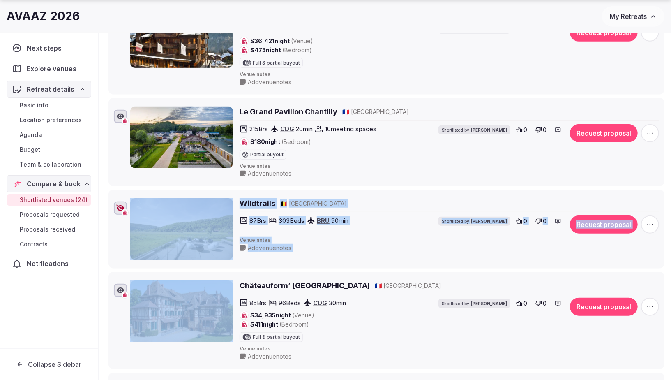
click at [121, 317] on div "Châteauform’ Château de Romainville 🇫🇷 France 85 Brs 96 Beds CDG 30 min $34,935…" at bounding box center [386, 320] width 548 height 83
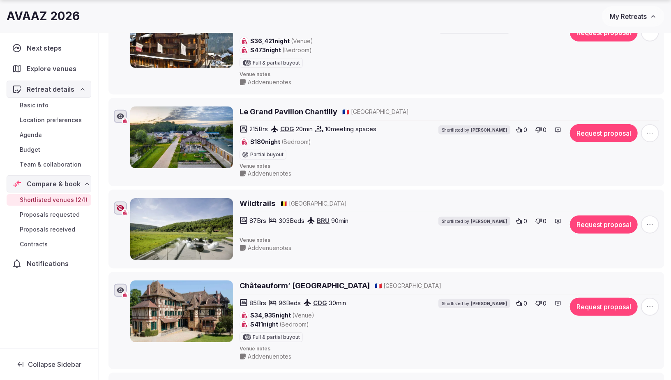
drag, startPoint x: 114, startPoint y: 274, endPoint x: 106, endPoint y: 266, distance: 11.0
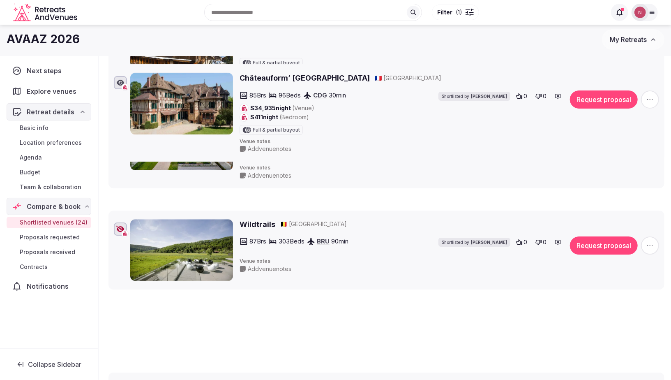
scroll to position [55, 0]
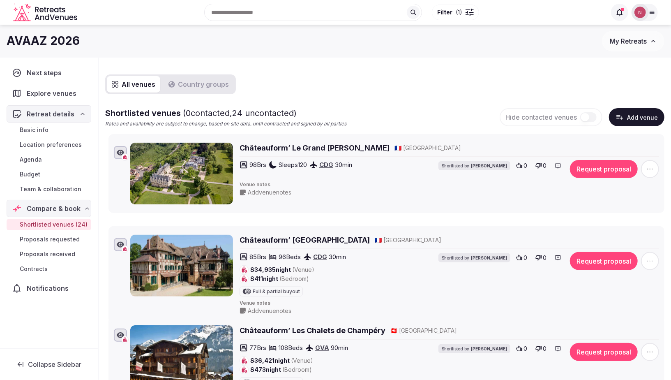
drag, startPoint x: 106, startPoint y: 274, endPoint x: 104, endPoint y: 231, distance: 43.2
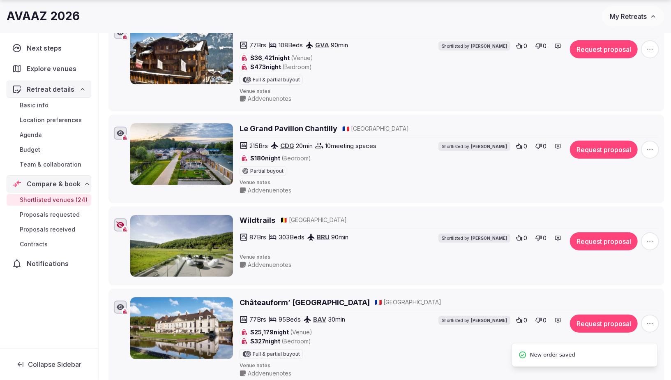
scroll to position [437, 0]
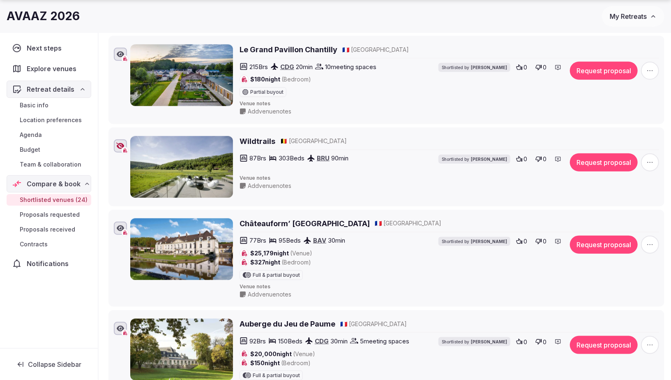
click at [117, 210] on li "Châteauform’ Chateau de Fillerval 🇫🇷 France 77 Brs 95 Beds BAV 30 min $25,179 n…" at bounding box center [386, 258] width 556 height 97
drag, startPoint x: 114, startPoint y: 257, endPoint x: 109, endPoint y: 220, distance: 36.9
click at [109, 220] on li "Châteauform’ Chateau de Fillerval 🇫🇷 France 77 Brs 95 Beds BAV 30 min $25,179 n…" at bounding box center [386, 258] width 556 height 97
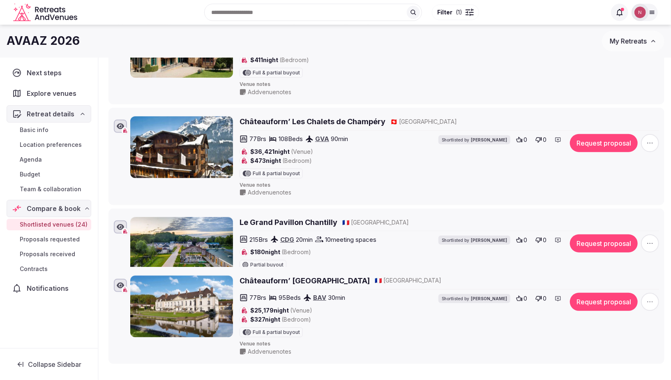
scroll to position [247, 0]
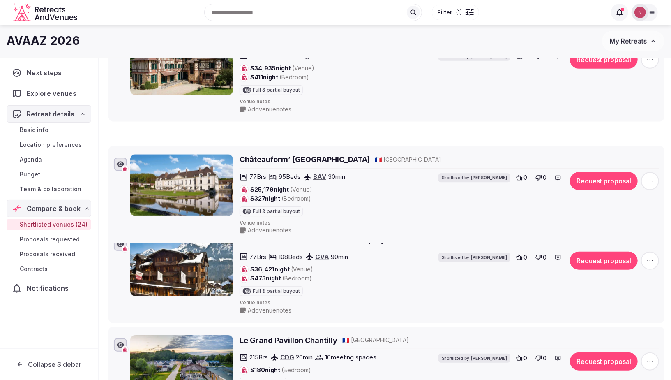
drag, startPoint x: 106, startPoint y: 212, endPoint x: 99, endPoint y: 151, distance: 60.7
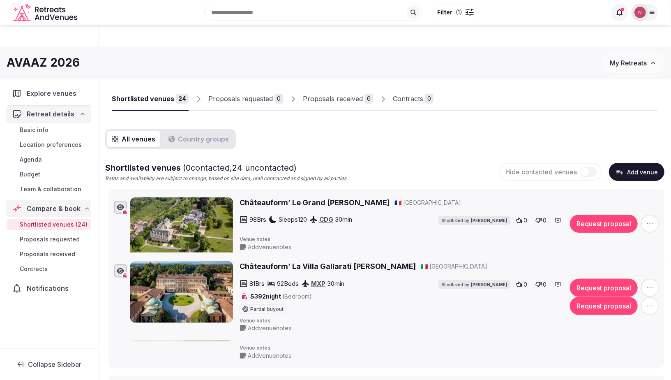
scroll to position [0, 0]
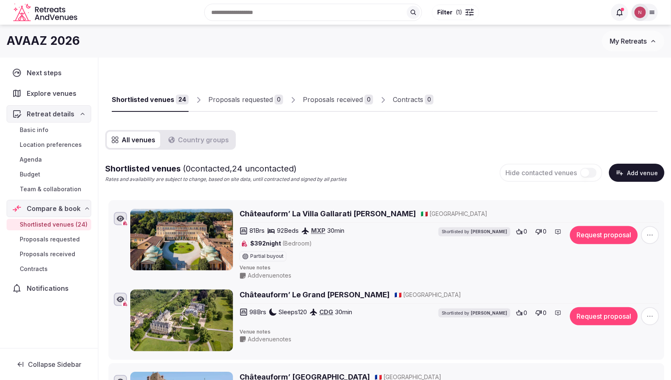
drag, startPoint x: 106, startPoint y: 180, endPoint x: 110, endPoint y: 202, distance: 22.4
click at [110, 205] on li "Châteauform’ La Villa Gallarati Scotti 🇮🇹 Italy 81 Brs 92 Beds MXP 30 min $392 …" at bounding box center [386, 244] width 556 height 88
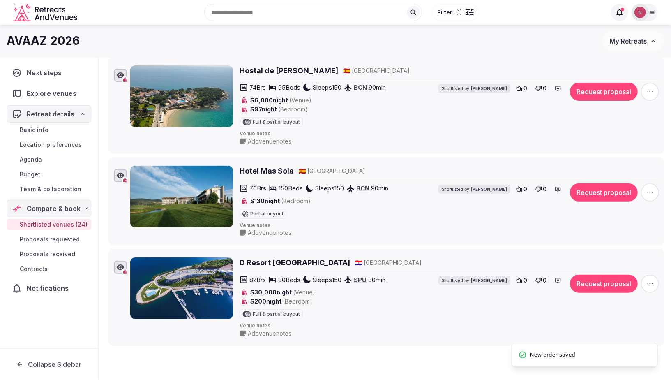
scroll to position [2110, 0]
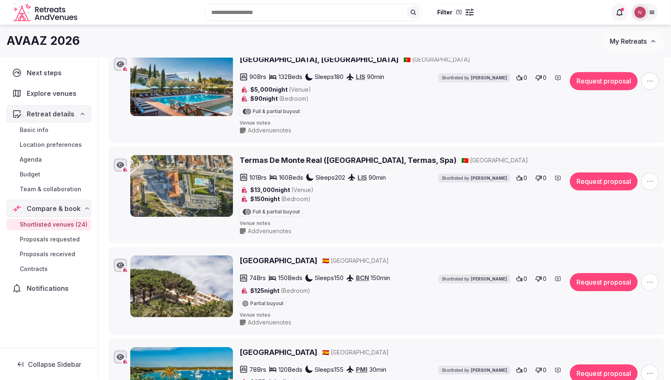
scroll to position [1586, 0]
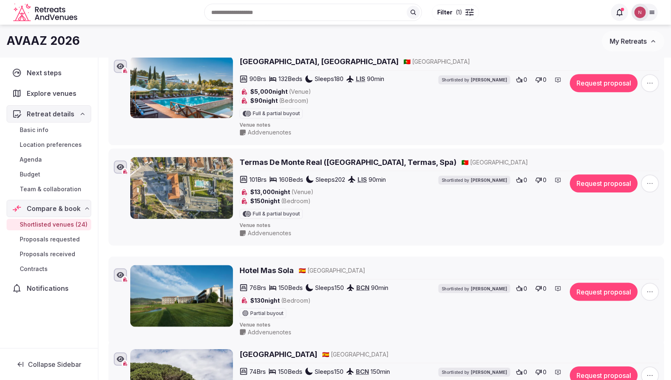
drag, startPoint x: 106, startPoint y: 183, endPoint x: 103, endPoint y: 244, distance: 61.7
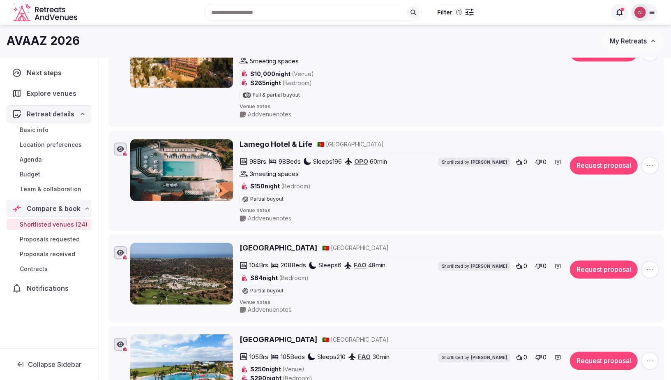
scroll to position [824, 0]
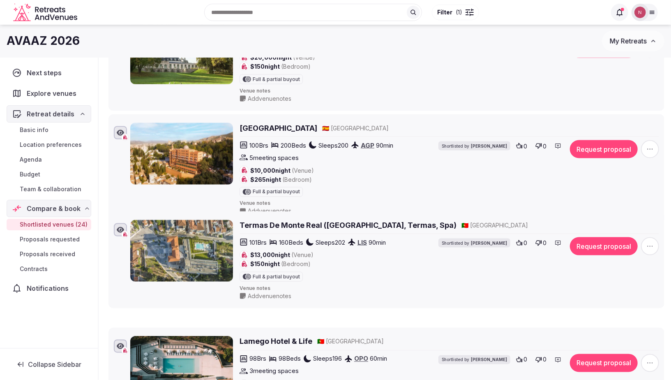
drag, startPoint x: 105, startPoint y: 157, endPoint x: 108, endPoint y: 207, distance: 49.4
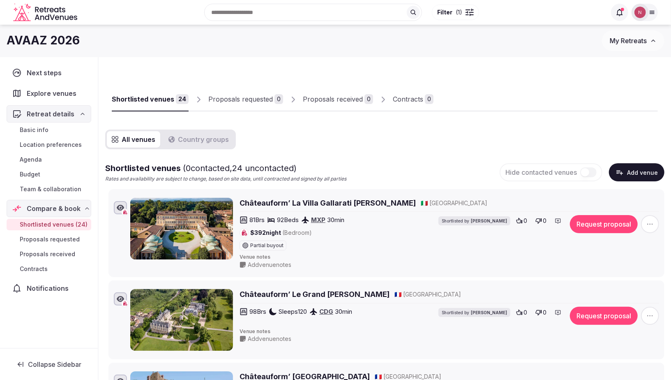
scroll to position [0, 0]
click at [56, 112] on span "Retreat details" at bounding box center [51, 114] width 48 height 10
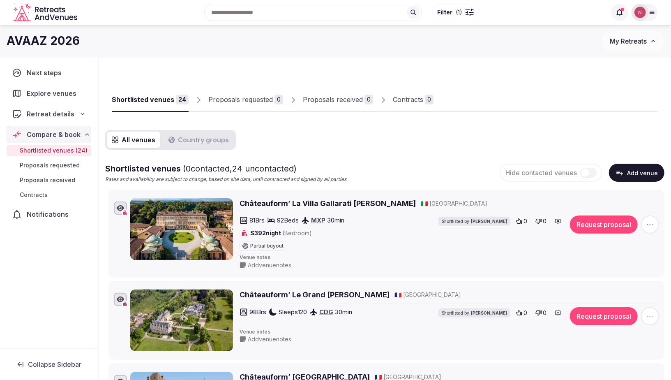
click at [46, 115] on span "Retreat details" at bounding box center [51, 114] width 48 height 10
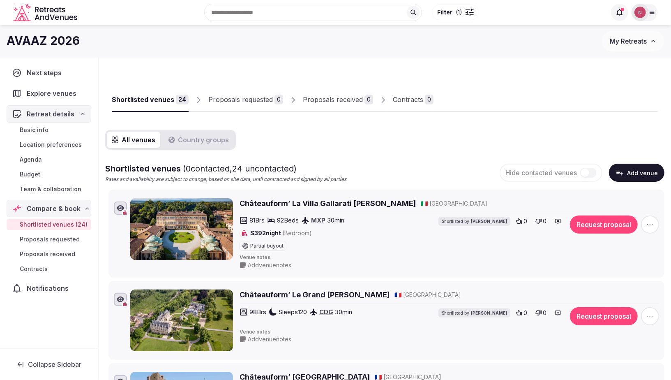
click at [37, 187] on span "Team & collaboration" at bounding box center [51, 189] width 62 height 8
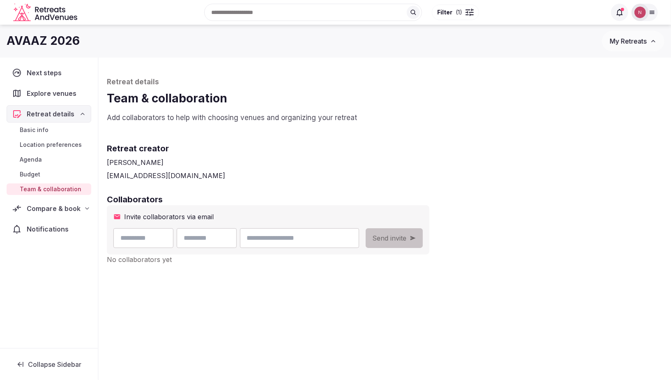
click at [132, 237] on input "text" at bounding box center [143, 238] width 60 height 20
paste input "**********"
type input "**********"
click at [299, 240] on input "email" at bounding box center [294, 238] width 106 height 20
paste input "**********"
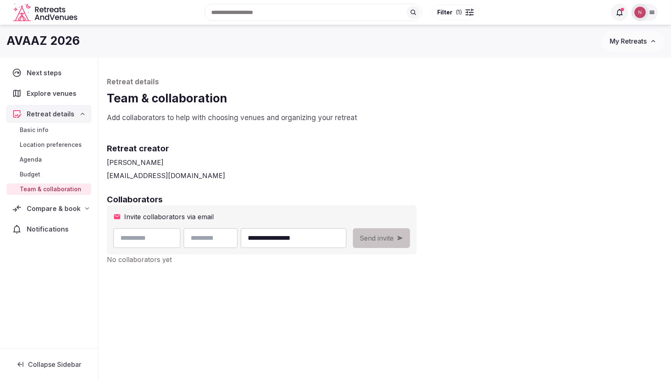
type input "**********"
click at [141, 242] on input "text" at bounding box center [146, 238] width 67 height 20
type input "*******"
click at [224, 233] on input "text" at bounding box center [211, 238] width 54 height 20
type input "*******"
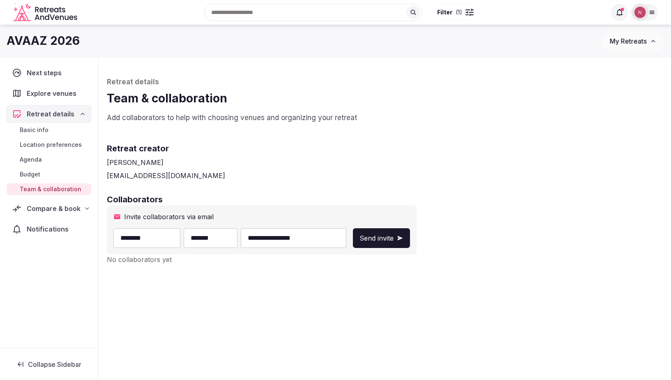
click at [394, 237] on span "Send invite" at bounding box center [376, 238] width 34 height 10
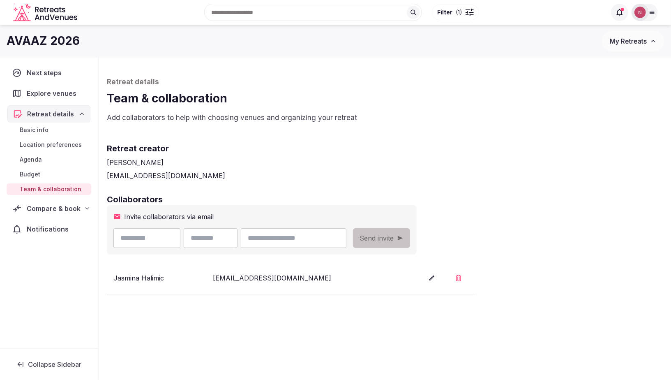
click at [62, 113] on span "Retreat details" at bounding box center [50, 114] width 47 height 10
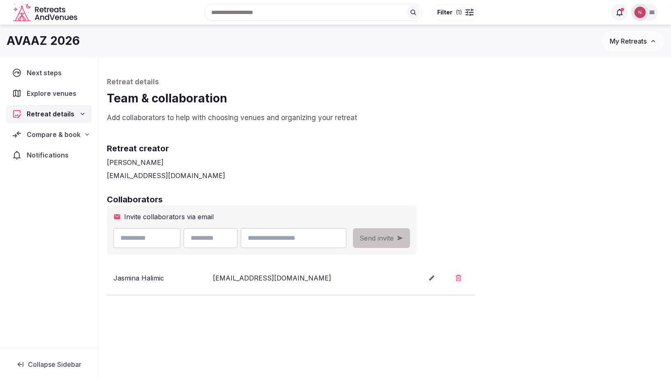
click at [56, 110] on span "Retreat details" at bounding box center [51, 114] width 48 height 10
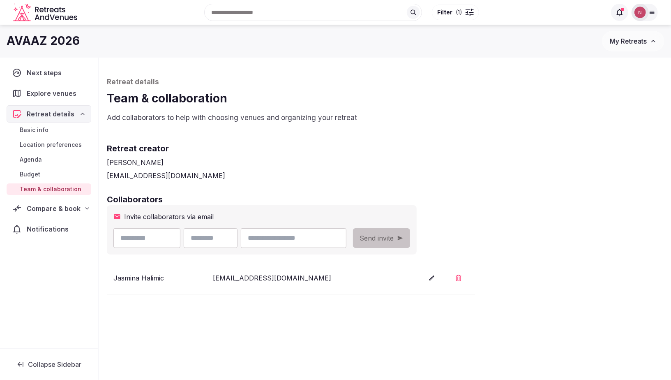
click at [34, 128] on span "Basic info" at bounding box center [34, 130] width 29 height 8
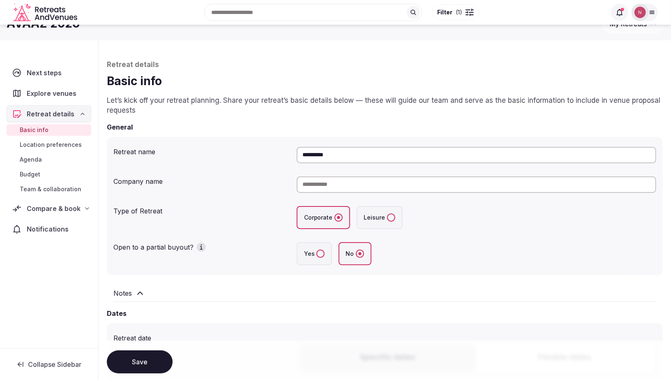
scroll to position [19, 0]
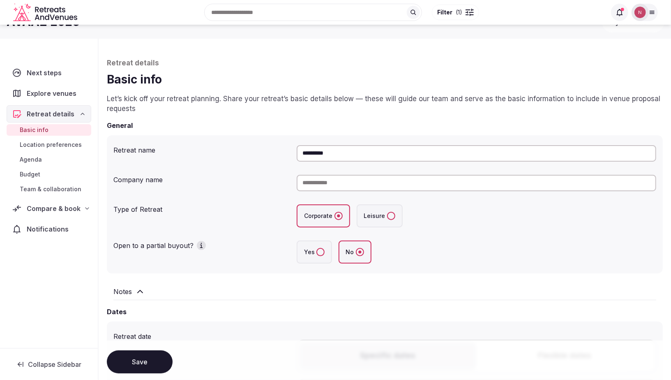
click at [144, 290] on icon at bounding box center [140, 291] width 10 height 10
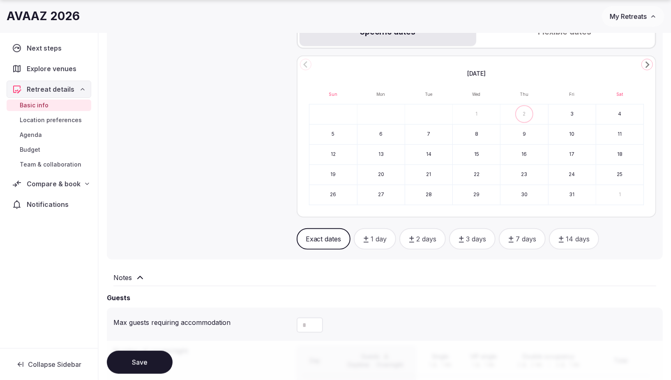
scroll to position [388, 0]
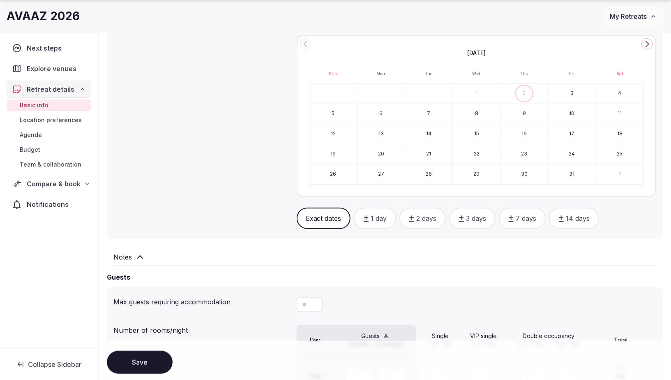
click at [140, 258] on icon at bounding box center [140, 257] width 10 height 10
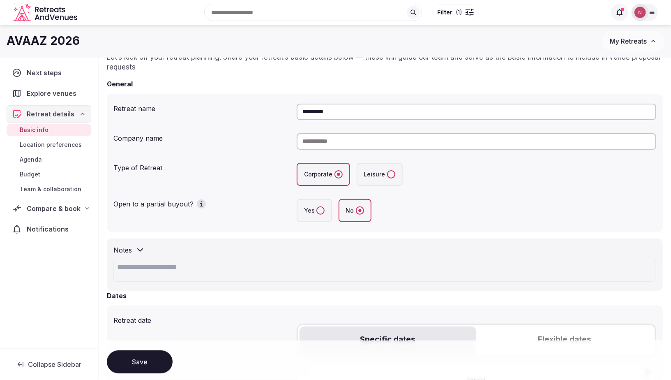
scroll to position [29, 0]
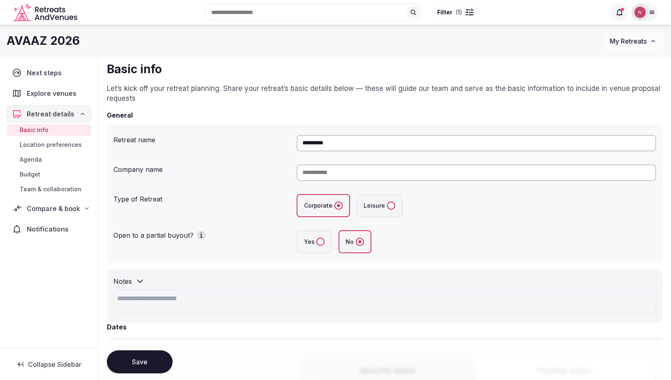
click at [40, 211] on span "Compare & book" at bounding box center [53, 208] width 53 height 10
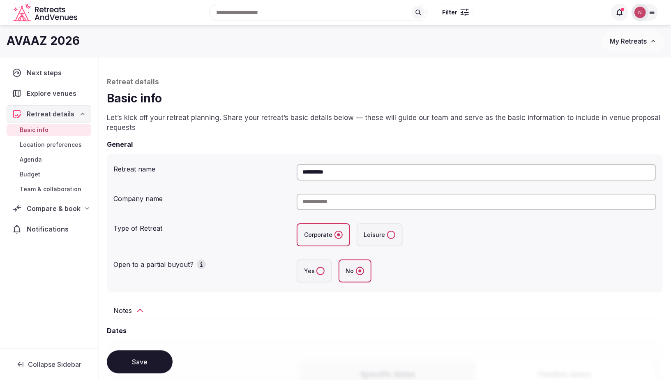
click at [124, 309] on h2 "Notes" at bounding box center [122, 310] width 18 height 10
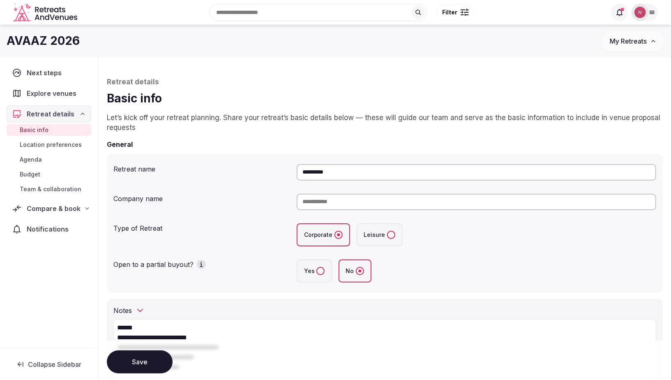
click at [66, 111] on span "Retreat details" at bounding box center [51, 114] width 48 height 10
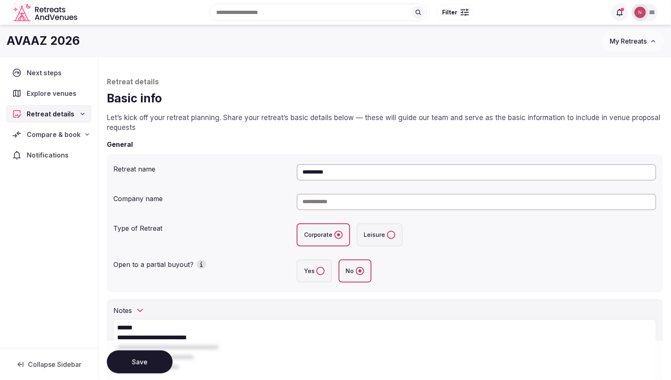
click at [60, 113] on span "Retreat details" at bounding box center [51, 114] width 48 height 10
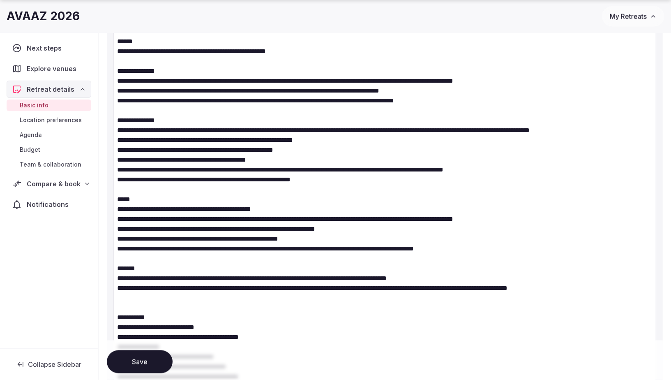
scroll to position [691, 0]
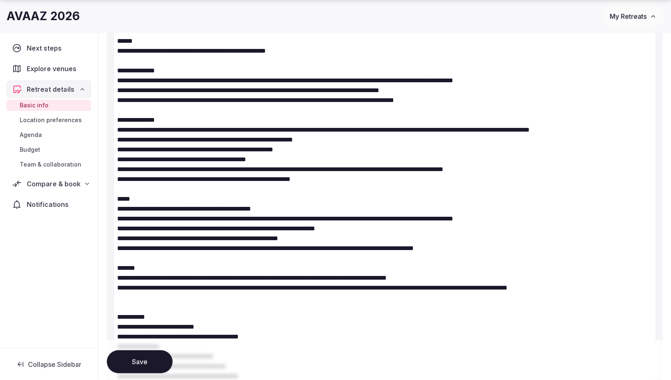
click at [84, 88] on icon at bounding box center [82, 89] width 7 height 7
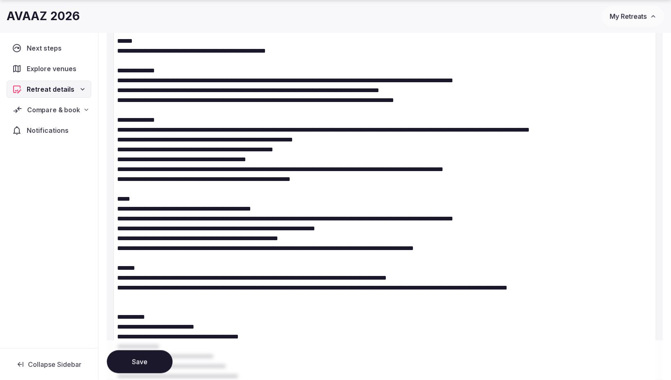
click at [48, 108] on span "Compare & book" at bounding box center [53, 110] width 53 height 10
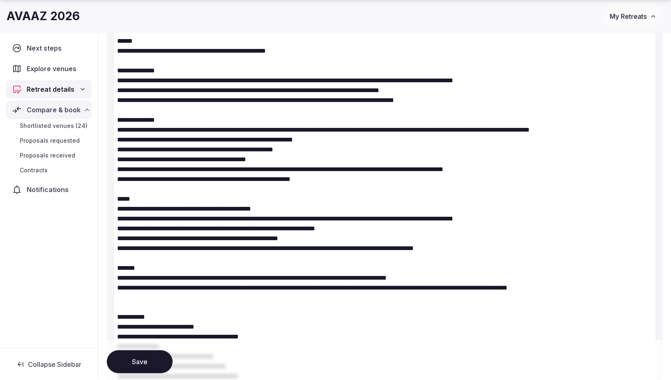
click at [46, 125] on span "Shortlisted venues (24)" at bounding box center [54, 126] width 68 height 8
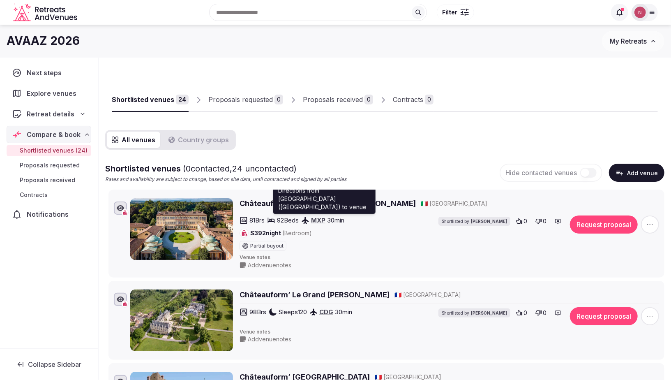
click at [321, 220] on link "MXP" at bounding box center [318, 220] width 14 height 8
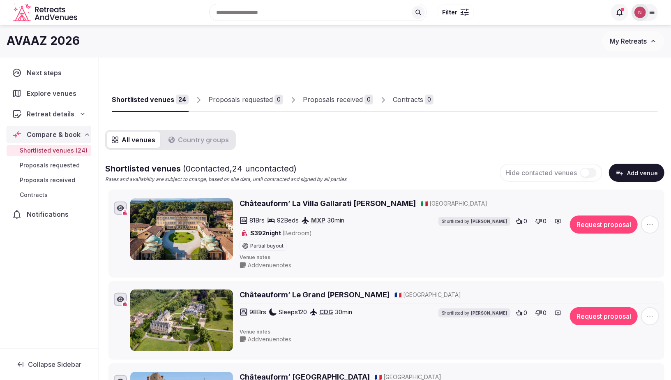
click at [261, 203] on h2 "Châteauform’ La Villa Gallarati [PERSON_NAME]" at bounding box center [328, 203] width 176 height 10
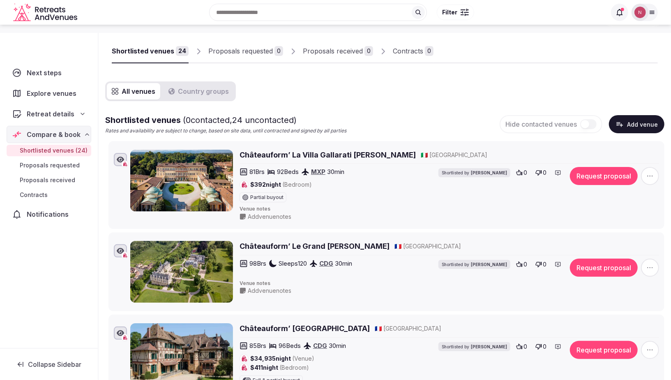
scroll to position [56, 0]
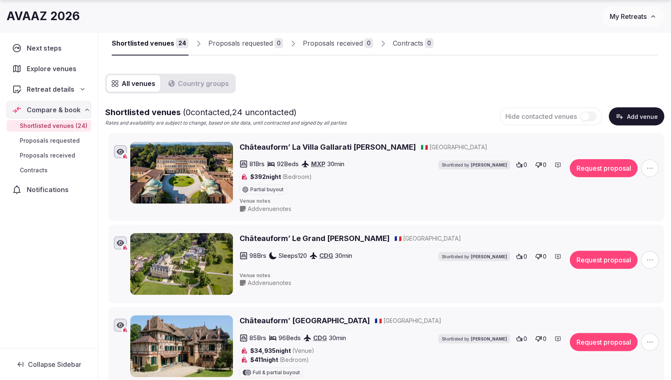
click at [266, 149] on h2 "Châteauform’ La Villa Gallarati [PERSON_NAME]" at bounding box center [328, 147] width 176 height 10
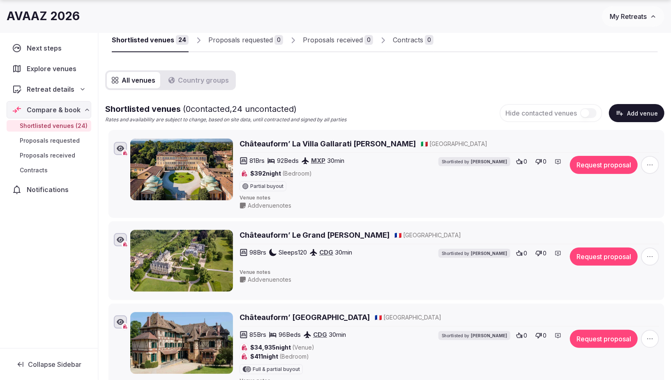
scroll to position [60, 0]
click at [280, 234] on h2 "Châteauform’ Le Grand [PERSON_NAME]" at bounding box center [315, 234] width 150 height 10
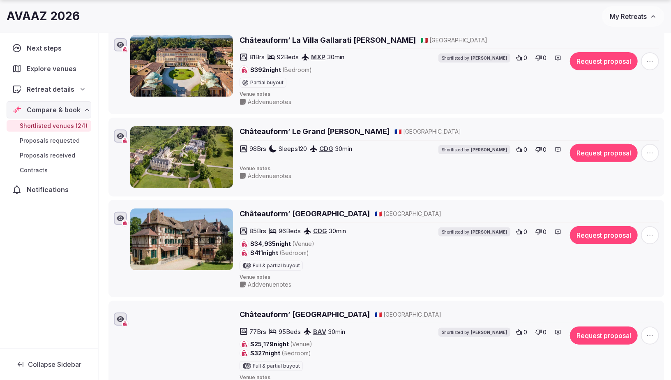
scroll to position [175, 0]
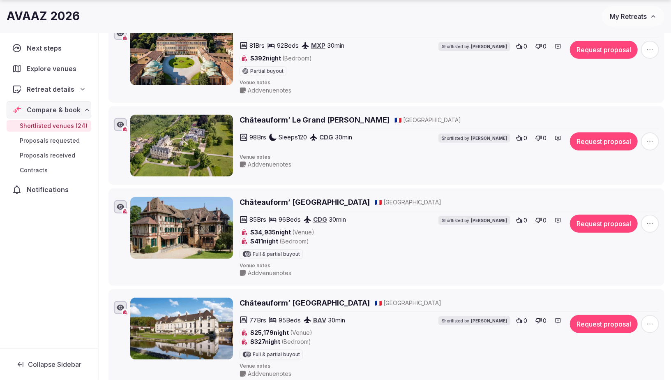
click at [595, 139] on button "Request proposal" at bounding box center [604, 141] width 68 height 18
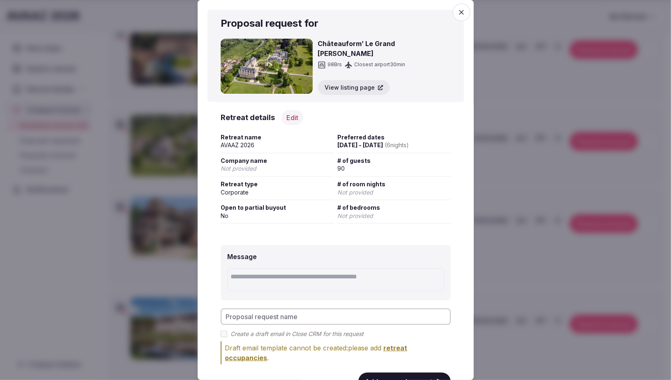
scroll to position [32, 0]
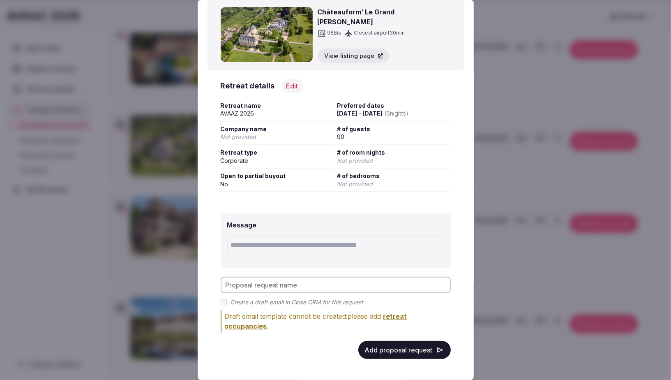
click at [389, 346] on button "Add proposal request" at bounding box center [404, 350] width 92 height 18
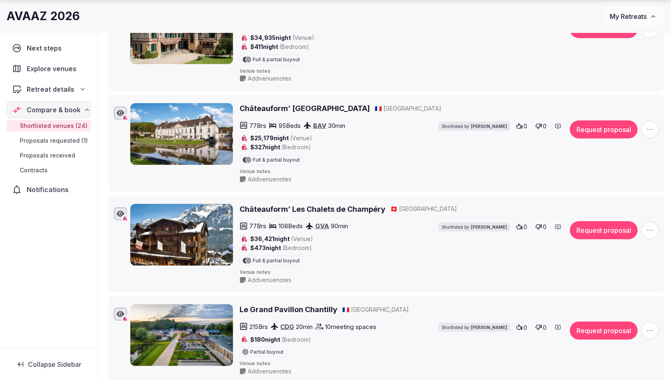
scroll to position [375, 0]
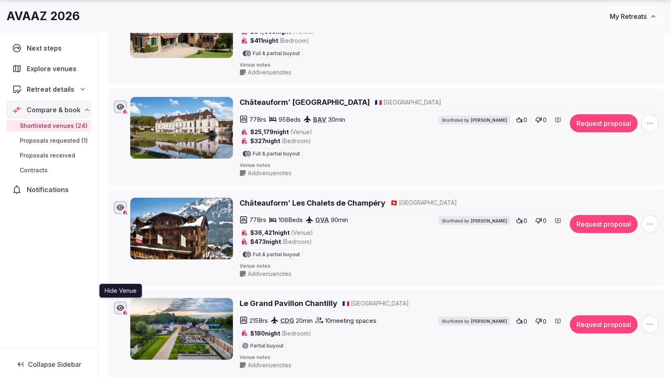
click at [123, 305] on icon "button" at bounding box center [120, 308] width 7 height 6
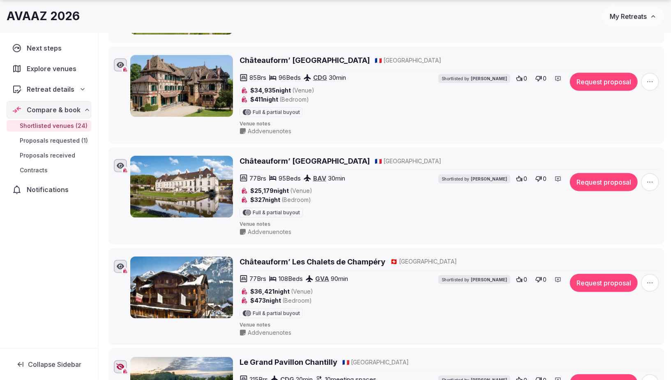
scroll to position [327, 0]
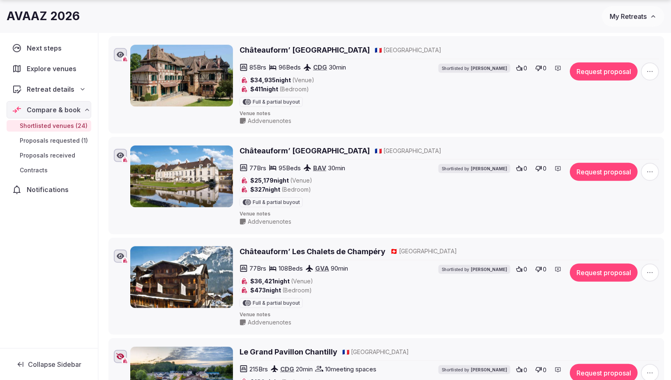
click at [200, 279] on img at bounding box center [181, 277] width 103 height 62
click at [203, 274] on img at bounding box center [181, 277] width 103 height 62
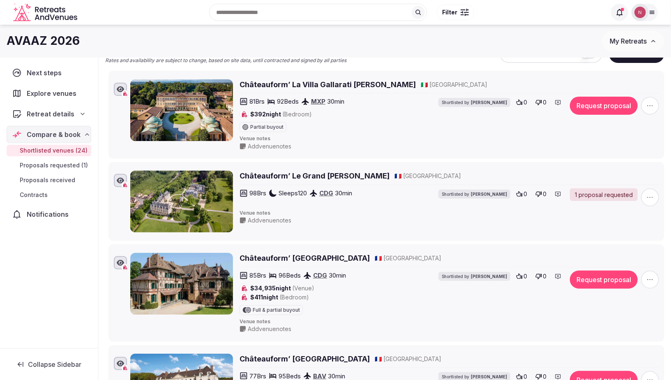
scroll to position [69, 0]
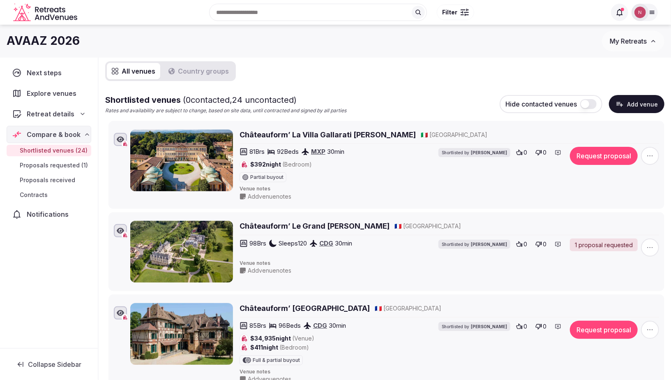
click at [599, 149] on button "Request proposal" at bounding box center [604, 156] width 68 height 18
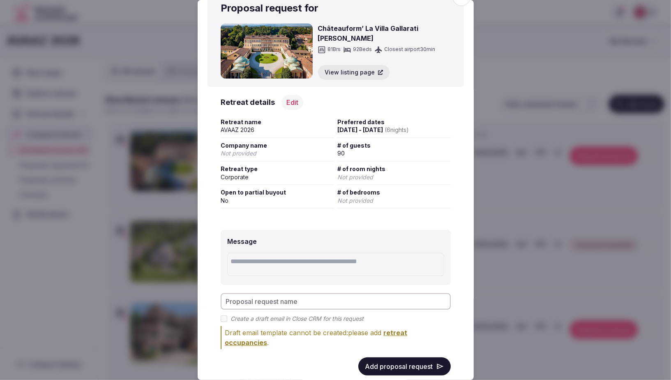
scroll to position [32, 0]
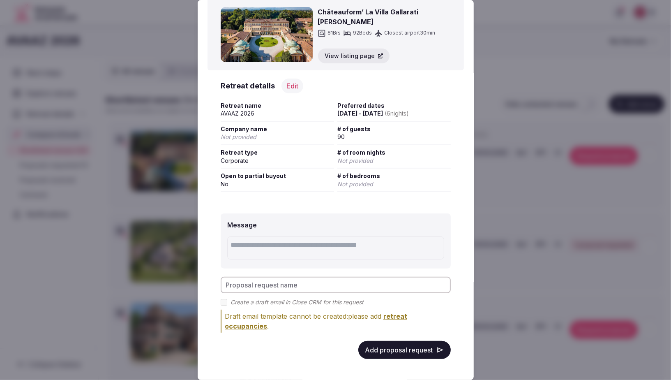
click at [372, 348] on button "Add proposal request" at bounding box center [404, 350] width 92 height 18
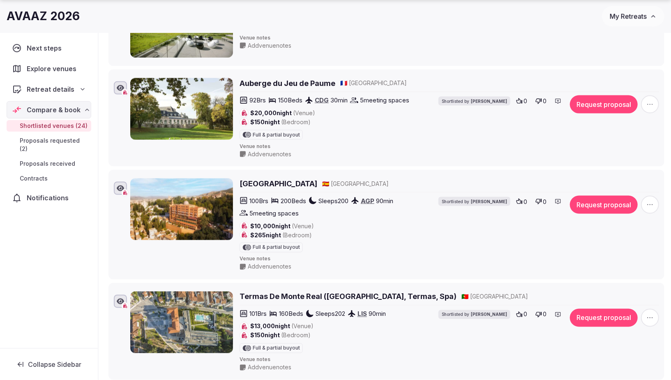
scroll to position [776, 0]
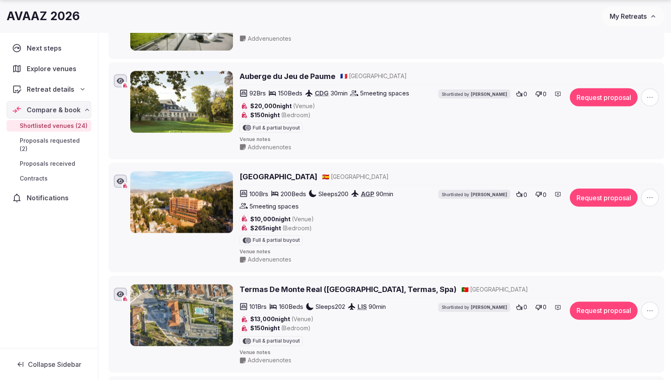
click at [335, 284] on h2 "Termas De Monte Real (Monte Real Hotel, Termas, Spa)" at bounding box center [348, 289] width 217 height 10
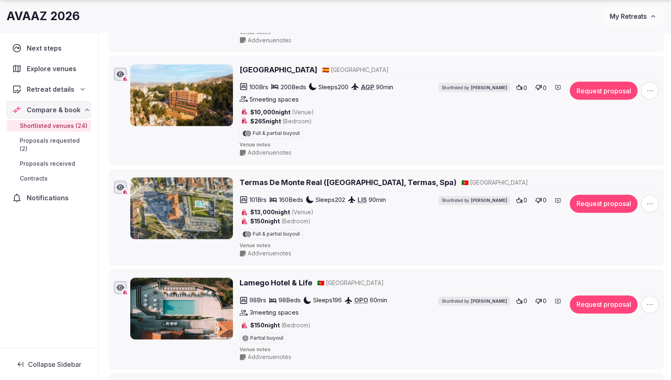
scroll to position [894, 0]
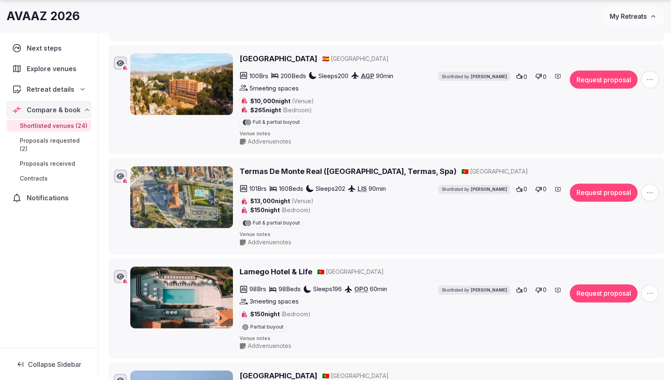
click at [607, 184] on button "Request proposal" at bounding box center [604, 193] width 68 height 18
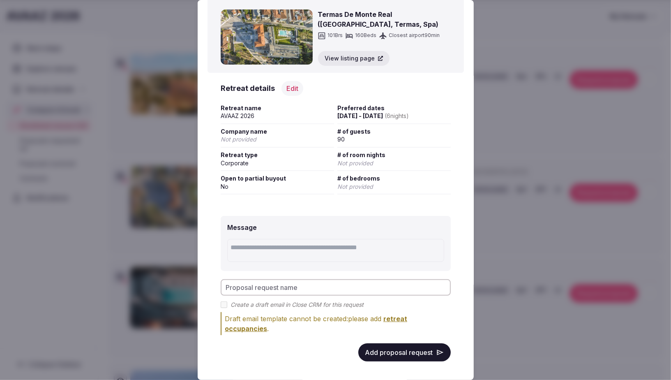
scroll to position [33, 0]
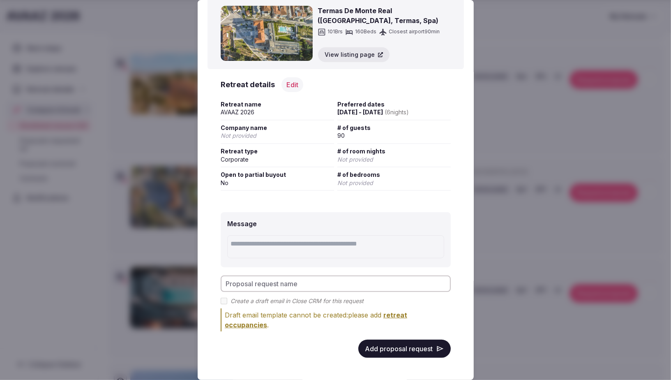
click at [400, 352] on button "Add proposal request" at bounding box center [404, 348] width 92 height 18
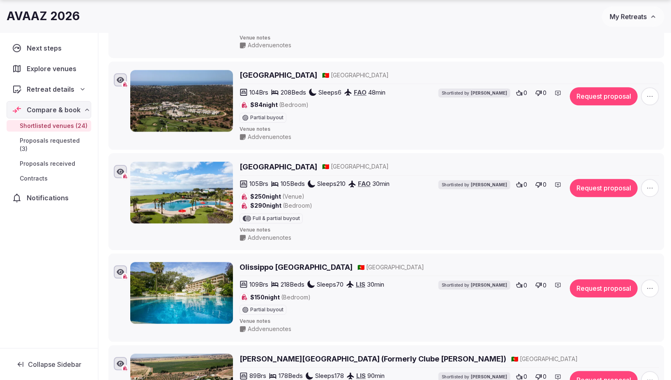
scroll to position [1206, 0]
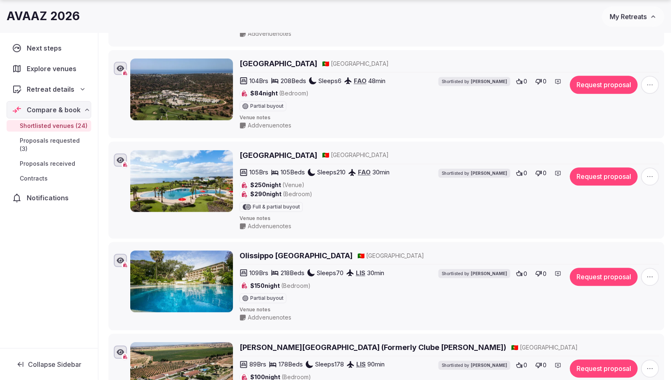
click at [279, 250] on h2 "Olissippo Lapa Palace" at bounding box center [296, 255] width 113 height 10
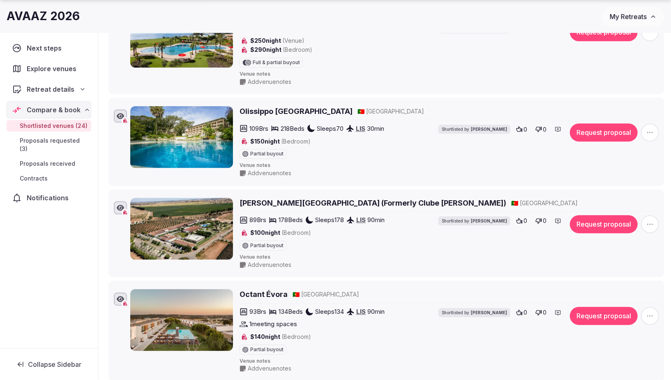
scroll to position [1350, 0]
click at [195, 294] on img at bounding box center [181, 319] width 103 height 62
click at [185, 300] on img at bounding box center [181, 319] width 103 height 62
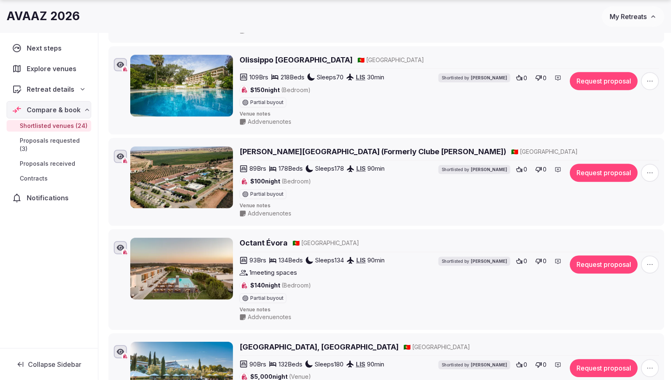
scroll to position [1412, 0]
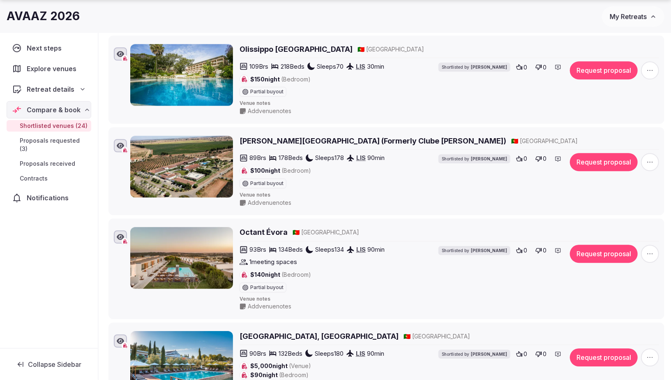
click at [264, 136] on h2 "Vila Galé Alentejo Vineyards (Formerly Clube de Campo)" at bounding box center [373, 141] width 267 height 10
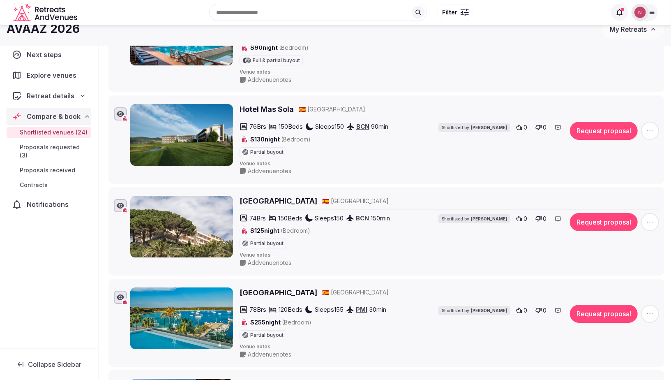
scroll to position [1684, 0]
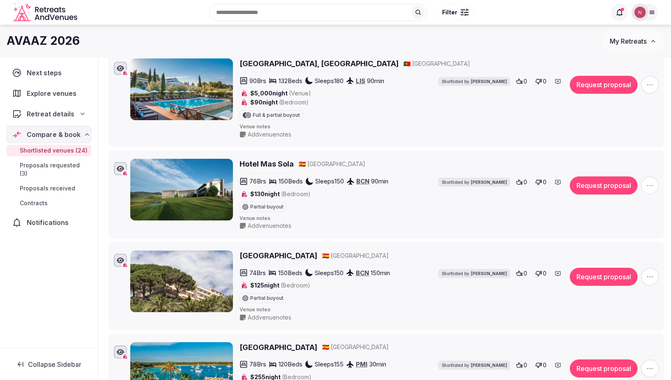
click at [269, 159] on h2 "Hotel Mas Sola" at bounding box center [267, 164] width 54 height 10
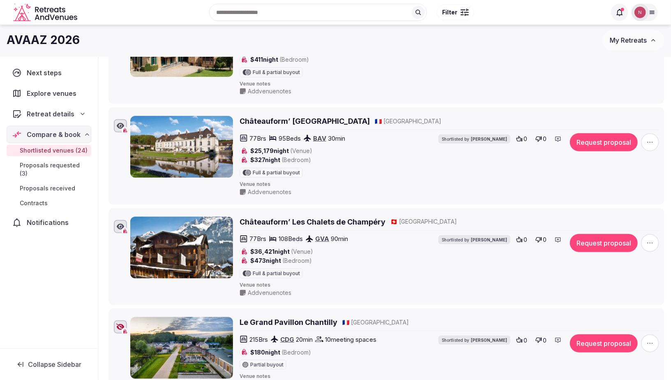
scroll to position [0, 0]
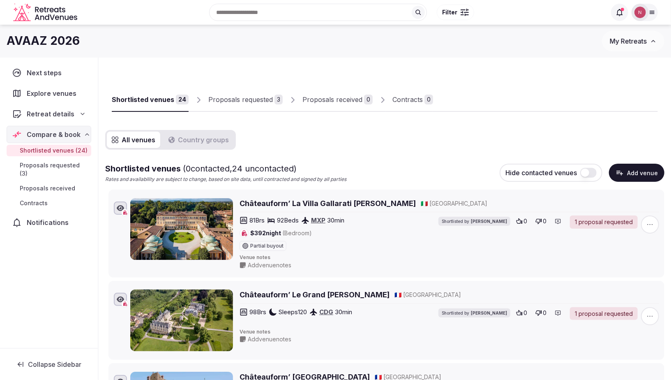
click at [251, 101] on div "Proposals requested" at bounding box center [240, 99] width 64 height 10
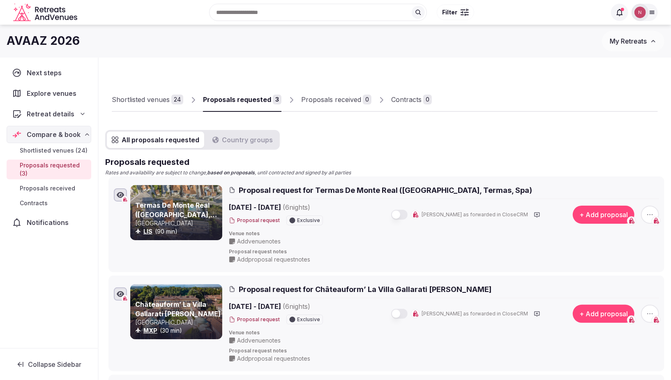
click at [157, 99] on div "Shortlisted venues" at bounding box center [141, 99] width 58 height 10
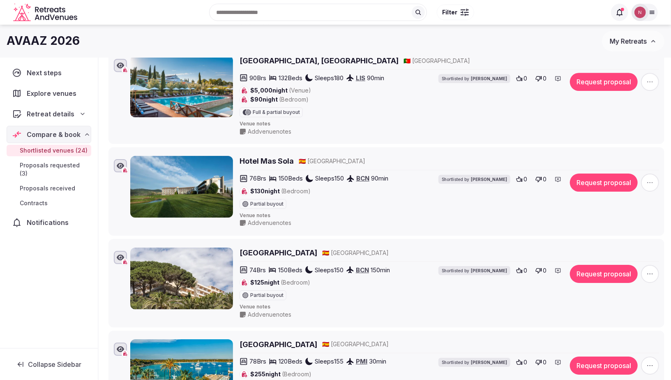
scroll to position [1603, 0]
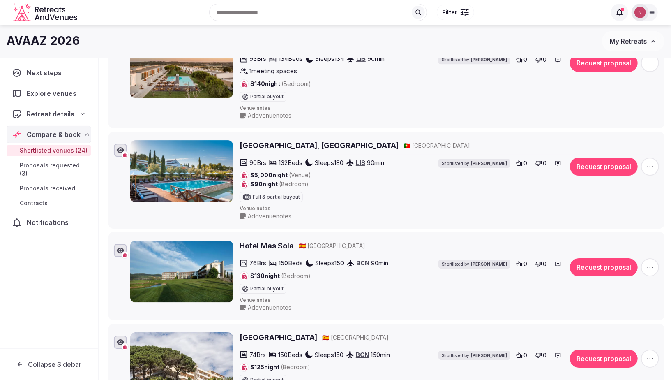
click at [590, 258] on button "Request proposal" at bounding box center [604, 267] width 68 height 18
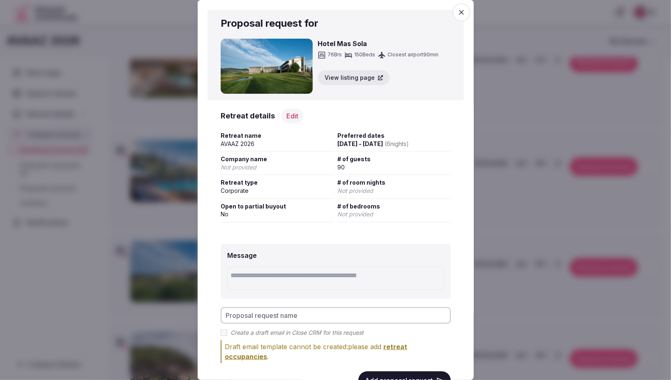
scroll to position [32, 0]
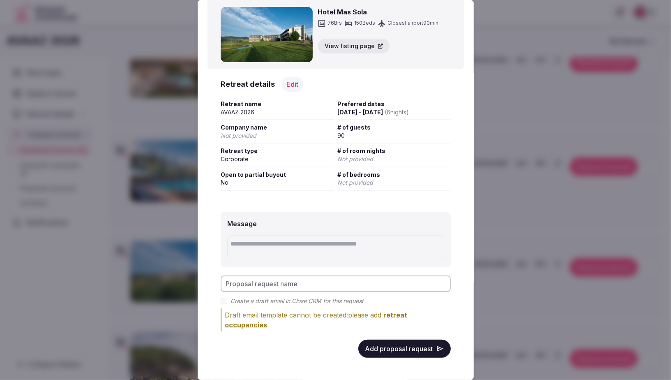
click at [403, 350] on button "Add proposal request" at bounding box center [404, 348] width 92 height 18
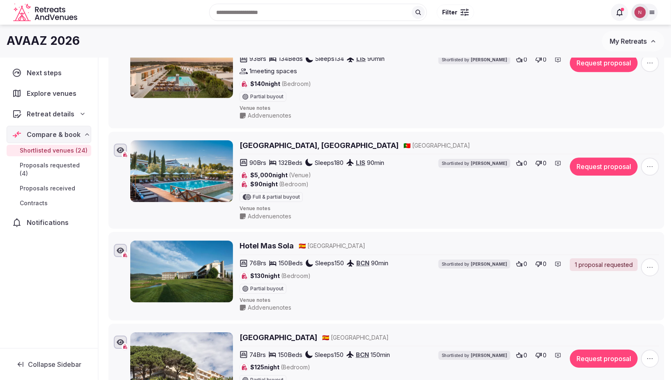
click at [154, 157] on img at bounding box center [181, 171] width 103 height 62
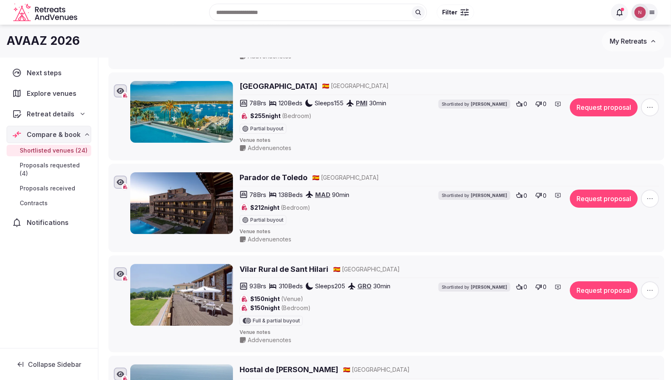
scroll to position [1937, 0]
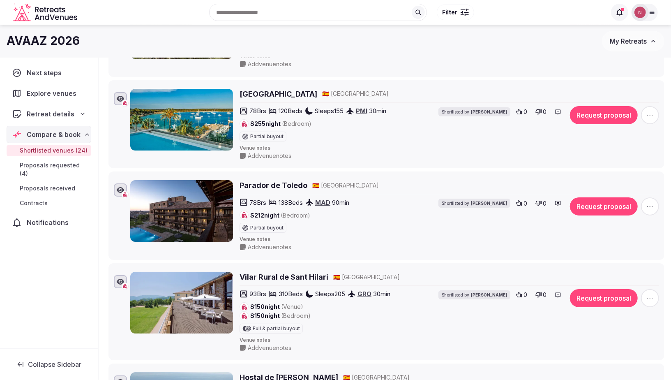
click at [292, 272] on h2 "Vilar Rural de Sant Hilari" at bounding box center [284, 277] width 89 height 10
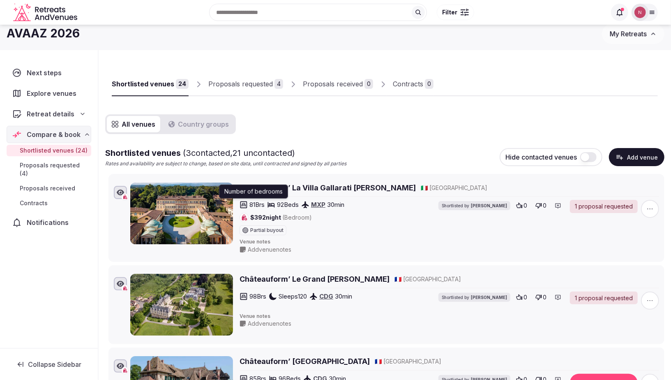
scroll to position [0, 0]
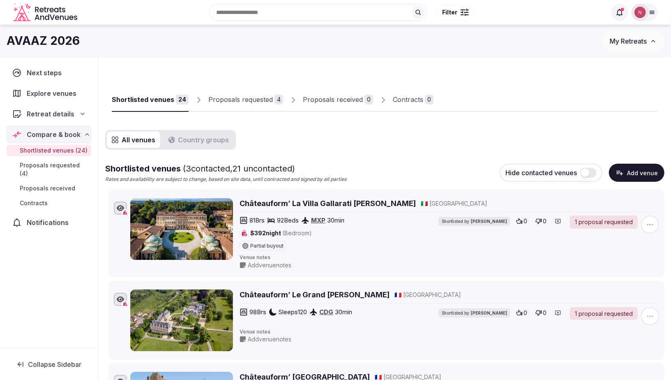
click at [226, 104] on div "Proposals requested" at bounding box center [240, 99] width 64 height 10
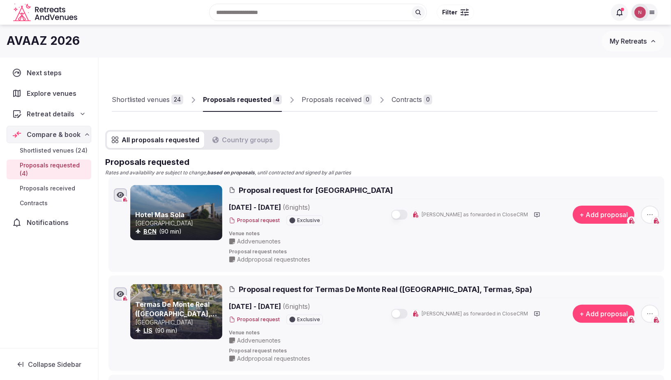
click at [456, 12] on span "Filter" at bounding box center [449, 12] width 15 height 8
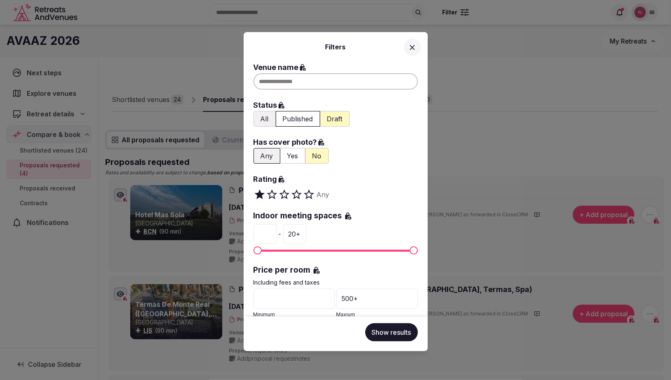
click at [311, 87] on div at bounding box center [335, 81] width 164 height 16
type input "**********"
click at [385, 334] on button "Show results" at bounding box center [391, 332] width 53 height 18
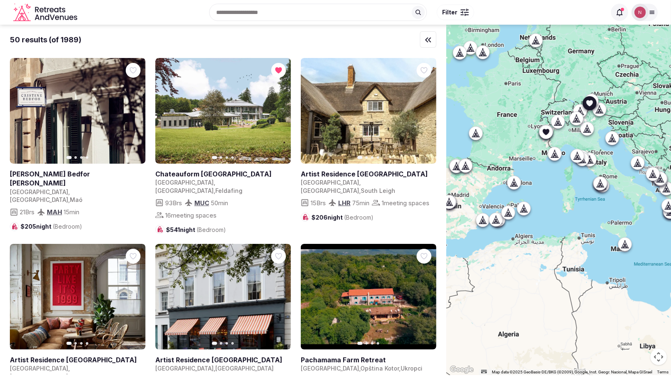
click at [0, 0] on icon "button" at bounding box center [0, 0] width 0 height 0
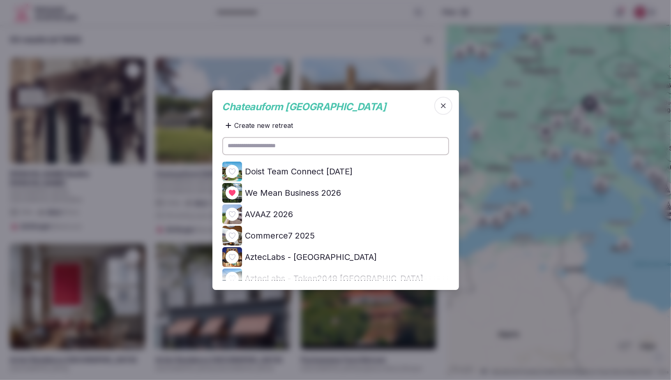
click at [0, 0] on icon at bounding box center [0, 0] width 0 height 0
click at [447, 105] on icon "button" at bounding box center [443, 105] width 8 height 8
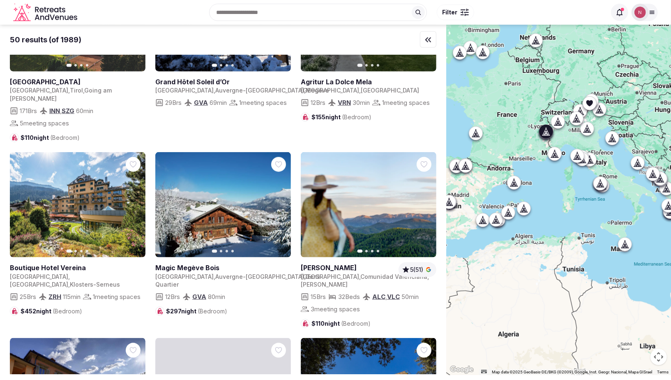
scroll to position [629, 0]
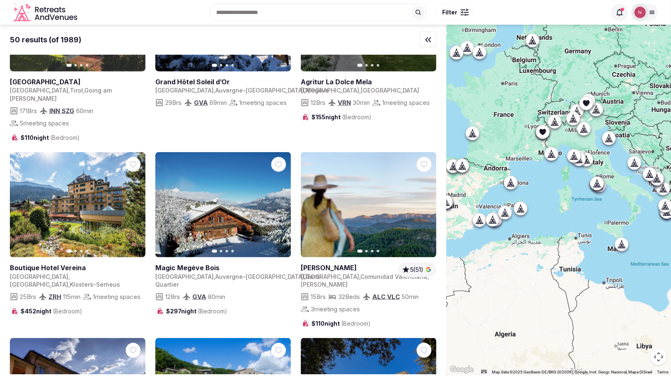
drag, startPoint x: 595, startPoint y: 166, endPoint x: 552, endPoint y: 152, distance: 44.9
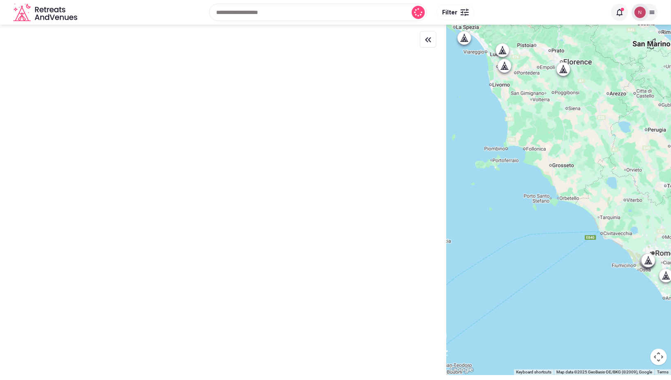
scroll to position [0, 0]
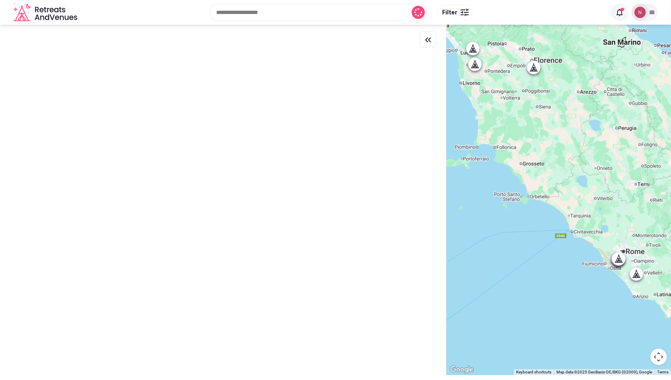
drag, startPoint x: 523, startPoint y: 111, endPoint x: 587, endPoint y: 203, distance: 112.6
click at [495, 113] on div at bounding box center [558, 200] width 225 height 350
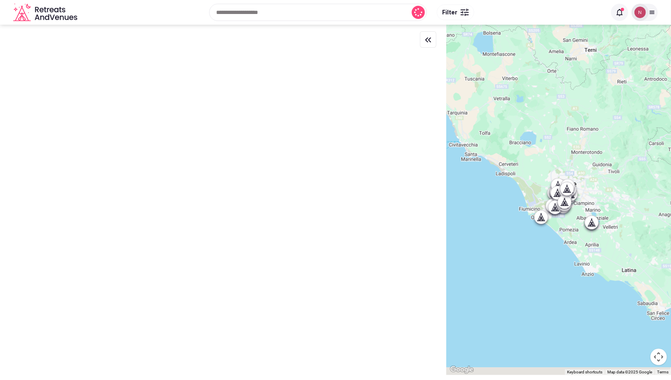
drag, startPoint x: 555, startPoint y: 223, endPoint x: 488, endPoint y: 166, distance: 88.4
click at [488, 166] on div at bounding box center [558, 200] width 225 height 350
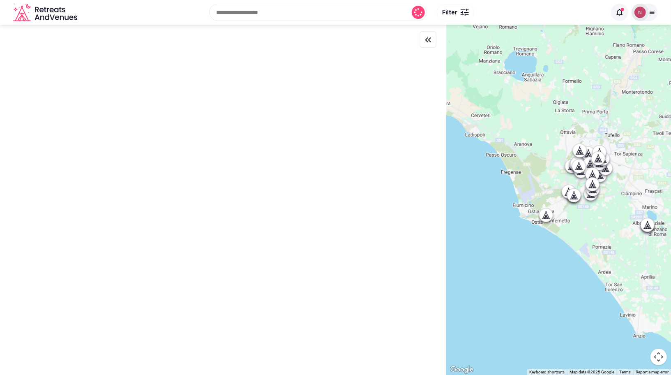
click at [579, 160] on div at bounding box center [578, 165] width 13 height 13
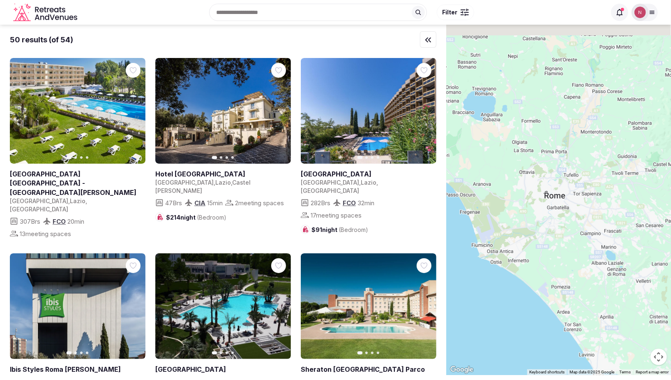
drag, startPoint x: 610, startPoint y: 214, endPoint x: 567, endPoint y: 256, distance: 59.9
click at [567, 256] on div at bounding box center [558, 200] width 225 height 350
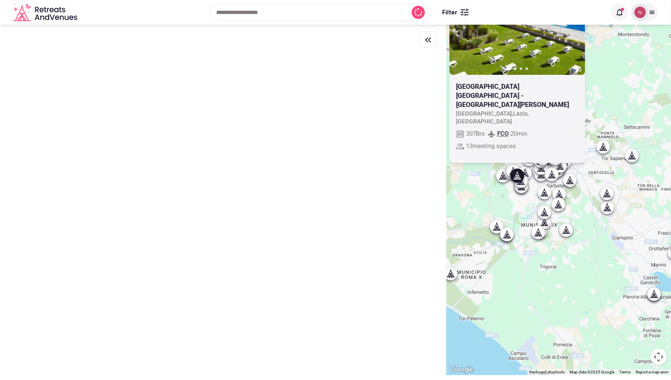
drag, startPoint x: 595, startPoint y: 206, endPoint x: 620, endPoint y: 221, distance: 29.0
click at [585, 237] on div "Previous slide Next slide Crowne Plaza Rome - St. Peter's Italy , Lazio , Roma …" at bounding box center [558, 200] width 225 height 350
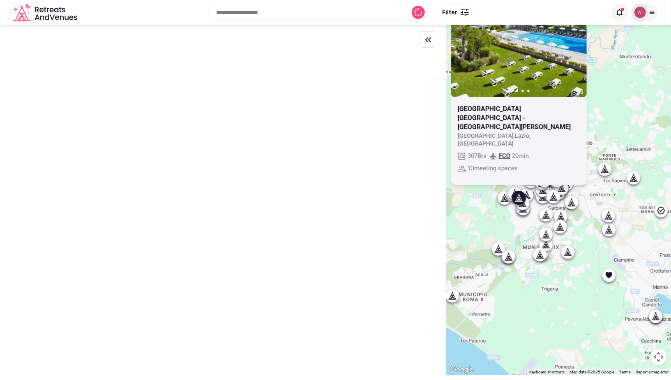
click at [610, 218] on icon at bounding box center [608, 215] width 8 height 8
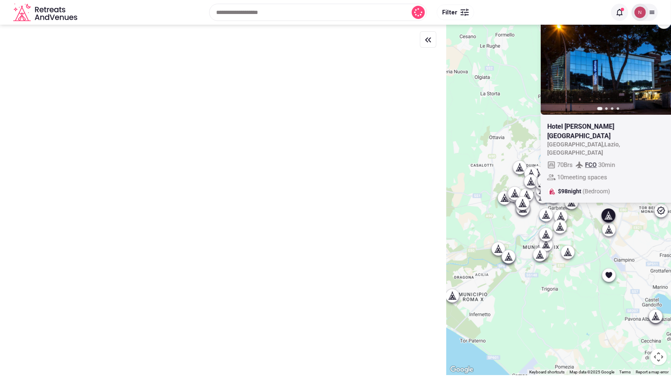
click at [611, 227] on icon at bounding box center [609, 229] width 8 height 8
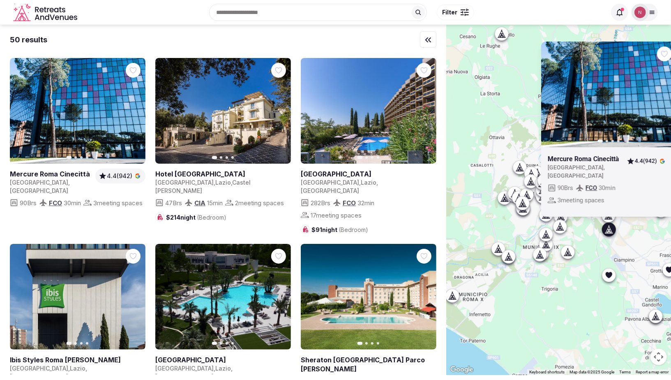
click at [561, 229] on icon at bounding box center [561, 228] width 2 height 3
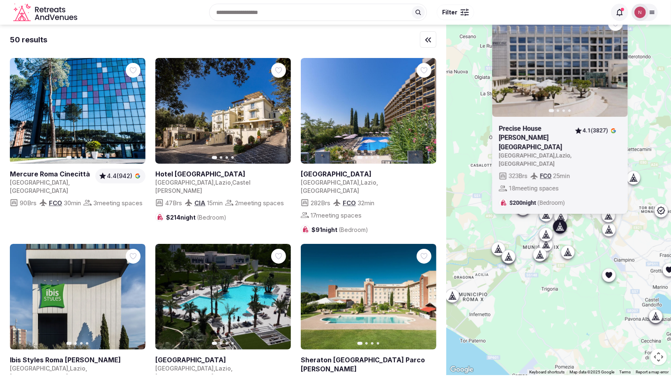
click at [605, 278] on icon at bounding box center [608, 275] width 8 height 8
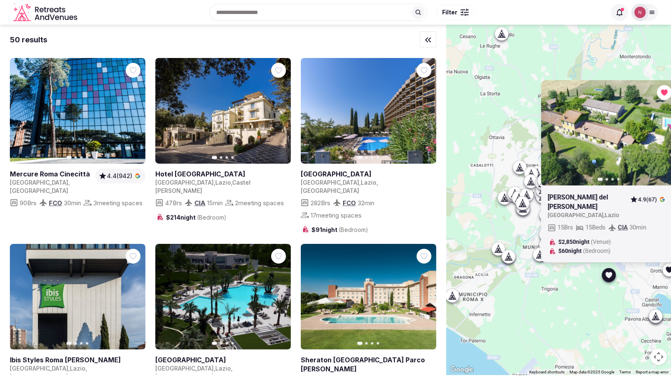
click at [605, 279] on div at bounding box center [608, 274] width 13 height 13
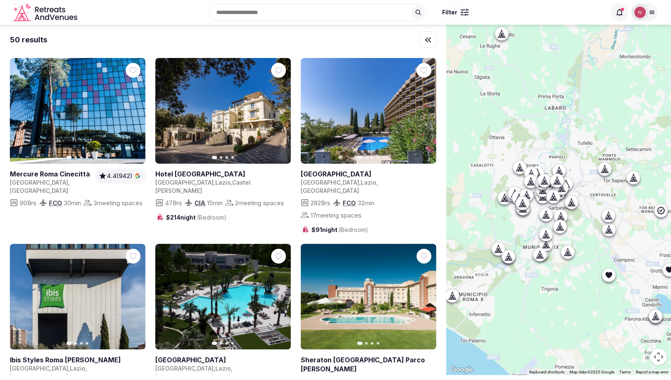
click at [667, 272] on icon at bounding box center [669, 269] width 8 height 8
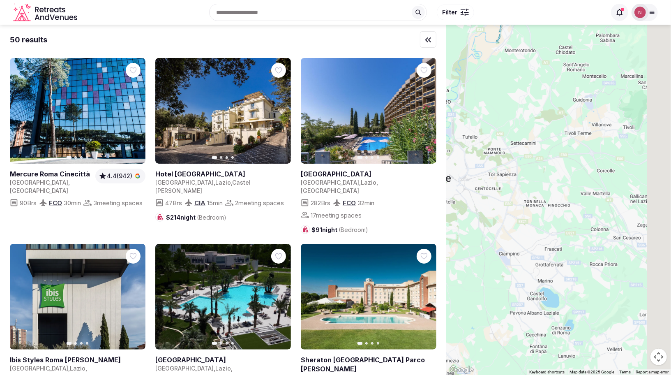
drag, startPoint x: 528, startPoint y: 129, endPoint x: 422, endPoint y: 124, distance: 106.1
click at [422, 124] on div "50 results Previous slide Next slide Mercure Roma Cinecittà Italy , ROME 4.4 (9…" at bounding box center [335, 200] width 671 height 350
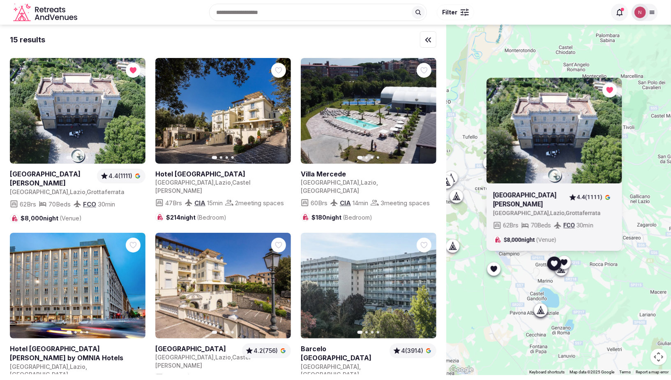
click at [512, 194] on link at bounding box center [527, 200] width 69 height 18
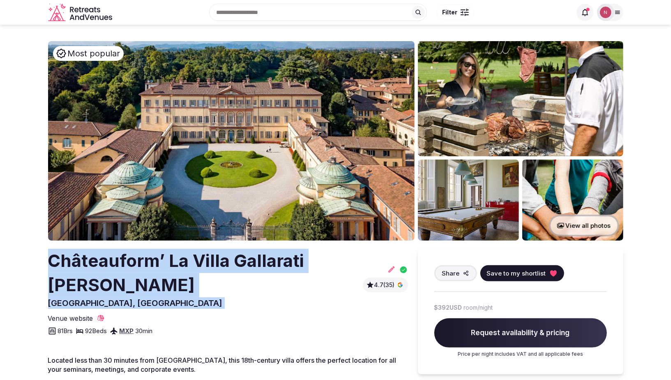
drag, startPoint x: 48, startPoint y: 260, endPoint x: 361, endPoint y: 263, distance: 313.0
click at [361, 263] on div "Châteauform’ La Villa Gallarati [PERSON_NAME], [GEOGRAPHIC_DATA] 4.7 (35)" at bounding box center [228, 279] width 360 height 60
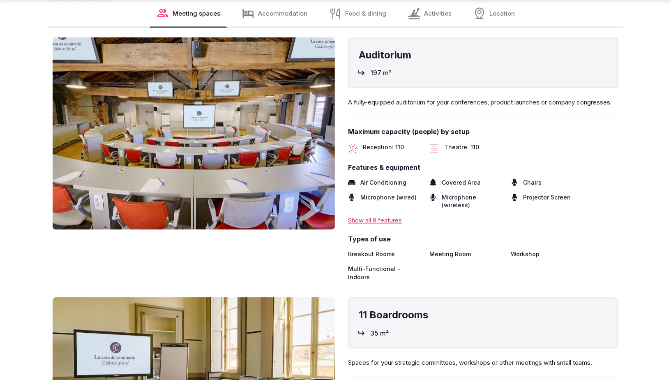
scroll to position [996, 0]
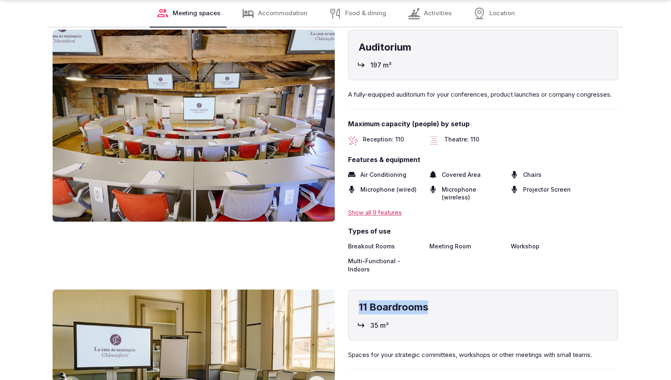
drag, startPoint x: 357, startPoint y: 274, endPoint x: 465, endPoint y: 277, distance: 108.9
click at [465, 290] on div "11 Boardrooms 35 m²" at bounding box center [483, 315] width 270 height 51
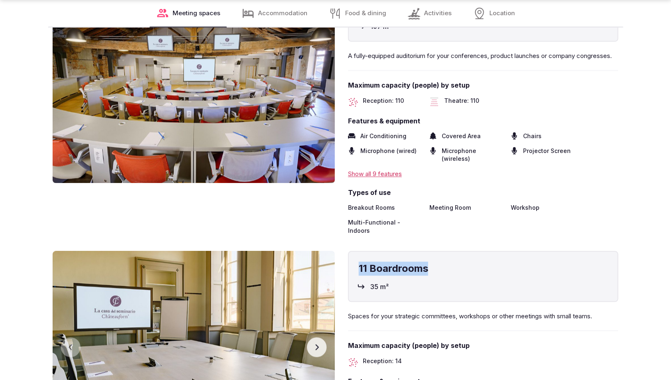
scroll to position [1085, 0]
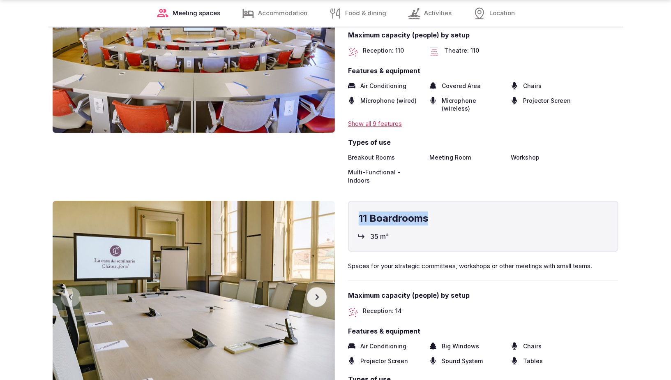
click at [318, 294] on icon "button" at bounding box center [317, 297] width 3 height 6
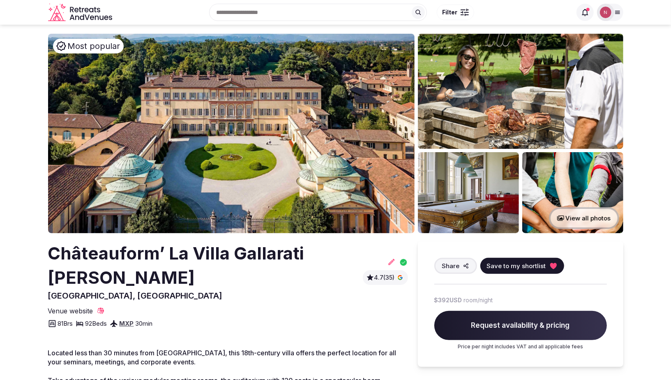
scroll to position [0, 0]
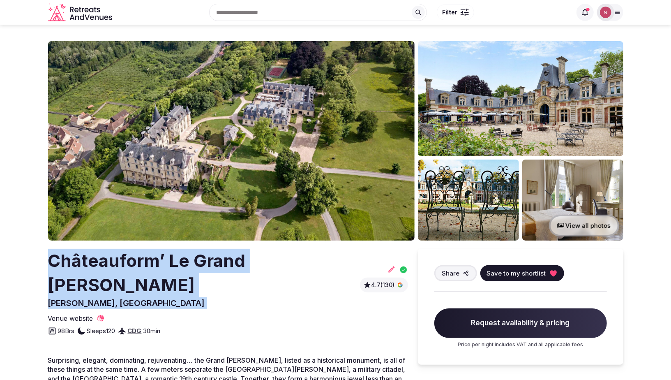
drag, startPoint x: 51, startPoint y: 257, endPoint x: 319, endPoint y: 263, distance: 268.7
click at [326, 261] on div "Châteauform’ Le Grand [PERSON_NAME] [PERSON_NAME], [GEOGRAPHIC_DATA] 4.7 (130)" at bounding box center [228, 279] width 360 height 60
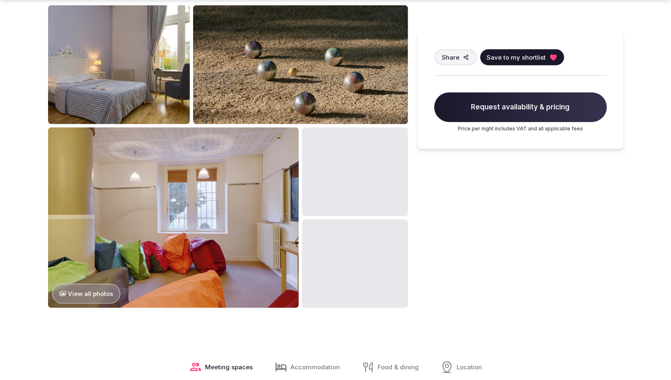
scroll to position [553, 0]
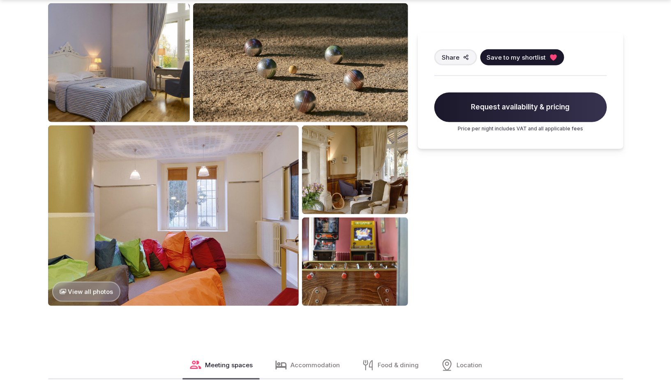
click at [100, 281] on button "View all photos" at bounding box center [86, 291] width 69 height 20
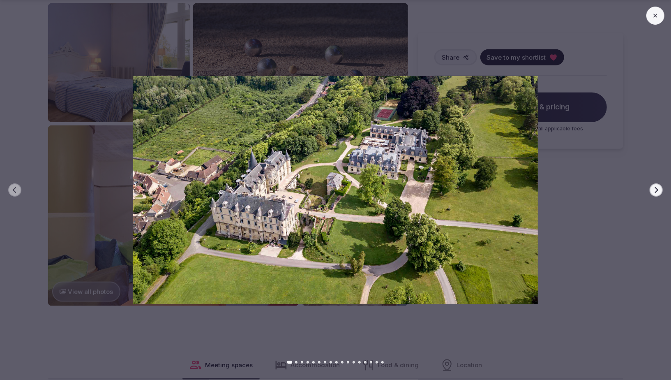
click at [656, 189] on icon "button" at bounding box center [656, 190] width 7 height 7
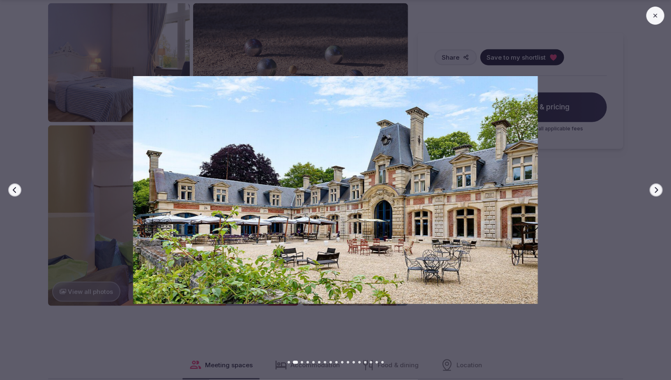
click at [656, 189] on icon "button" at bounding box center [656, 190] width 7 height 7
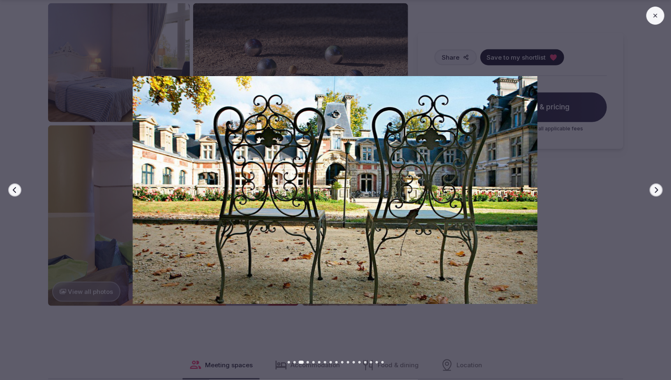
click at [656, 189] on icon "button" at bounding box center [656, 190] width 7 height 7
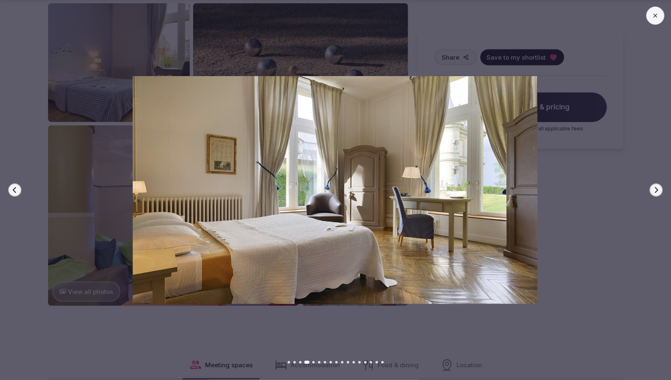
click at [656, 189] on icon "button" at bounding box center [656, 190] width 7 height 7
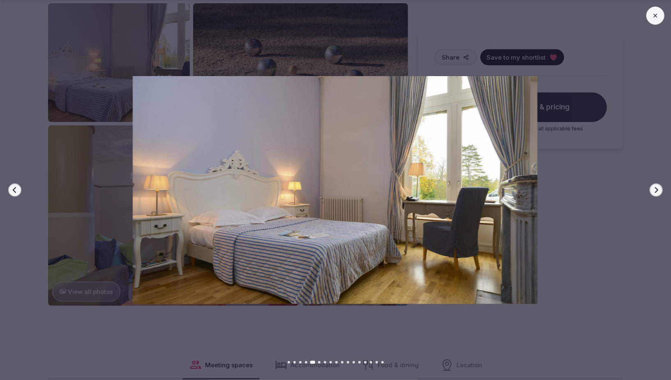
click at [656, 189] on icon "button" at bounding box center [656, 190] width 7 height 7
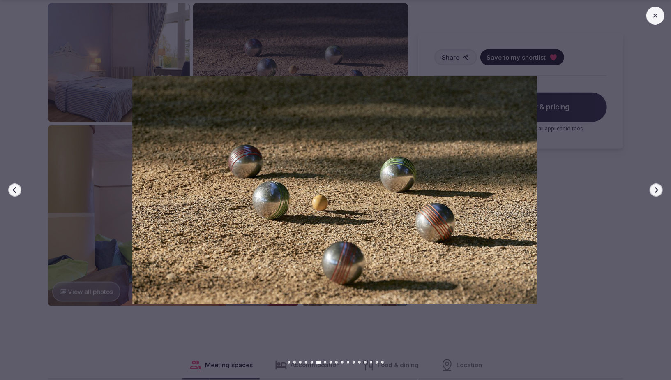
click at [656, 189] on icon "button" at bounding box center [656, 190] width 7 height 7
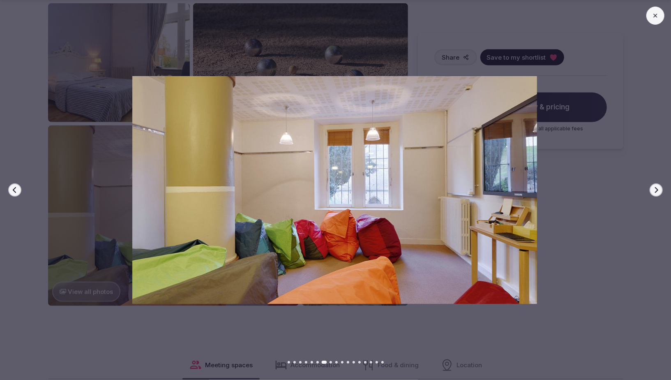
click at [656, 189] on icon "button" at bounding box center [656, 190] width 7 height 7
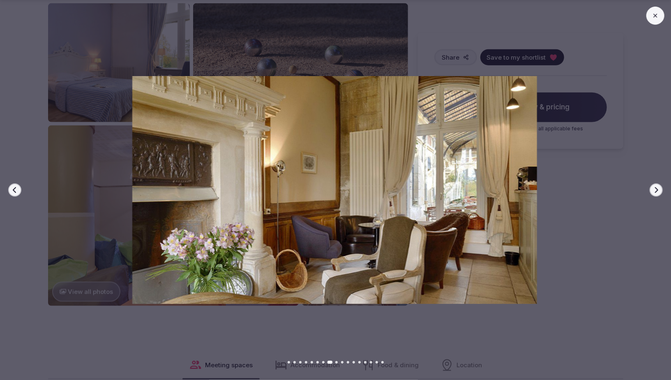
click at [655, 188] on icon "button" at bounding box center [656, 190] width 7 height 7
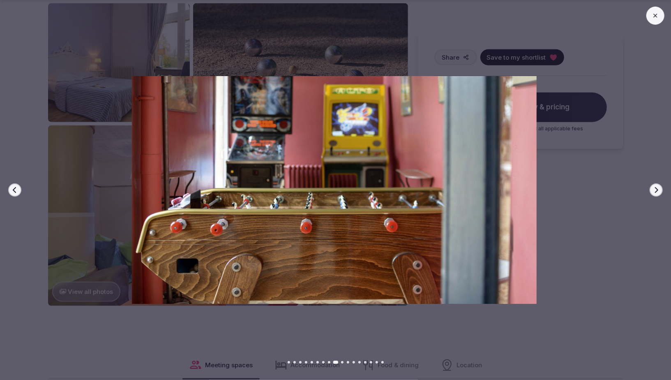
click at [659, 11] on button at bounding box center [655, 16] width 18 height 18
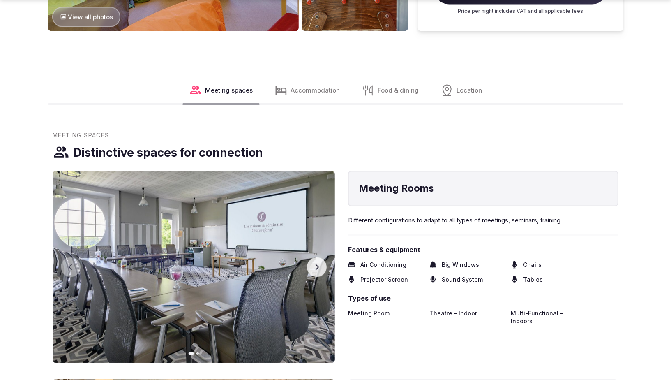
scroll to position [829, 0]
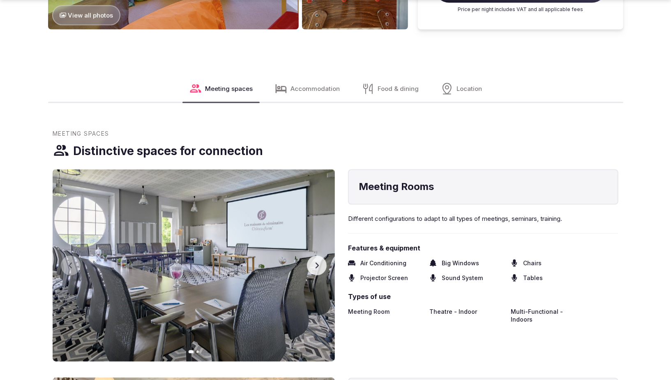
click at [318, 262] on icon "button" at bounding box center [316, 265] width 7 height 7
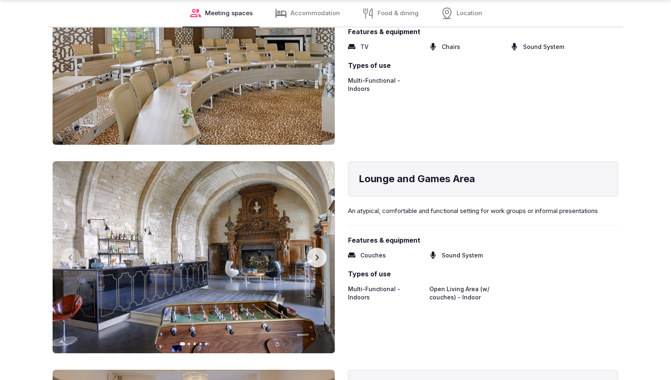
scroll to position [1326, 0]
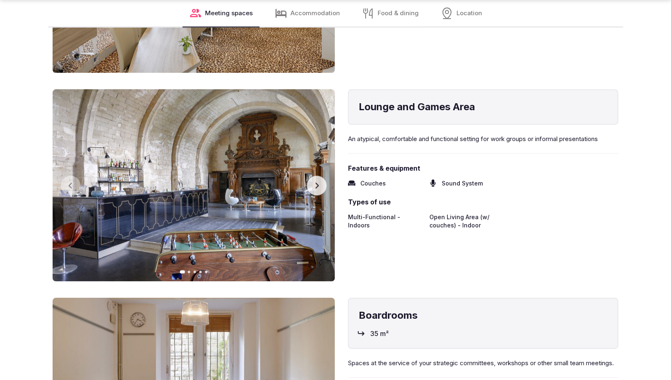
click at [320, 182] on icon "button" at bounding box center [316, 185] width 7 height 7
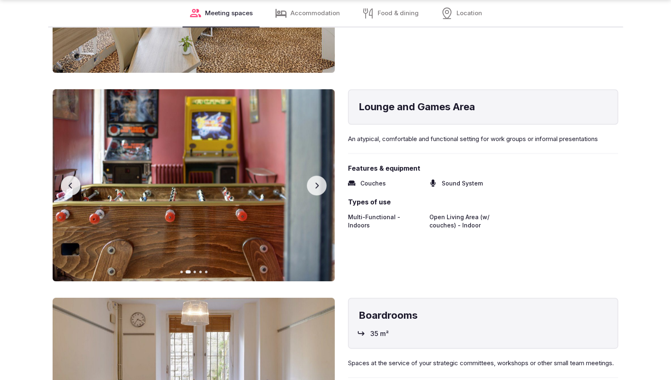
click at [320, 182] on icon "button" at bounding box center [316, 185] width 7 height 7
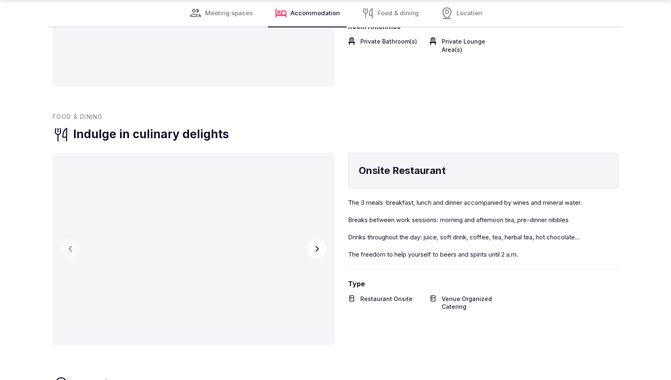
scroll to position [1999, 0]
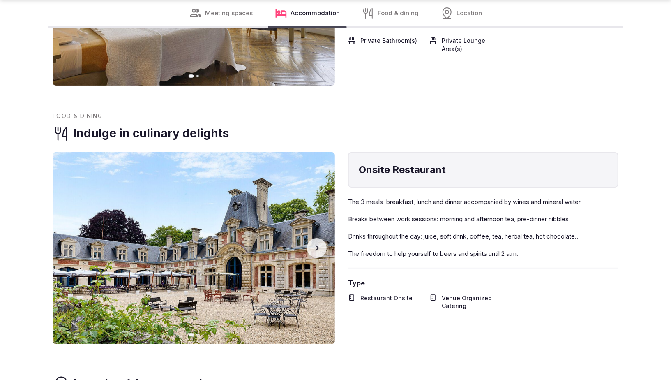
click at [319, 244] on icon "button" at bounding box center [316, 247] width 7 height 7
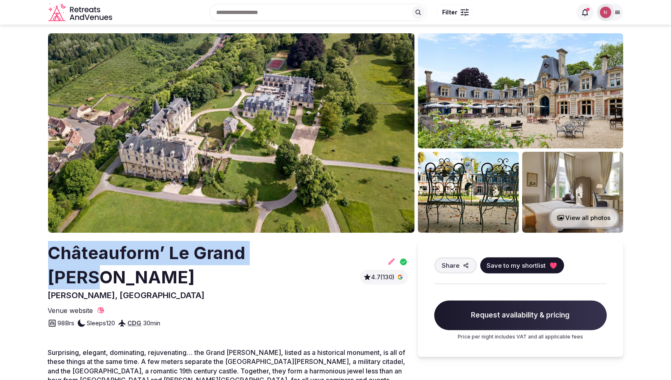
scroll to position [0, 0]
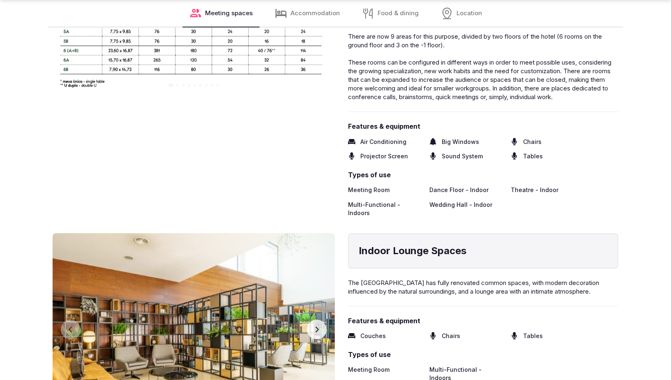
scroll to position [1238, 0]
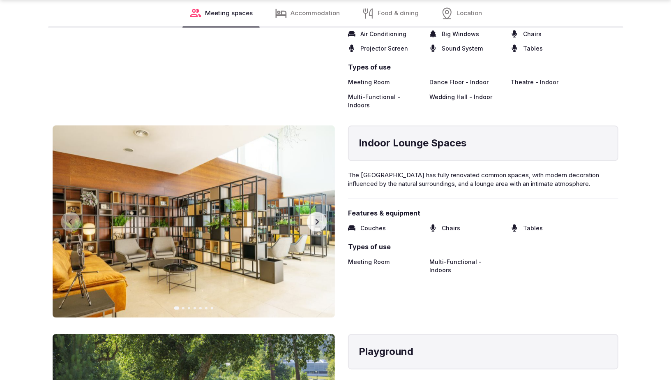
click at [318, 222] on icon "button" at bounding box center [316, 221] width 7 height 7
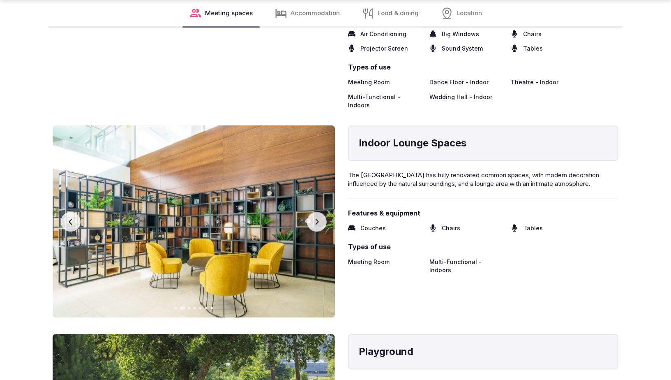
click at [318, 222] on icon "button" at bounding box center [316, 221] width 7 height 7
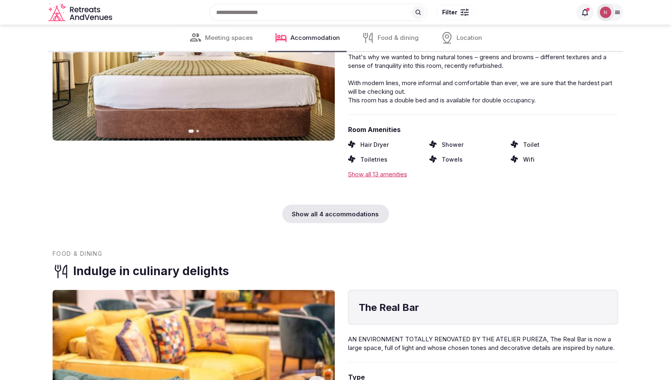
scroll to position [2173, 0]
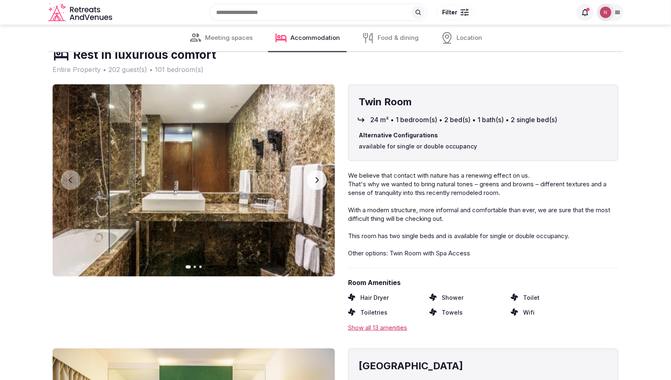
click at [236, 35] on span "Meeting spaces" at bounding box center [229, 38] width 48 height 9
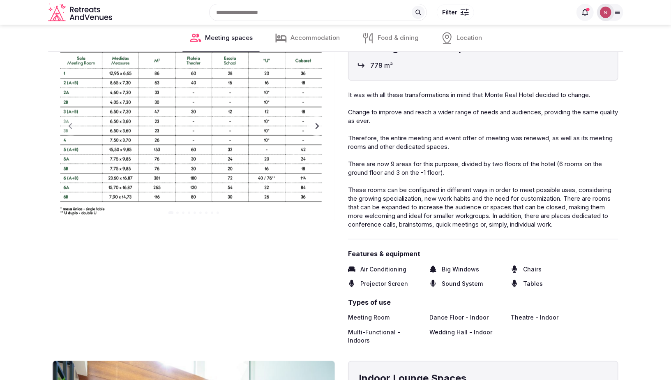
scroll to position [971, 0]
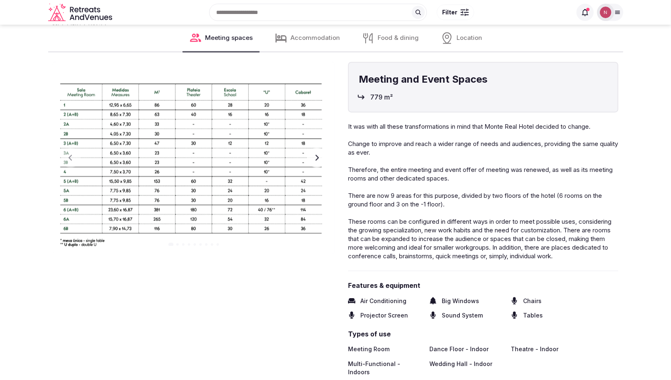
click at [314, 161] on icon "button" at bounding box center [316, 157] width 7 height 7
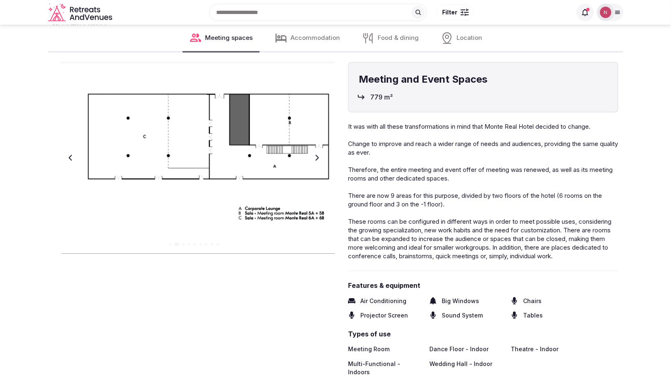
click at [314, 161] on icon "button" at bounding box center [316, 157] width 7 height 7
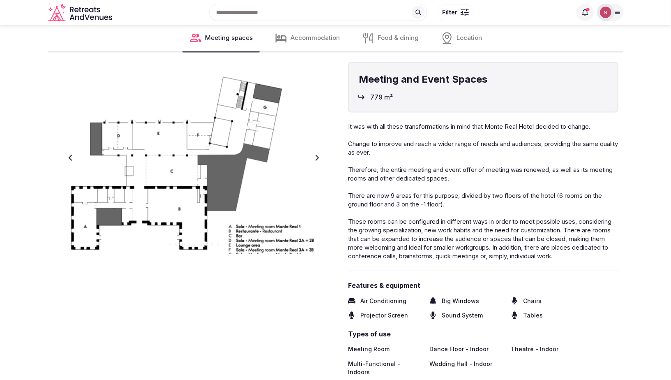
click at [314, 161] on icon "button" at bounding box center [316, 157] width 7 height 7
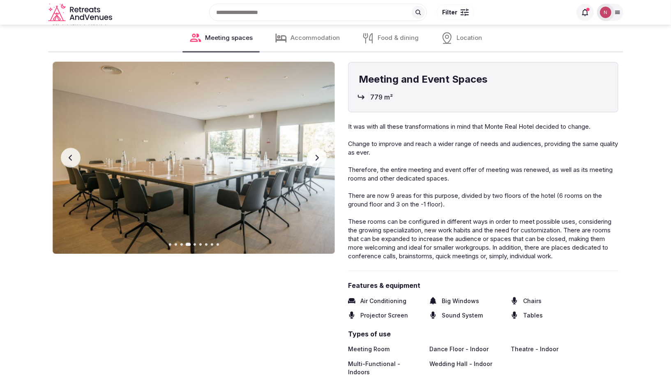
click at [314, 161] on icon "button" at bounding box center [316, 157] width 7 height 7
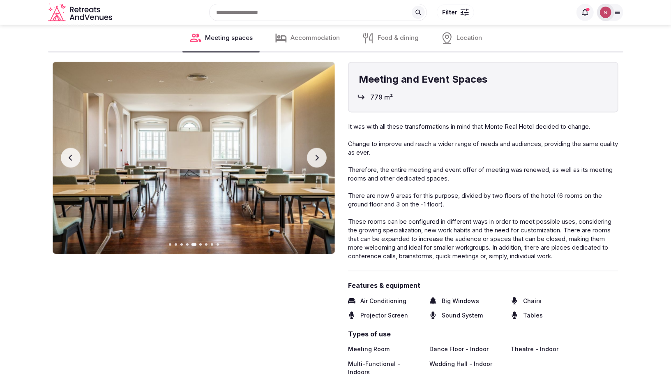
click at [312, 164] on button "Next slide" at bounding box center [317, 158] width 20 height 20
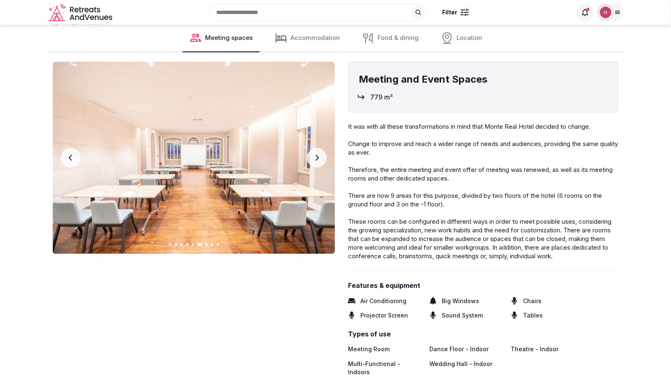
click at [312, 164] on button "Next slide" at bounding box center [317, 158] width 20 height 20
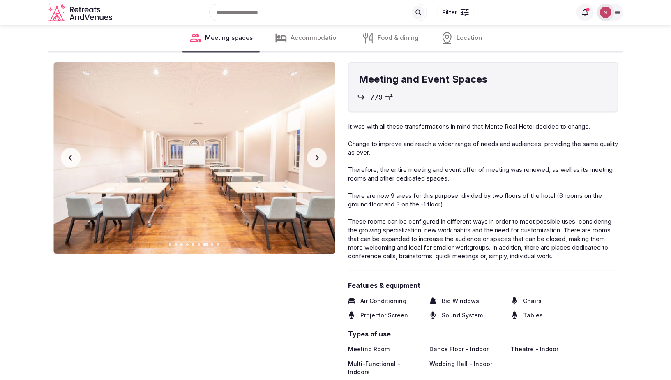
click at [312, 164] on button "Next slide" at bounding box center [317, 158] width 20 height 20
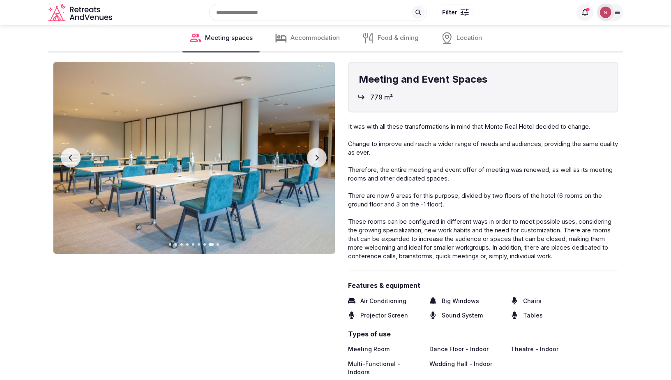
click at [312, 164] on button "Next slide" at bounding box center [317, 158] width 20 height 20
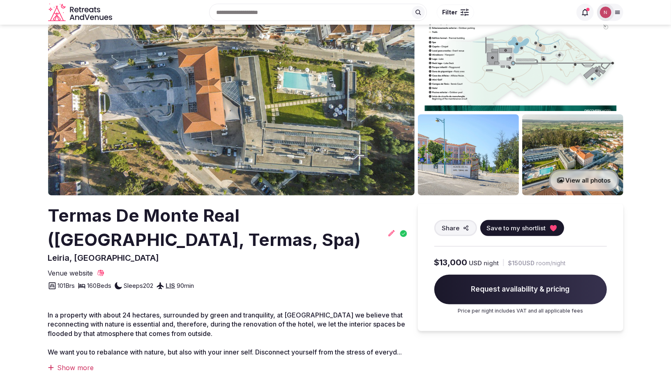
scroll to position [0, 0]
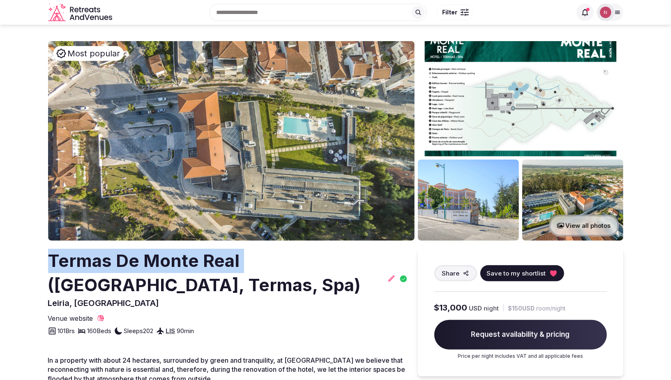
drag, startPoint x: 48, startPoint y: 258, endPoint x: 238, endPoint y: 262, distance: 190.7
click at [238, 262] on h2 "Termas De Monte Real ([GEOGRAPHIC_DATA], Termas, Spa)" at bounding box center [216, 273] width 336 height 48
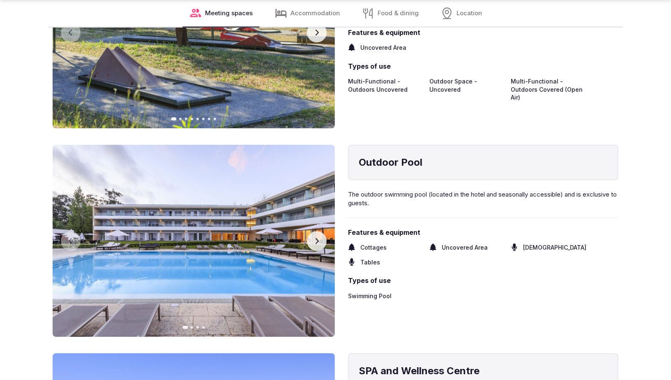
scroll to position [1652, 0]
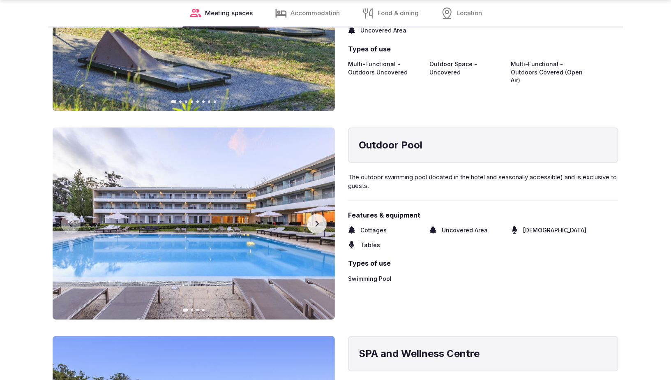
click at [322, 221] on button "Next slide" at bounding box center [317, 224] width 20 height 20
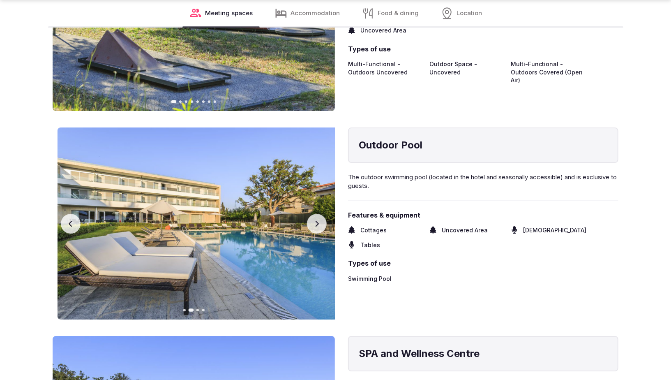
click at [320, 223] on button "Next slide" at bounding box center [317, 224] width 20 height 20
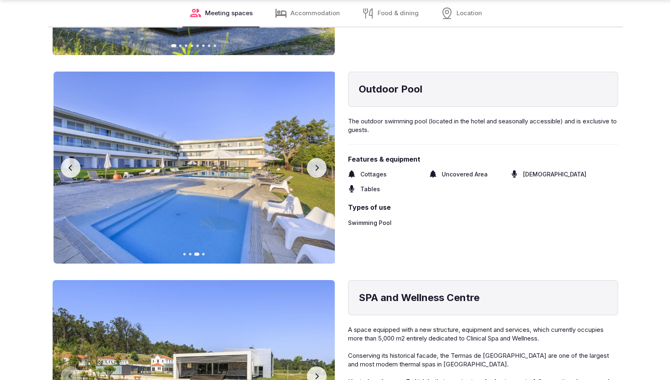
scroll to position [1838, 0]
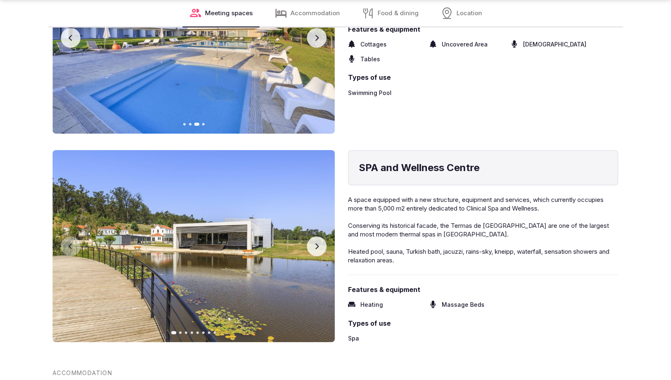
click at [313, 246] on icon "button" at bounding box center [316, 246] width 7 height 7
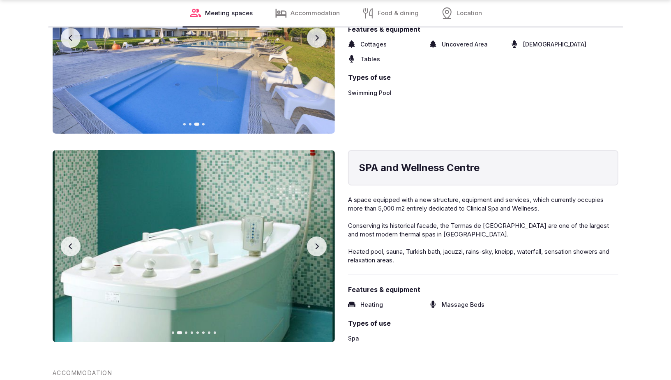
click at [317, 249] on icon "button" at bounding box center [316, 246] width 7 height 7
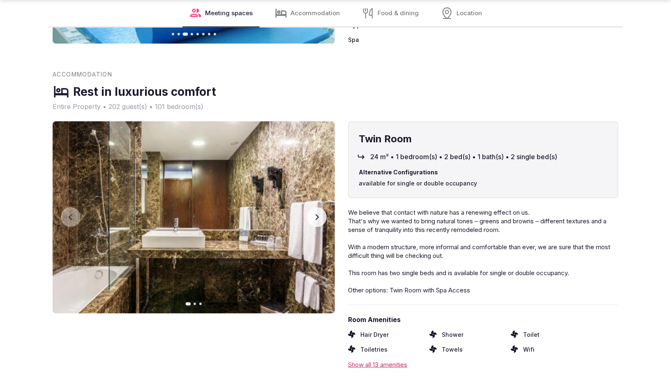
scroll to position [2138, 0]
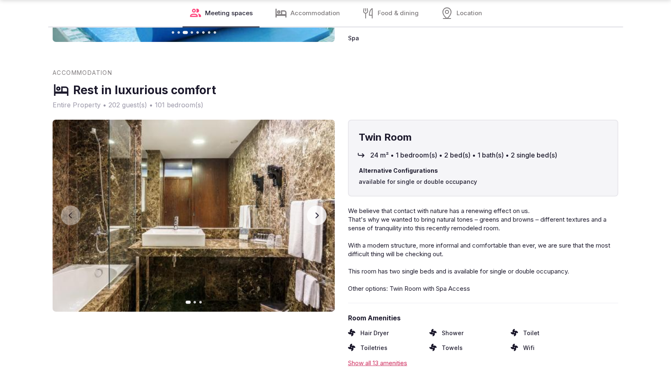
click at [313, 219] on button "Next slide" at bounding box center [317, 215] width 20 height 20
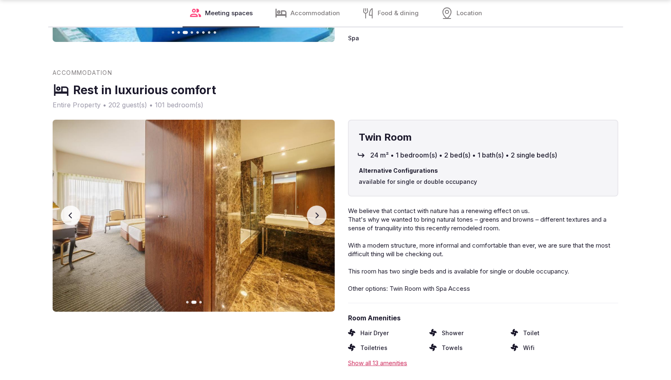
click at [313, 218] on button "Next slide" at bounding box center [317, 215] width 20 height 20
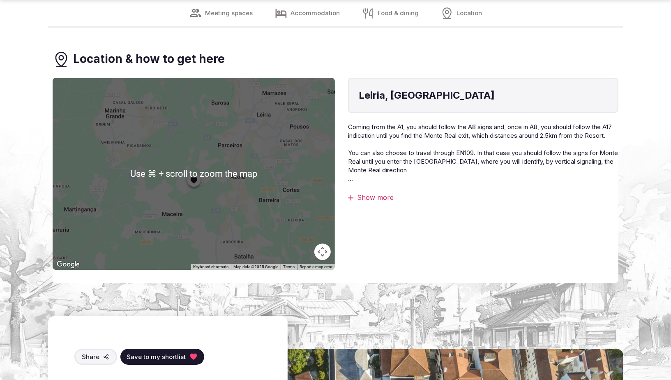
scroll to position [3452, 0]
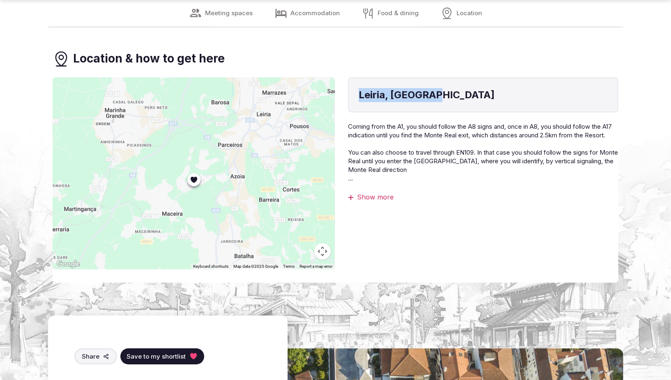
drag, startPoint x: 357, startPoint y: 91, endPoint x: 454, endPoint y: 95, distance: 97.0
click at [454, 95] on div "Leiria, [GEOGRAPHIC_DATA]" at bounding box center [483, 94] width 270 height 35
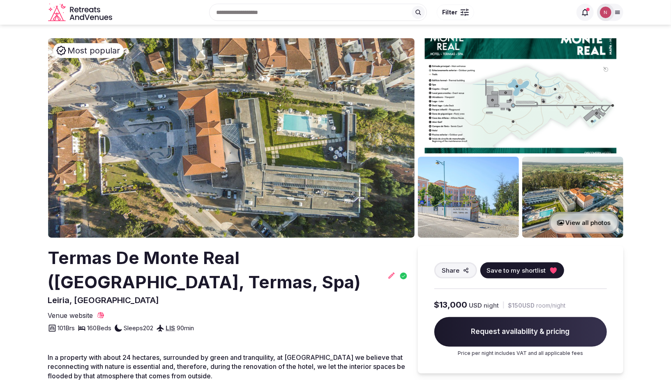
scroll to position [0, 0]
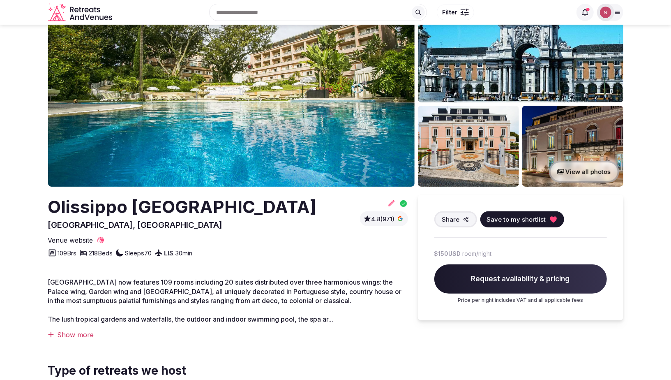
scroll to position [2, 0]
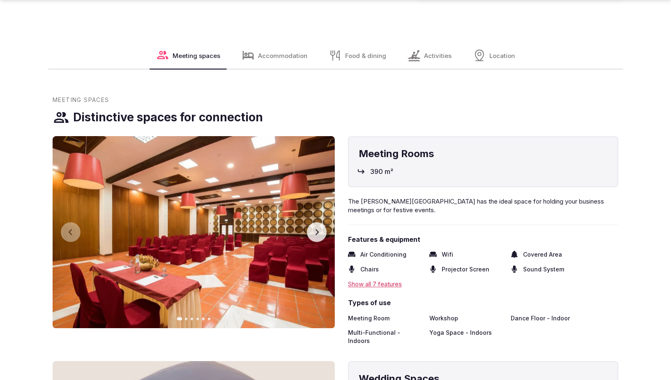
scroll to position [931, 0]
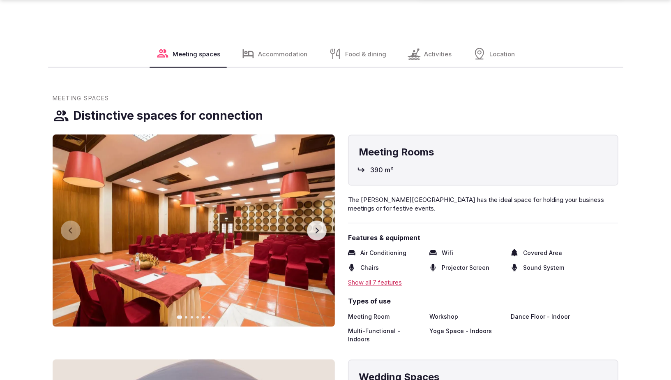
click at [319, 227] on icon "button" at bounding box center [316, 230] width 7 height 7
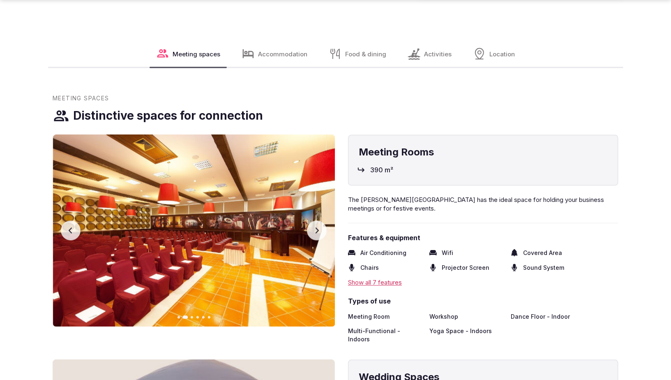
click at [313, 221] on button "Next slide" at bounding box center [317, 231] width 20 height 20
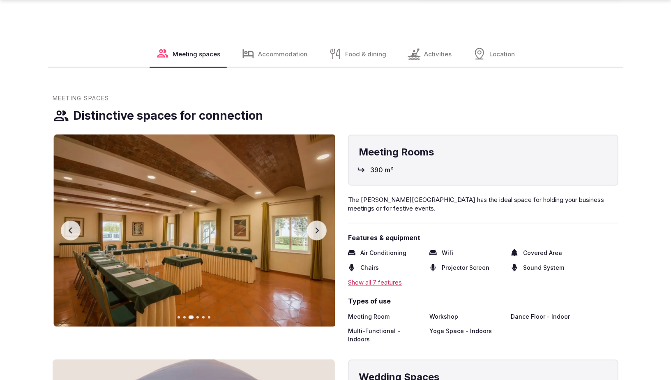
click at [313, 221] on button "Next slide" at bounding box center [317, 231] width 20 height 20
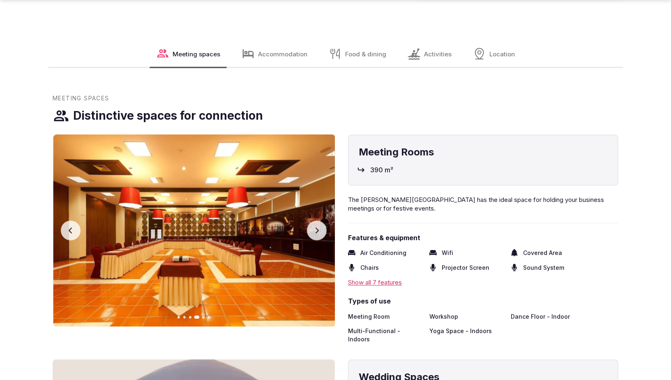
click at [313, 221] on button "Next slide" at bounding box center [317, 231] width 20 height 20
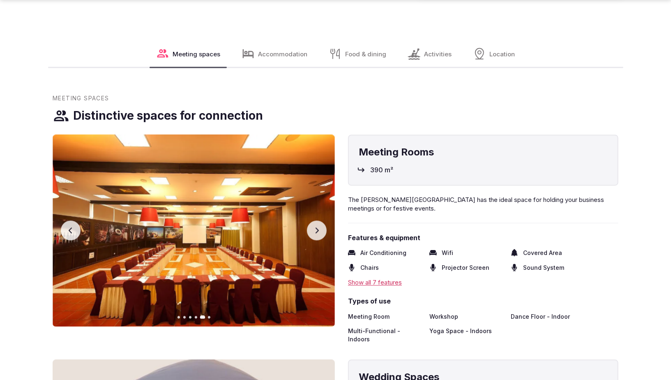
click at [313, 227] on icon "button" at bounding box center [316, 230] width 7 height 7
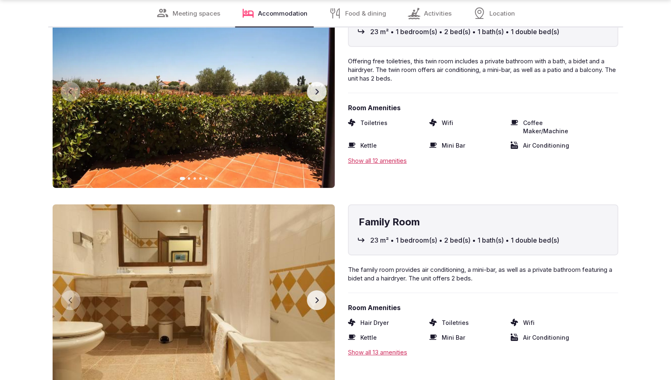
scroll to position [2231, 0]
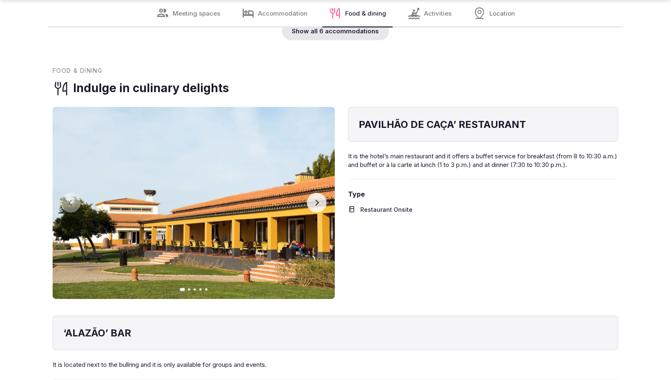
click at [320, 193] on button "Next slide" at bounding box center [317, 203] width 20 height 20
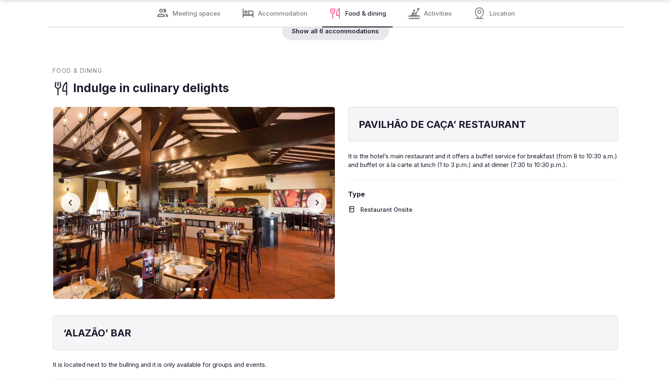
click at [320, 193] on button "Next slide" at bounding box center [317, 203] width 20 height 20
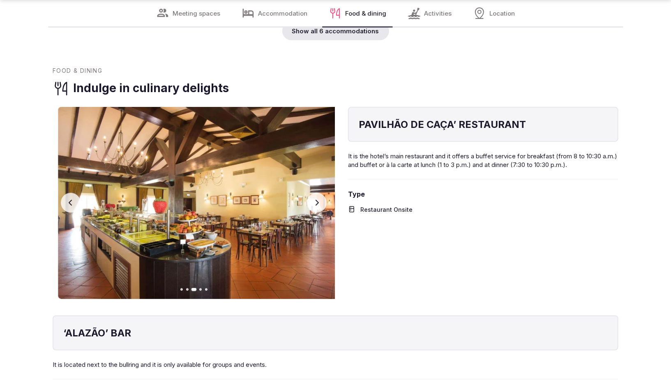
click at [320, 193] on button "Next slide" at bounding box center [317, 203] width 20 height 20
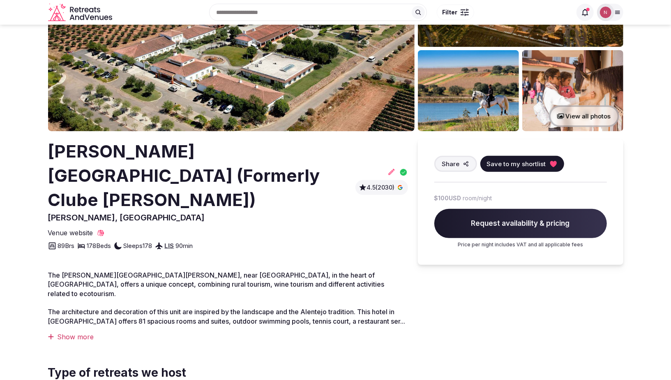
scroll to position [109, 0]
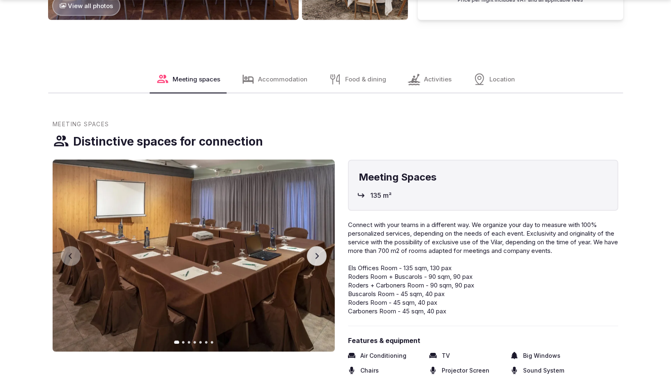
scroll to position [883, 0]
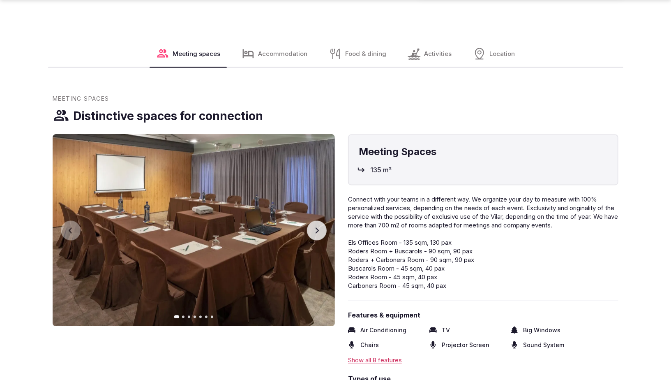
click at [314, 227] on icon "button" at bounding box center [316, 230] width 7 height 7
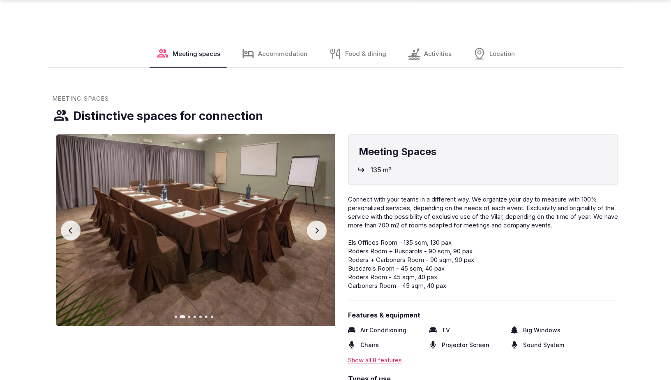
click at [314, 227] on icon "button" at bounding box center [316, 230] width 7 height 7
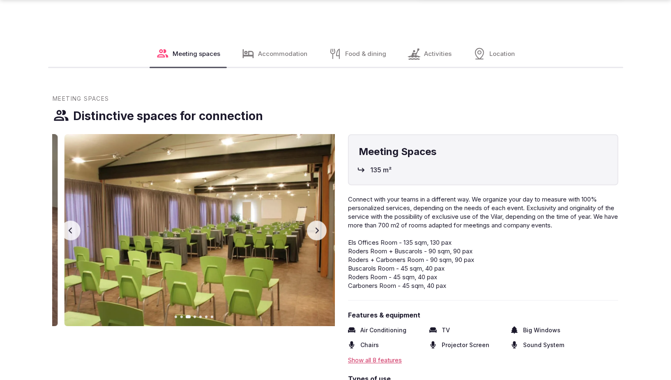
click at [314, 227] on icon "button" at bounding box center [316, 230] width 7 height 7
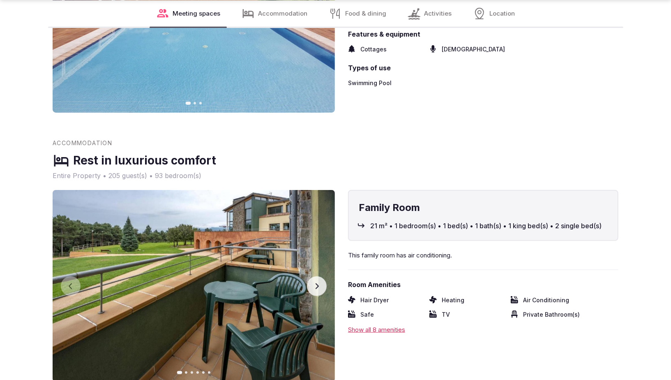
scroll to position [2312, 0]
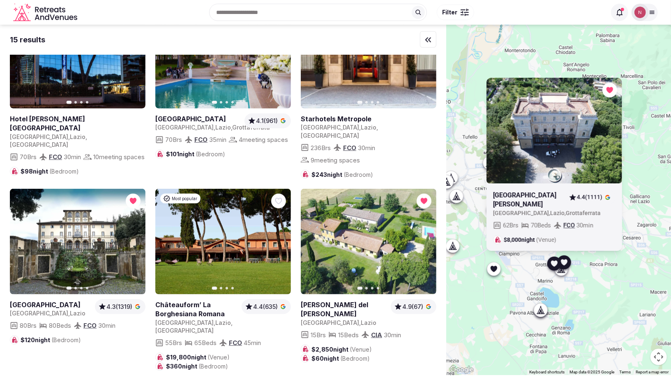
scroll to position [587, 0]
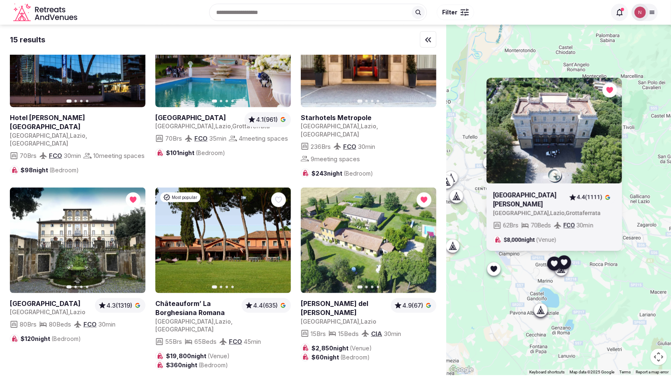
click at [0, 0] on icon "button" at bounding box center [0, 0] width 0 height 0
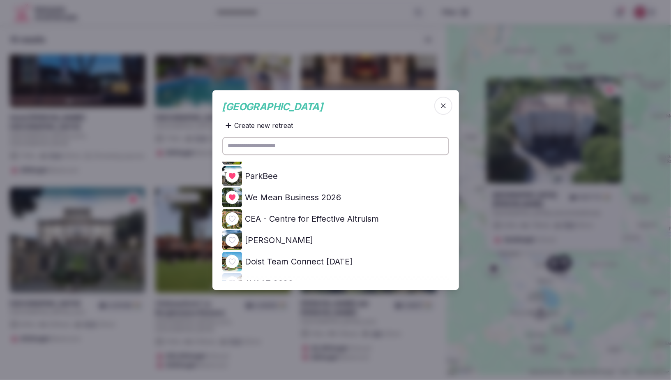
scroll to position [88, 0]
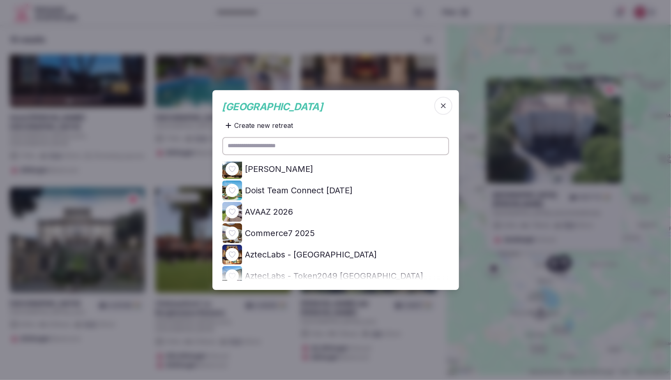
click at [0, 0] on icon at bounding box center [0, 0] width 0 height 0
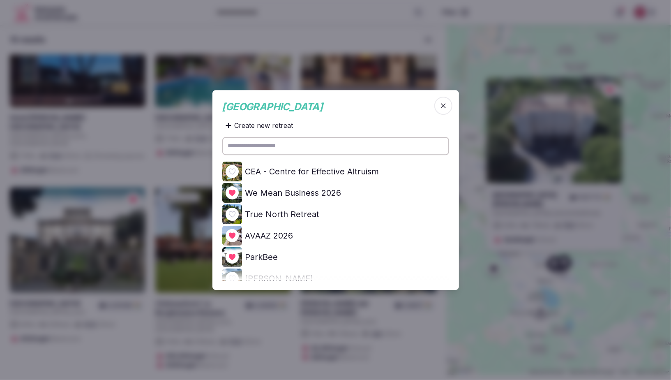
click at [445, 101] on span "button" at bounding box center [443, 106] width 18 height 18
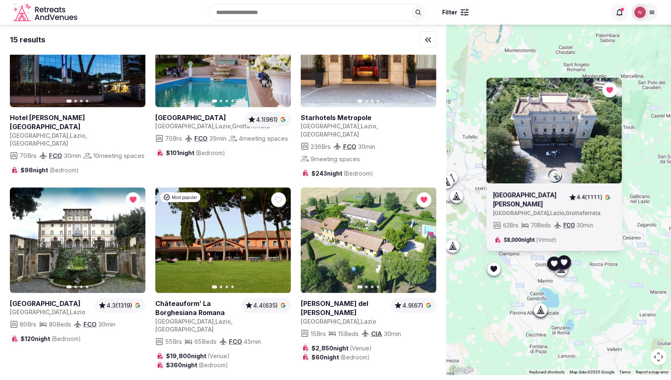
click at [87, 339] on div "Previous slide Next slide Villa Tuscolana Italy , Lazio 4.3 (1319) 80 Brs 80 Be…" at bounding box center [78, 278] width 136 height 182
click at [542, 311] on icon at bounding box center [542, 309] width 4 height 7
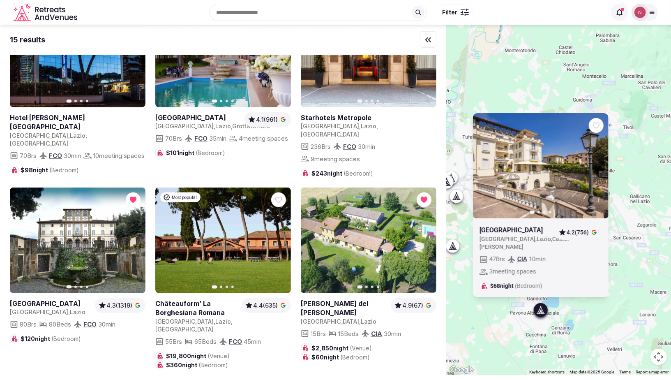
click at [542, 311] on icon at bounding box center [542, 309] width 4 height 7
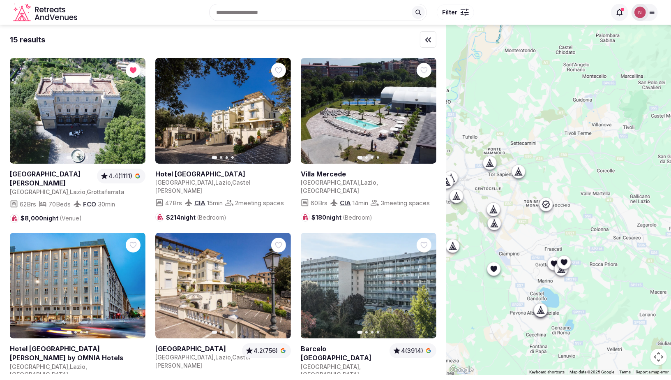
click at [493, 229] on div at bounding box center [493, 222] width 13 height 13
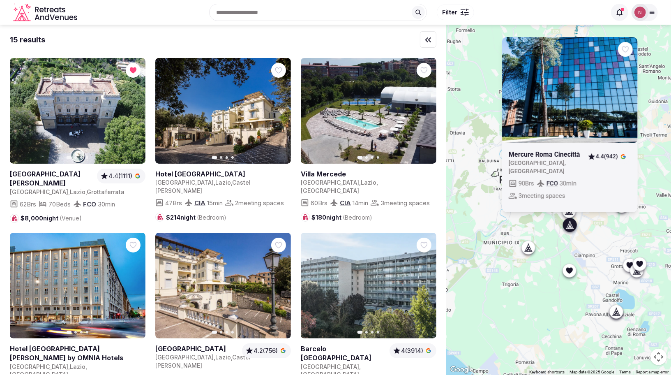
drag, startPoint x: 512, startPoint y: 229, endPoint x: 586, endPoint y: 230, distance: 74.0
click at [586, 230] on div "Previous slide Next slide Mercure Roma Cinecittà Italy , ROME 4.4 (942) 90 Brs …" at bounding box center [558, 200] width 225 height 350
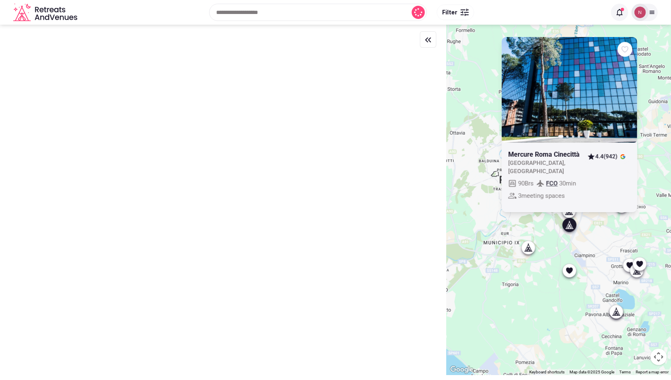
click at [528, 245] on icon at bounding box center [528, 247] width 8 height 8
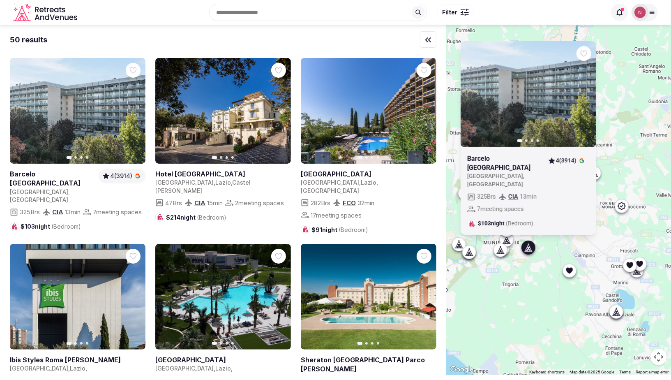
click at [621, 207] on icon at bounding box center [621, 206] width 8 height 8
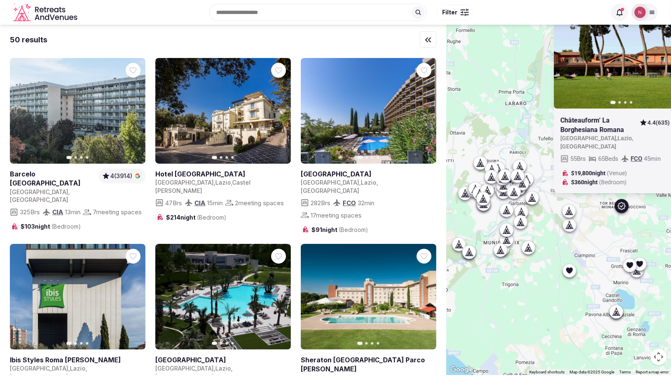
click at [571, 211] on icon at bounding box center [569, 211] width 8 height 8
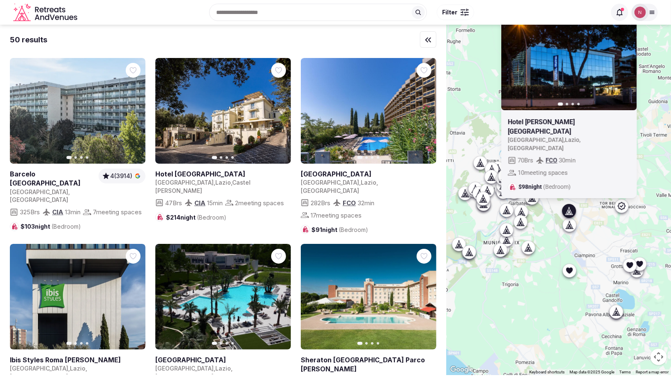
click at [570, 226] on icon at bounding box center [569, 225] width 8 height 8
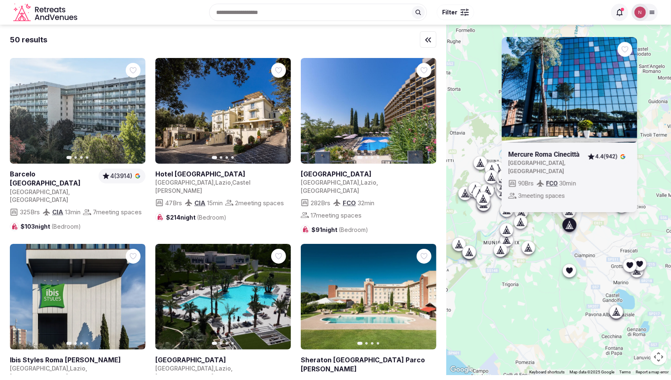
click at [477, 163] on icon at bounding box center [480, 163] width 8 height 8
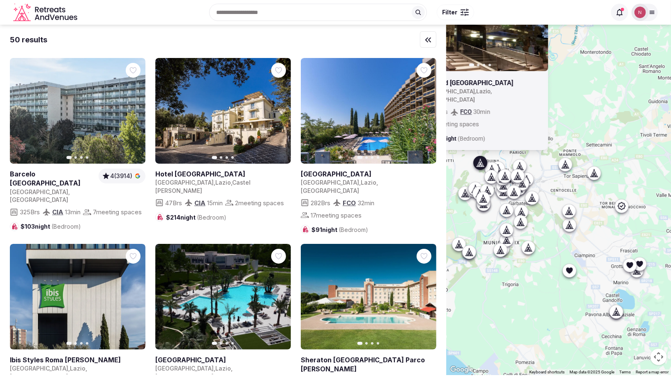
drag, startPoint x: 578, startPoint y: 115, endPoint x: 671, endPoint y: 122, distance: 93.1
click at [670, 122] on div "Previous slide Next slide Courtyard Rome Central Park Italy , Lazio , Roma 162 …" at bounding box center [558, 200] width 225 height 350
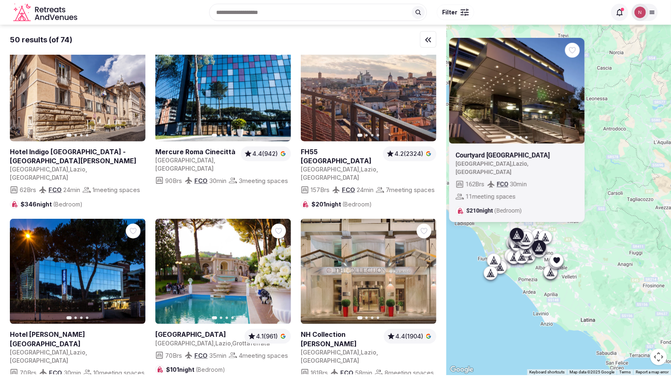
scroll to position [2478, 0]
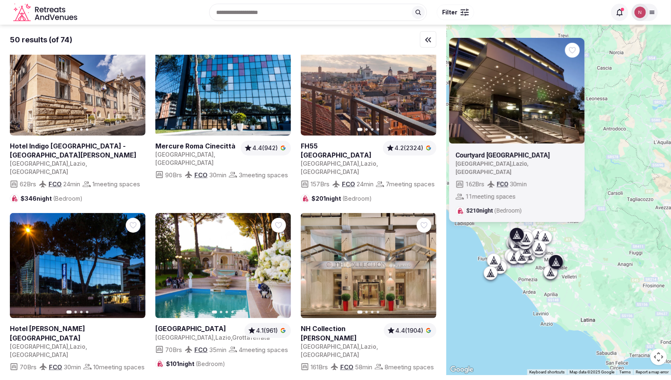
click at [278, 259] on button "Next slide" at bounding box center [279, 265] width 13 height 13
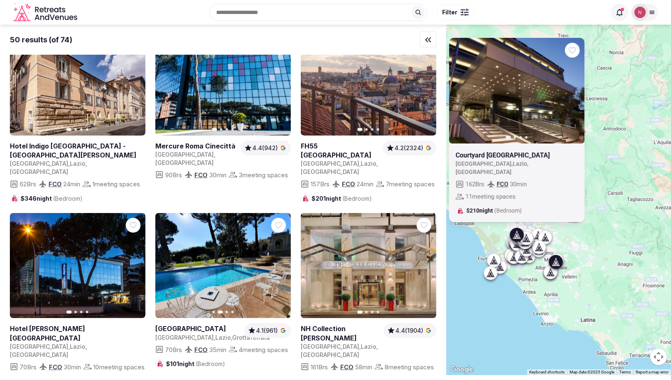
click at [278, 259] on button "Next slide" at bounding box center [279, 265] width 13 height 13
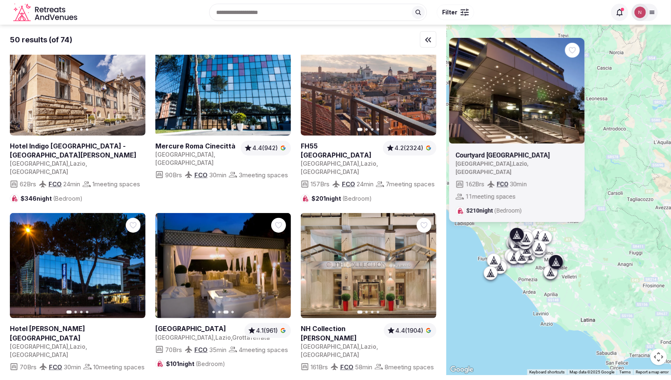
click at [278, 259] on button "Next slide" at bounding box center [279, 265] width 13 height 13
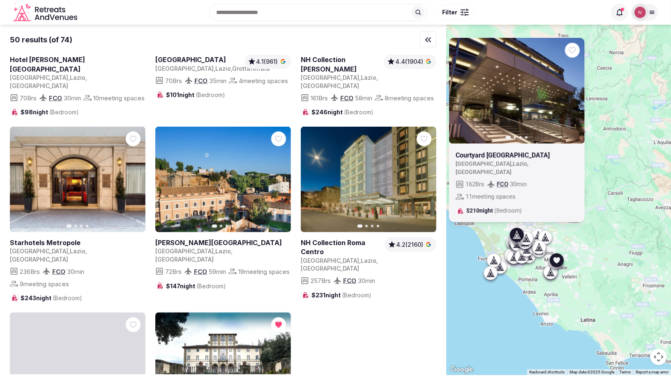
scroll to position [2800, 0]
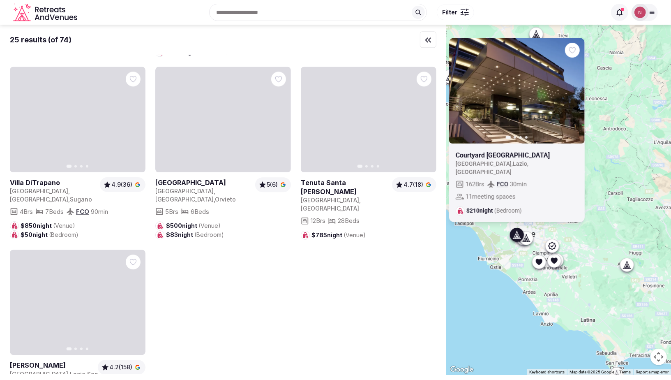
scroll to position [1317, 0]
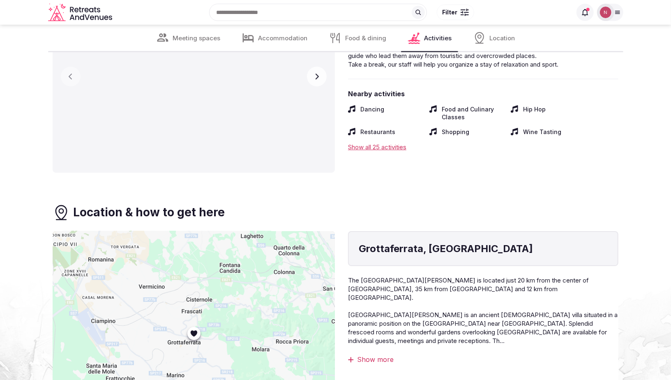
scroll to position [3869, 0]
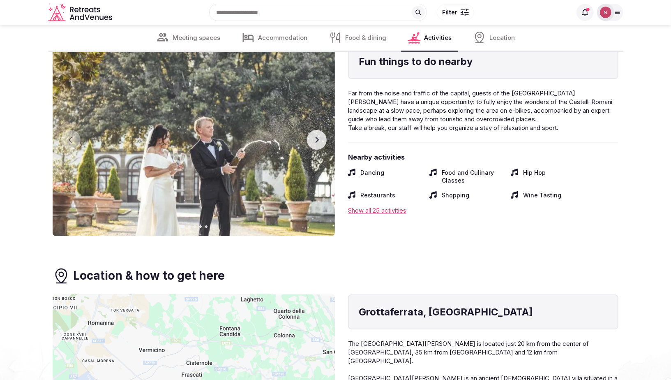
click at [366, 206] on div "Show all 25 activities" at bounding box center [483, 210] width 270 height 9
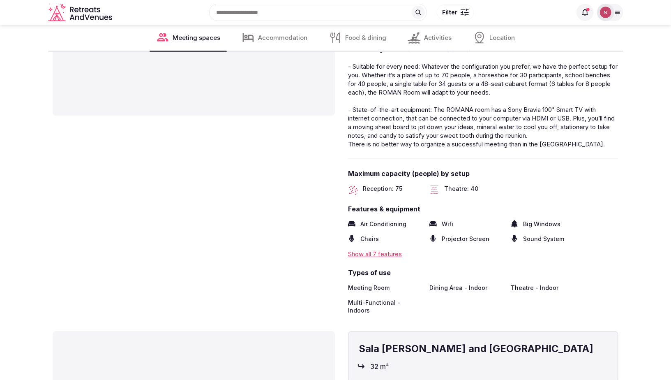
scroll to position [1586, 0]
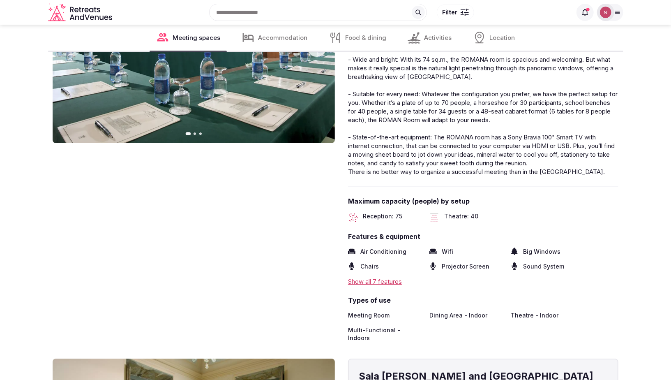
click at [425, 39] on span "Activities" at bounding box center [438, 38] width 28 height 9
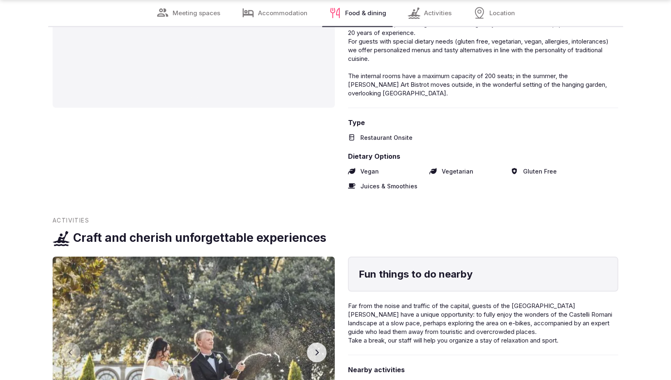
scroll to position [3779, 0]
